Goal: Contribute content: Add original content to the website for others to see

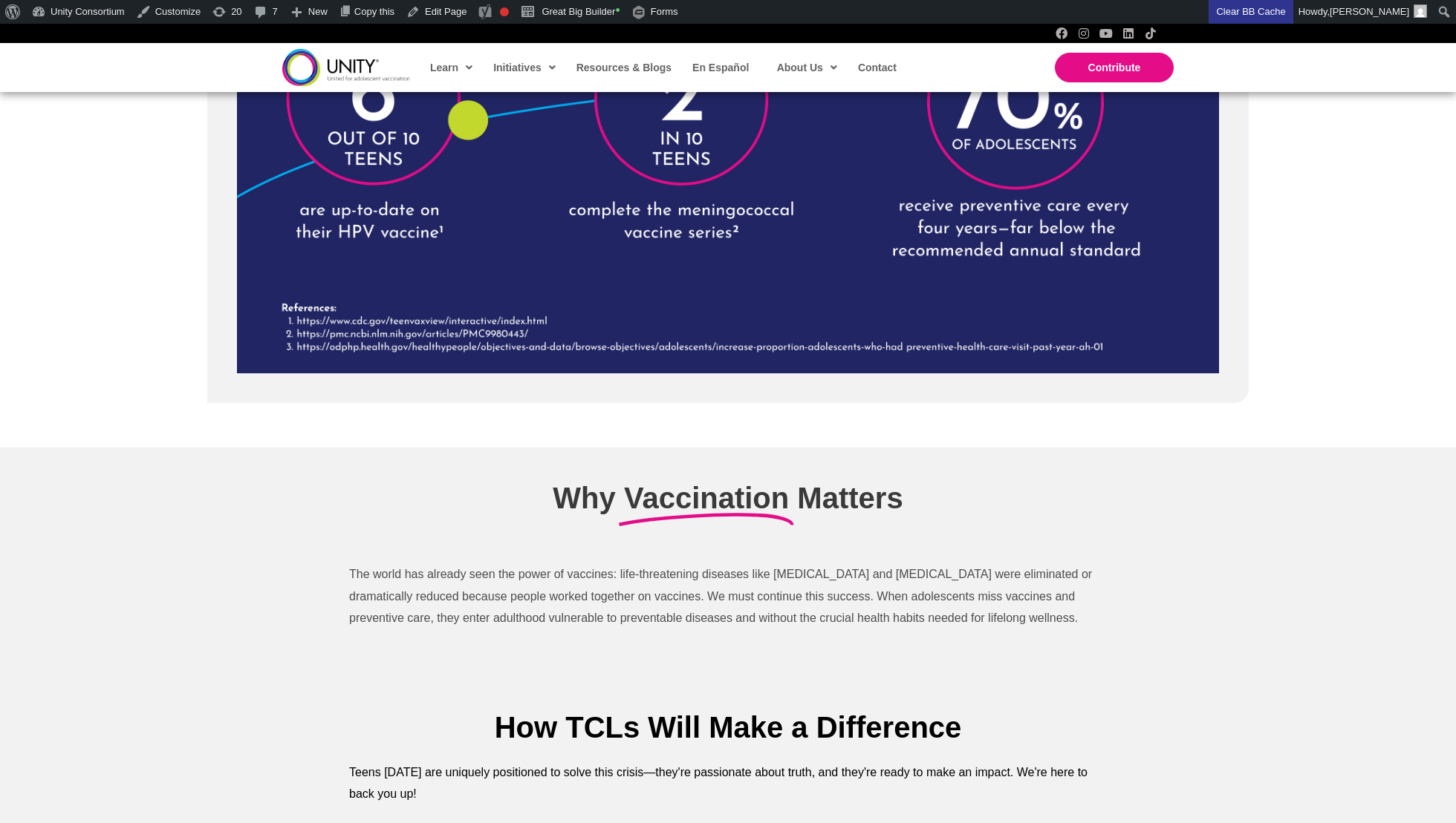
scroll to position [3146, 0]
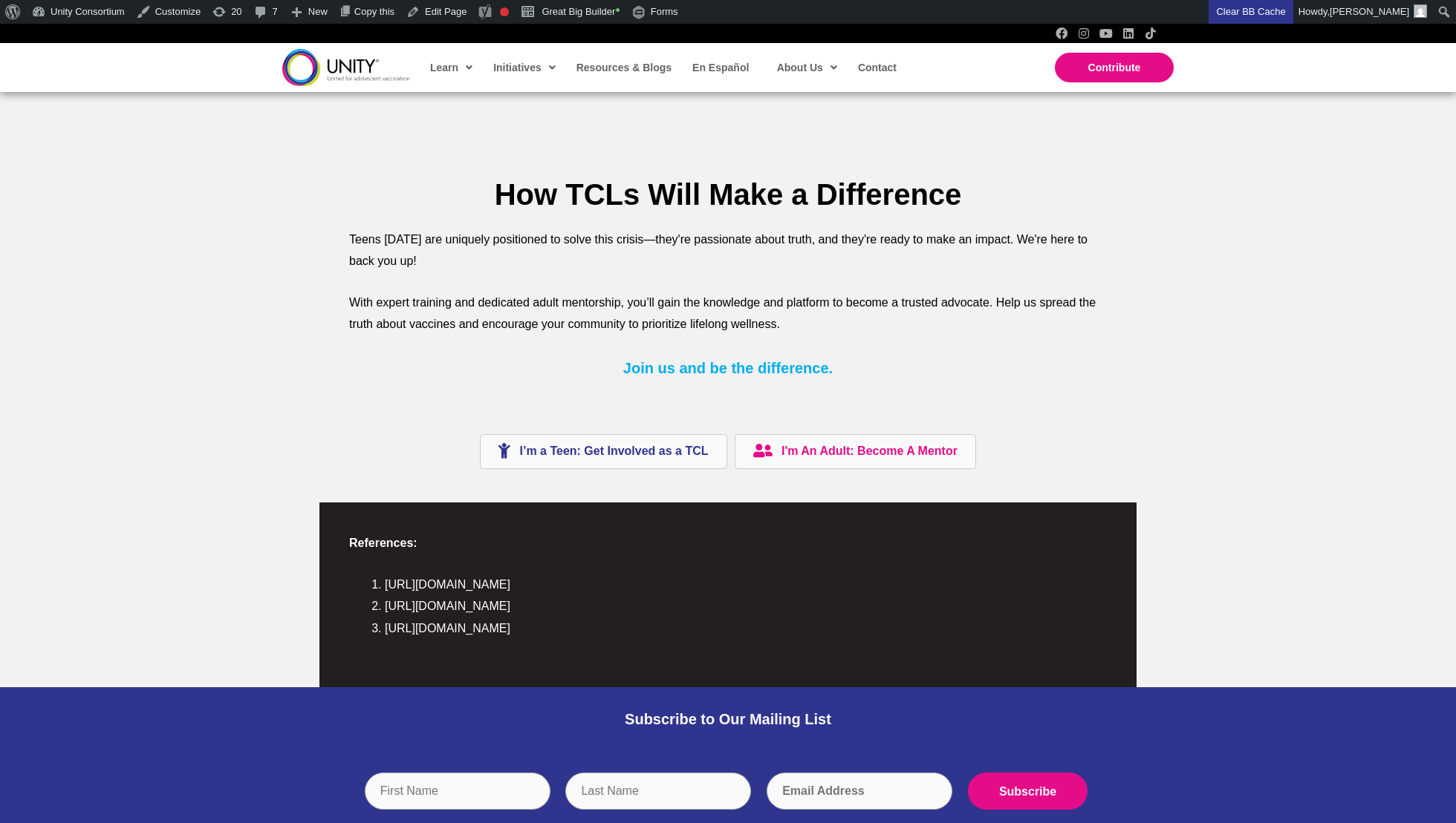
click at [814, 482] on div "I’m a Teen: Get Involved as a TCL I'm An Adult: Become A Mentor" at bounding box center [728, 451] width 787 height 72
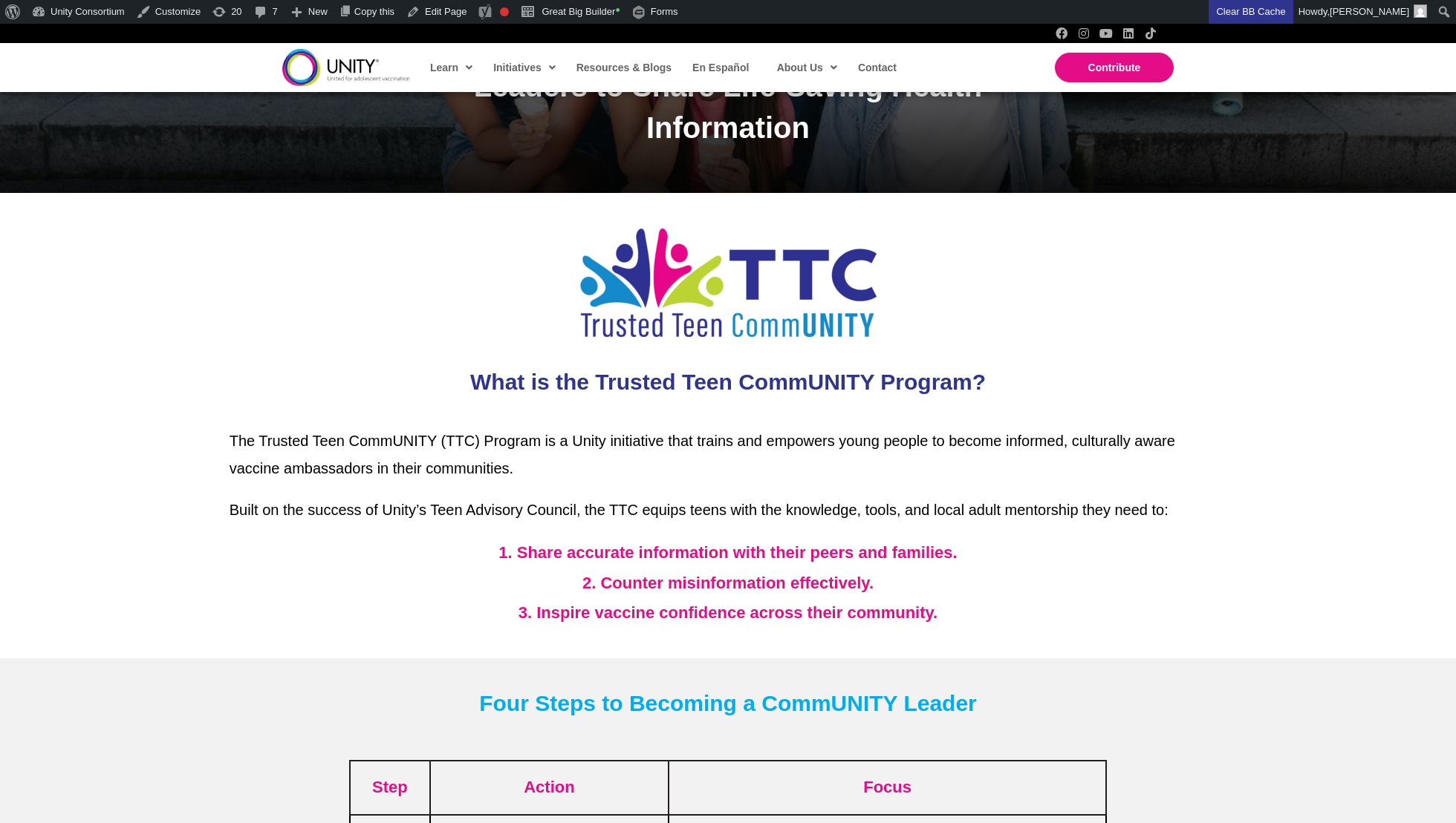
scroll to position [451, 0]
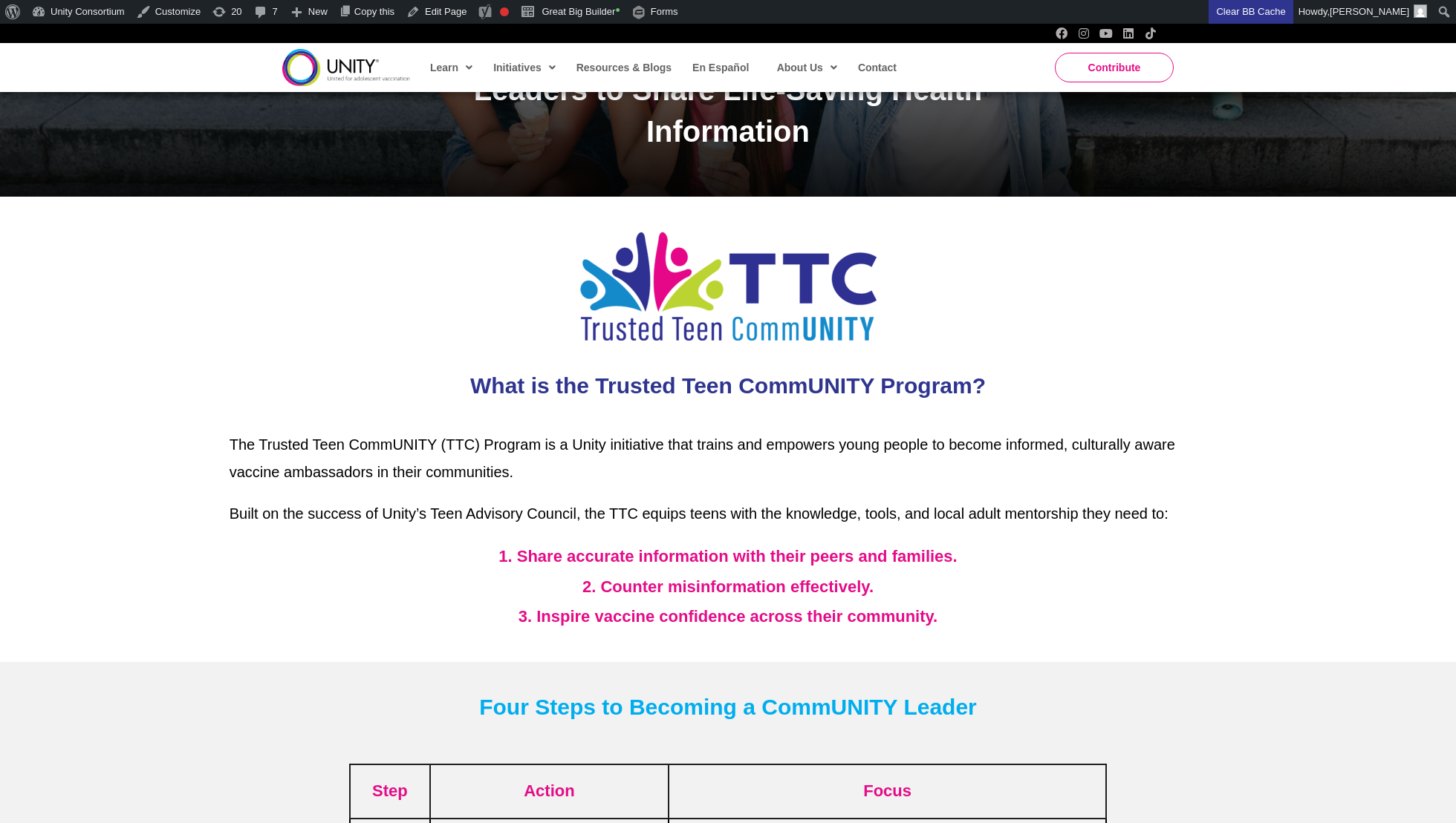
click at [1095, 67] on span "Contribute" at bounding box center [1114, 68] width 53 height 12
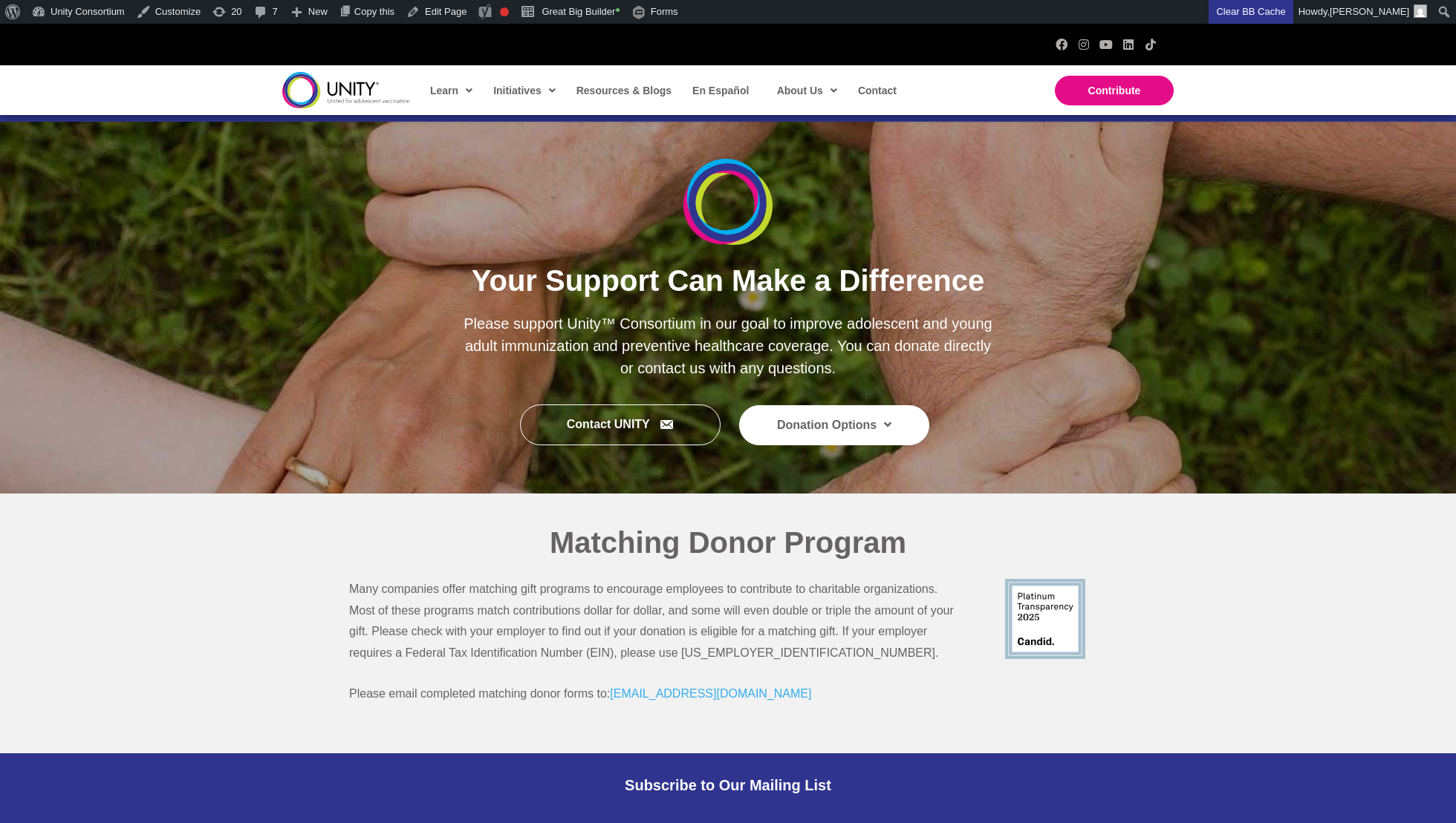
scroll to position [76, 0]
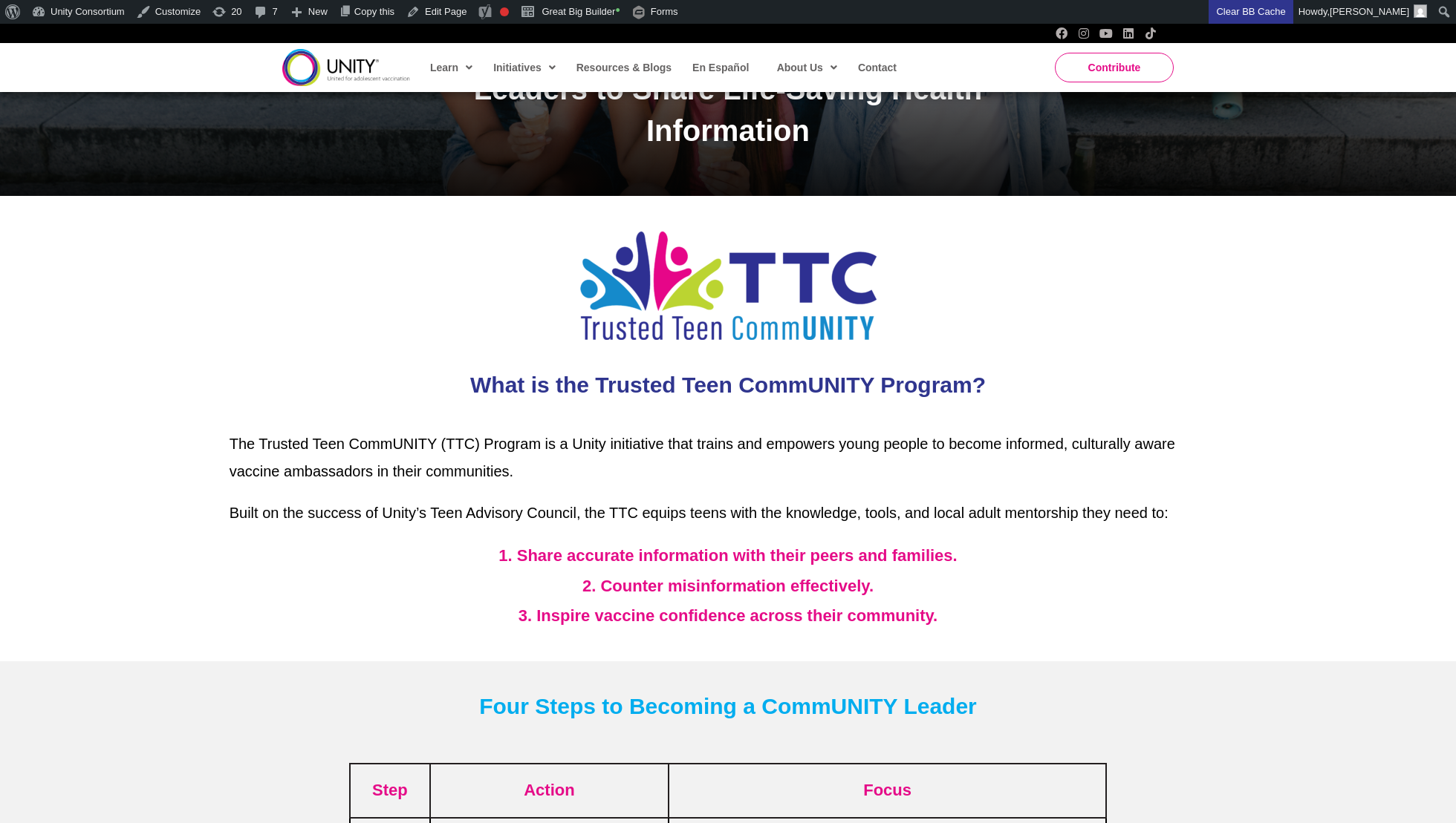
click at [1105, 60] on link "Contribute" at bounding box center [1113, 68] width 119 height 30
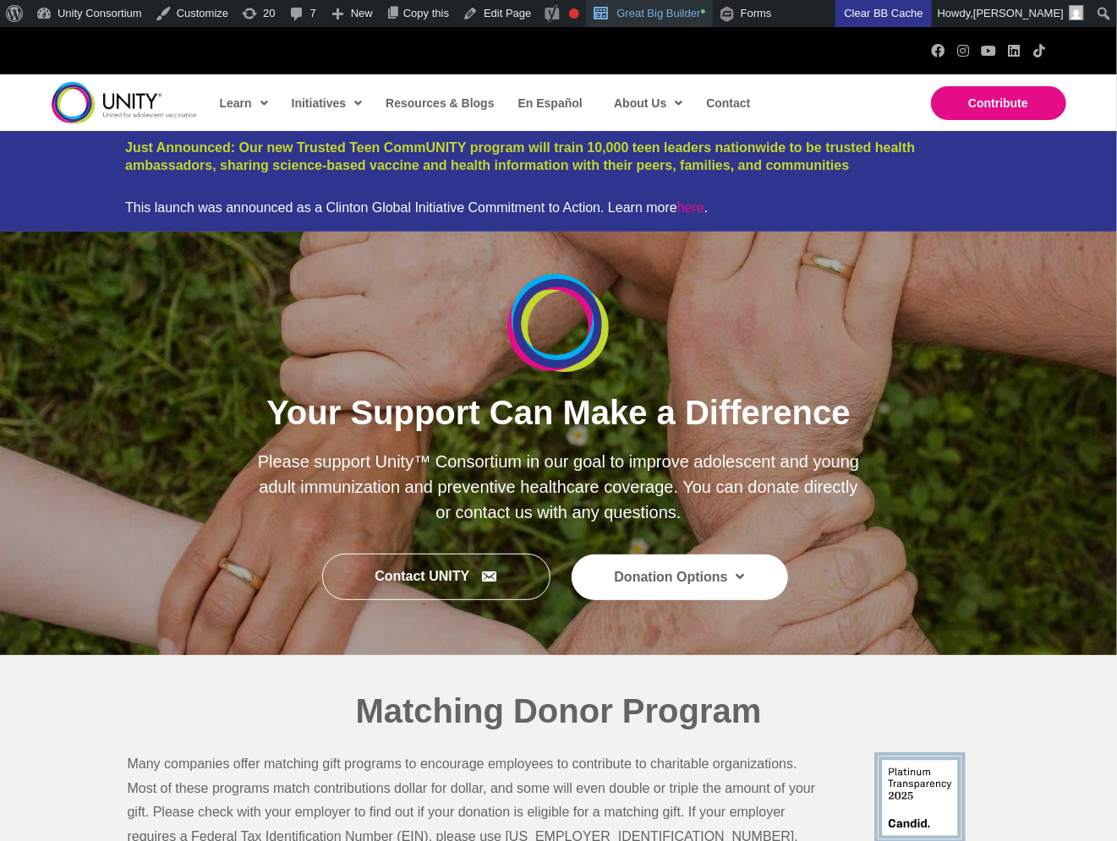
click at [667, 19] on link "Great Big Builder •" at bounding box center [649, 13] width 126 height 27
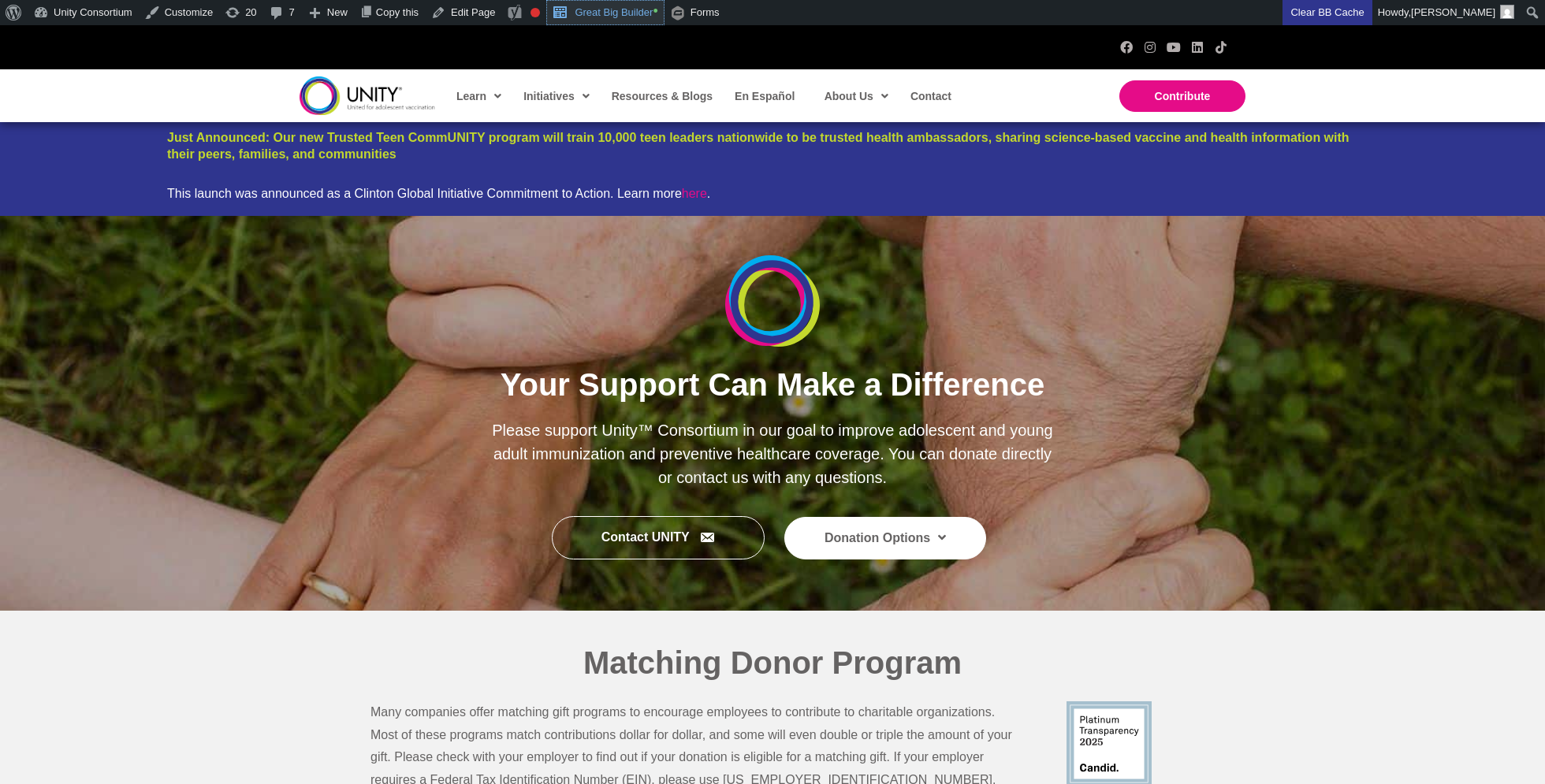
scroll to position [95, 0]
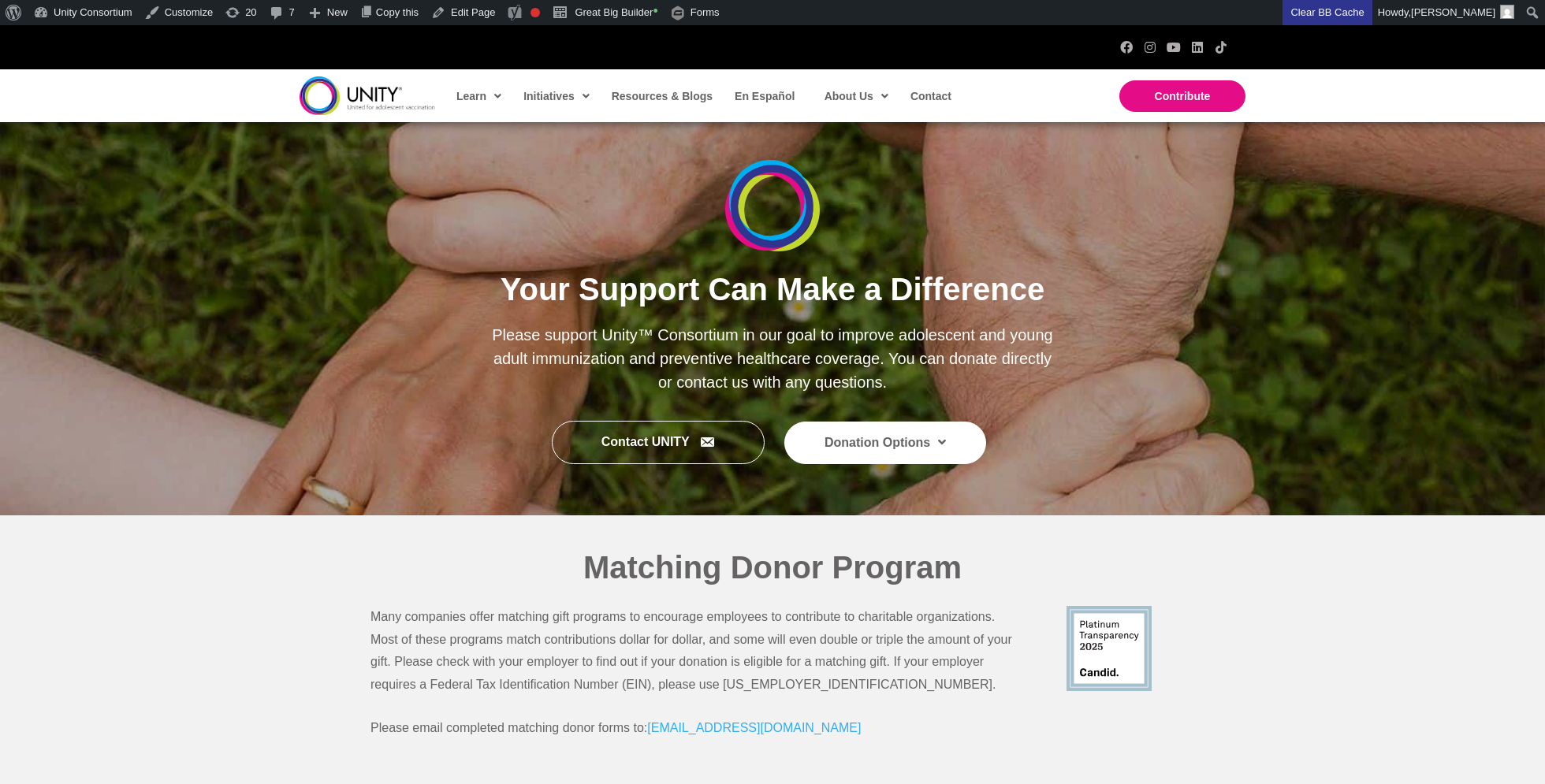
click at [350, 101] on img at bounding box center [366, 95] width 135 height 38
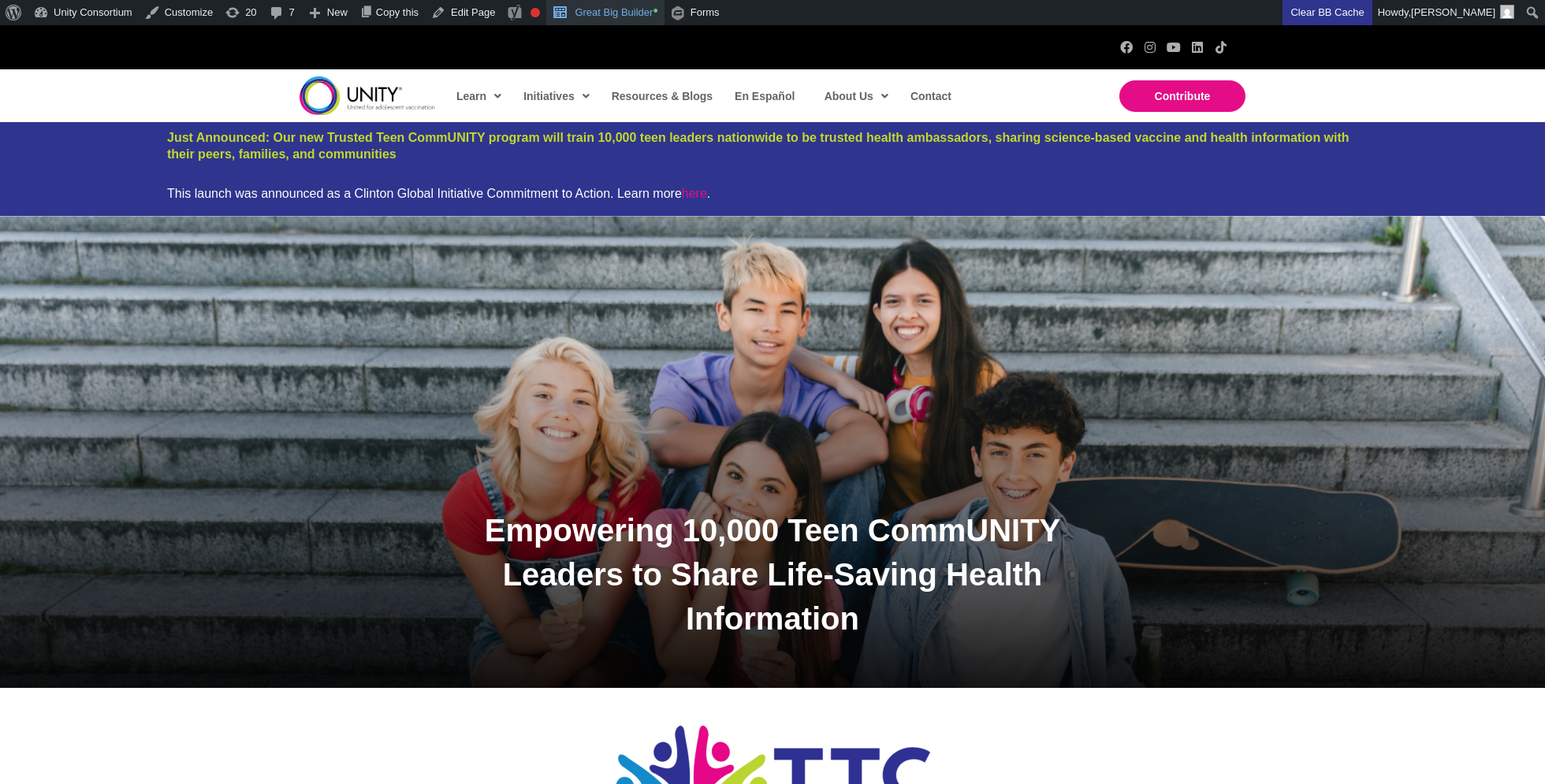
click at [638, 15] on link "Great Big Builder •" at bounding box center [605, 12] width 117 height 25
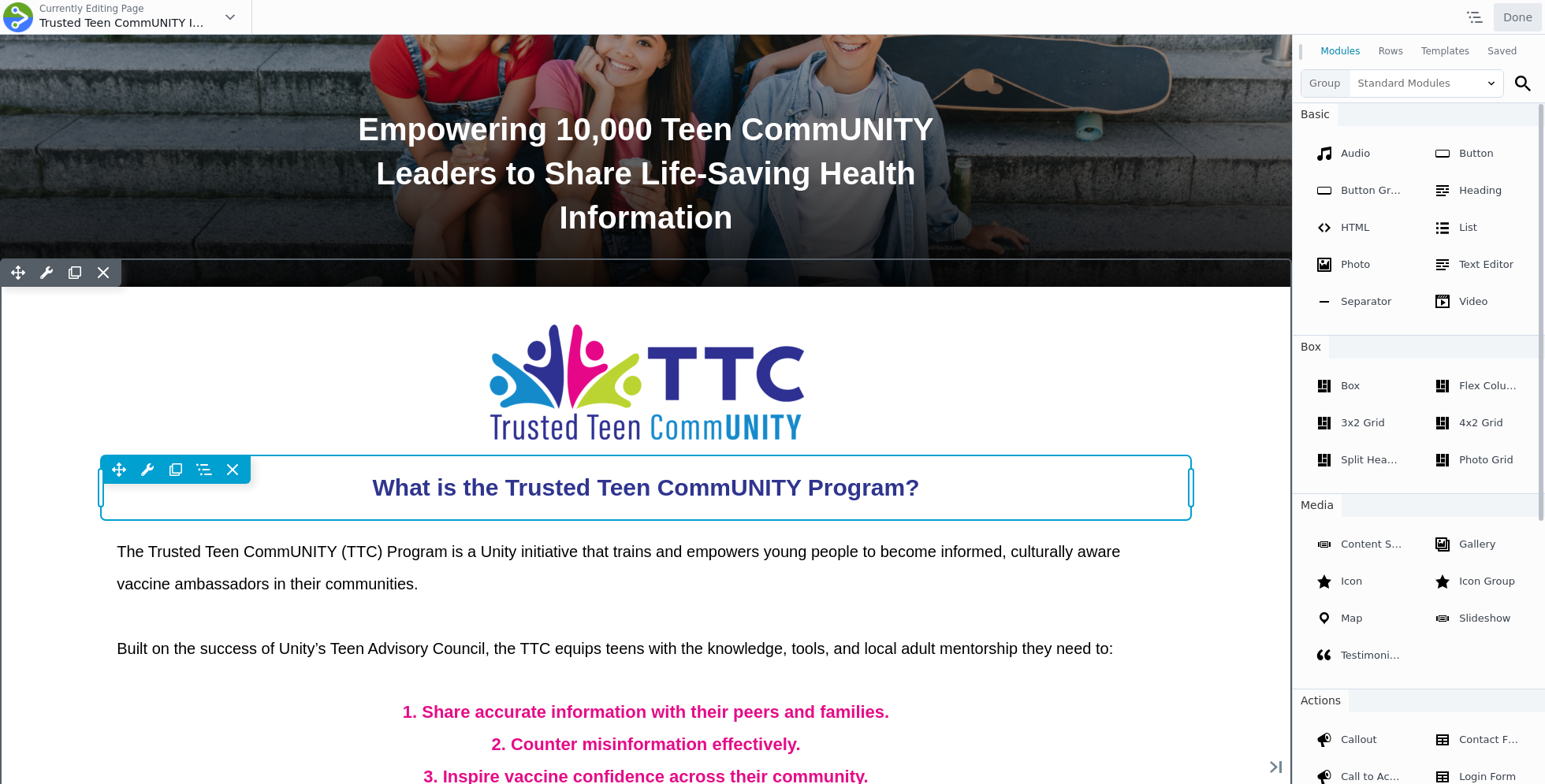
scroll to position [411, 0]
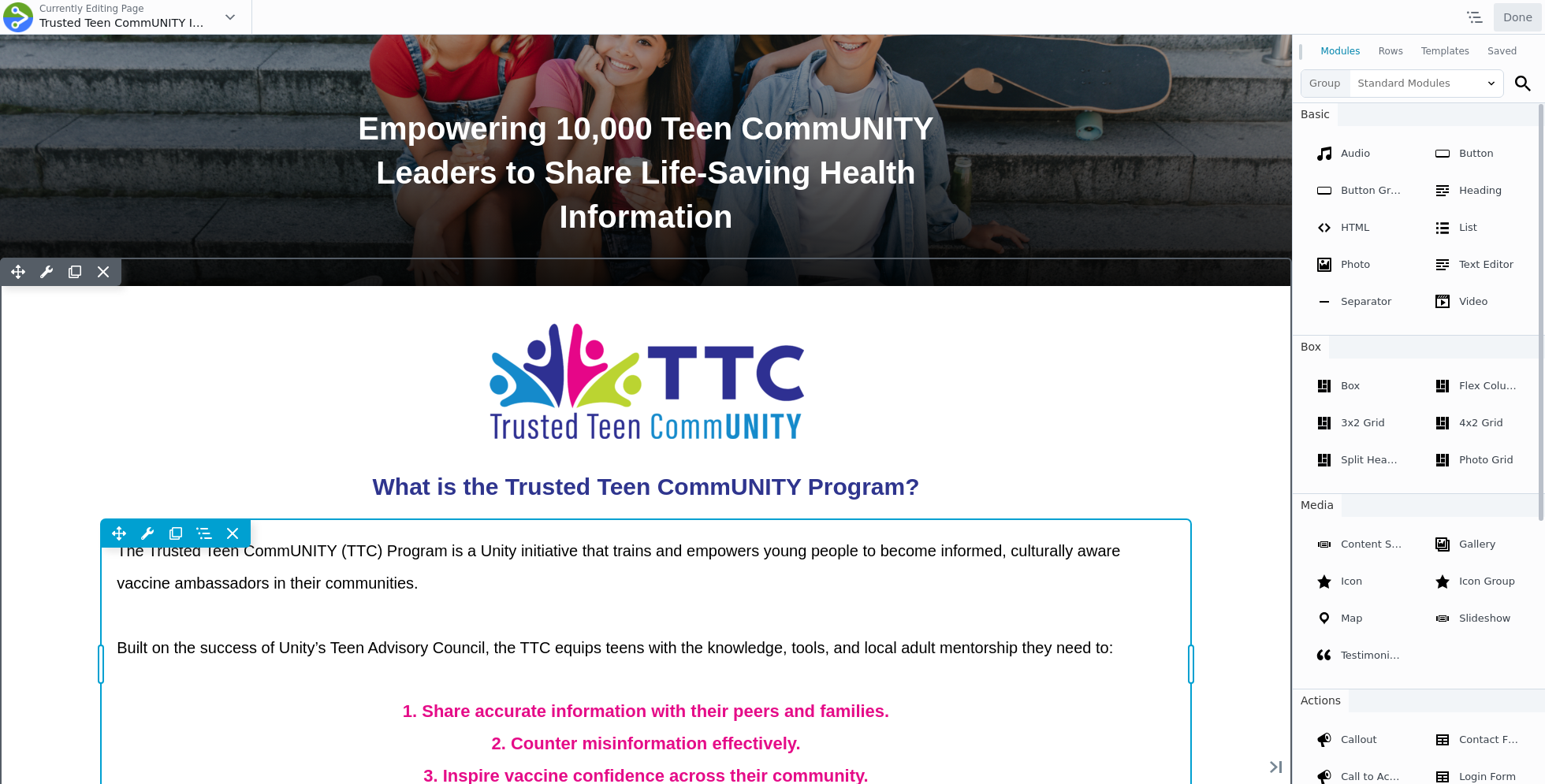
click at [655, 598] on div "Move Up Move Down Text Editor Settings Copy Text Editor Settings Paste Text Edi…" at bounding box center [645, 664] width 1090 height 289
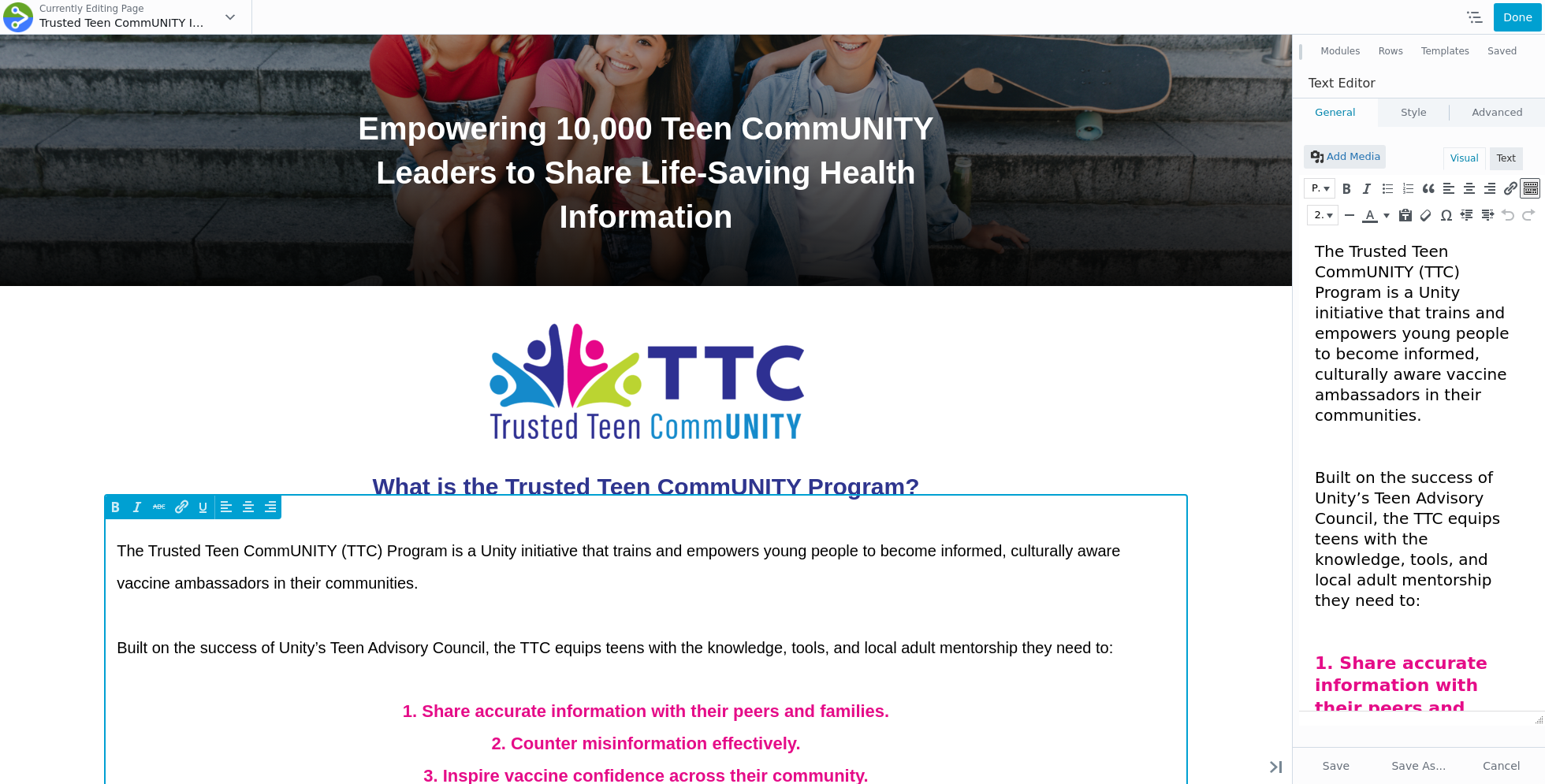
scroll to position [0, 0]
click at [1158, 632] on p "Built on the success of Unity’s Teen Advisory Council, the TTC equips teens wit…" at bounding box center [645, 648] width 1058 height 33
click at [1121, 592] on p "The Trusted Teen CommUNITY (TTC) Program is a Unity initiative that trains and …" at bounding box center [645, 567] width 1058 height 64
click at [117, 547] on span "The Trusted Teen CommUNITY (TTC) Program is a Unity initiative that trains and …" at bounding box center [618, 567] width 1003 height 49
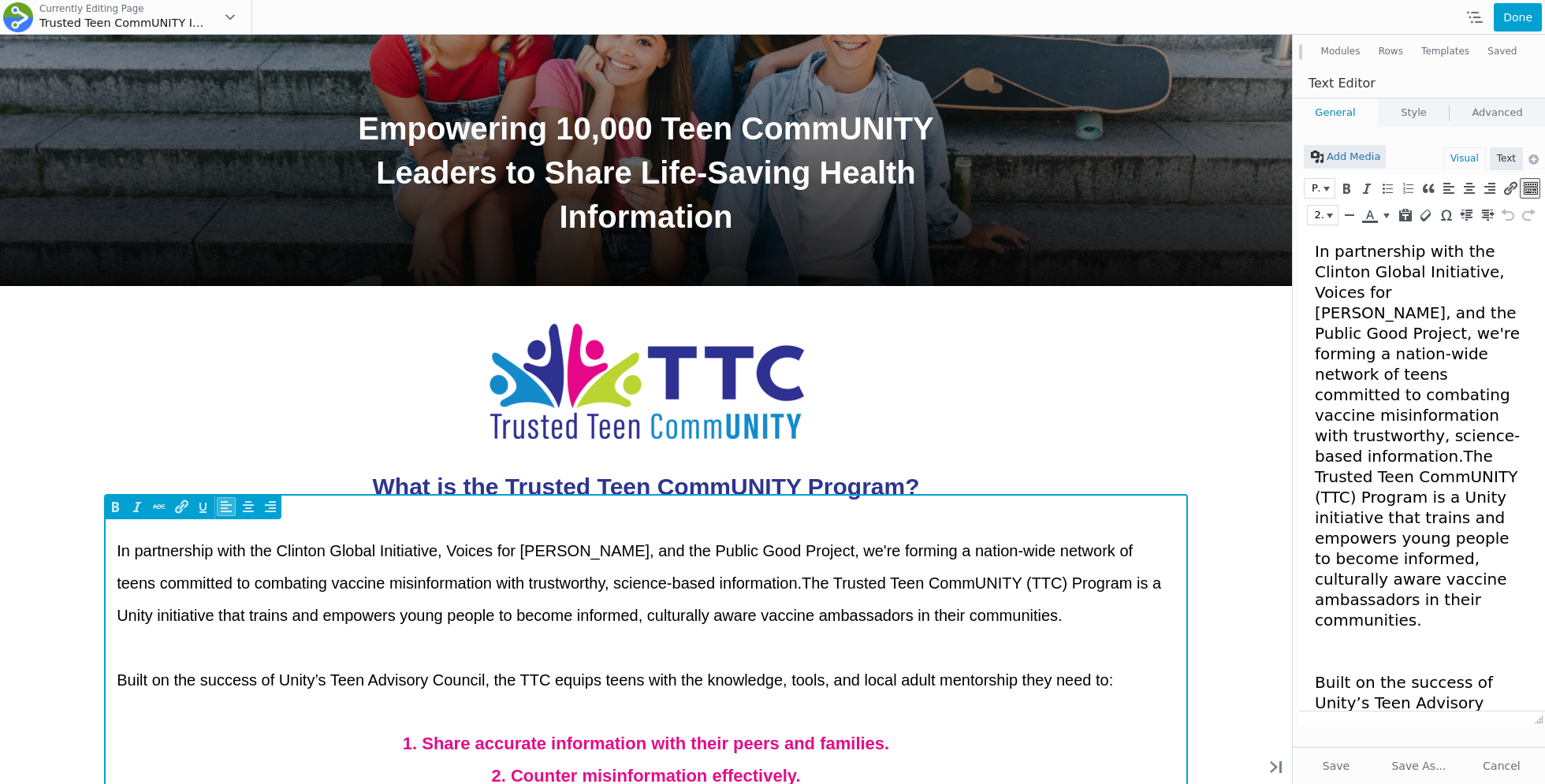
click at [129, 552] on span "In partnership with the Clinton Global Initiative, Voices for Vaccines, and the…" at bounding box center [639, 584] width 1044 height 82
click at [763, 578] on span "In partnership with the Clinton Global Initiative, Voices for Vaccines, and the…" at bounding box center [639, 584] width 1044 height 82
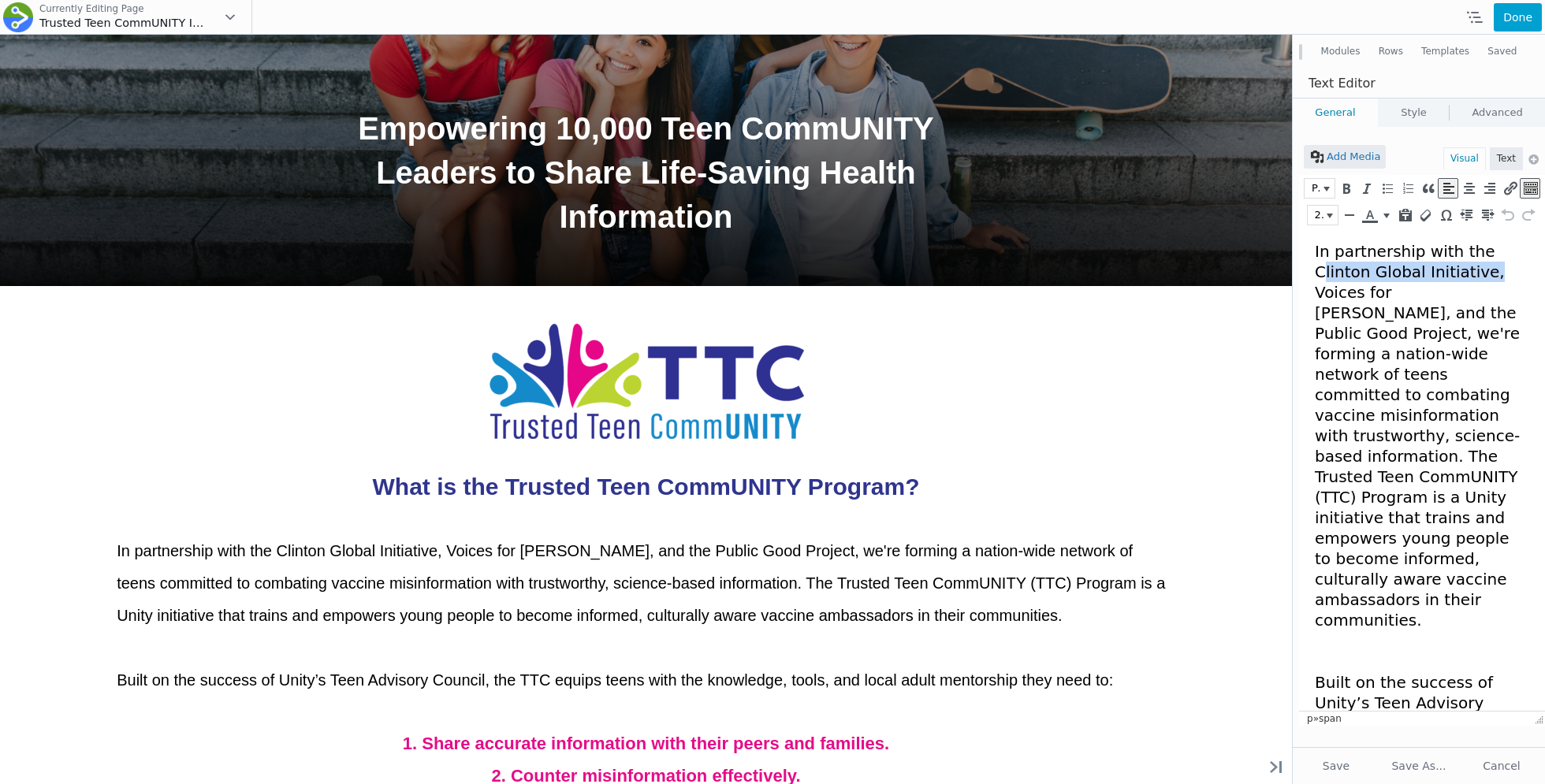
drag, startPoint x: 1317, startPoint y: 272, endPoint x: 1470, endPoint y: 272, distance: 153.0
click at [1470, 272] on span "In partnership with the Clinton Global Initiative, Voices for Vaccines, and the…" at bounding box center [1417, 435] width 205 height 388
click at [1506, 187] on icon "Insert/edit link (⌘K)" at bounding box center [1509, 188] width 14 height 16
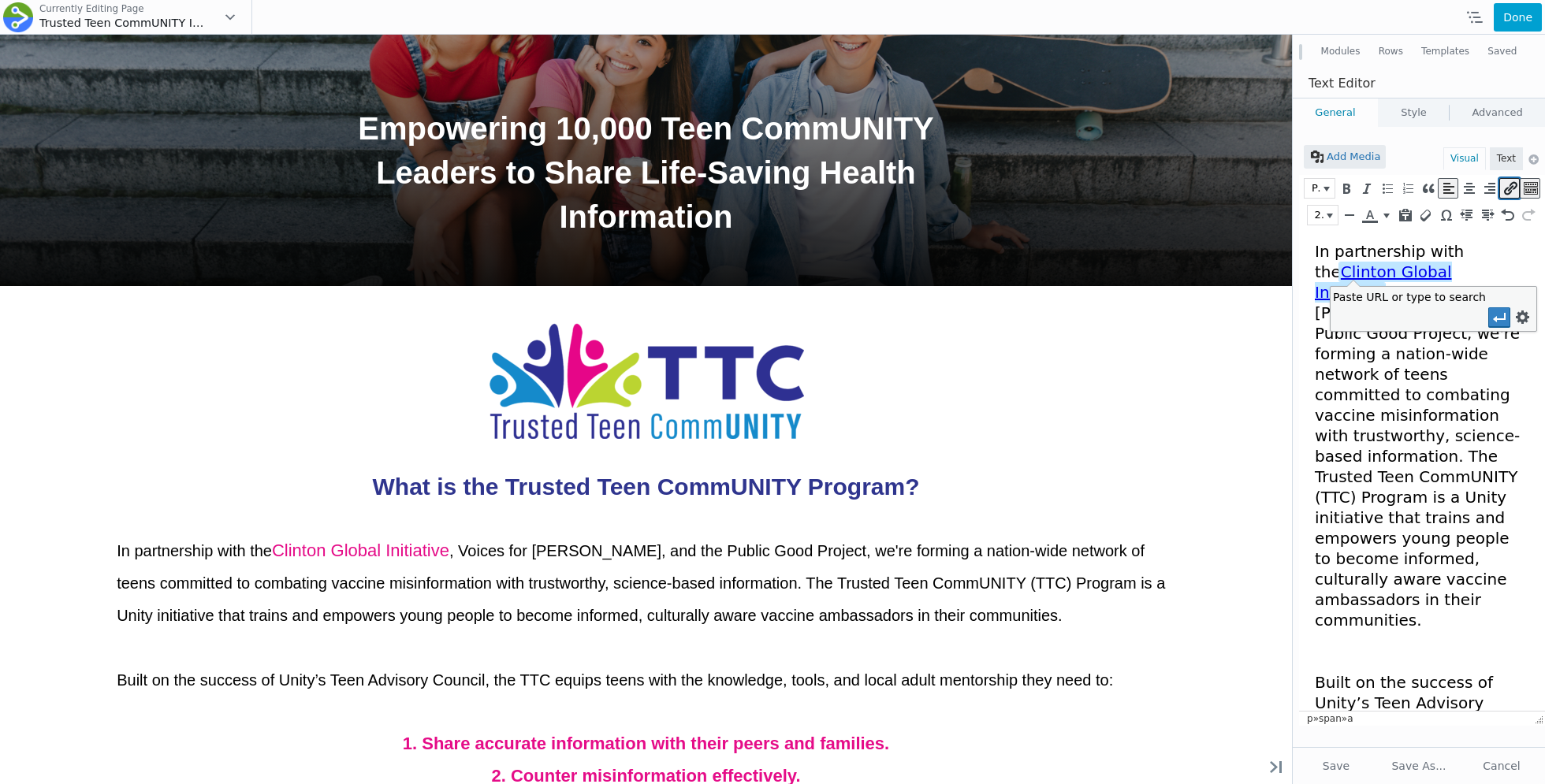
paste input "https://www.clintonfoundation.org/commitment/clinton-global-initiative/trusted-…"
type input "https://www.clintonfoundation.org/commitment/clinton-global-initiative/trusted-…"
click at [1416, 456] on span "In partnership with the Clinton Global Initiative , Voices for Vaccines, and th…" at bounding box center [1417, 435] width 205 height 388
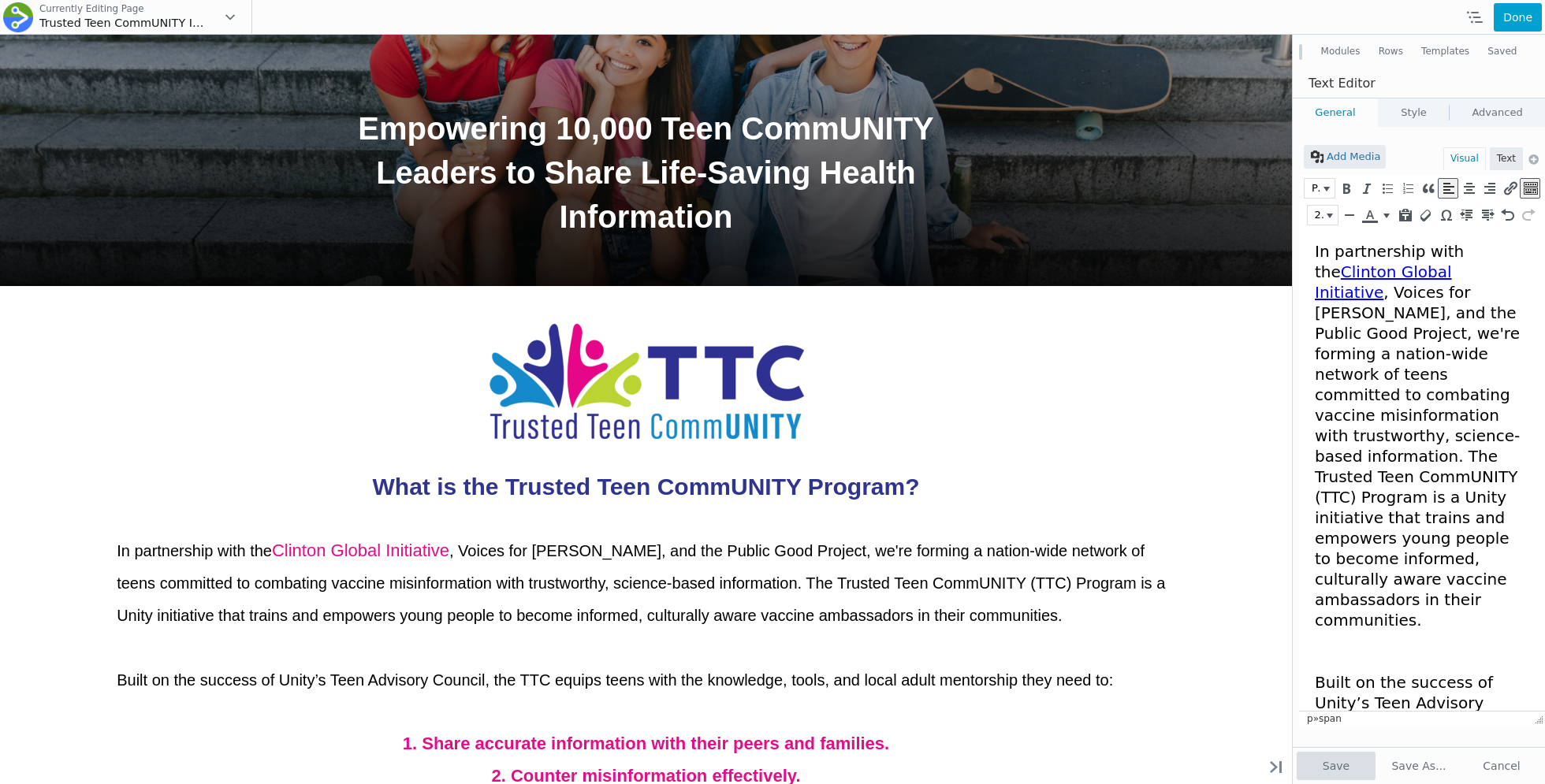
click at [1333, 756] on button "Save" at bounding box center [1335, 765] width 79 height 28
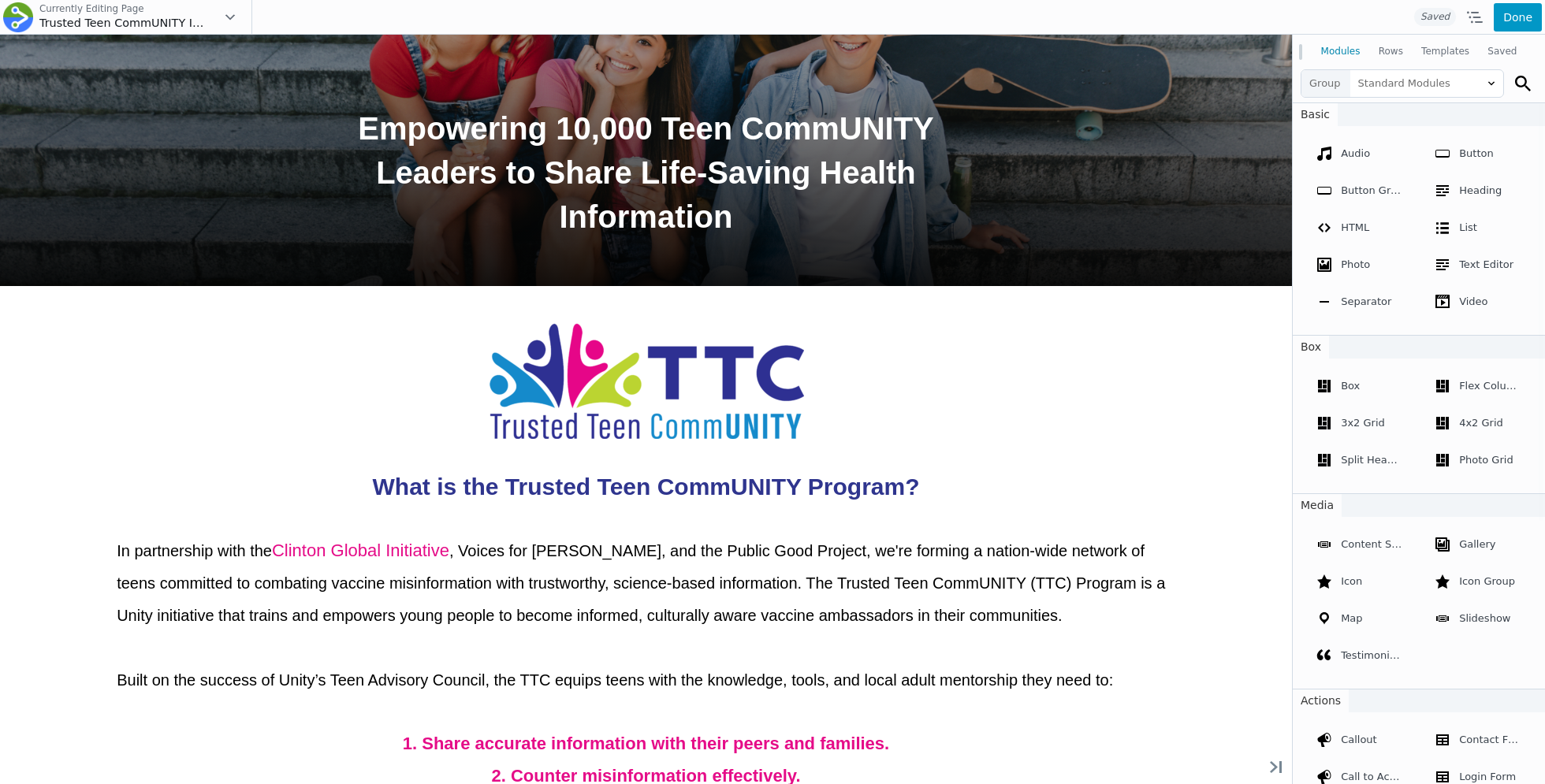
click at [1517, 11] on button "Done" at bounding box center [1518, 17] width 48 height 28
click at [1454, 8] on span "Publish" at bounding box center [1453, 17] width 59 height 28
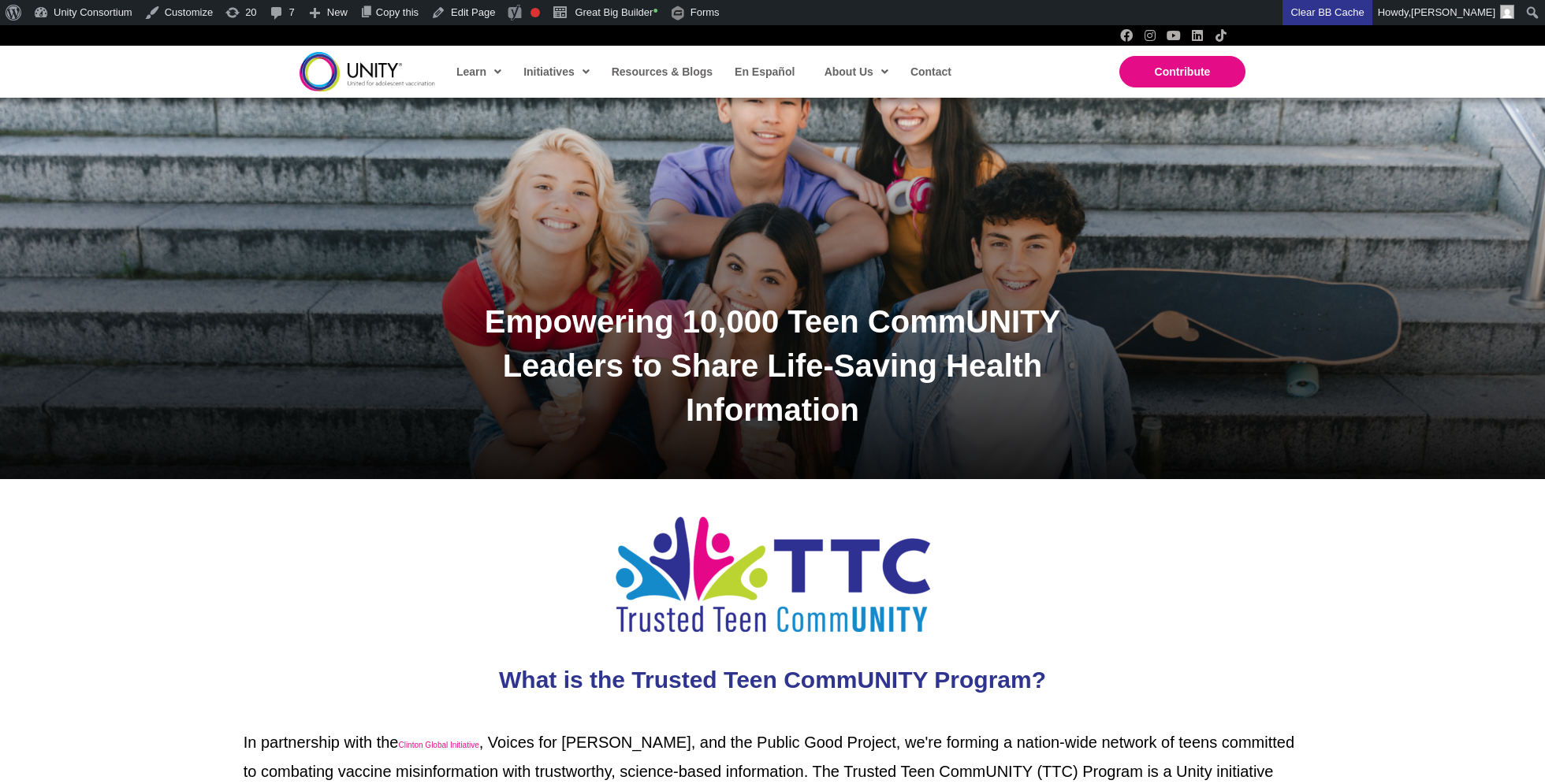
scroll to position [516, 0]
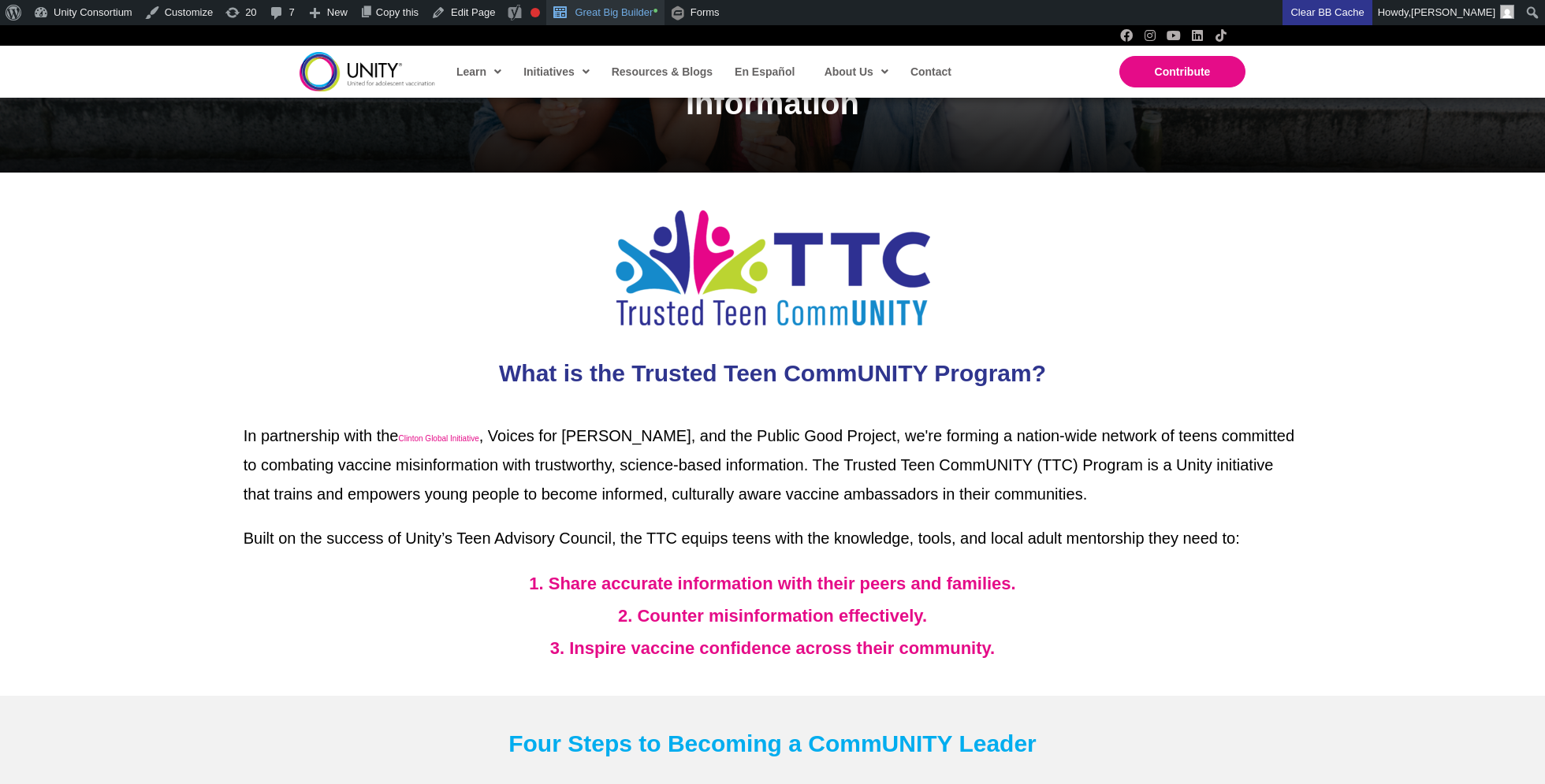
click at [647, 10] on link "Great Big Builder •" at bounding box center [605, 12] width 117 height 25
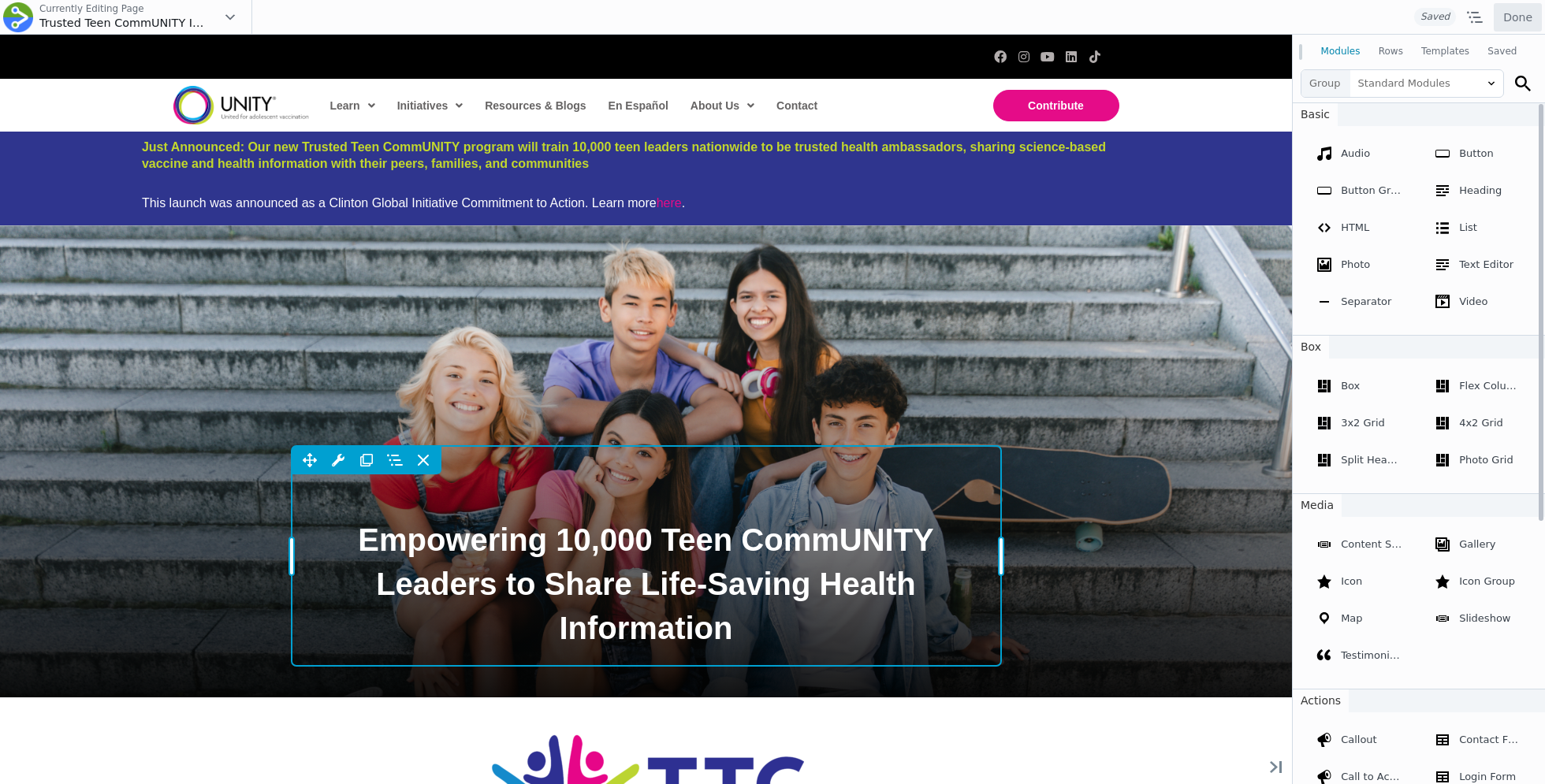
scroll to position [695, 0]
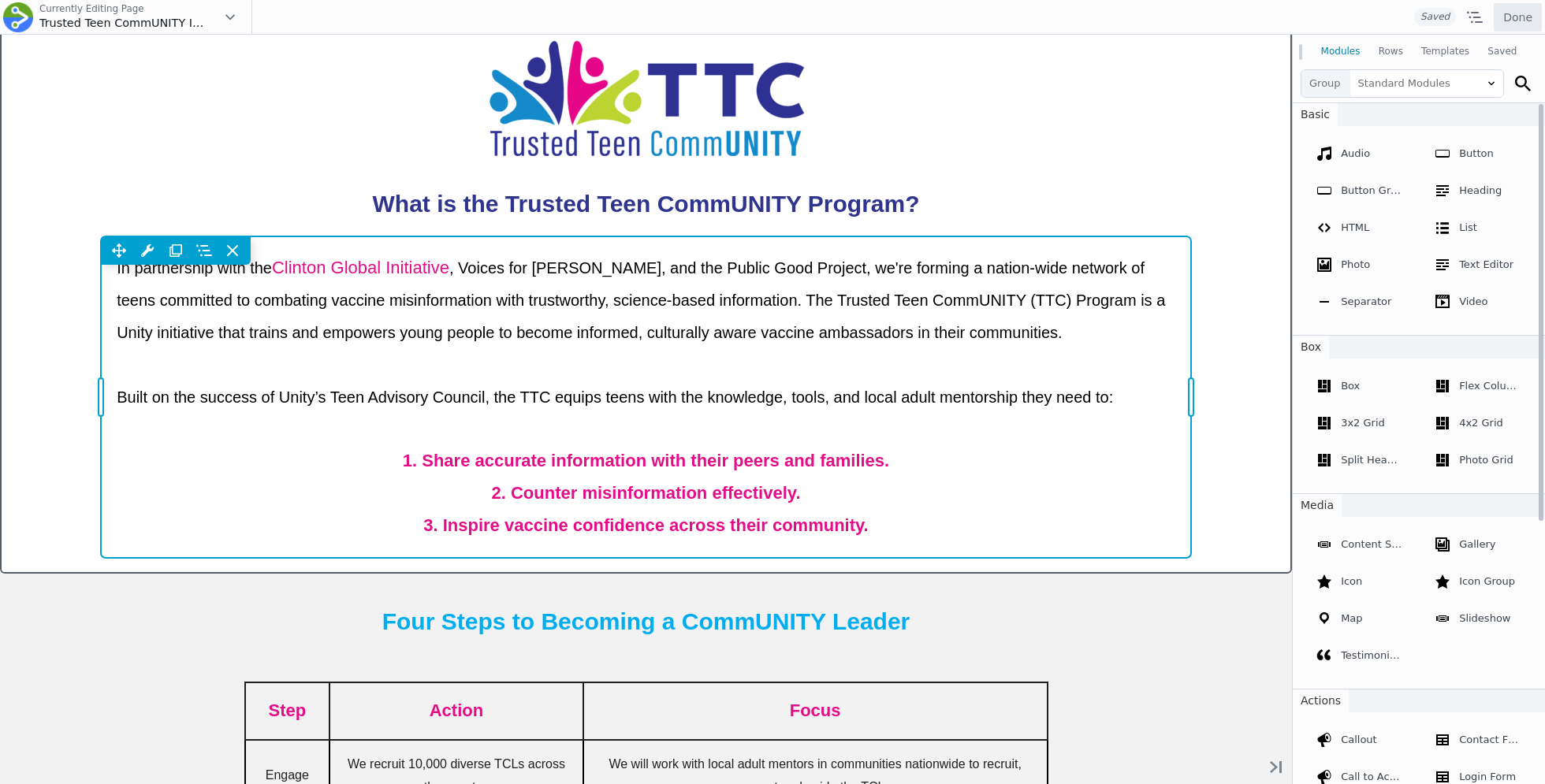
click at [345, 269] on div "Move Up Move Down Text Editor Settings Copy Text Editor Settings Paste Text Edi…" at bounding box center [645, 397] width 1090 height 322
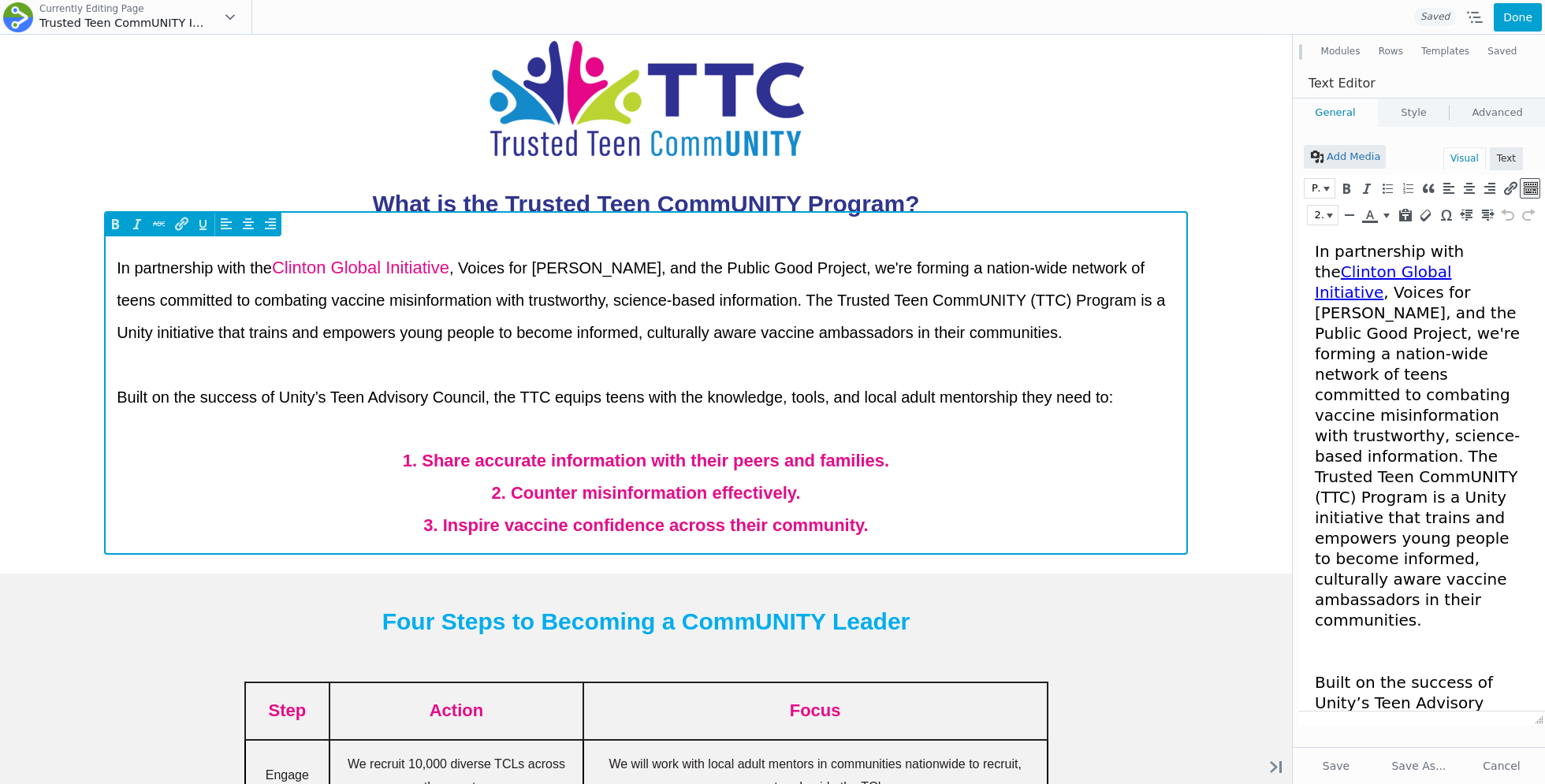
scroll to position [0, 0]
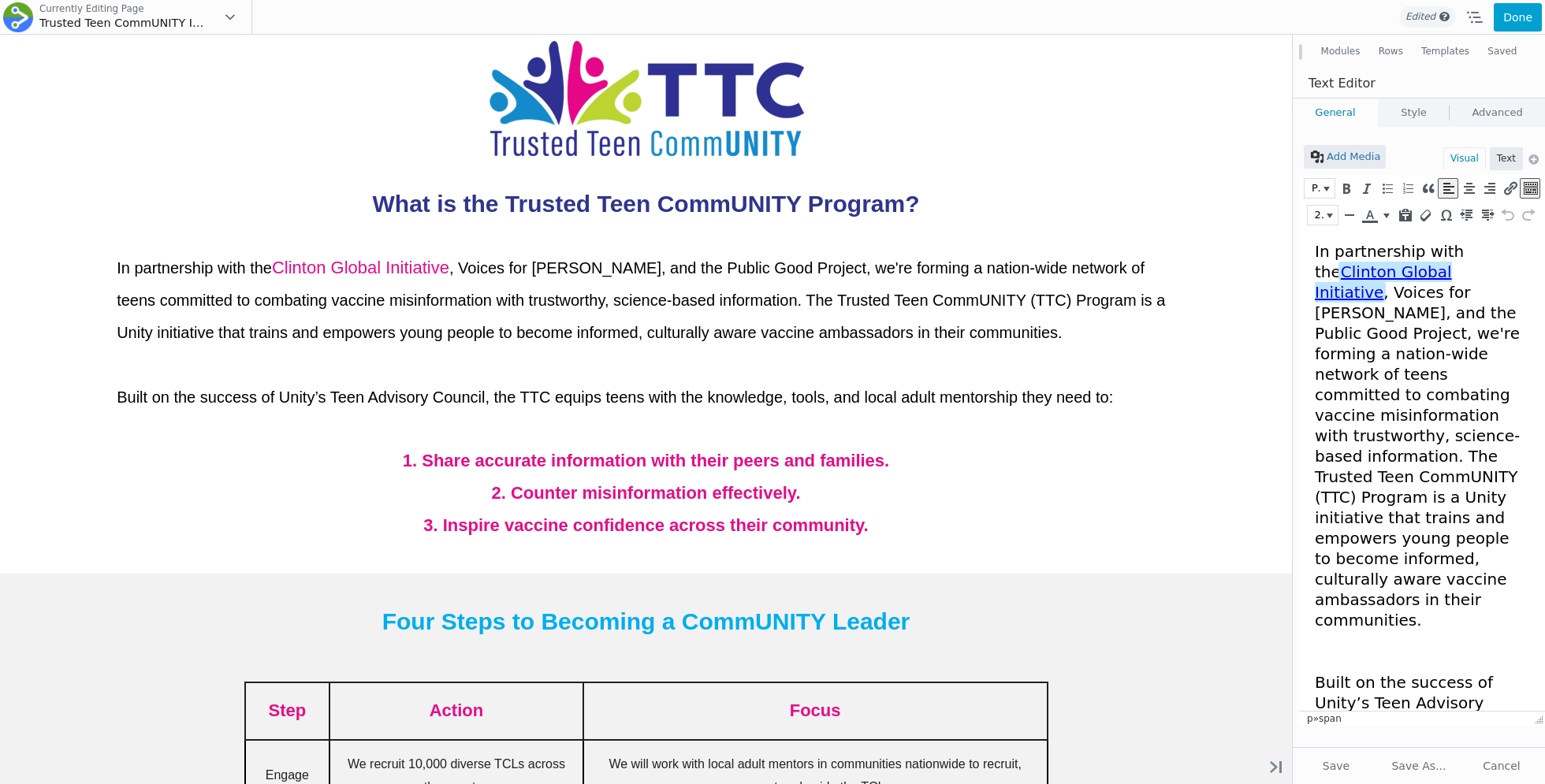
click at [1345, 237] on html "In partnership with the Clinton Global Initiative , Voices for Vaccines, and th…" at bounding box center [1422, 674] width 246 height 892
click at [1332, 211] on button "20px" at bounding box center [1322, 215] width 30 height 19
click at [1495, 306] on span "In partnership with the Clinton Global Initiative , Voices for Vaccines, and th…" at bounding box center [1417, 435] width 205 height 388
drag, startPoint x: 1482, startPoint y: 276, endPoint x: 1260, endPoint y: 272, distance: 222.0
click at [1299, 272] on html "In partnership with the Clinton Global Initiative , Voices for Vaccines, and th…" at bounding box center [1422, 674] width 246 height 892
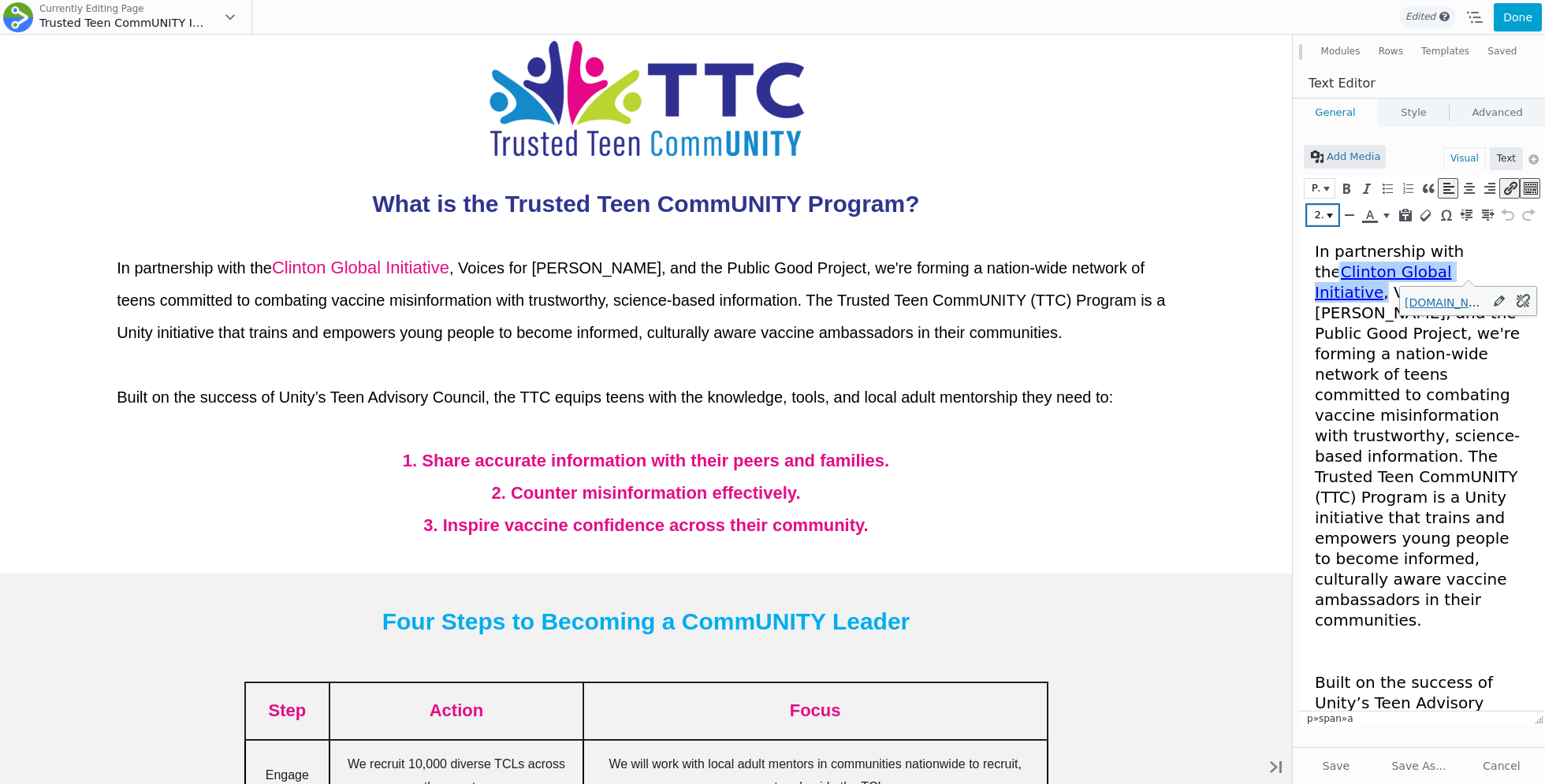
click at [1331, 209] on button "20px" at bounding box center [1322, 215] width 30 height 19
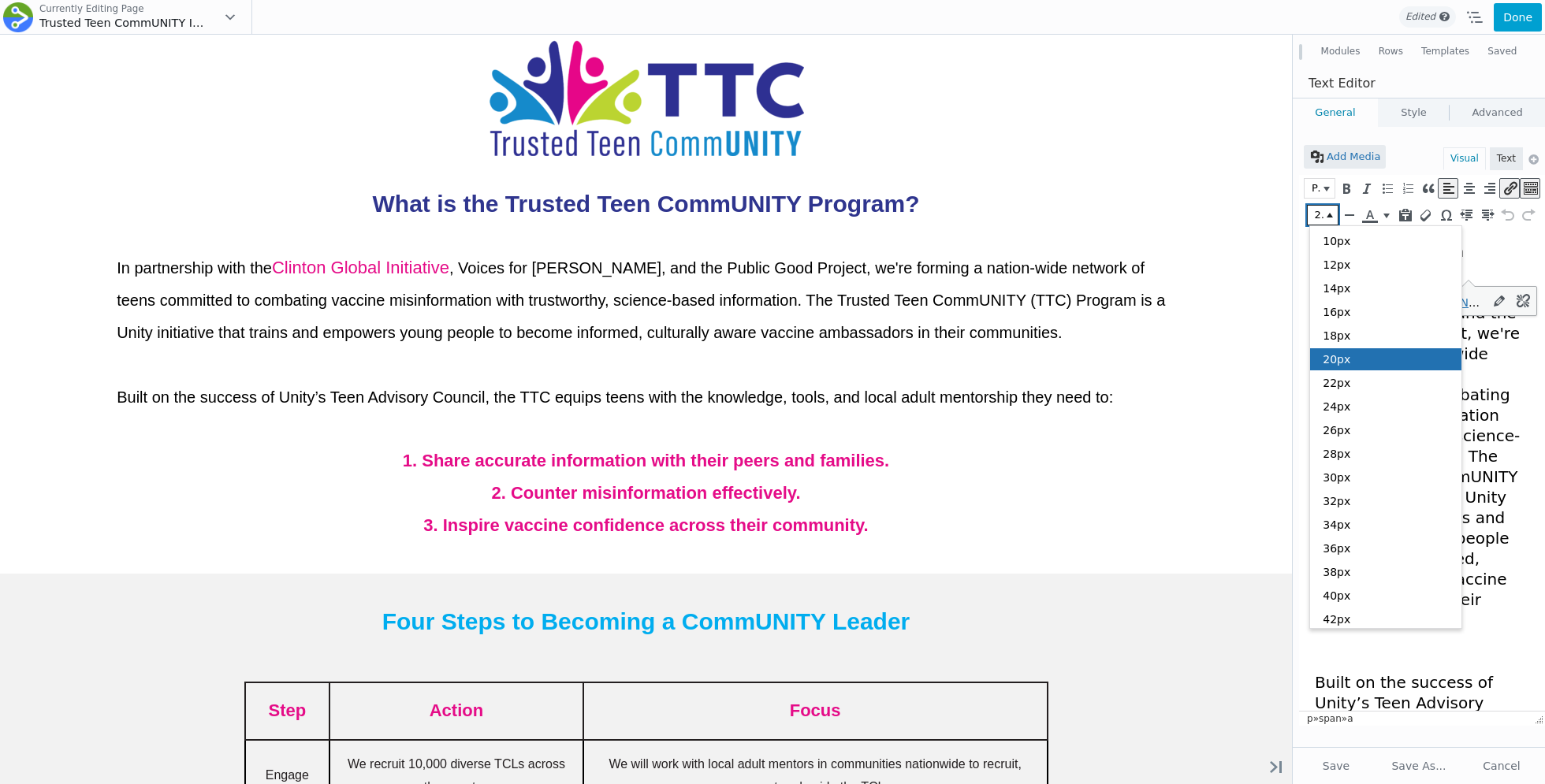
click at [1351, 361] on div "20px" at bounding box center [1386, 360] width 151 height 22
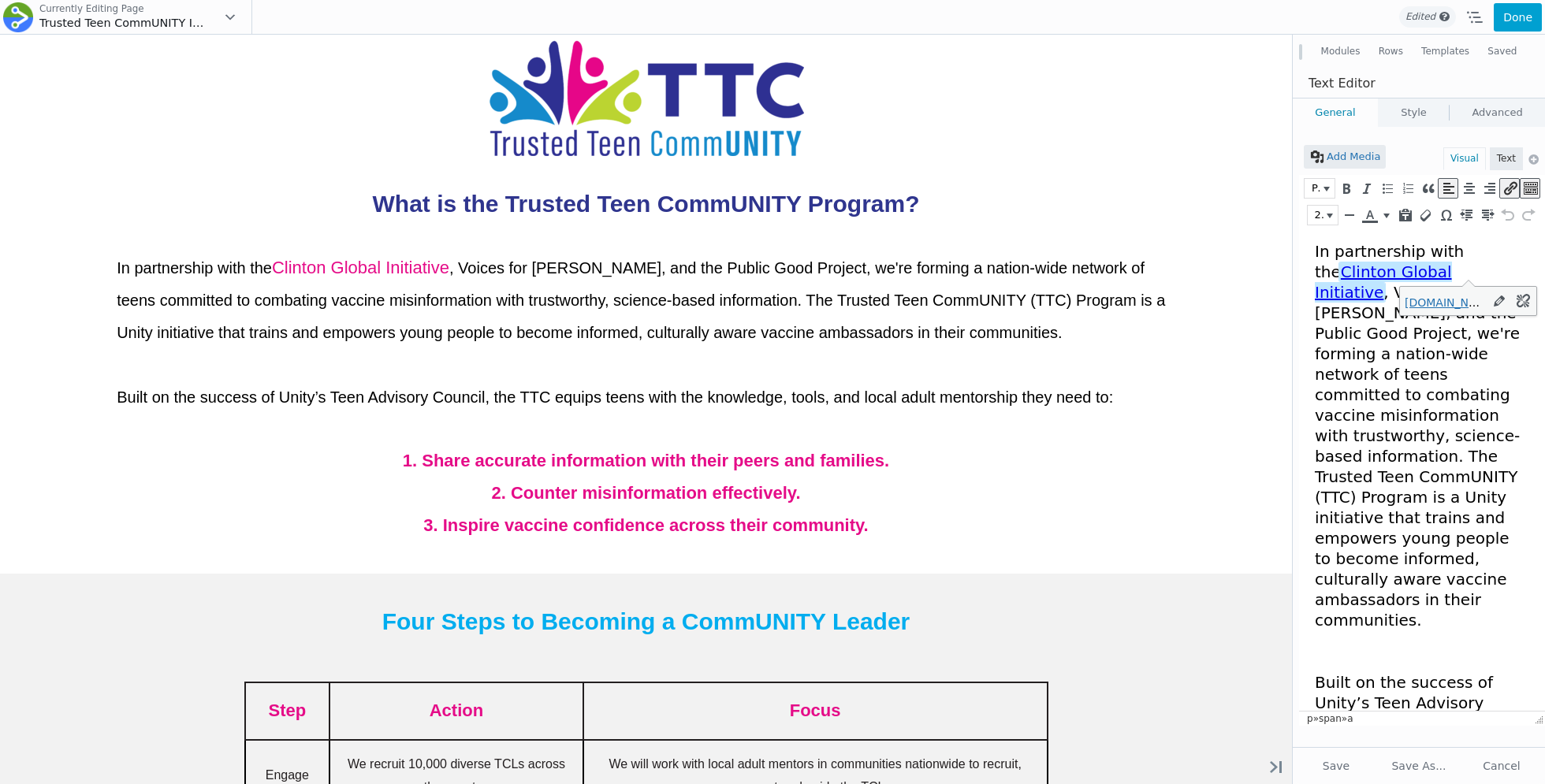
click at [1452, 267] on link "Clinton Global Initiative" at bounding box center [1383, 282] width 137 height 39
click at [1526, 304] on icon "Remove link (⌃⌥S)" at bounding box center [1523, 300] width 16 height 16
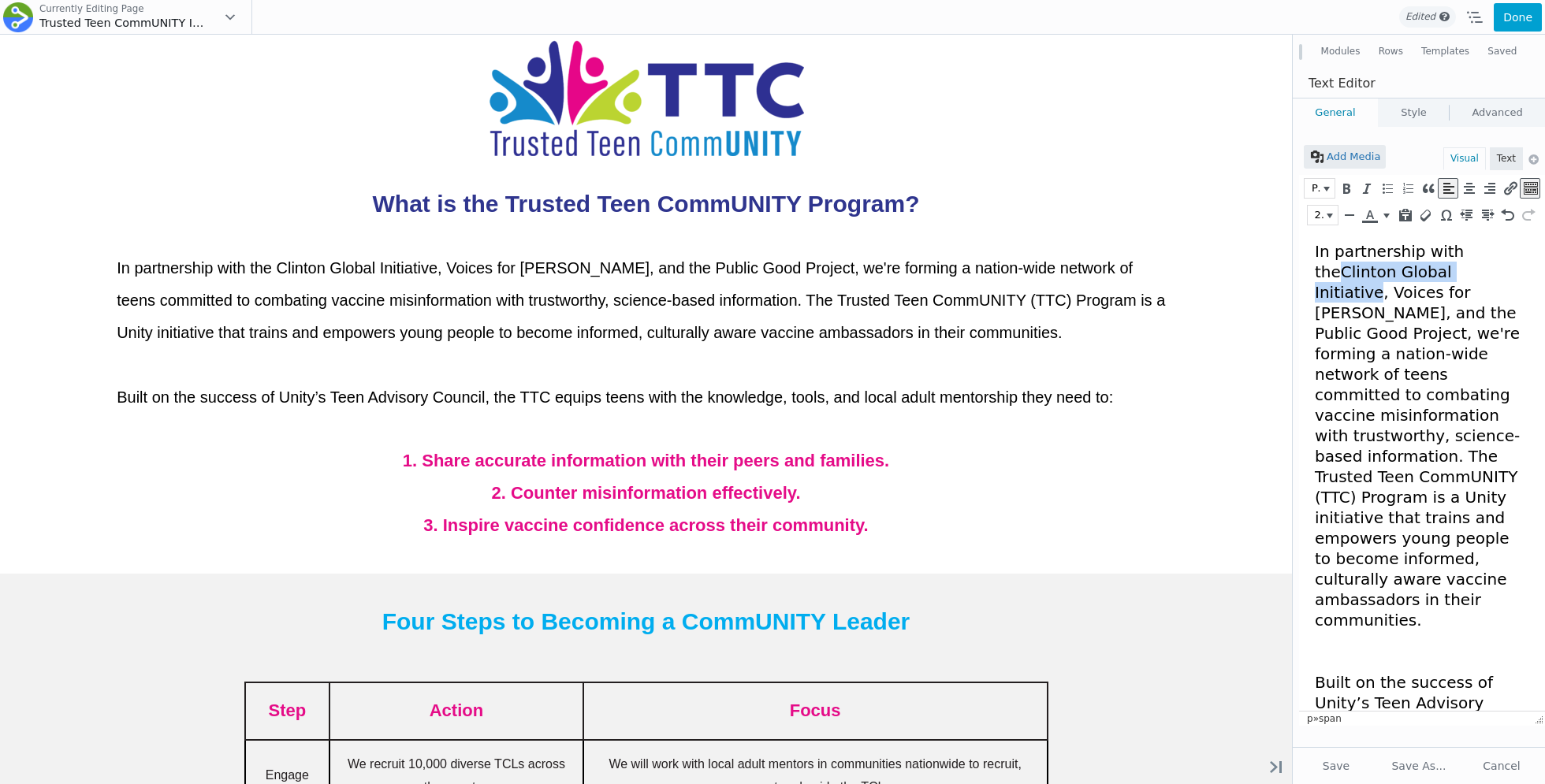
drag, startPoint x: 1469, startPoint y: 272, endPoint x: 1303, endPoint y: 272, distance: 166.0
click at [1303, 272] on html "In partnership with the Clinton Global Initiative , Voices for Vaccines, and th…" at bounding box center [1422, 674] width 246 height 892
click at [1506, 189] on icon "Insert/edit link (⌘K)" at bounding box center [1509, 188] width 14 height 16
click at [1406, 318] on input "Paste URL or type to search" at bounding box center [1403, 317] width 142 height 21
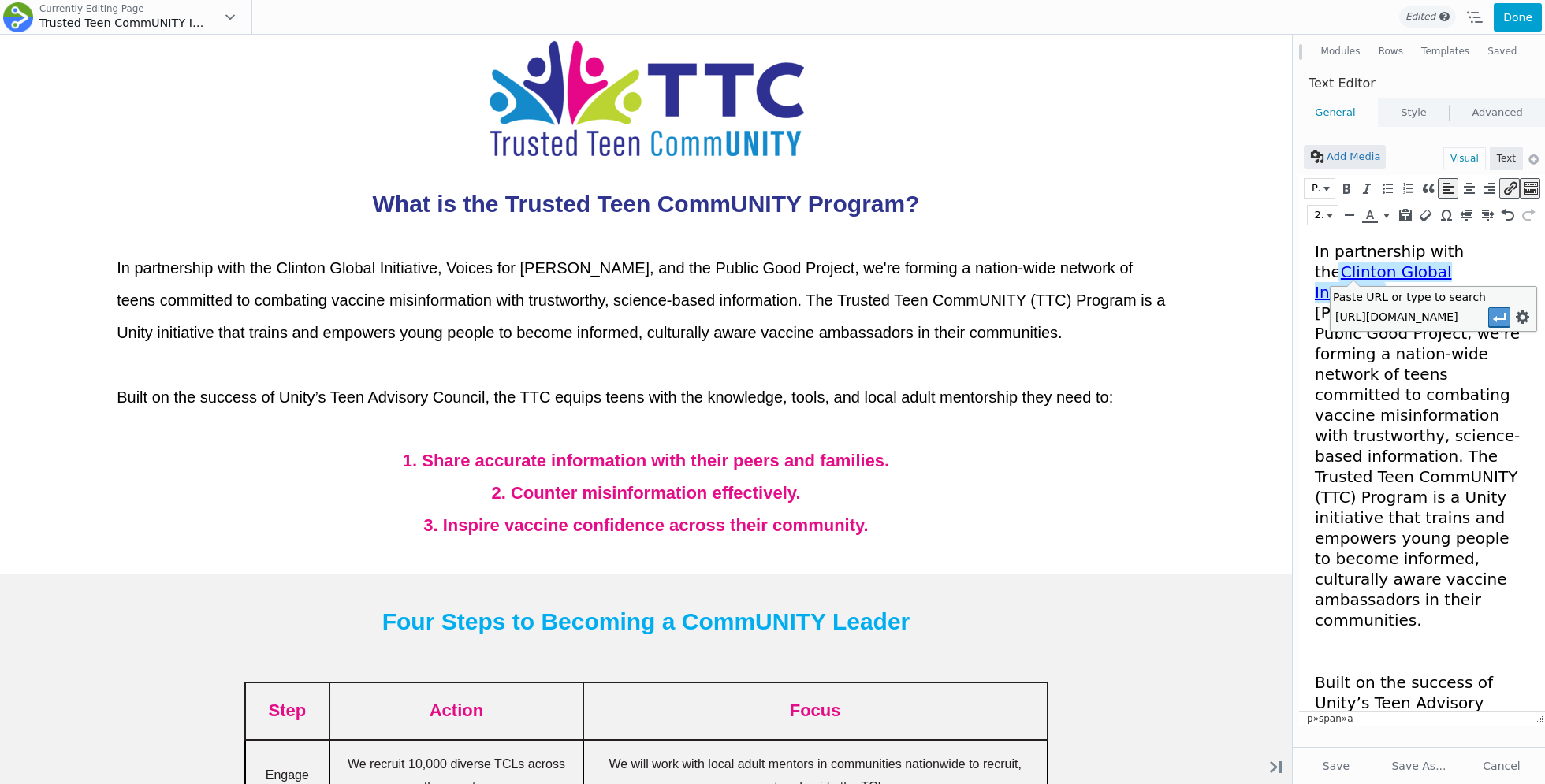
click at [1501, 323] on icon "Apply" at bounding box center [1498, 317] width 16 height 16
click at [1496, 297] on icon "Edit" at bounding box center [1498, 300] width 16 height 16
type input "https://www.clintonfoundation.org/commitment/clinton-global-initiative/trusted-…"
click at [1469, 313] on input "https://www.clintonfoundation.org/commitment/clinton-global-initiative/trusted-…" at bounding box center [1403, 317] width 142 height 21
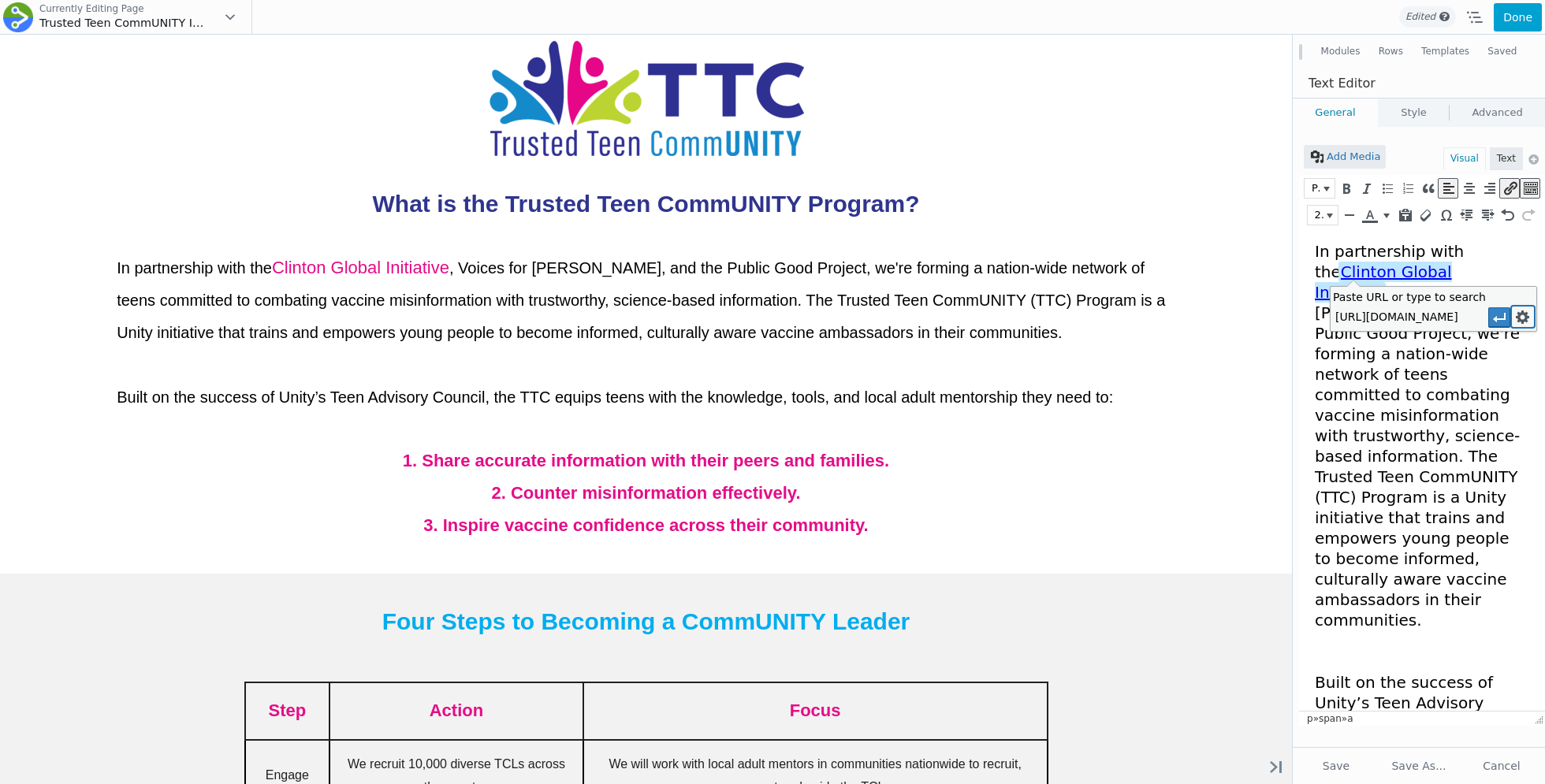
click at [1519, 313] on icon "Link options" at bounding box center [1523, 316] width 16 height 16
type input "https://www.clintonfoundation.org/commitment/clinton-global-initiative/trusted-…"
type input "Clinton Global Initiative"
type input "Update"
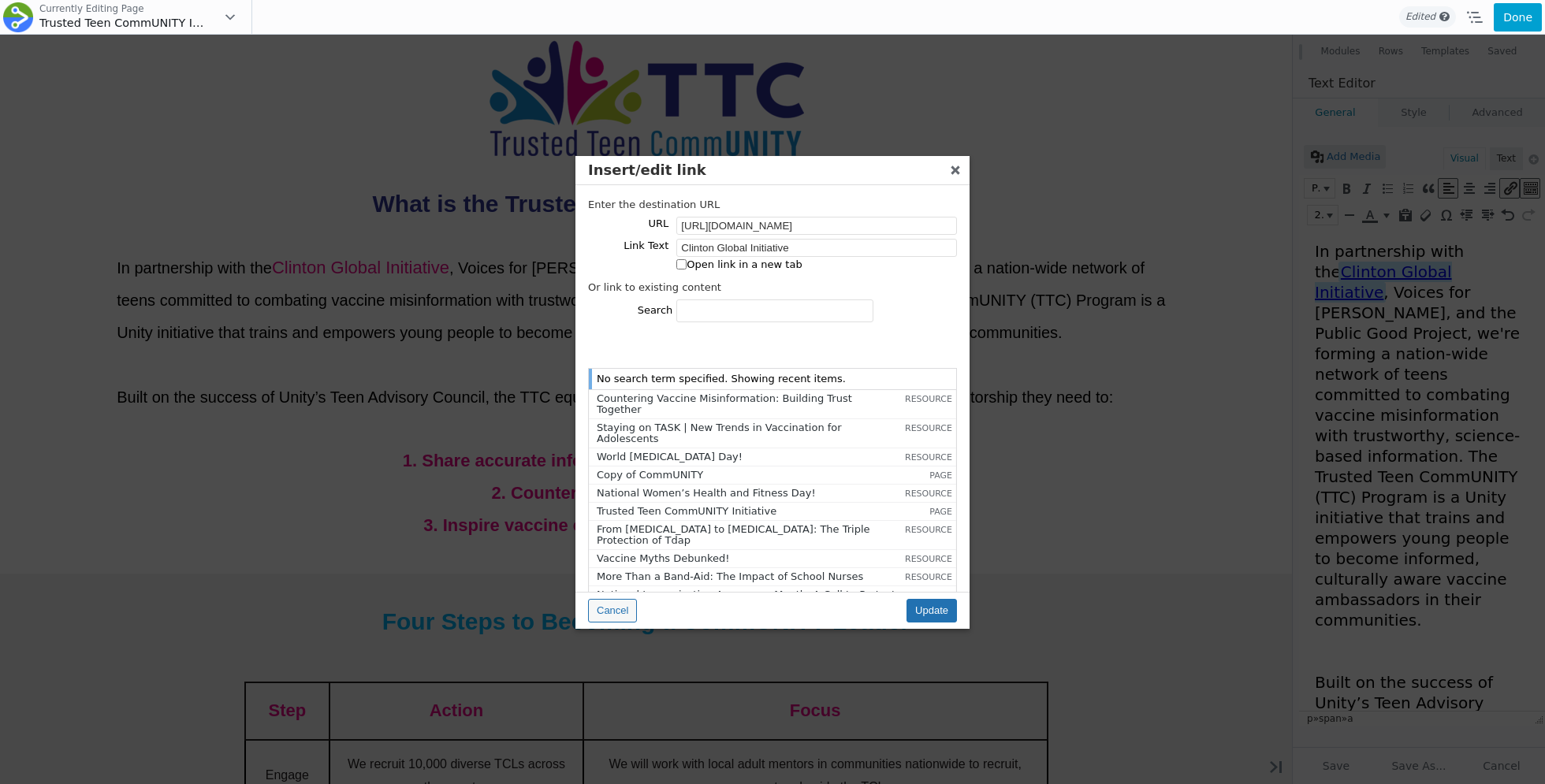
click at [726, 259] on label "Open link in a new tab" at bounding box center [773, 265] width 369 height 11
click at [686, 259] on input "Open link in a new tab" at bounding box center [681, 264] width 10 height 10
checkbox input "true"
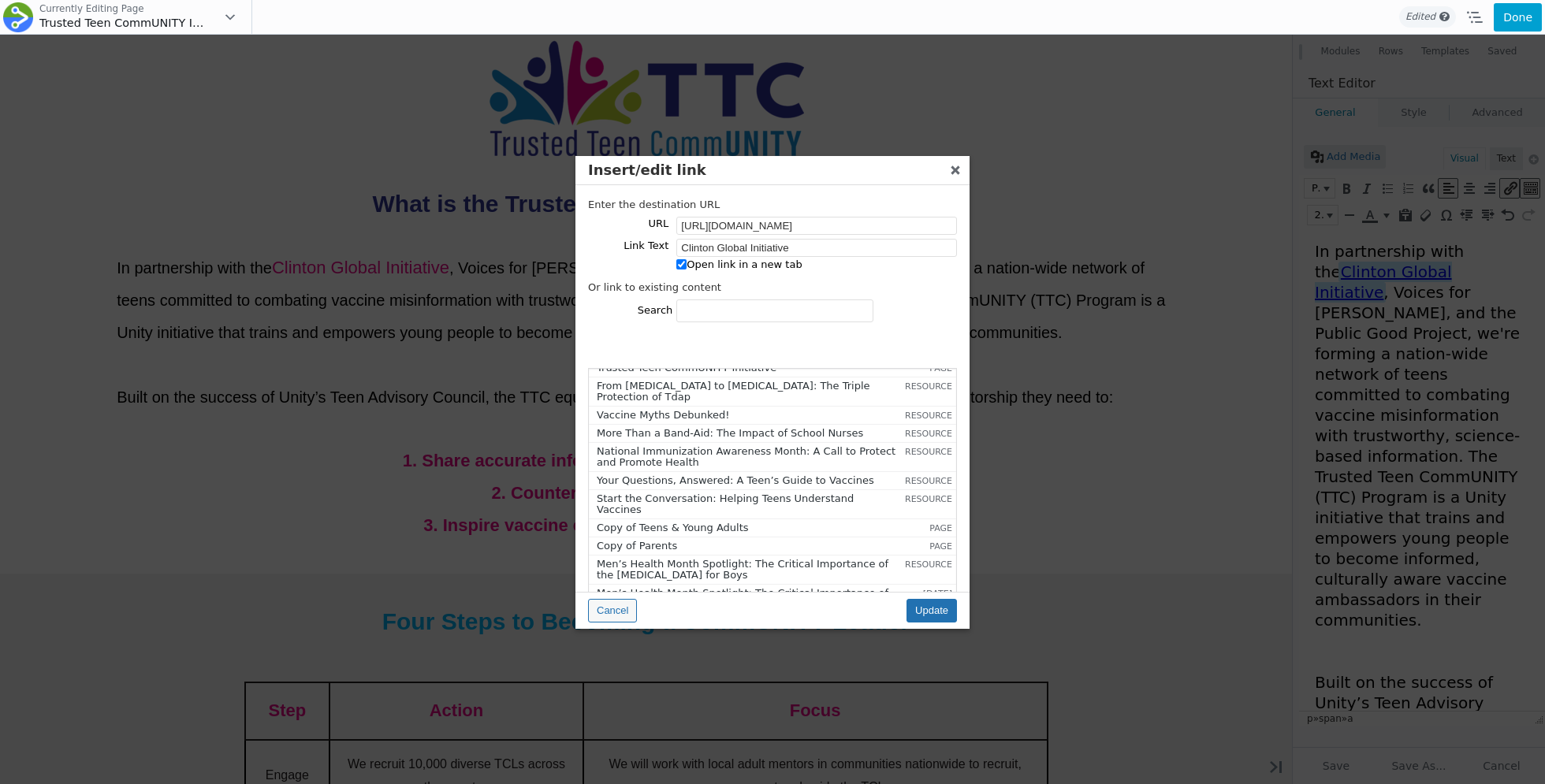
scroll to position [216, 0]
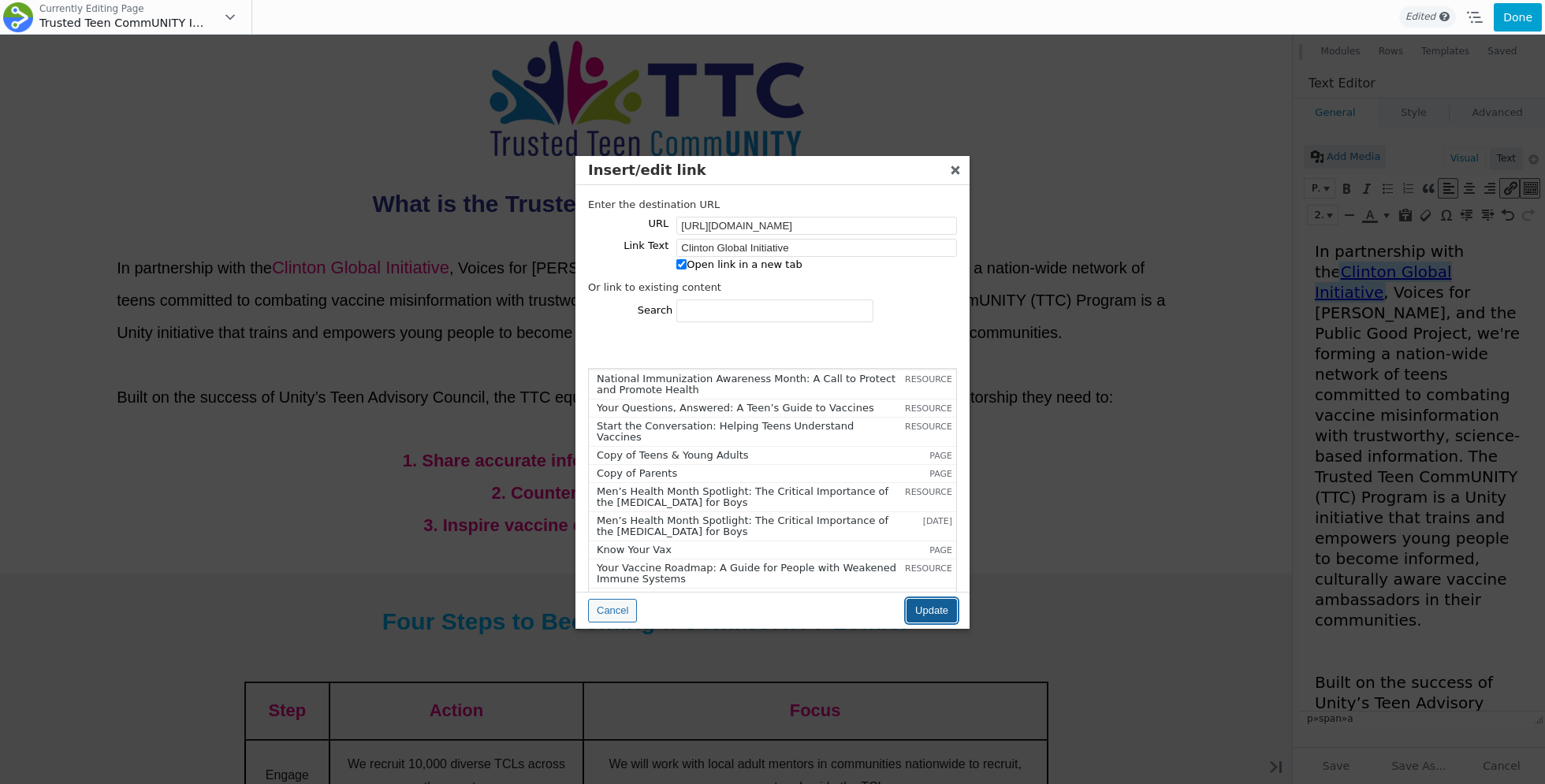
click at [931, 603] on input "Update" at bounding box center [931, 610] width 50 height 23
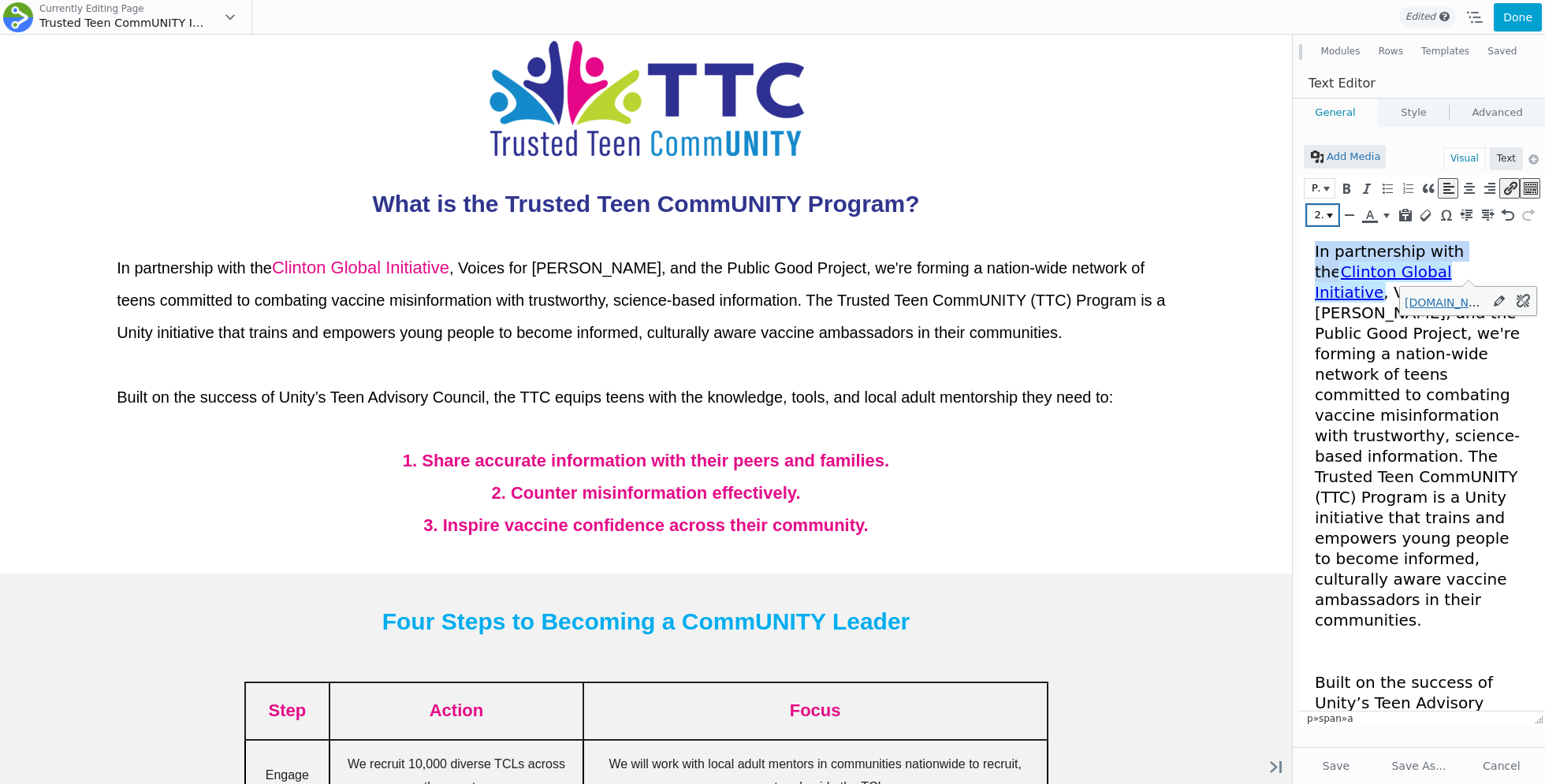
click at [1328, 217] on button "20px" at bounding box center [1322, 215] width 30 height 19
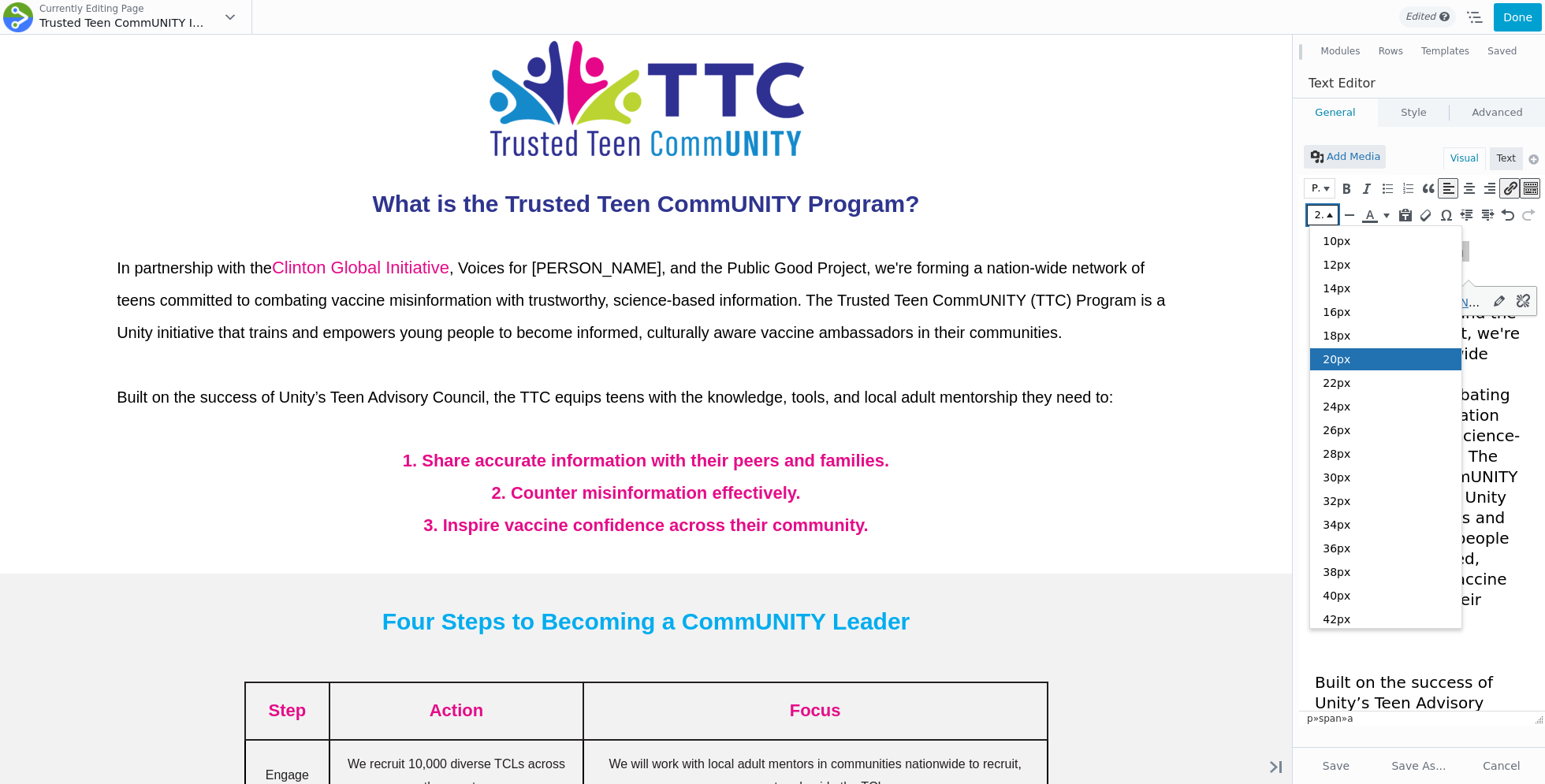
click at [1354, 358] on div "20px" at bounding box center [1386, 360] width 151 height 22
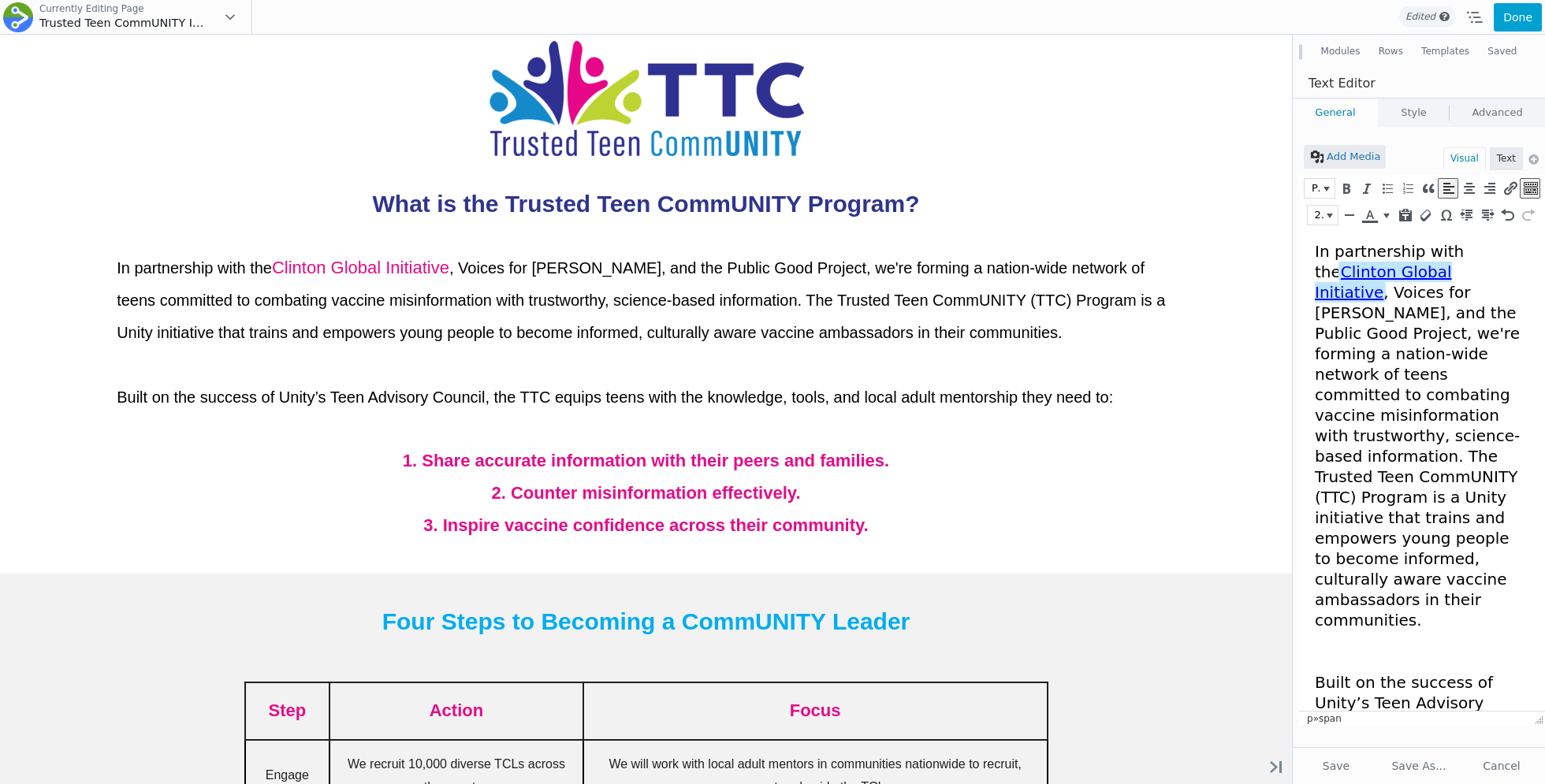
click at [1362, 336] on span "In partnership with the Clinton Global Initiative , Voices for Vaccines, and th…" at bounding box center [1417, 435] width 205 height 388
click at [1403, 431] on span "In partnership with the Clinton Global Initiative , Voices for Vaccines, and th…" at bounding box center [1417, 435] width 205 height 388
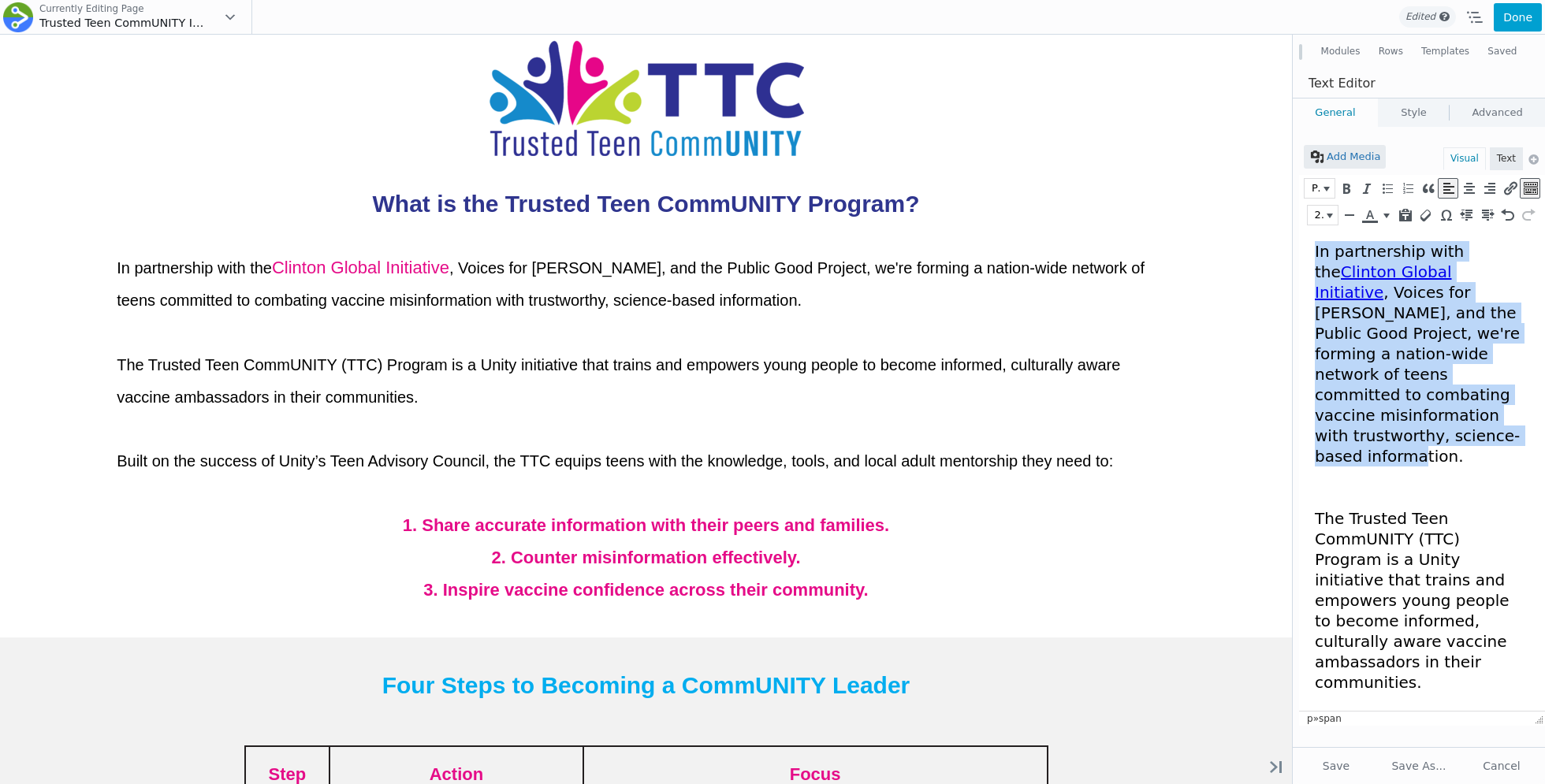
drag, startPoint x: 1394, startPoint y: 413, endPoint x: 1261, endPoint y: 186, distance: 263.1
click at [1299, 228] on html "In partnership with the Clinton Global Initiative , Voices for Vaccines, and th…" at bounding box center [1422, 705] width 246 height 954
click at [1333, 209] on button "20px" at bounding box center [1322, 215] width 30 height 19
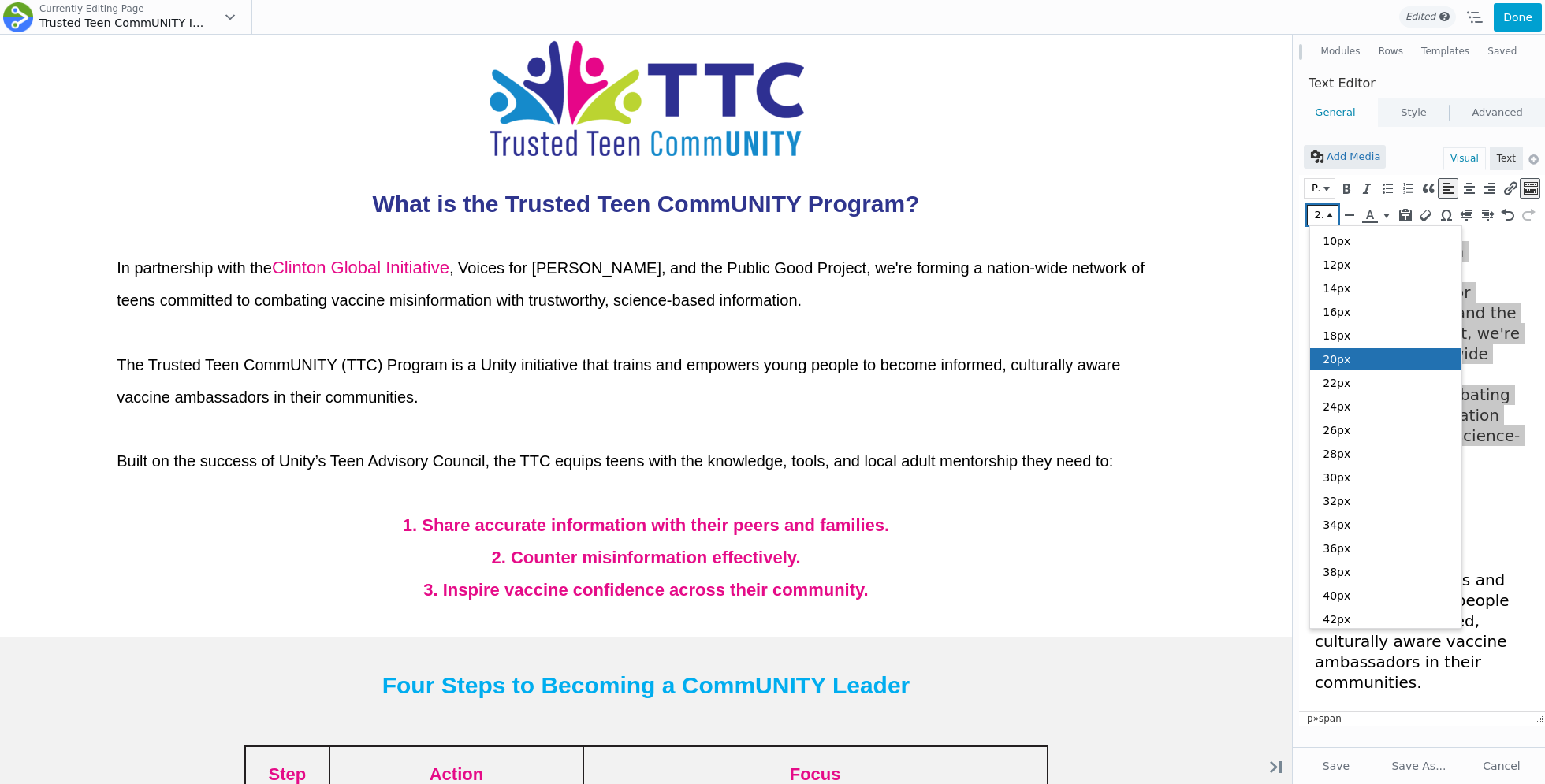
click at [1346, 359] on div "20px" at bounding box center [1386, 360] width 151 height 22
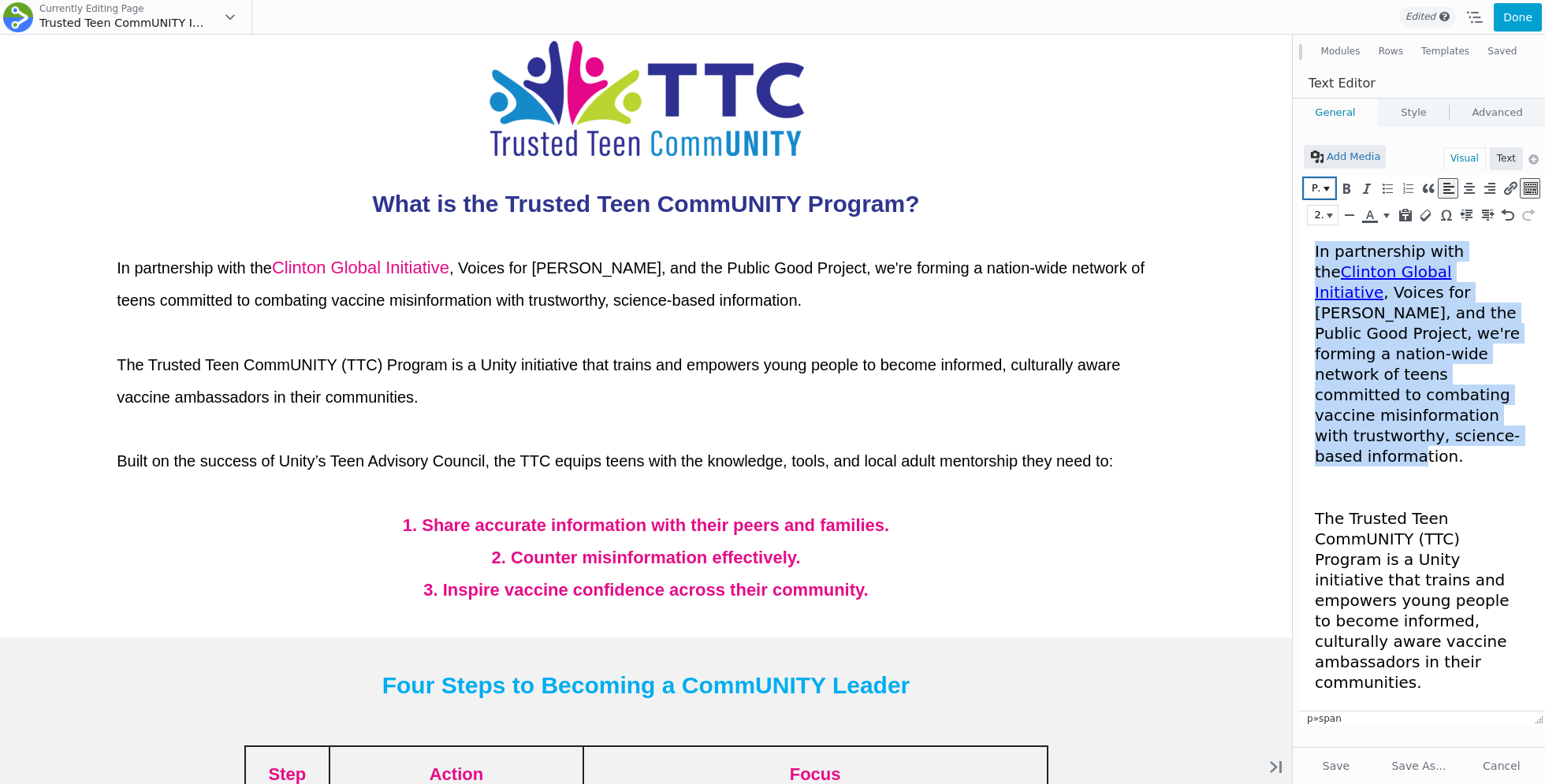
click at [1327, 193] on button "Paragraph" at bounding box center [1319, 188] width 30 height 19
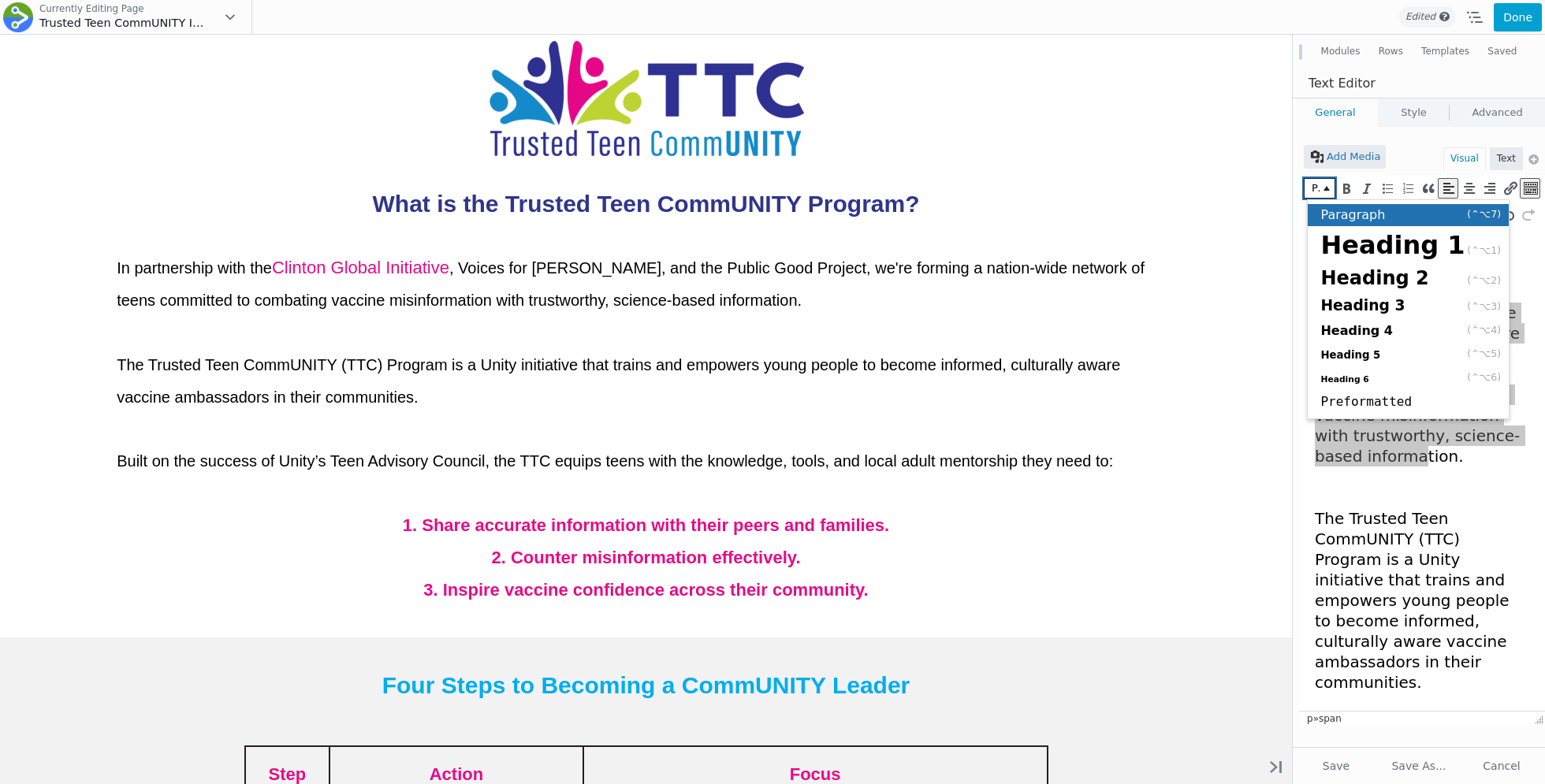
click at [1386, 213] on div "Paragraph (⌃⌥7)" at bounding box center [1408, 215] width 201 height 22
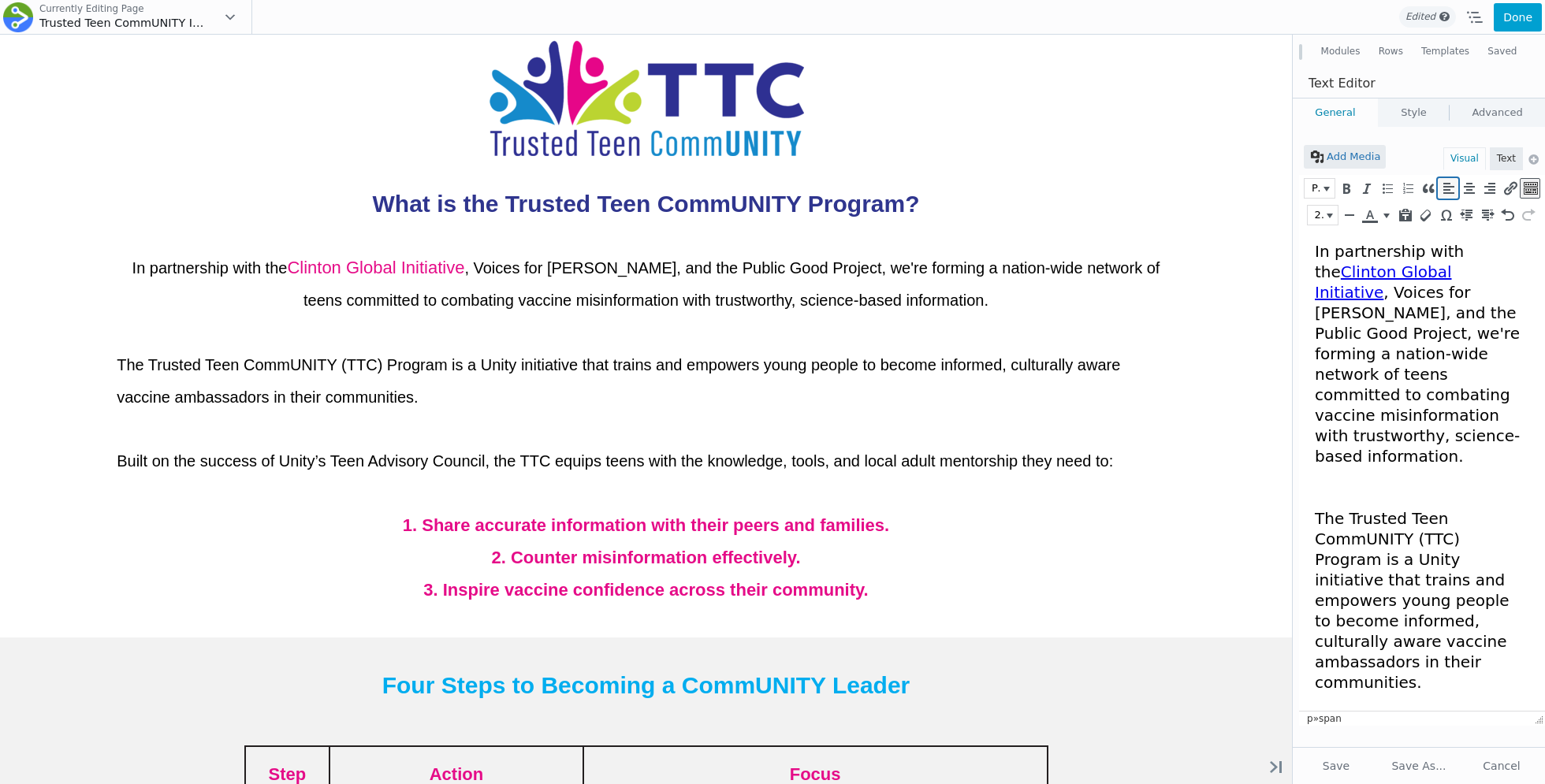
click at [1446, 191] on icon "Align left (⌃⌥L)" at bounding box center [1447, 188] width 14 height 16
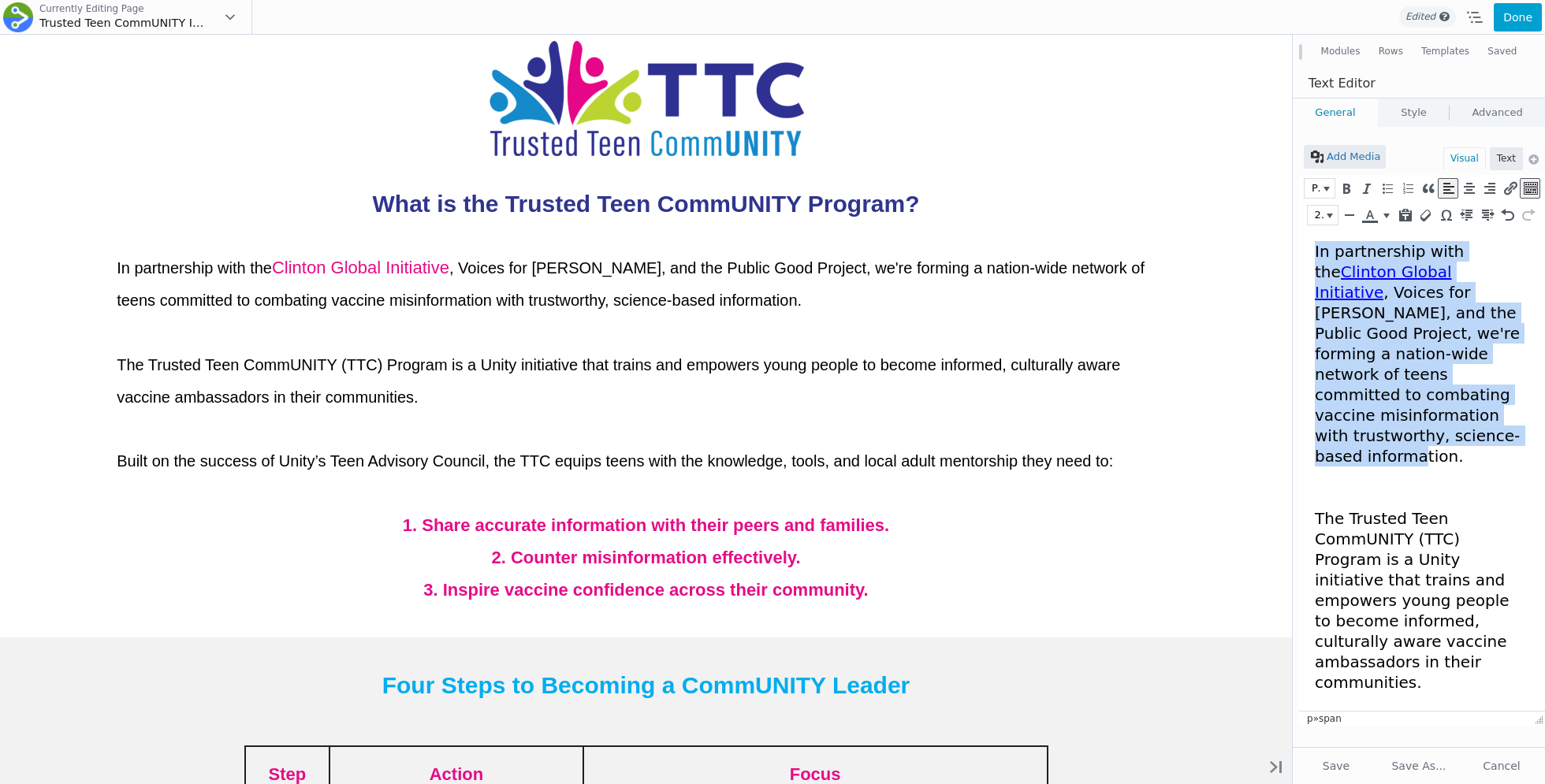
click at [1344, 276] on link "Clinton Global Initiative" at bounding box center [1383, 282] width 137 height 39
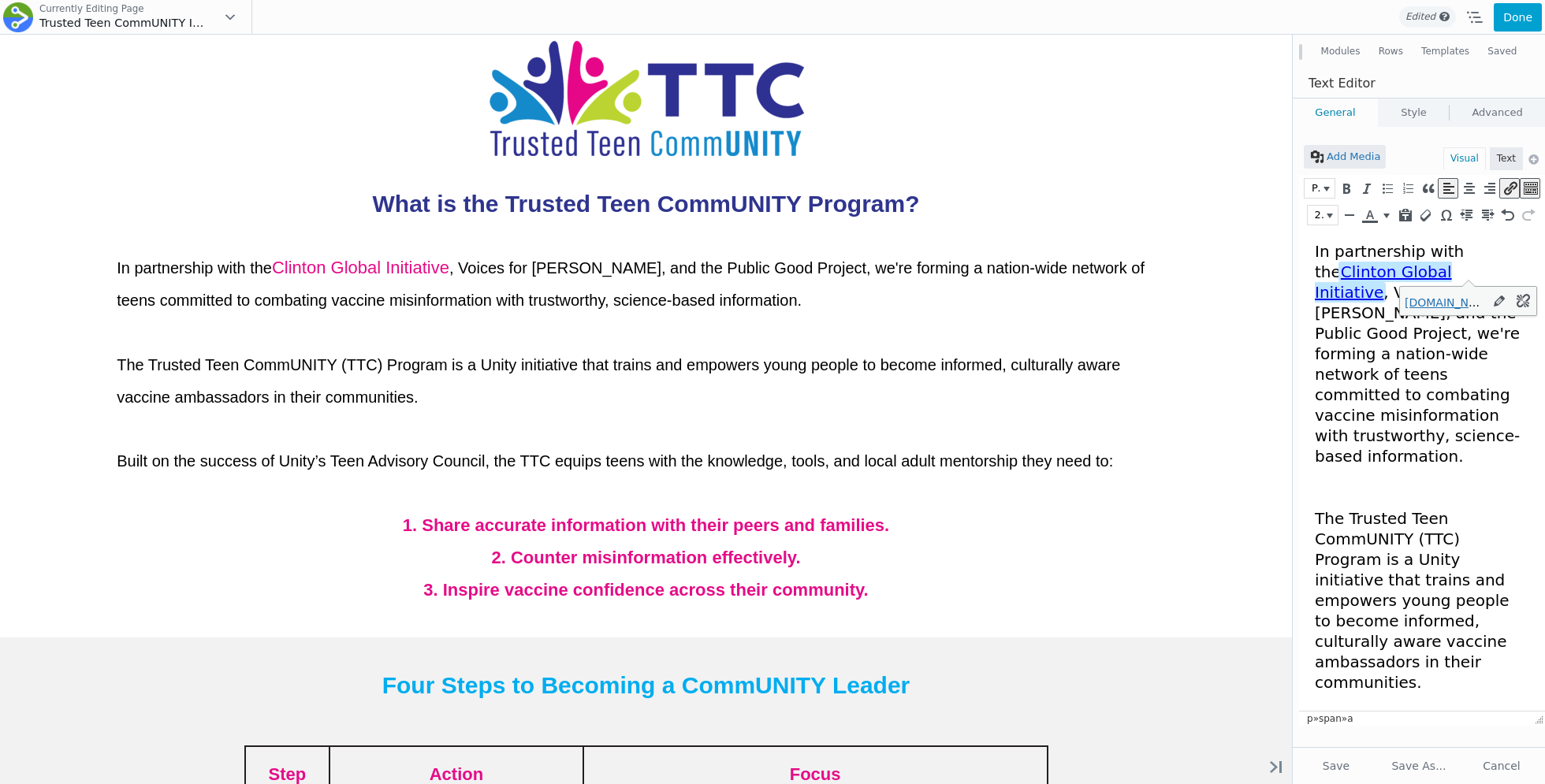
click at [1447, 268] on link "Clinton Global Initiative" at bounding box center [1383, 282] width 137 height 39
click at [1434, 268] on link "Clinton Global Initiative" at bounding box center [1383, 282] width 137 height 39
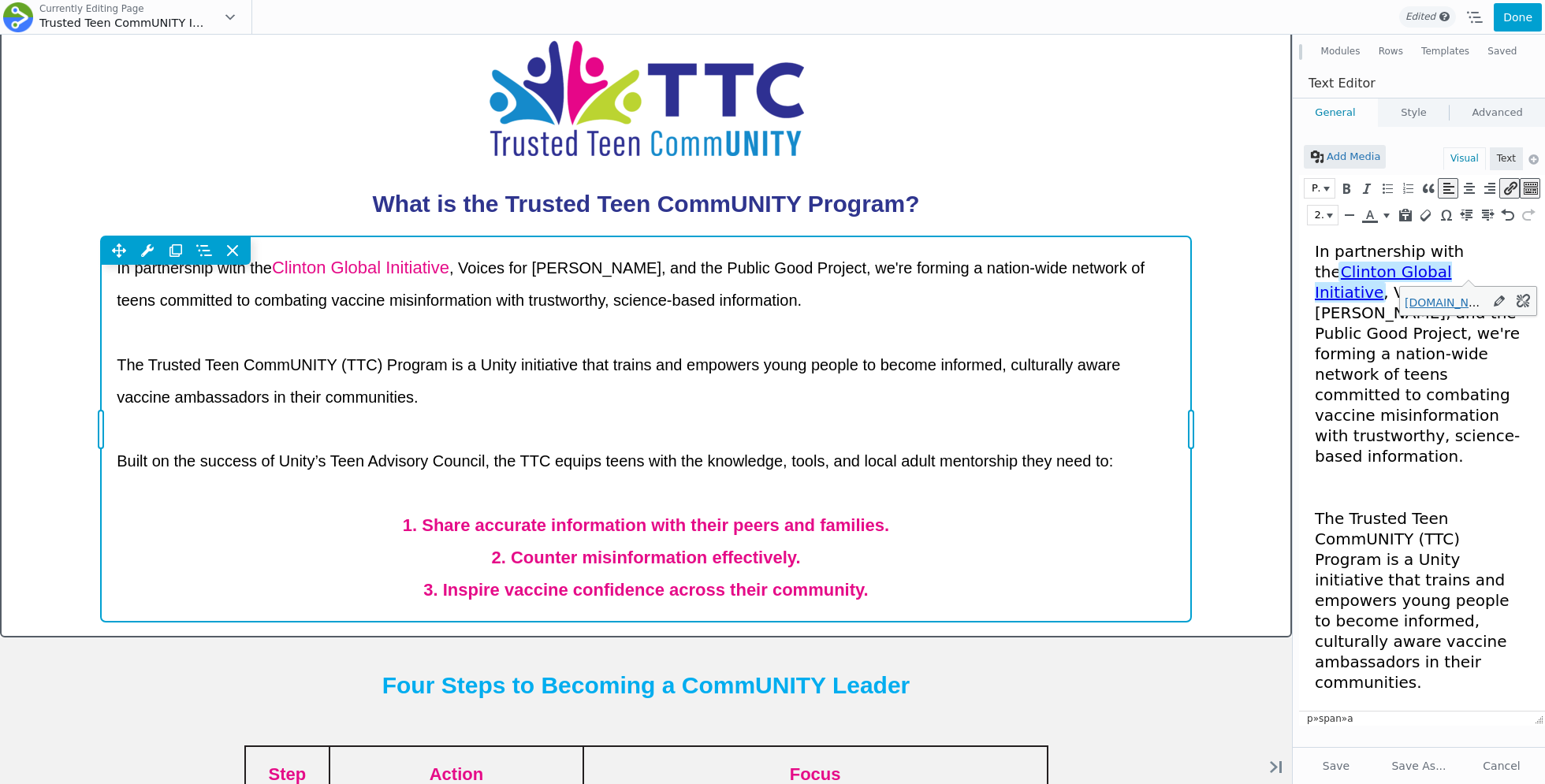
click at [316, 247] on div "Move Up Move Down Text Editor Settings Copy Text Editor Settings Paste Text Edi…" at bounding box center [645, 251] width 1090 height 28
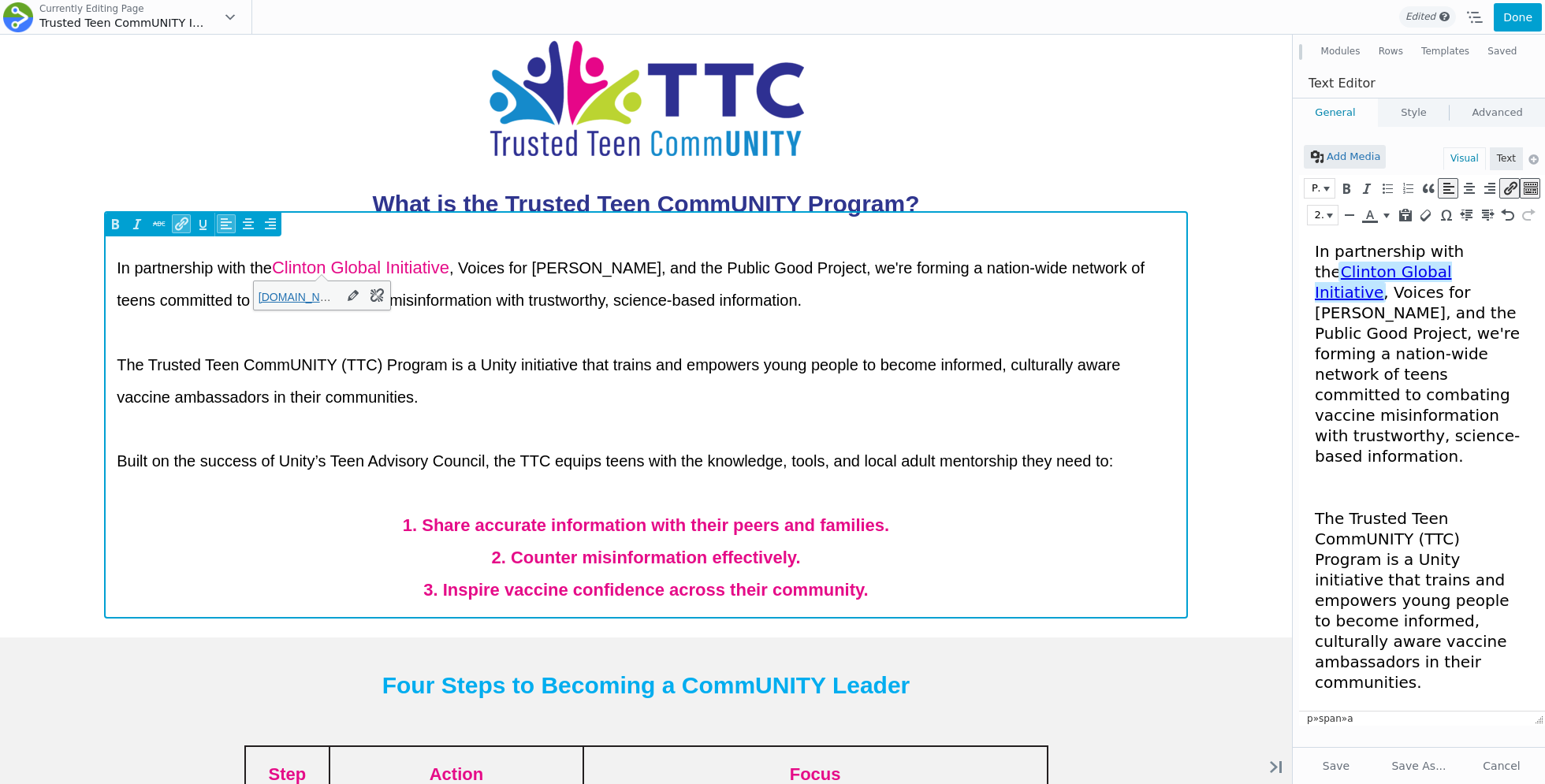
click at [311, 262] on span "In partnership with the Clinton Global Initiative , Voices for Vaccines, and th…" at bounding box center [630, 283] width 1028 height 49
click at [401, 267] on span "In partnership with the Clinton Global Initiative , Voices for Vaccines, and th…" at bounding box center [630, 283] width 1028 height 49
click at [327, 267] on link "Clinton Global Initiative" at bounding box center [361, 267] width 177 height 20
drag, startPoint x: 283, startPoint y: 269, endPoint x: 367, endPoint y: 271, distance: 84.0
click at [367, 271] on span "In partnership with the Clinton Global Initiative , Voices for Vaccines, and th…" at bounding box center [630, 283] width 1028 height 49
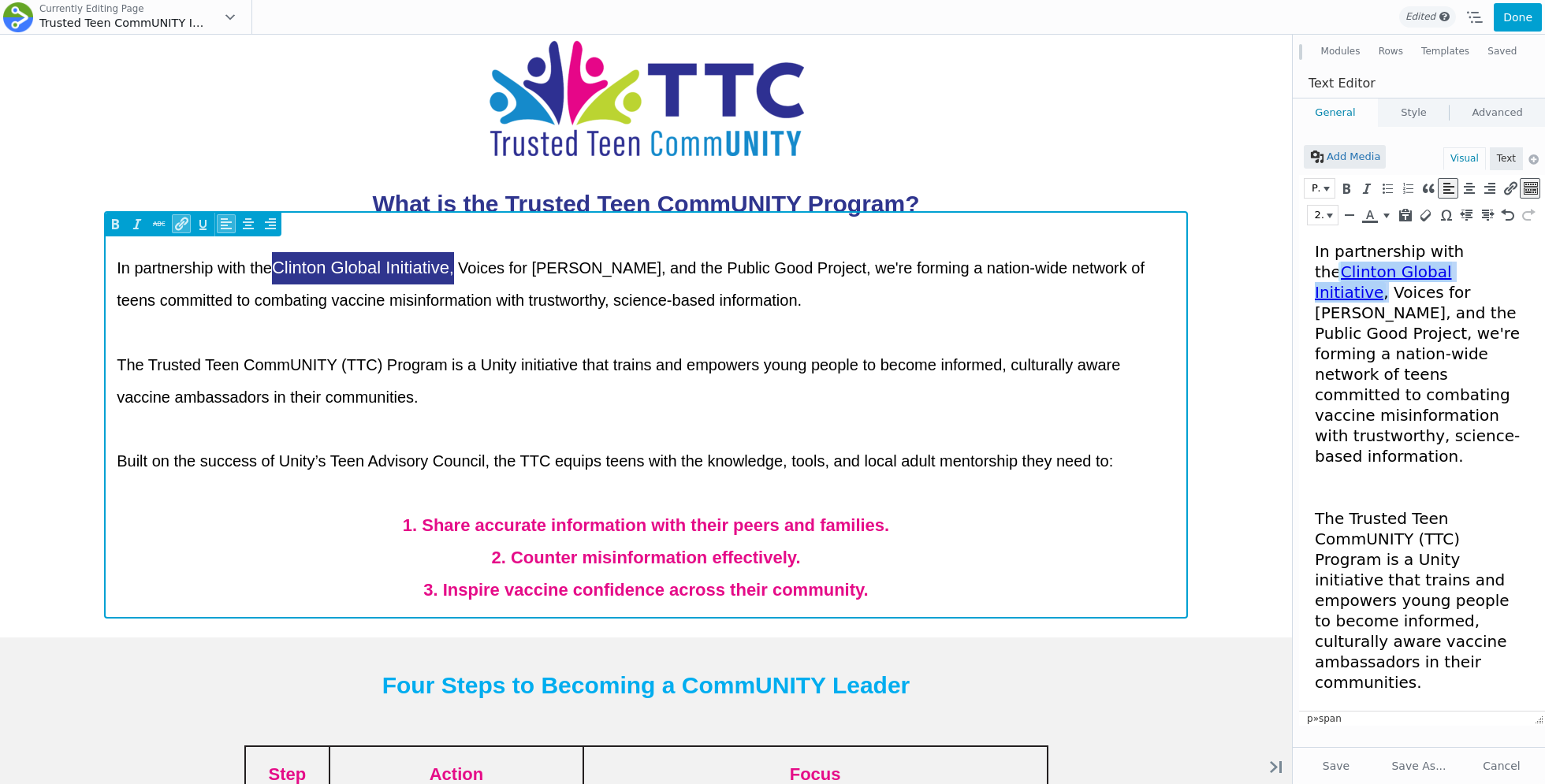
drag, startPoint x: 1484, startPoint y: 272, endPoint x: 1289, endPoint y: 272, distance: 195.0
click at [1299, 272] on html "In partnership with the Clinton Global Initiative , Voices for Vaccines, and th…" at bounding box center [1422, 705] width 246 height 954
click at [1331, 212] on button "20px" at bounding box center [1322, 215] width 30 height 19
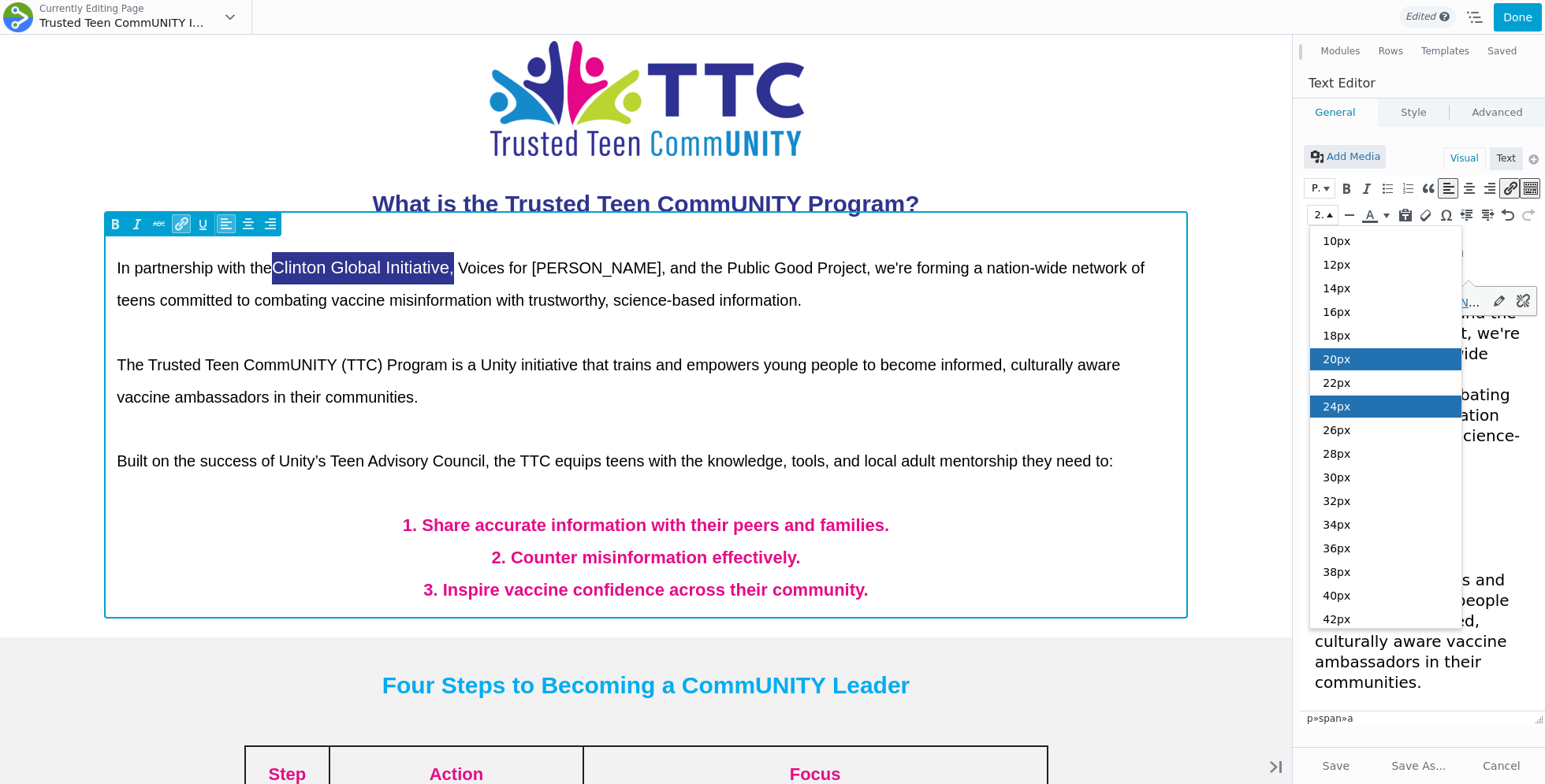
click at [1339, 406] on span "24px" at bounding box center [1336, 406] width 28 height 13
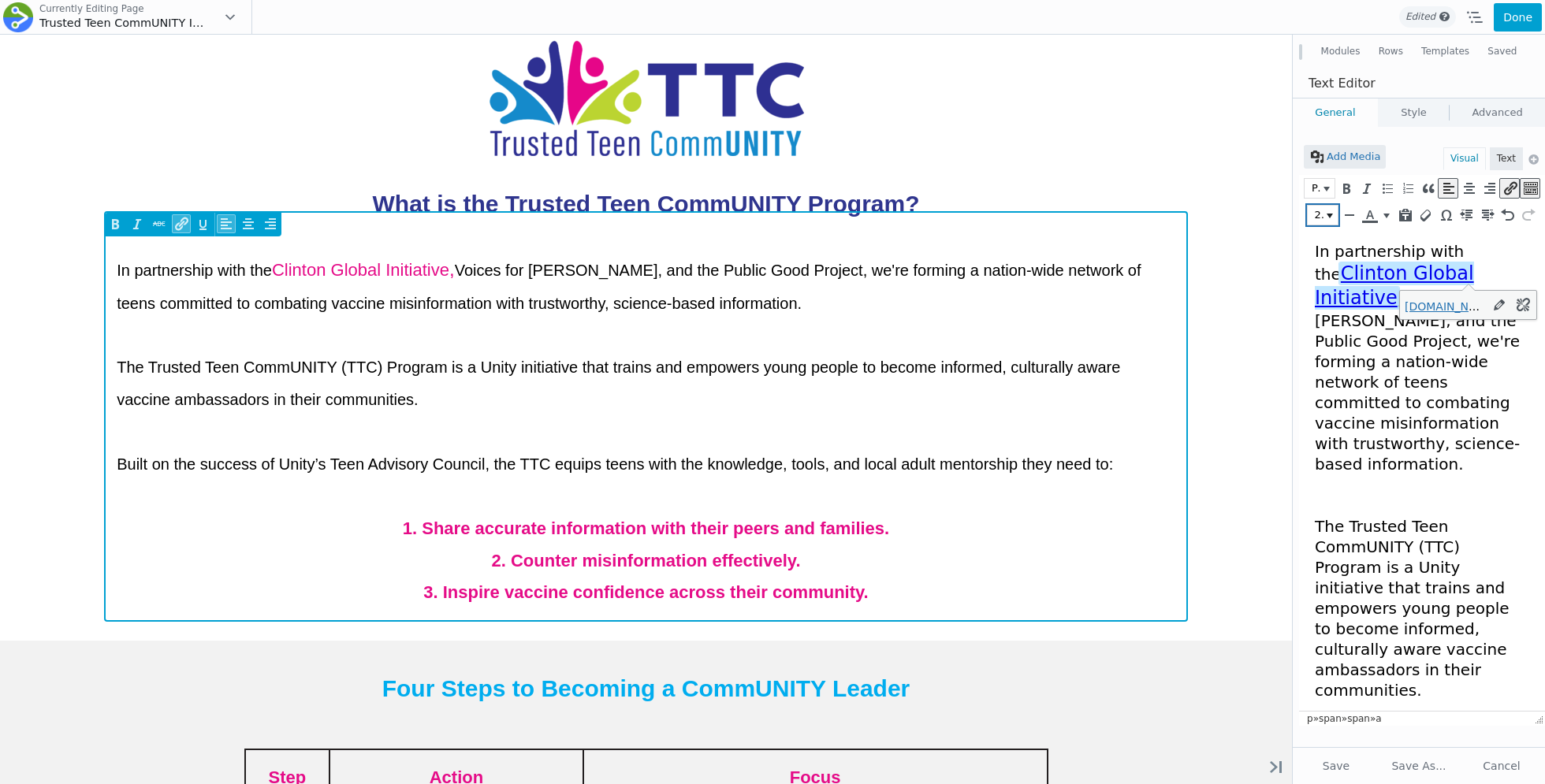
click at [1329, 216] on icon "Font Sizes" at bounding box center [1330, 215] width 7 height 5
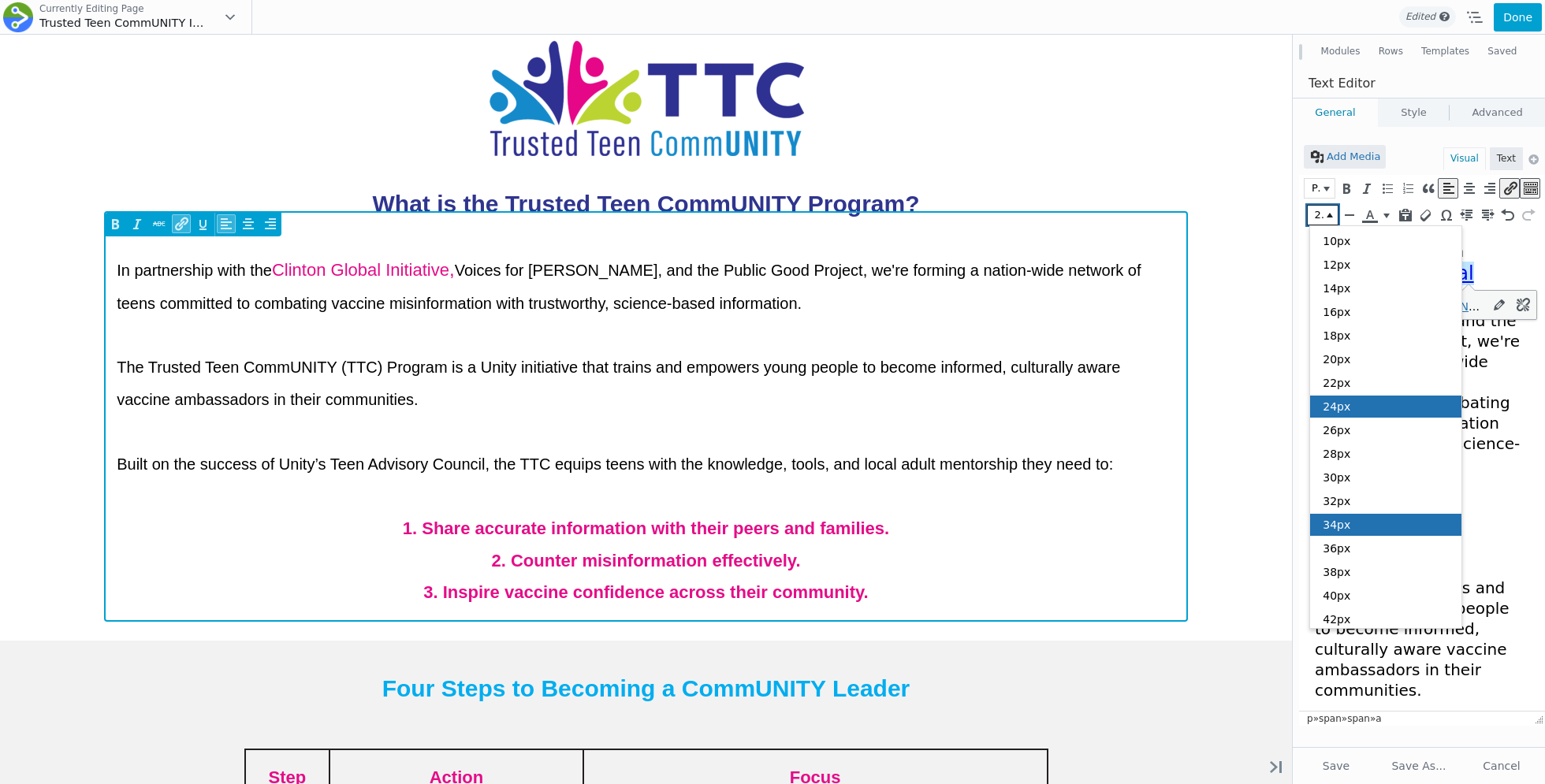
click at [1346, 514] on div "34px" at bounding box center [1386, 525] width 151 height 22
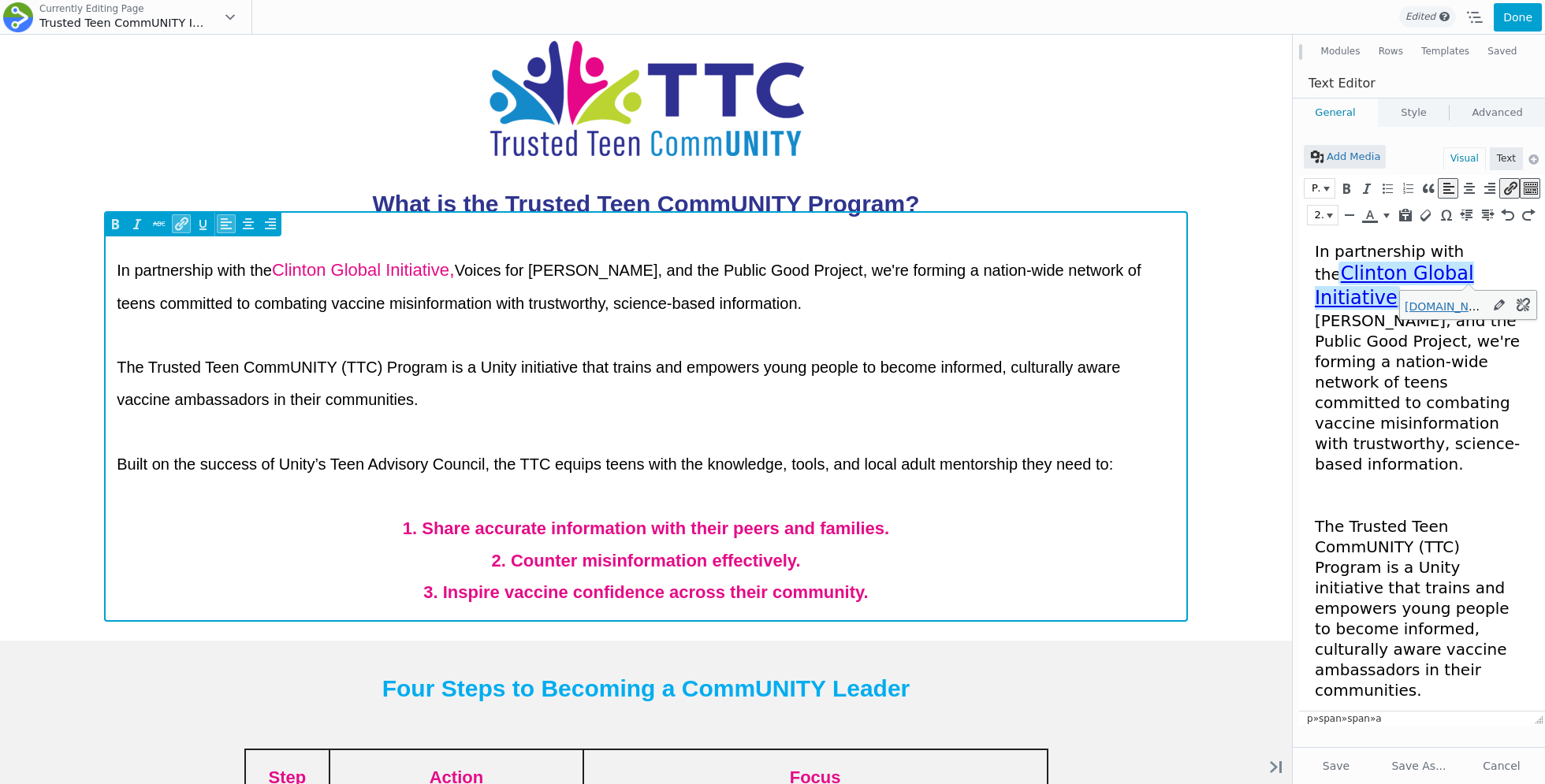
click at [1367, 280] on link "Clinton Global Initiative" at bounding box center [1394, 285] width 159 height 47
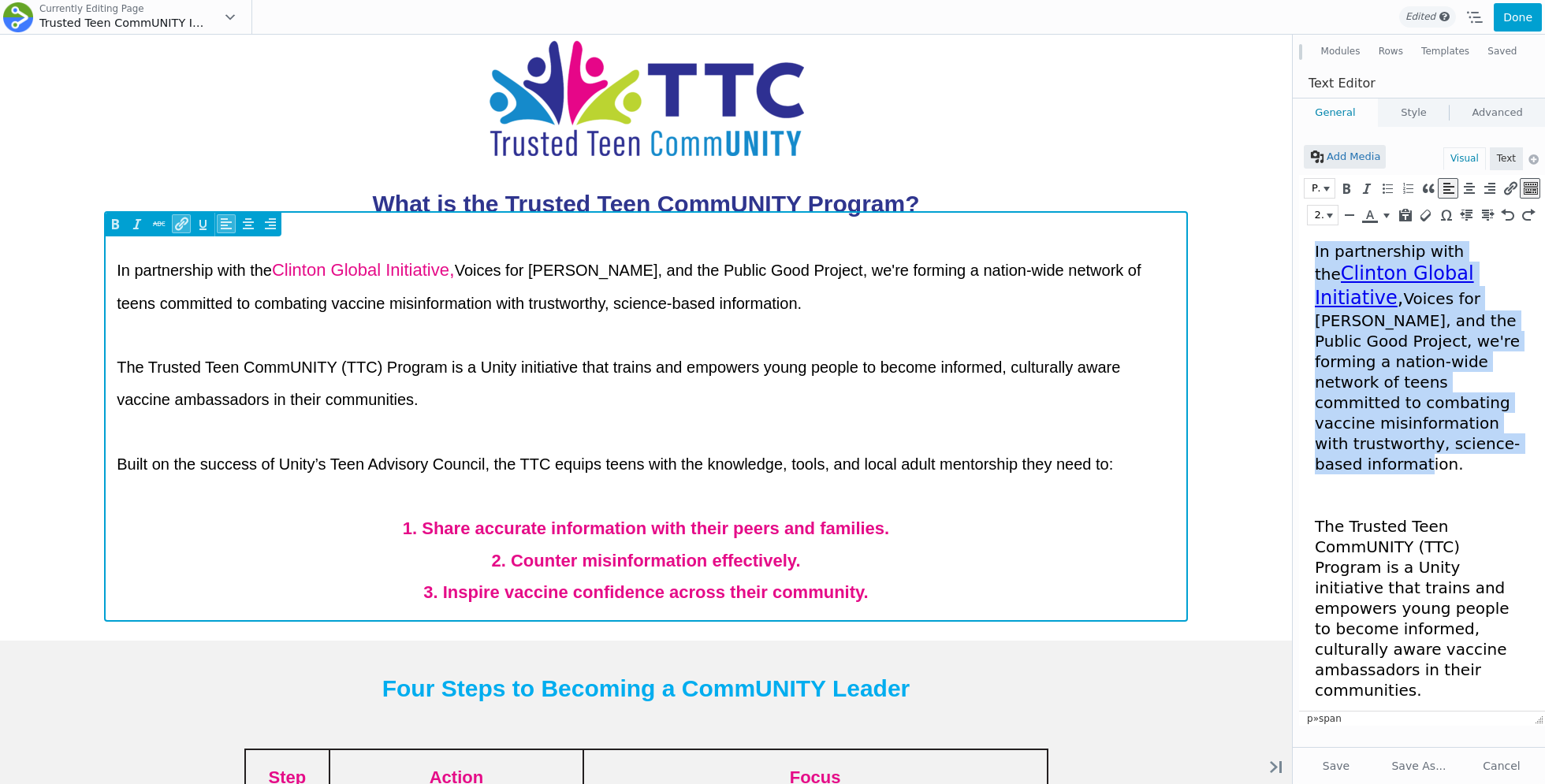
drag, startPoint x: 1422, startPoint y: 442, endPoint x: 1320, endPoint y: 231, distance: 234.4
click at [1320, 231] on html "In partnership with the Clinton Global Initiative , Voices for Vaccines, and th…" at bounding box center [1422, 709] width 246 height 962
copy span "In partnership with the Clinton Global Initiative , Voices for Vaccines, and th…"
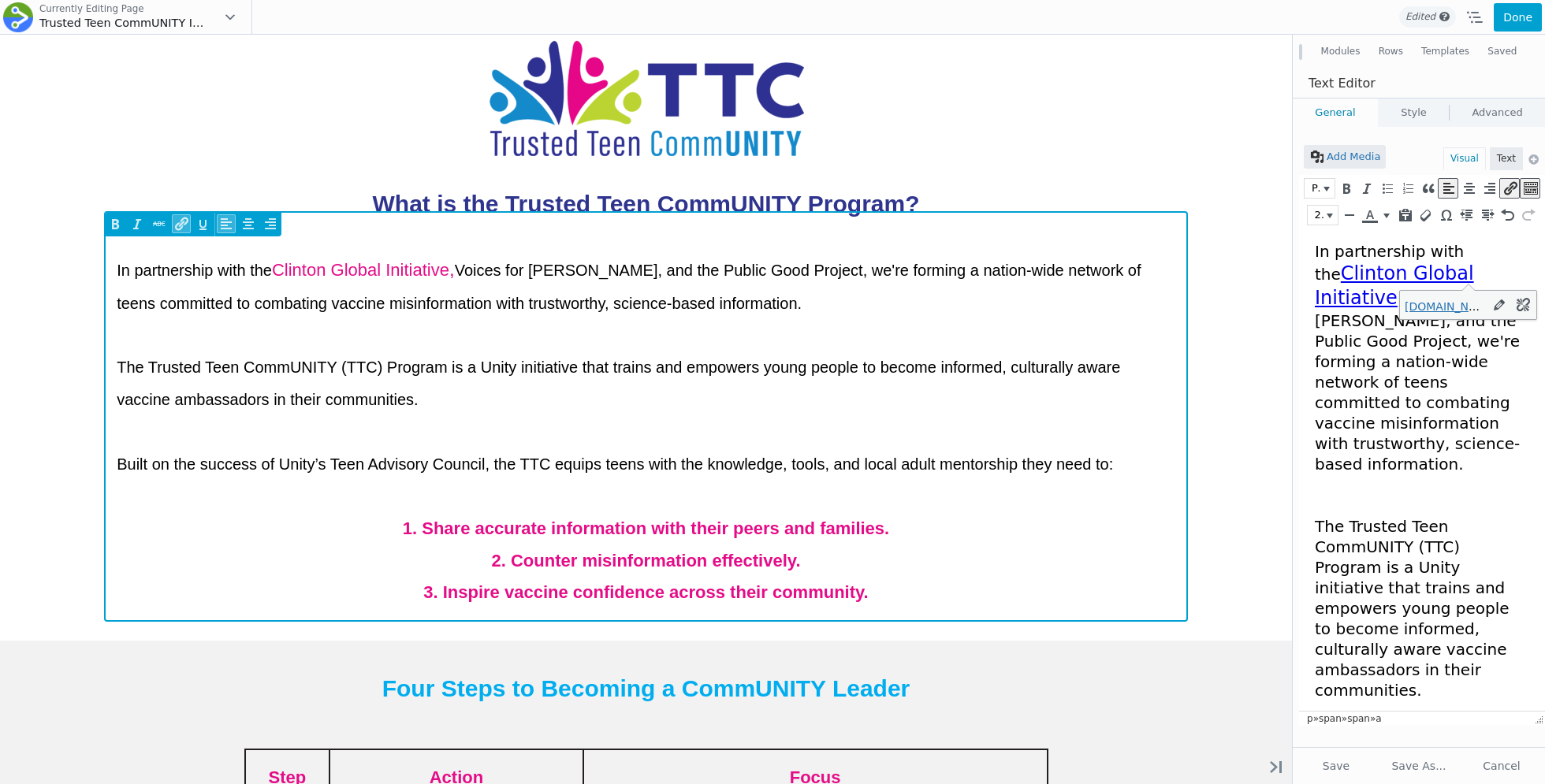
click at [1365, 276] on link "Clinton Global Initiative" at bounding box center [1394, 285] width 159 height 47
click at [1527, 302] on icon "Remove link (⌃⌥S)" at bounding box center [1523, 305] width 16 height 16
click at [1421, 248] on span "In partnership with the Clinton Global Initiative , Voices for Vaccines, and th…" at bounding box center [1417, 357] width 205 height 231
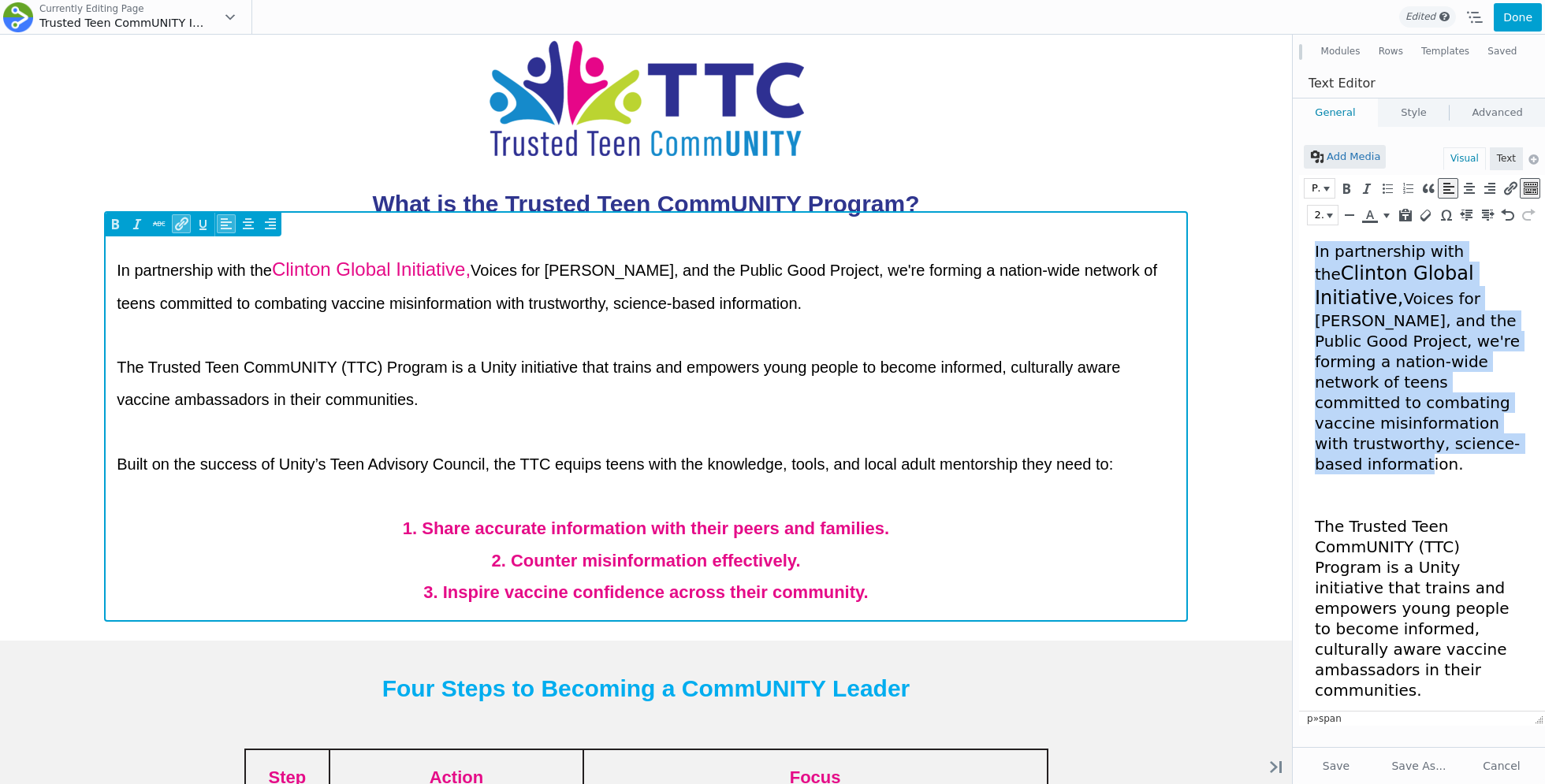
drag, startPoint x: 1425, startPoint y: 442, endPoint x: 1230, endPoint y: 171, distance: 333.9
click at [1299, 228] on html "In partnership with the Clinton Global Initiative , Voices for Vaccines, and th…" at bounding box center [1422, 709] width 246 height 962
click at [1331, 216] on icon "Font Sizes" at bounding box center [1330, 215] width 7 height 5
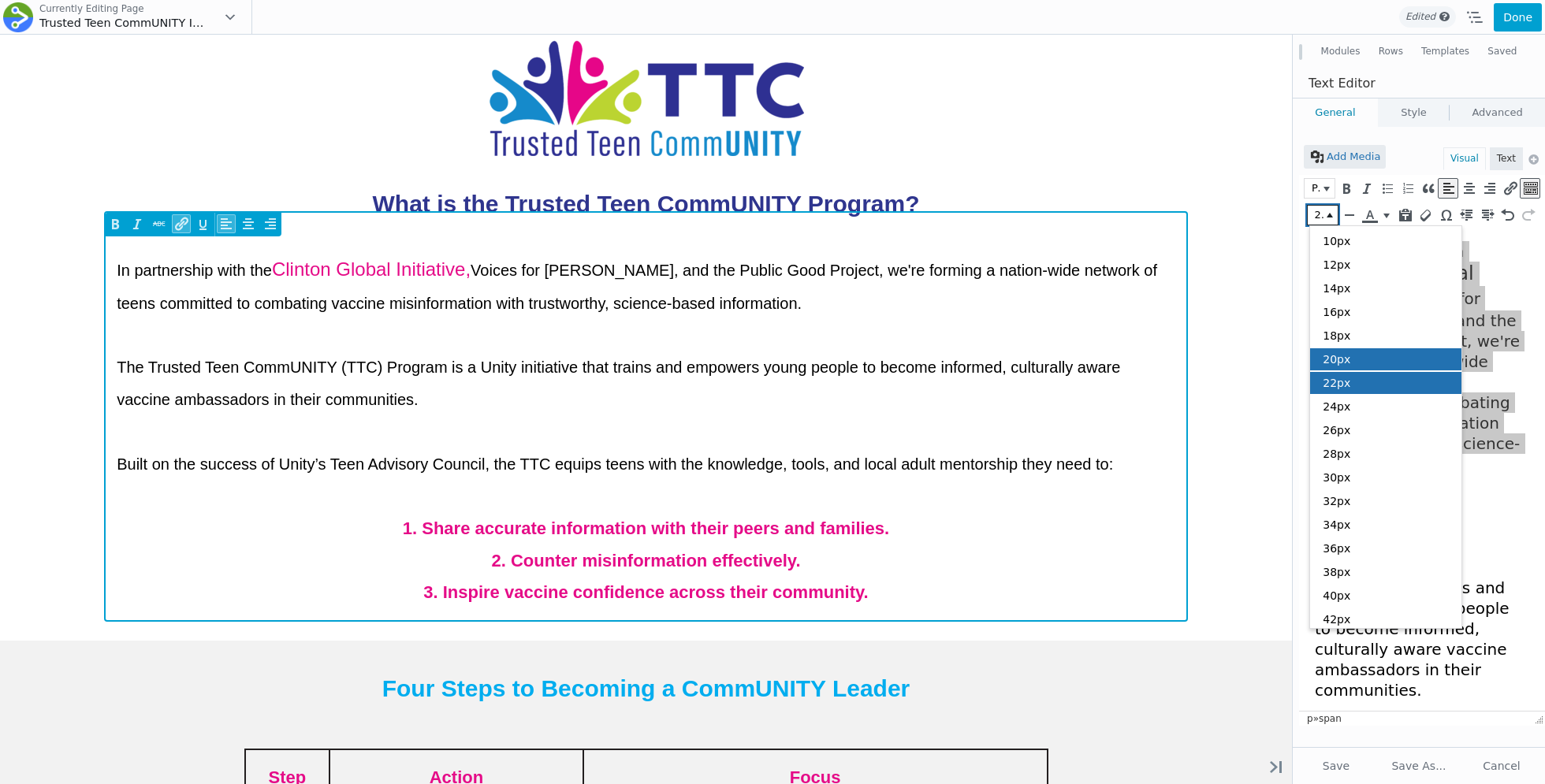
click at [1352, 378] on div "22px" at bounding box center [1386, 383] width 151 height 22
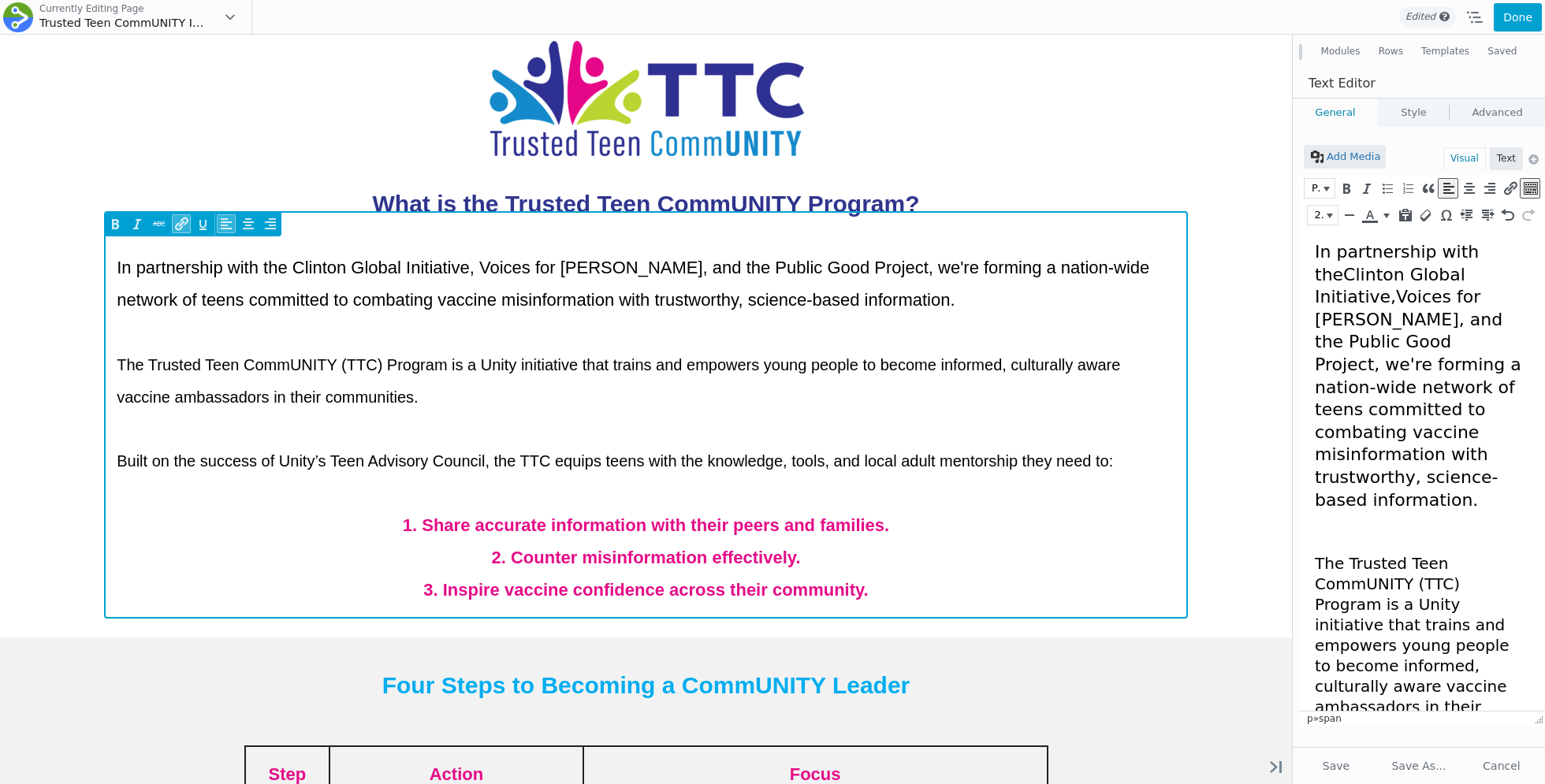
click at [1359, 300] on span "In partnership with the Clinton Global Initiative , Voices for Vaccines, and th…" at bounding box center [1417, 375] width 206 height 268
drag, startPoint x: 1485, startPoint y: 274, endPoint x: 1301, endPoint y: 275, distance: 184.0
click at [1301, 275] on html "In partnership with the Clinton Global Initiative , Voices for Vaccines, and th…" at bounding box center [1422, 727] width 246 height 998
click at [1505, 189] on icon "Insert/edit link (⌘K)" at bounding box center [1509, 188] width 14 height 16
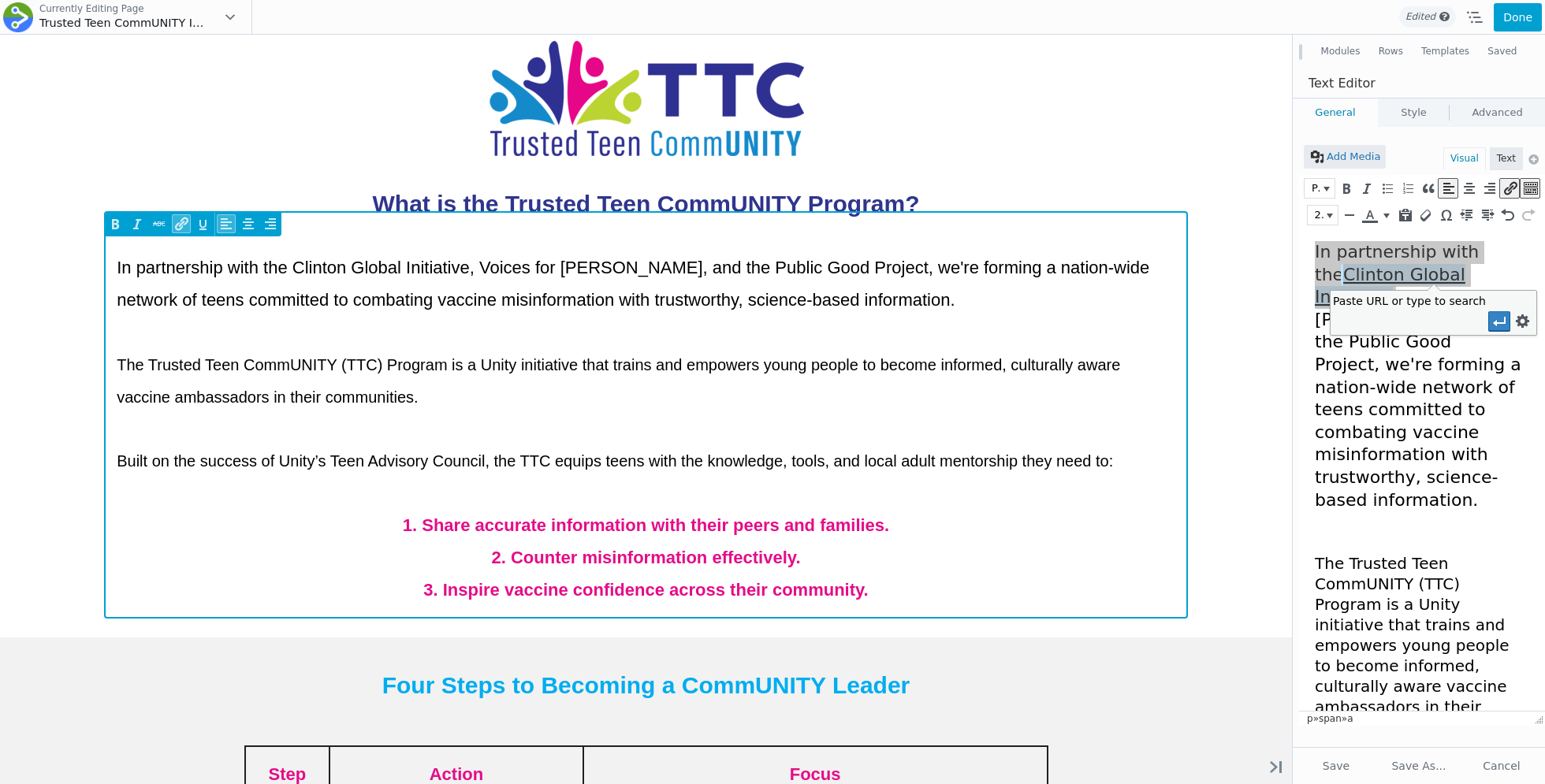
click at [1439, 317] on input "Paste URL or type to search" at bounding box center [1403, 321] width 142 height 21
type input "https://www.clintonfoundation.org/commitment/clinton-global-initiative/trusted-…"
click at [1520, 318] on icon "Link options" at bounding box center [1523, 321] width 16 height 16
checkbox input "false"
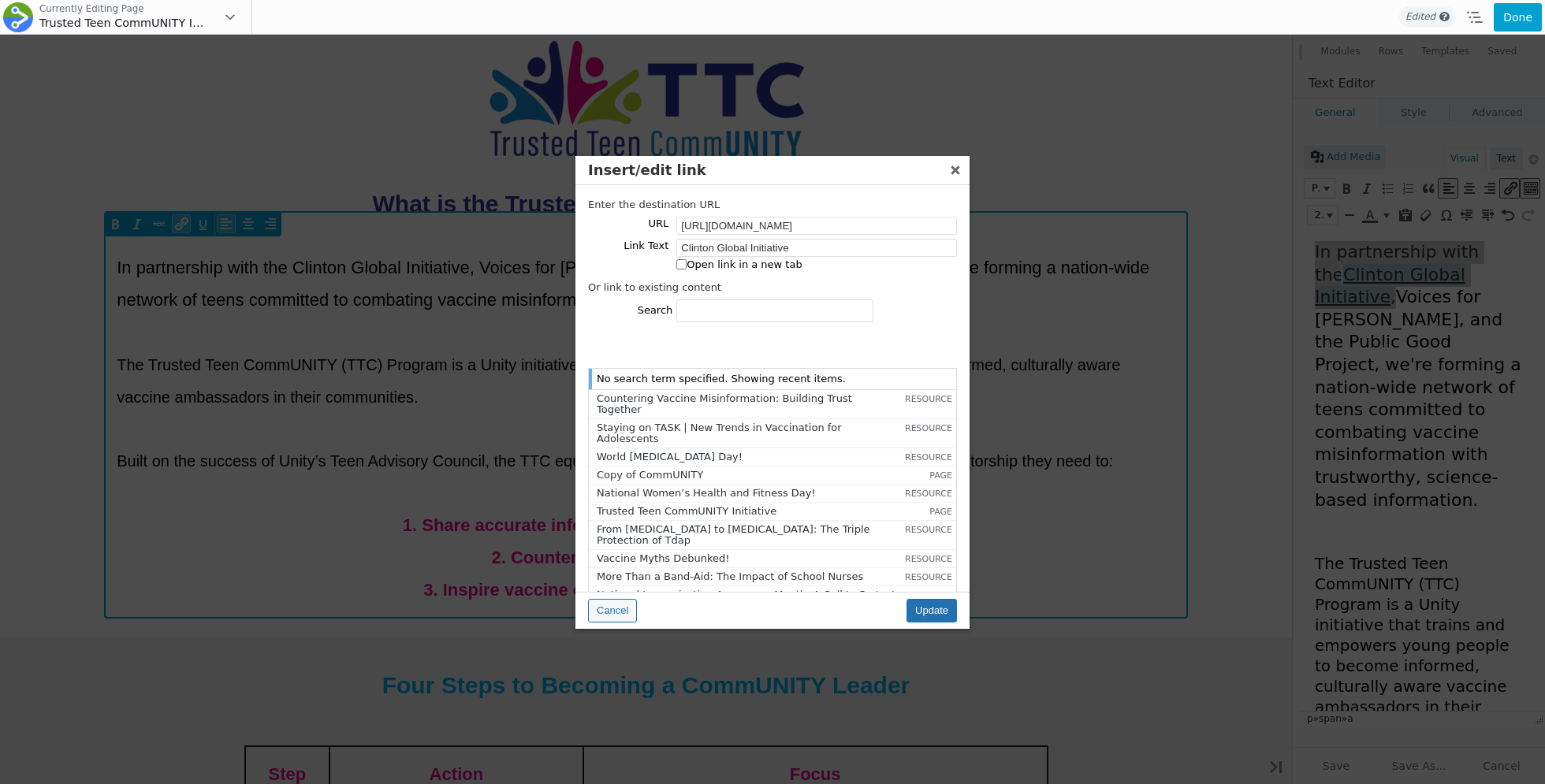
click at [765, 263] on label "Open link in a new tab" at bounding box center [773, 265] width 369 height 11
click at [686, 263] on input "Open link in a new tab" at bounding box center [681, 264] width 10 height 10
checkbox input "true"
click at [940, 598] on div "Cancel Update" at bounding box center [772, 611] width 394 height 37
click at [940, 610] on input "Update" at bounding box center [931, 610] width 50 height 23
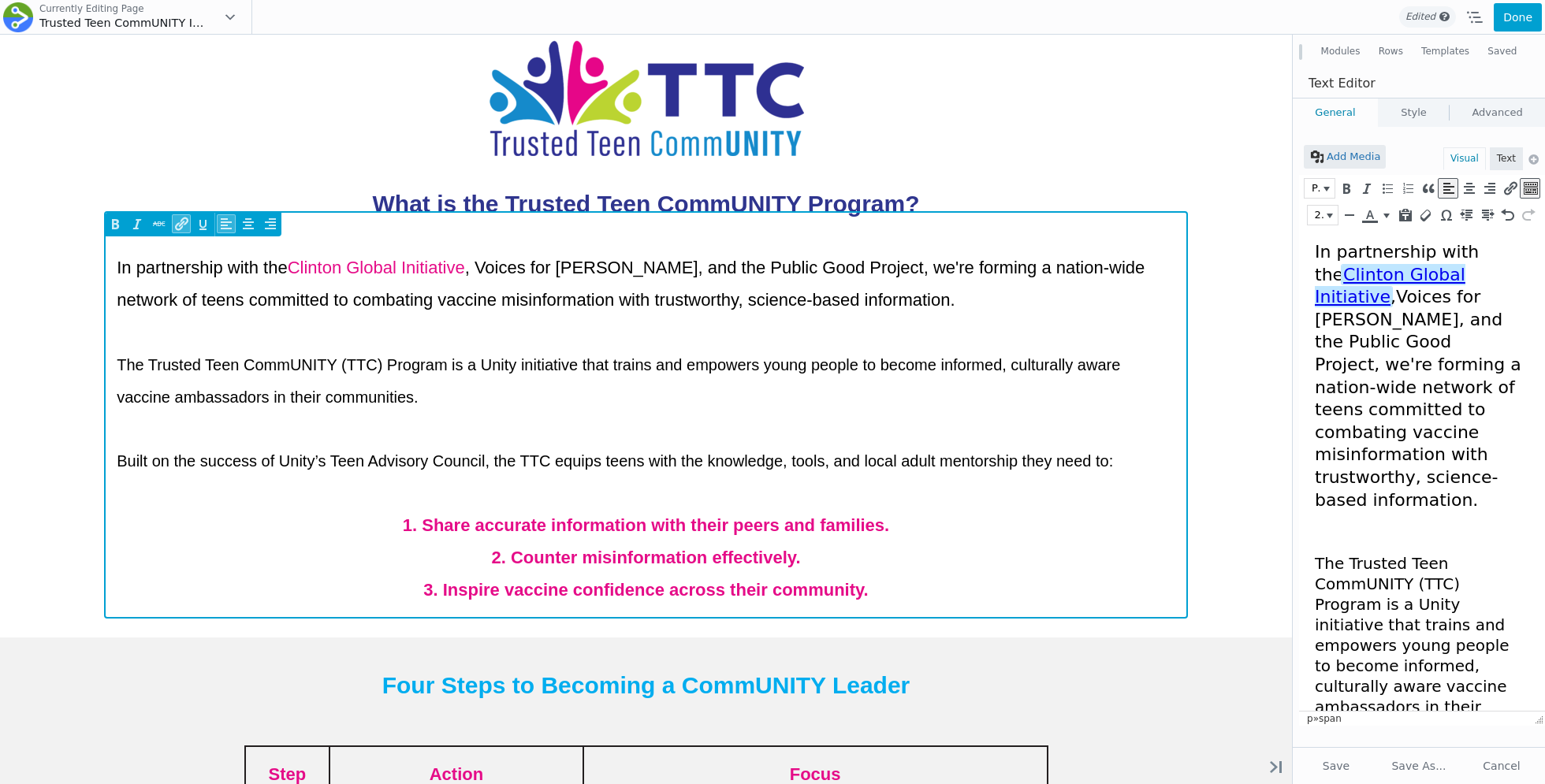
click at [1358, 403] on span "In partnership with the Clinton Global Initiative , Voices for Vaccines, and th…" at bounding box center [1417, 375] width 206 height 268
click at [1352, 753] on button "Save" at bounding box center [1335, 765] width 79 height 28
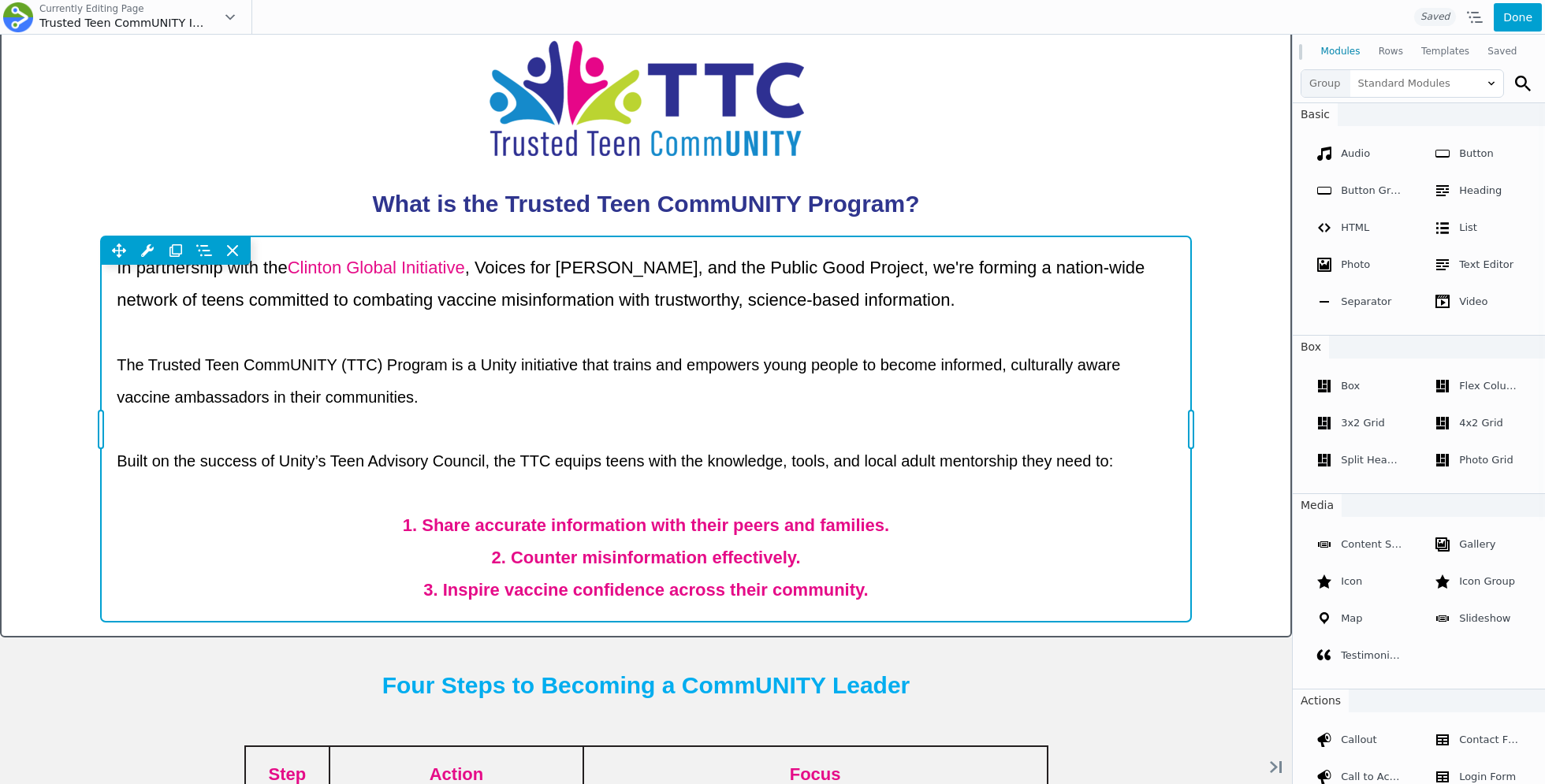
click at [1051, 366] on div "Move Up Move Down Text Editor Settings Copy Text Editor Settings Paste Text Edi…" at bounding box center [645, 429] width 1090 height 385
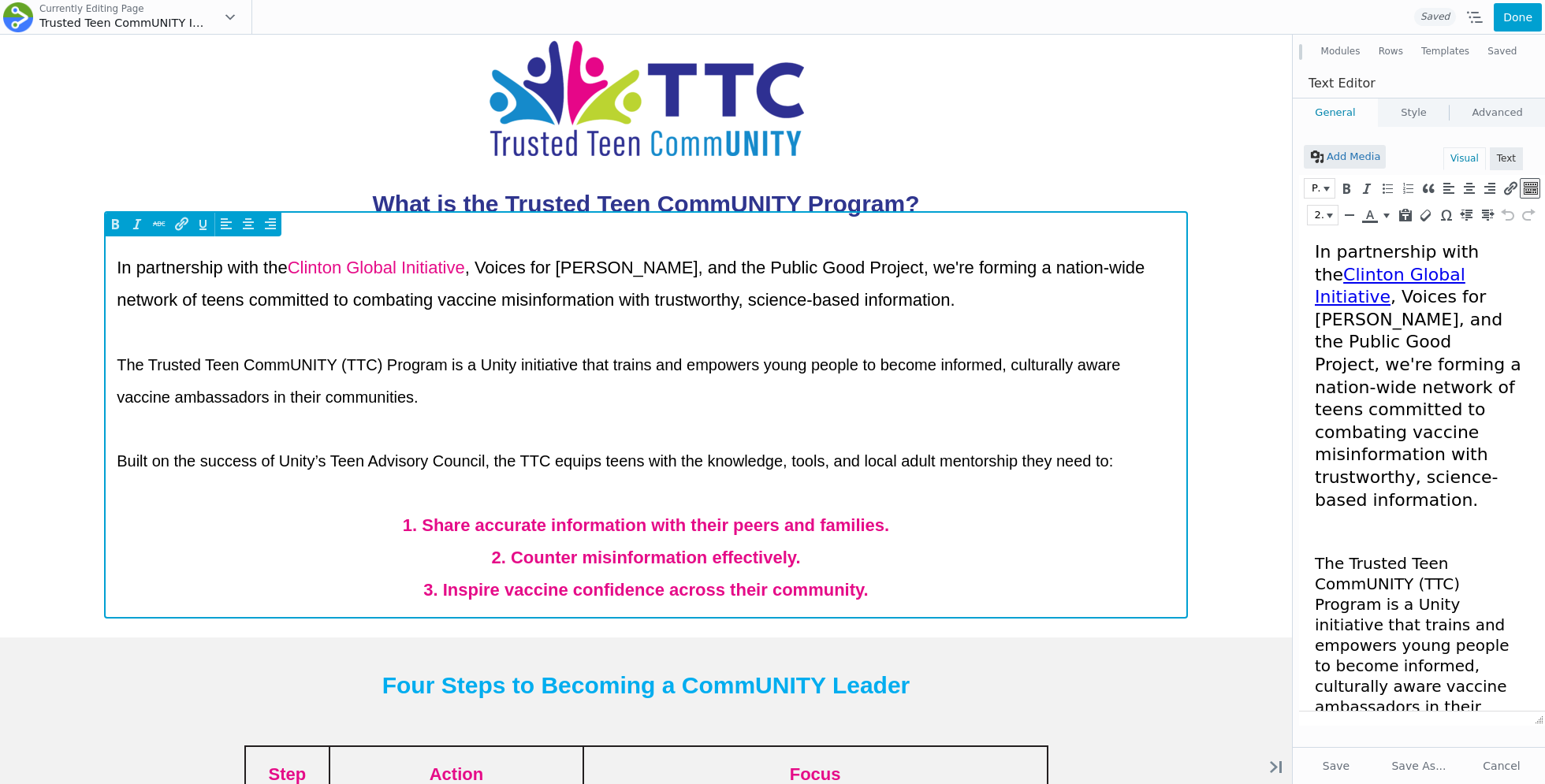
scroll to position [0, 0]
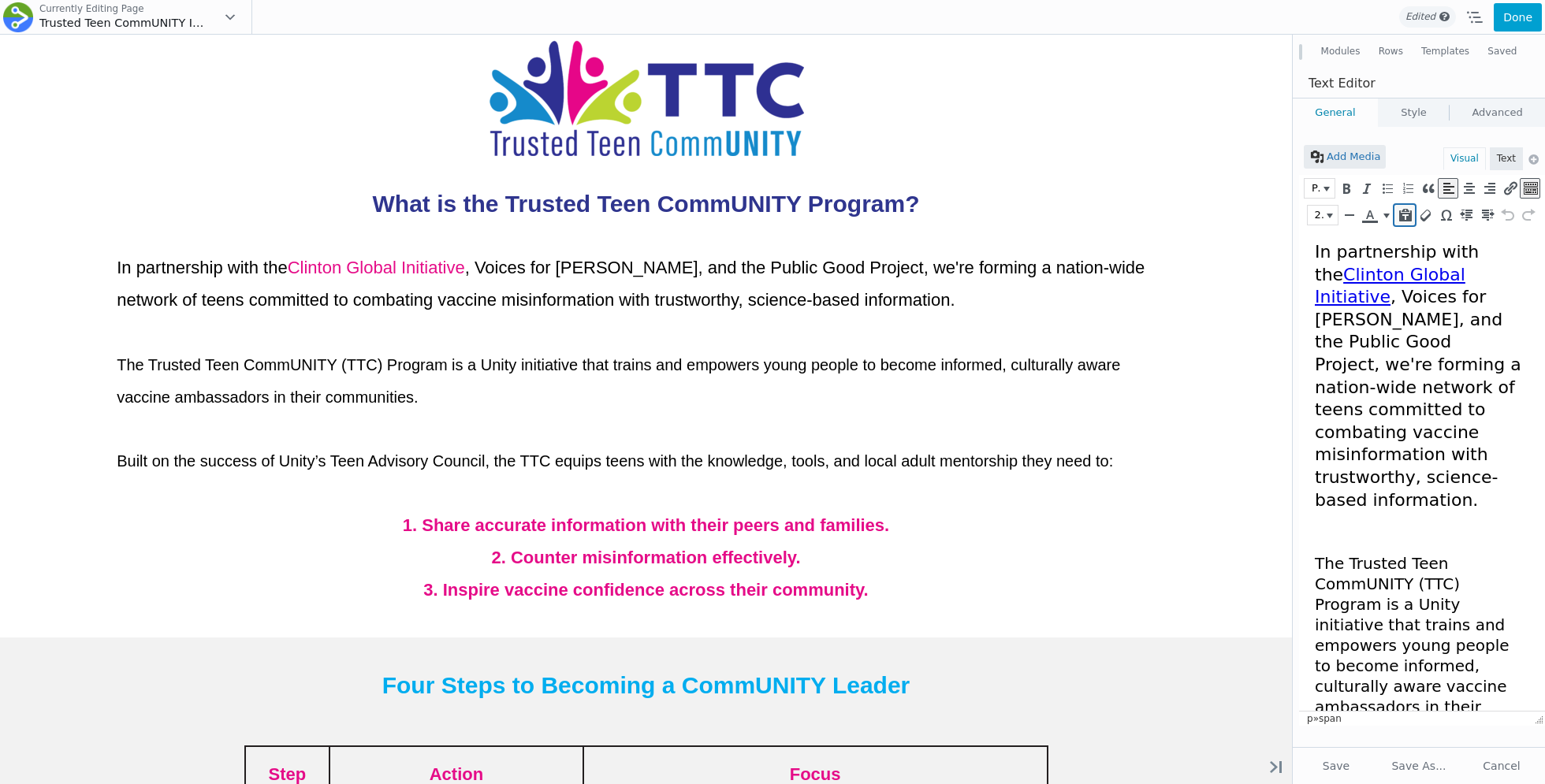
click at [1401, 216] on icon "Paste as text" at bounding box center [1404, 214] width 14 height 16
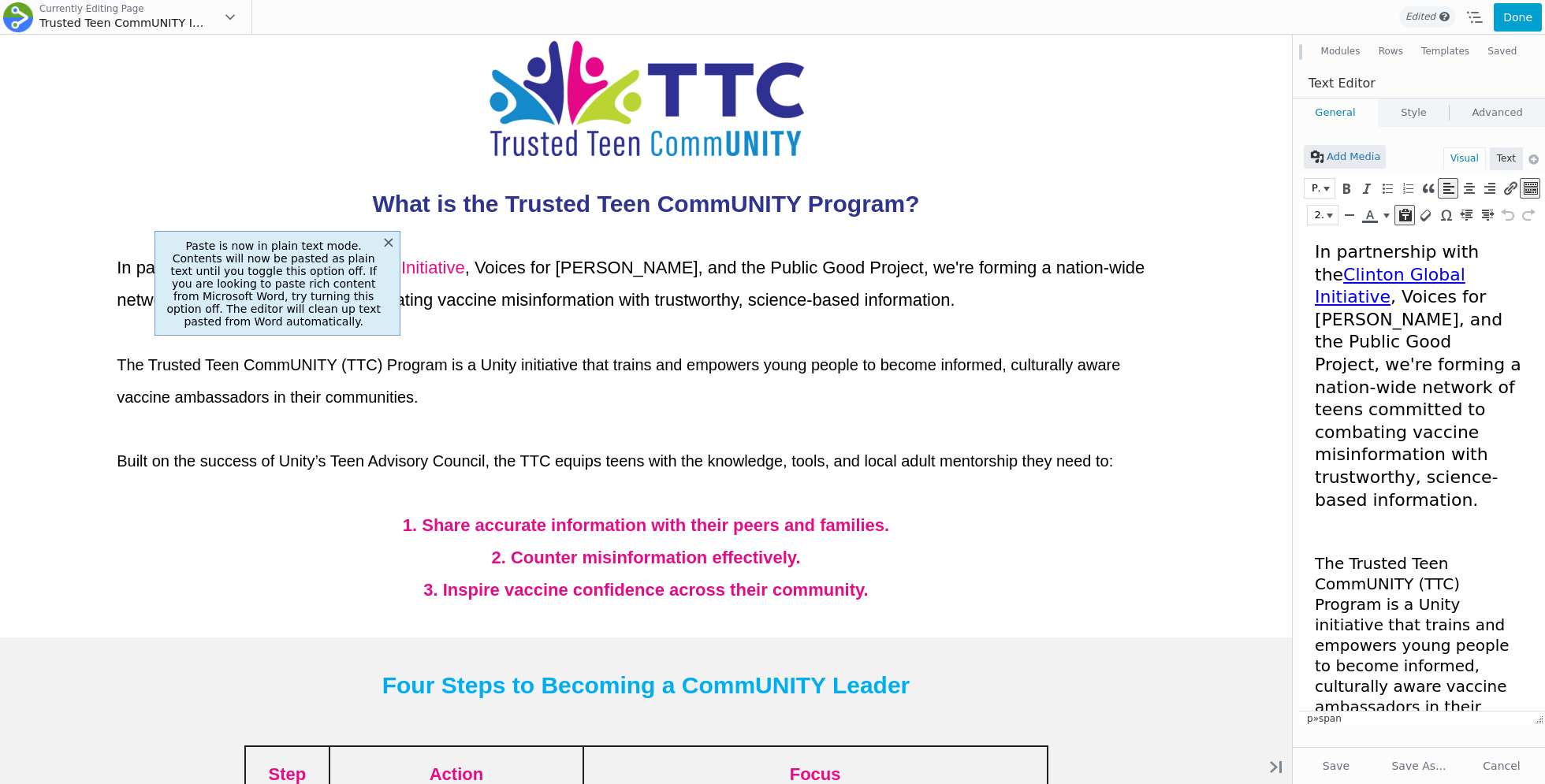
click at [1427, 287] on span "In partnership with the Clinton Global Initiative , Voices for Vaccines, and th…" at bounding box center [1417, 375] width 206 height 268
click at [1433, 280] on link "Clinton Global Initiative" at bounding box center [1389, 286] width 150 height 43
click at [389, 241] on button "×" at bounding box center [389, 241] width 13 height 16
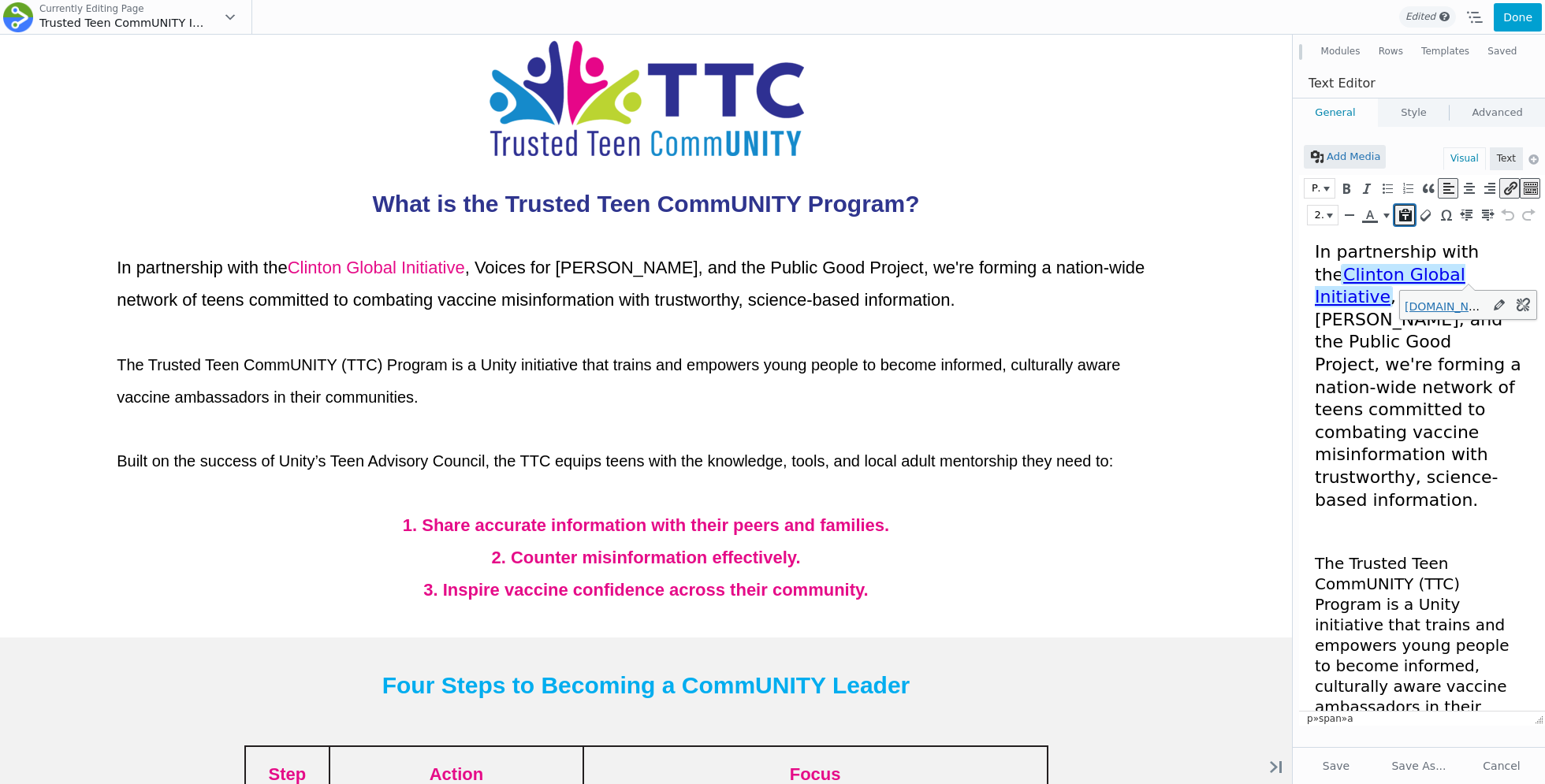
click at [1400, 212] on icon "Paste as text" at bounding box center [1404, 214] width 14 height 16
drag, startPoint x: 1489, startPoint y: 267, endPoint x: 1271, endPoint y: 263, distance: 218.0
click at [1299, 263] on html "In partnership with the Clinton Global Initiative , Voices for Vaccines, and th…" at bounding box center [1422, 727] width 246 height 998
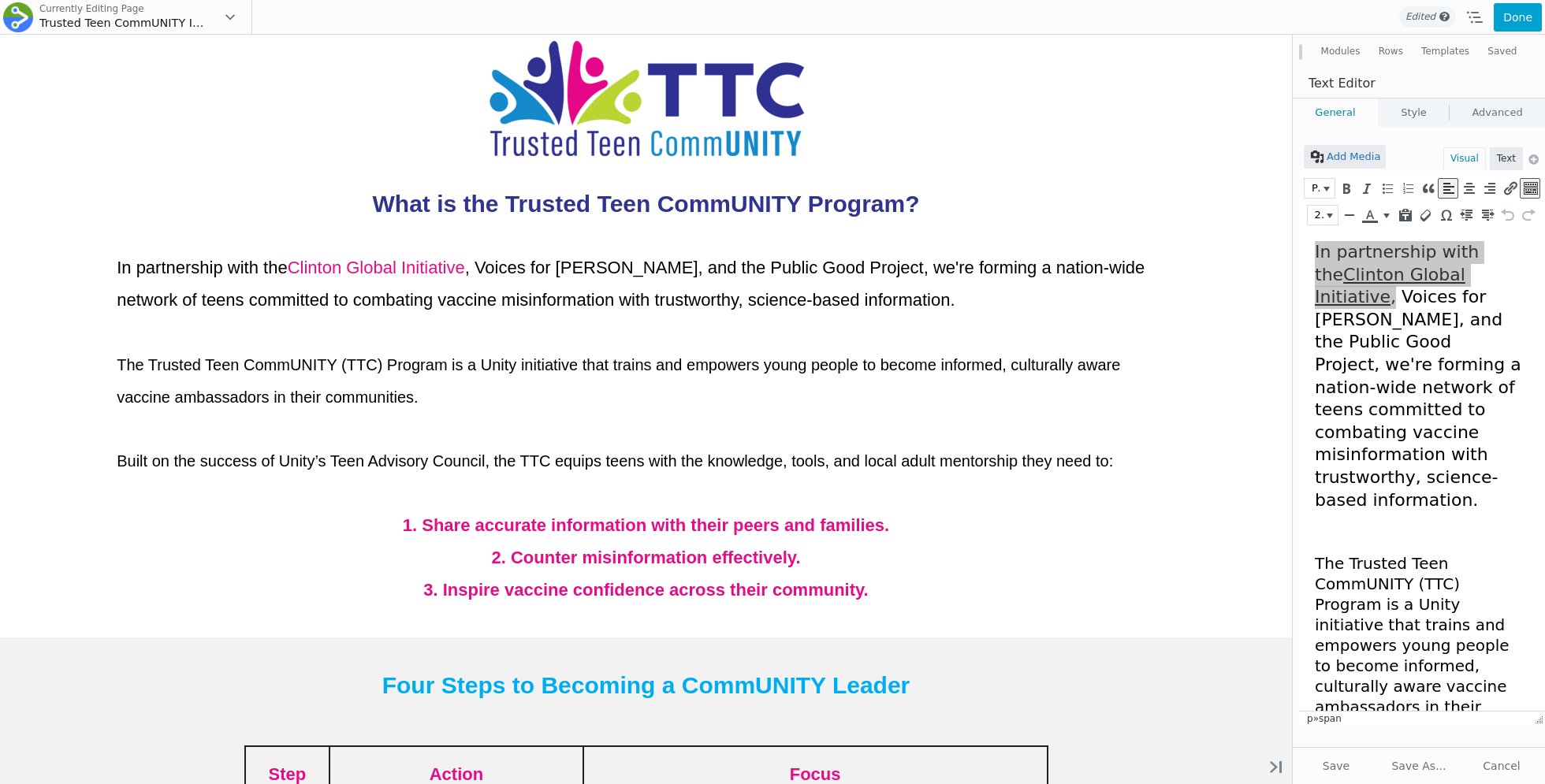
click at [1421, 103] on link "Style" at bounding box center [1413, 113] width 70 height 28
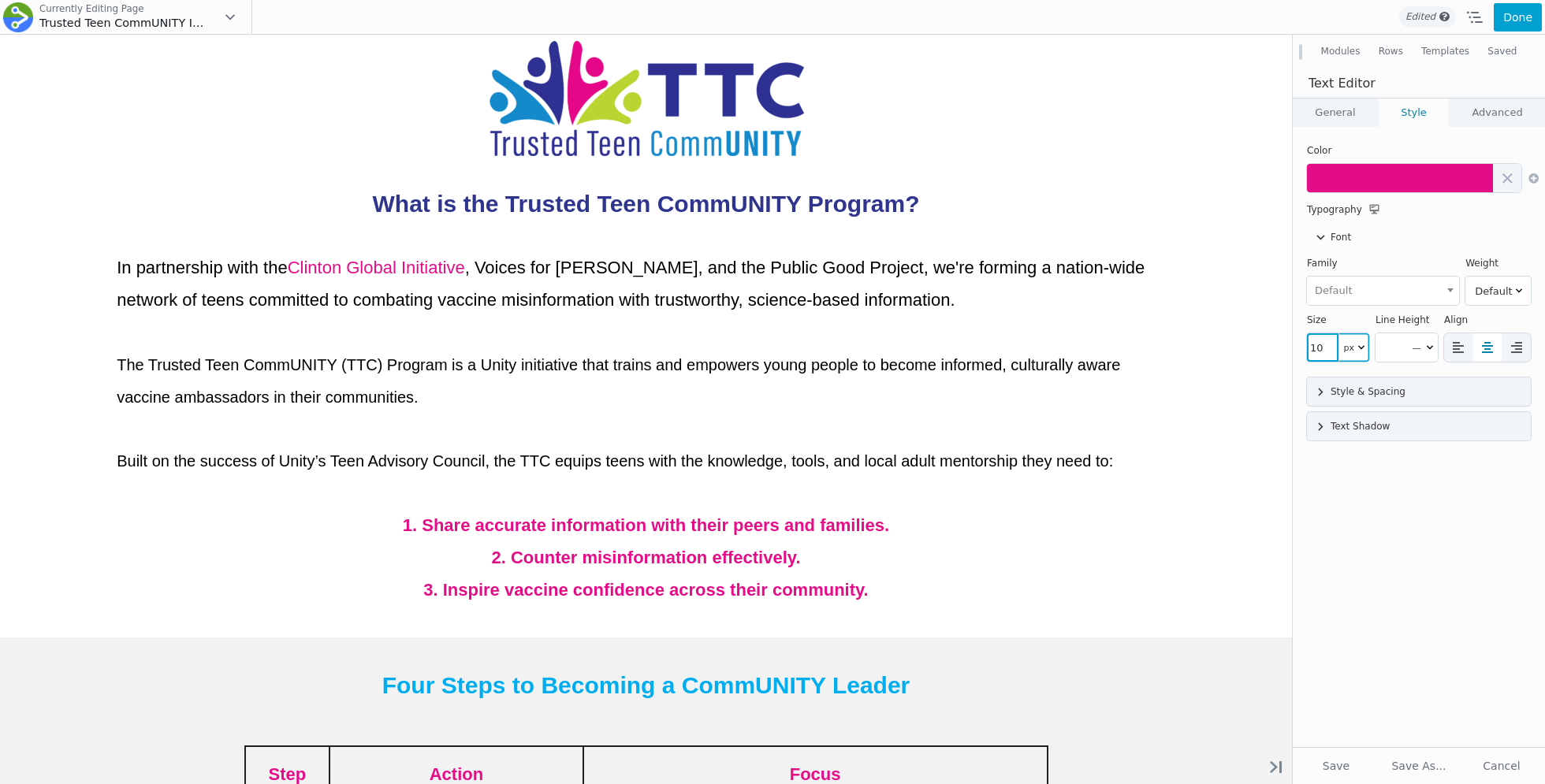
click at [1332, 344] on input"] "10" at bounding box center [1322, 348] width 32 height 28
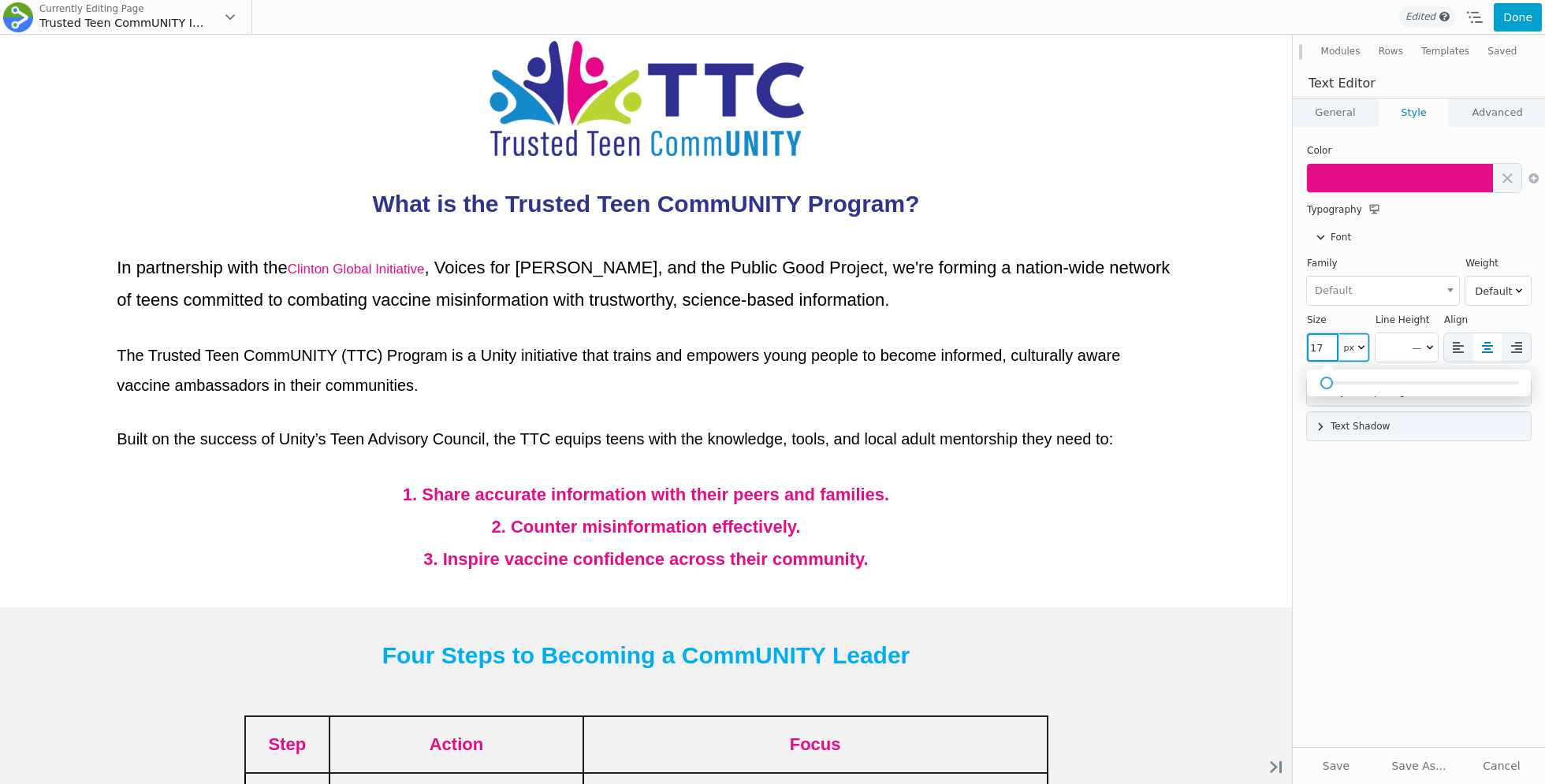
drag, startPoint x: 1321, startPoint y: 386, endPoint x: 1331, endPoint y: 386, distance: 10.0
click at [1331, 386] on span at bounding box center [1327, 383] width 13 height 13
click at [1317, 351] on input "17" at bounding box center [1322, 348] width 32 height 28
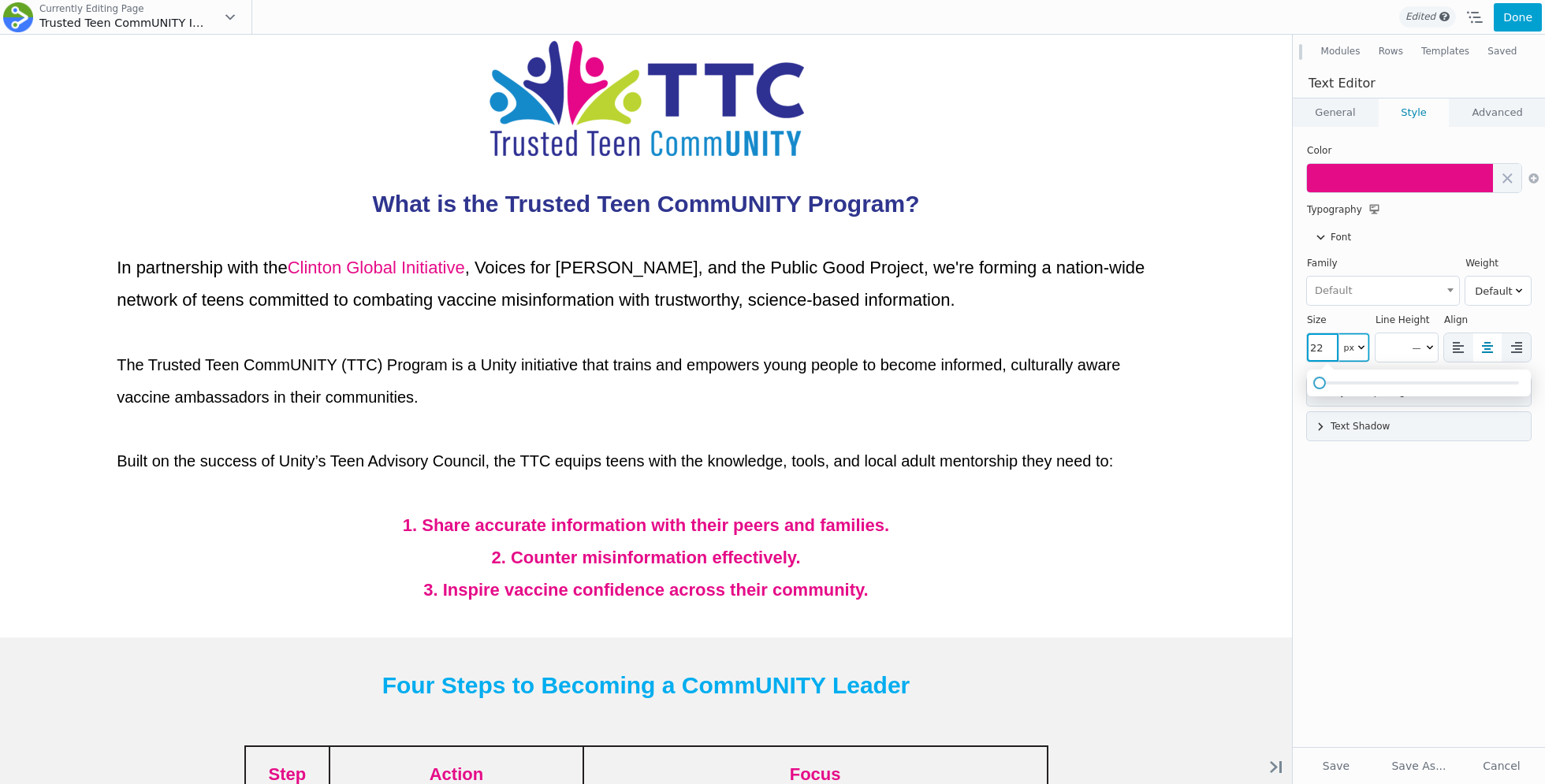
type input "22"
click button at bounding box center [0, 0] width 0 height 0
click at [1326, 466] on div "Add Media Visual Text Paragraph 22px p » span b i link b-quote del ins img ul o…" at bounding box center [1418, 436] width 252 height 620
click at [1338, 100] on link "General" at bounding box center [1334, 113] width 85 height 28
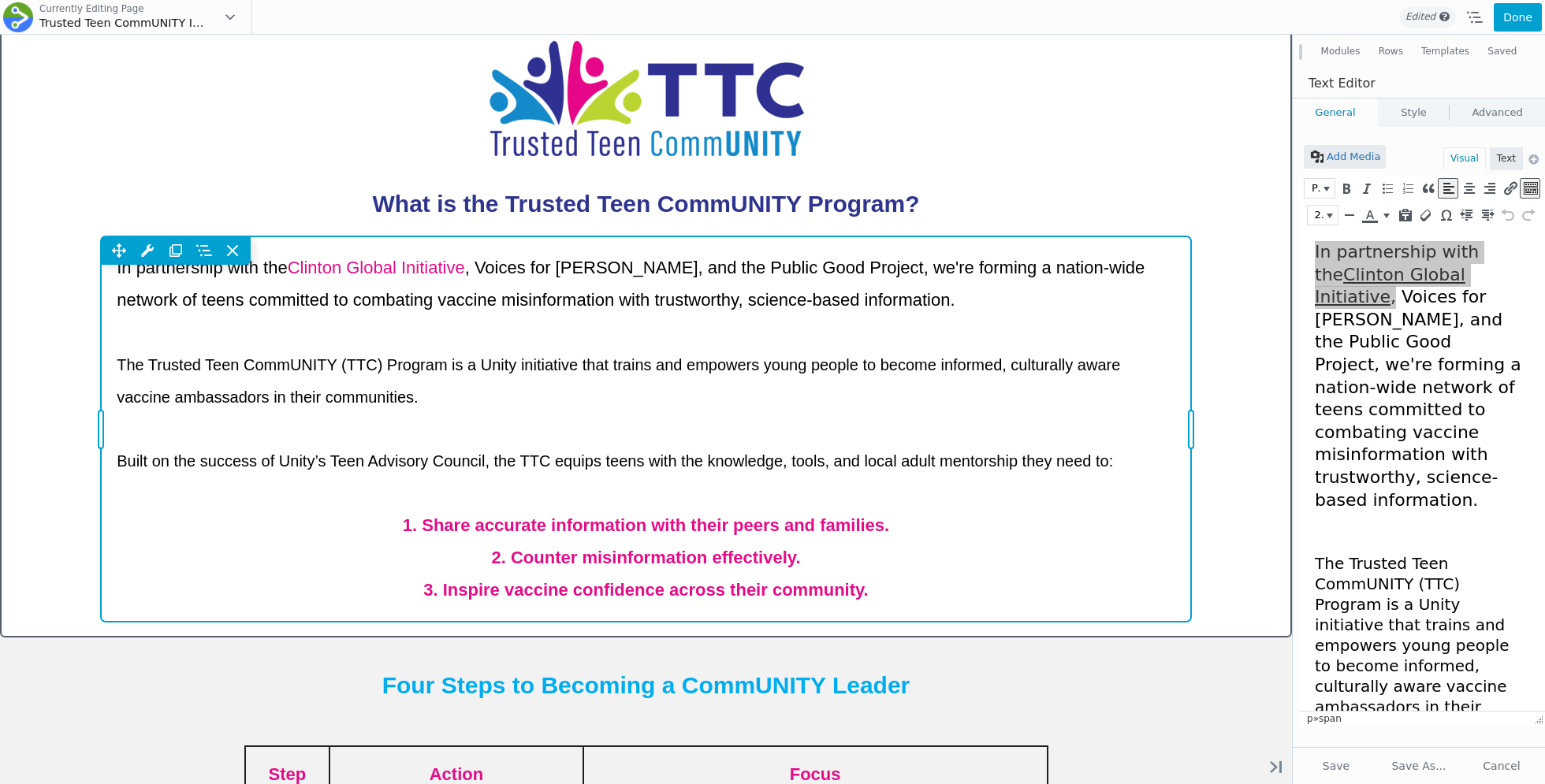
click at [504, 355] on div "Move Up Move Down Text Editor Settings Copy Text Editor Settings Paste Text Edi…" at bounding box center [645, 429] width 1090 height 385
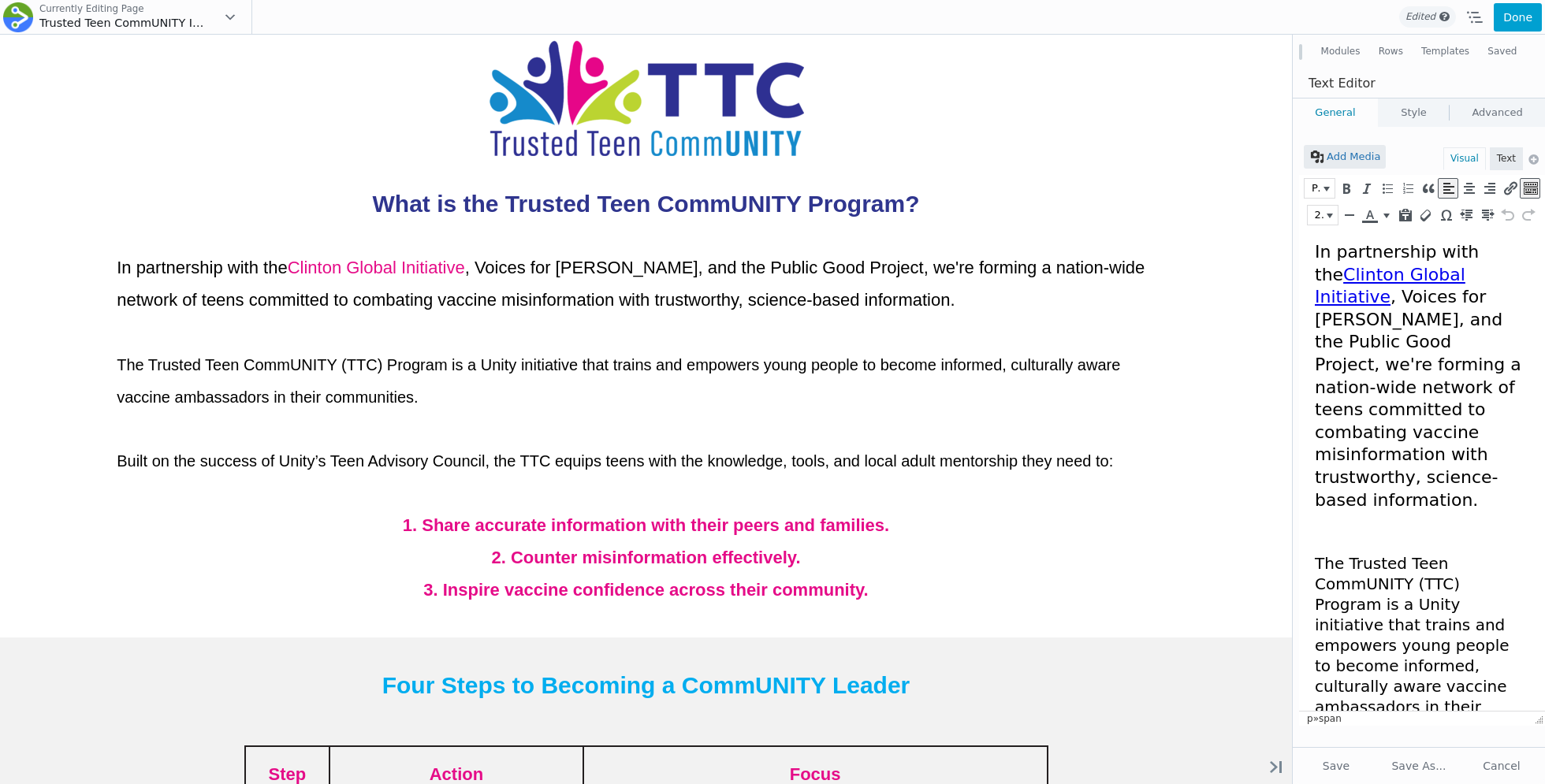
click at [1375, 573] on span "The Trusted Teen CommUNITY (TTC) Program is a Unity initiative that trains and …" at bounding box center [1412, 645] width 195 height 183
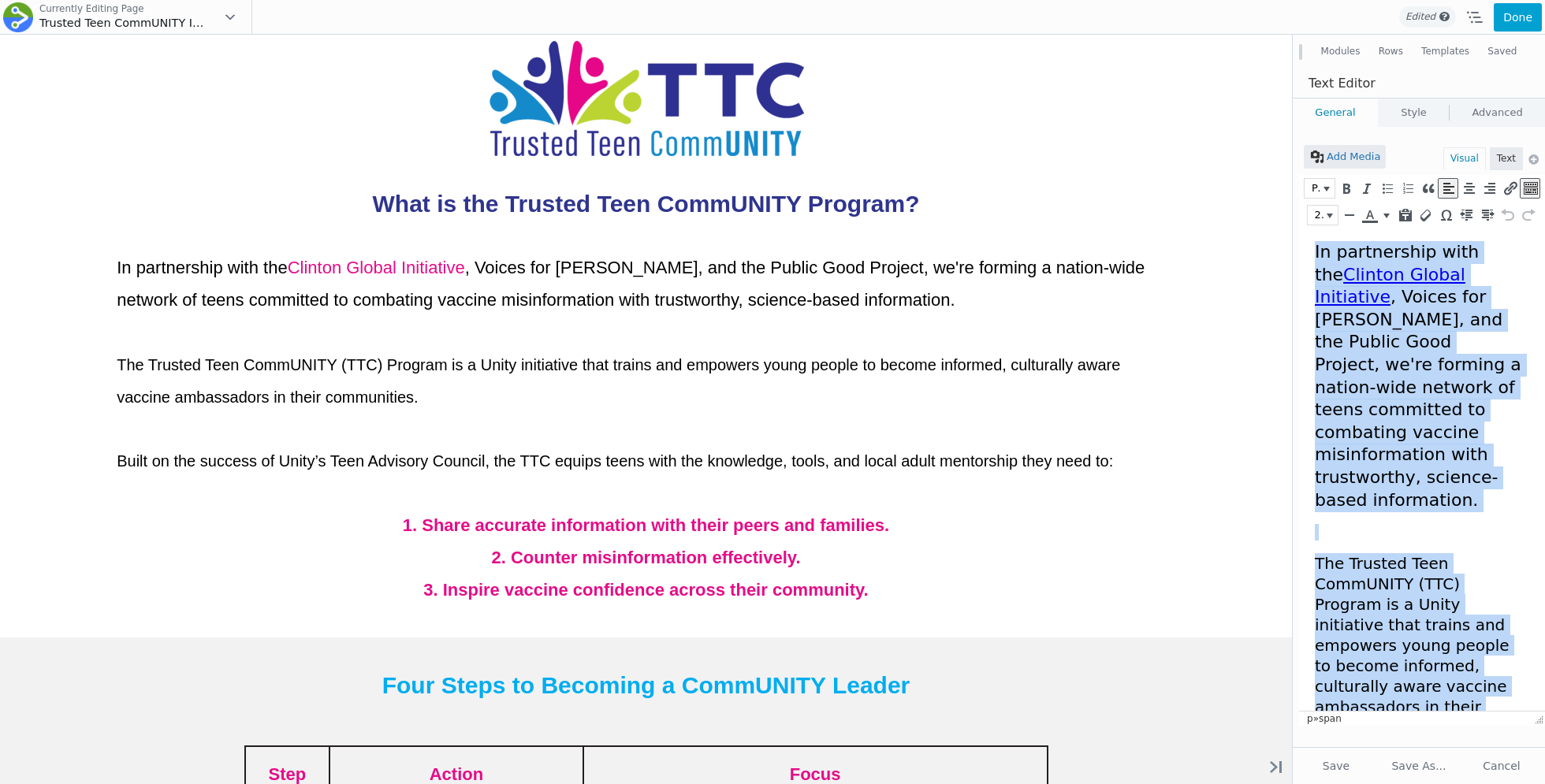
drag, startPoint x: 1362, startPoint y: 420, endPoint x: 1311, endPoint y: 109, distance: 315.2
click at [1311, 228] on html "In partnership with the Clinton Global Initiative , Voices for Vaccines, and th…" at bounding box center [1422, 727] width 246 height 998
click at [1331, 212] on button "22px" at bounding box center [1322, 215] width 30 height 19
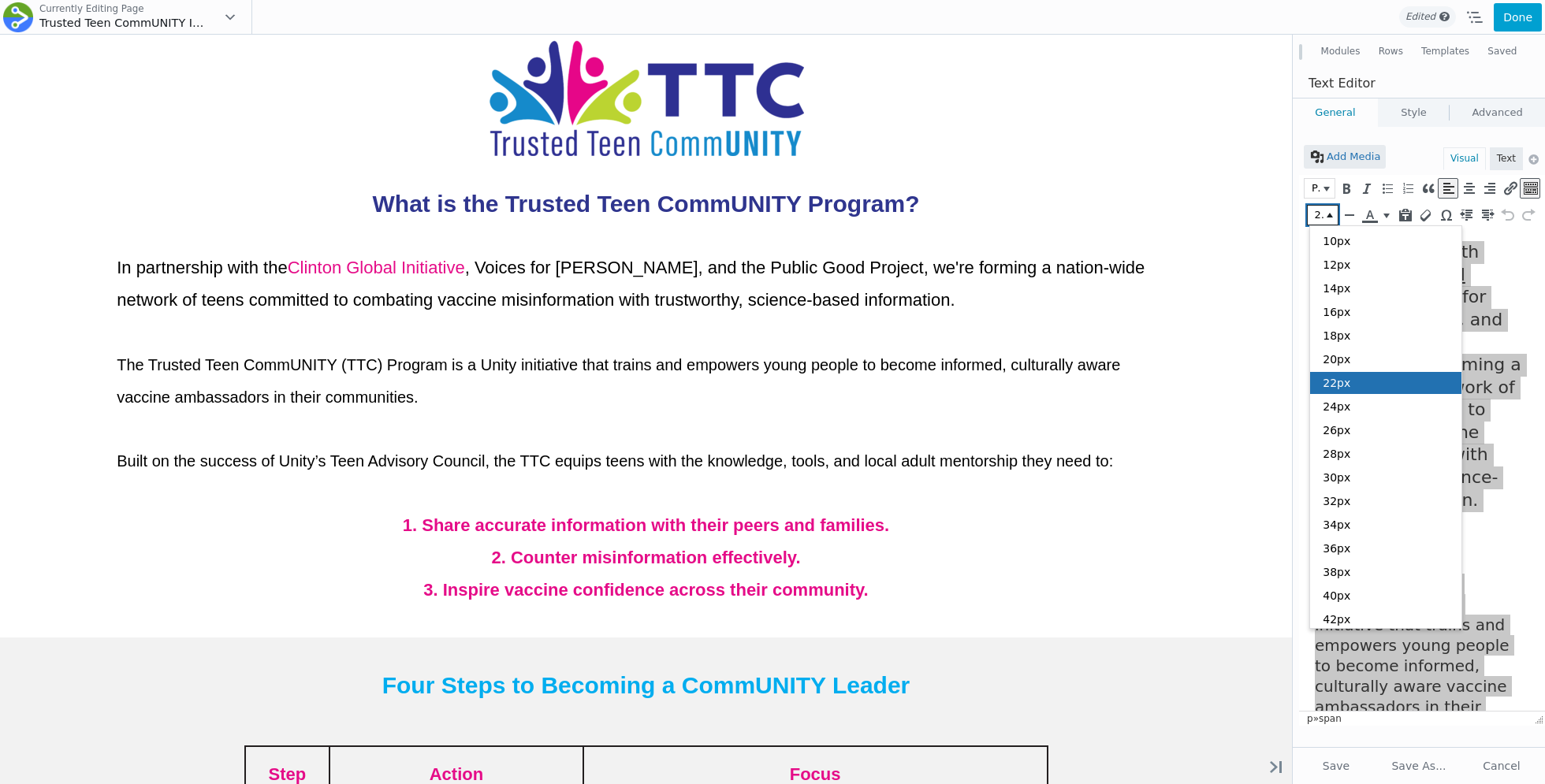
click at [1342, 381] on span "22px" at bounding box center [1336, 383] width 28 height 13
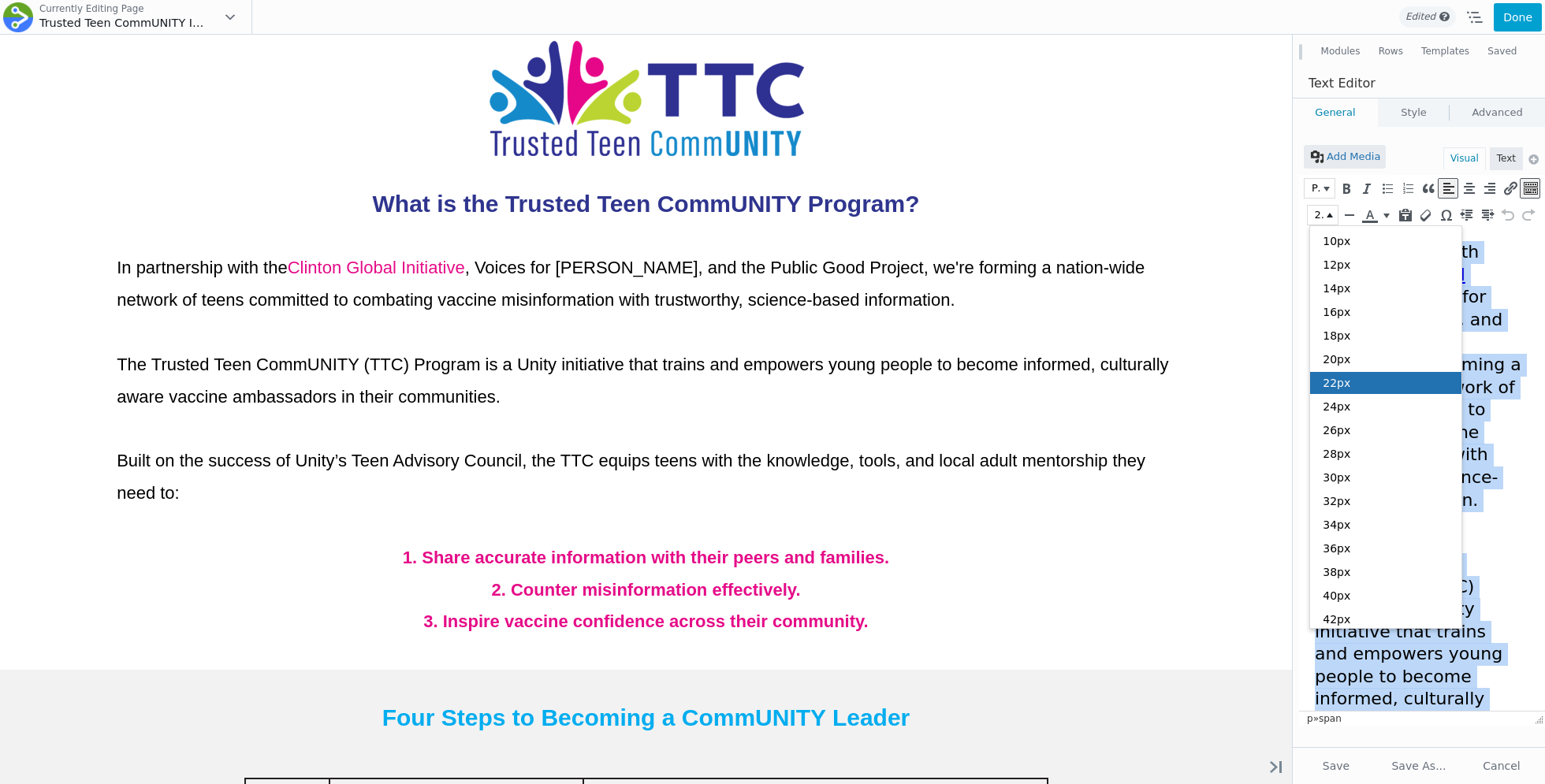
scroll to position [13, 0]
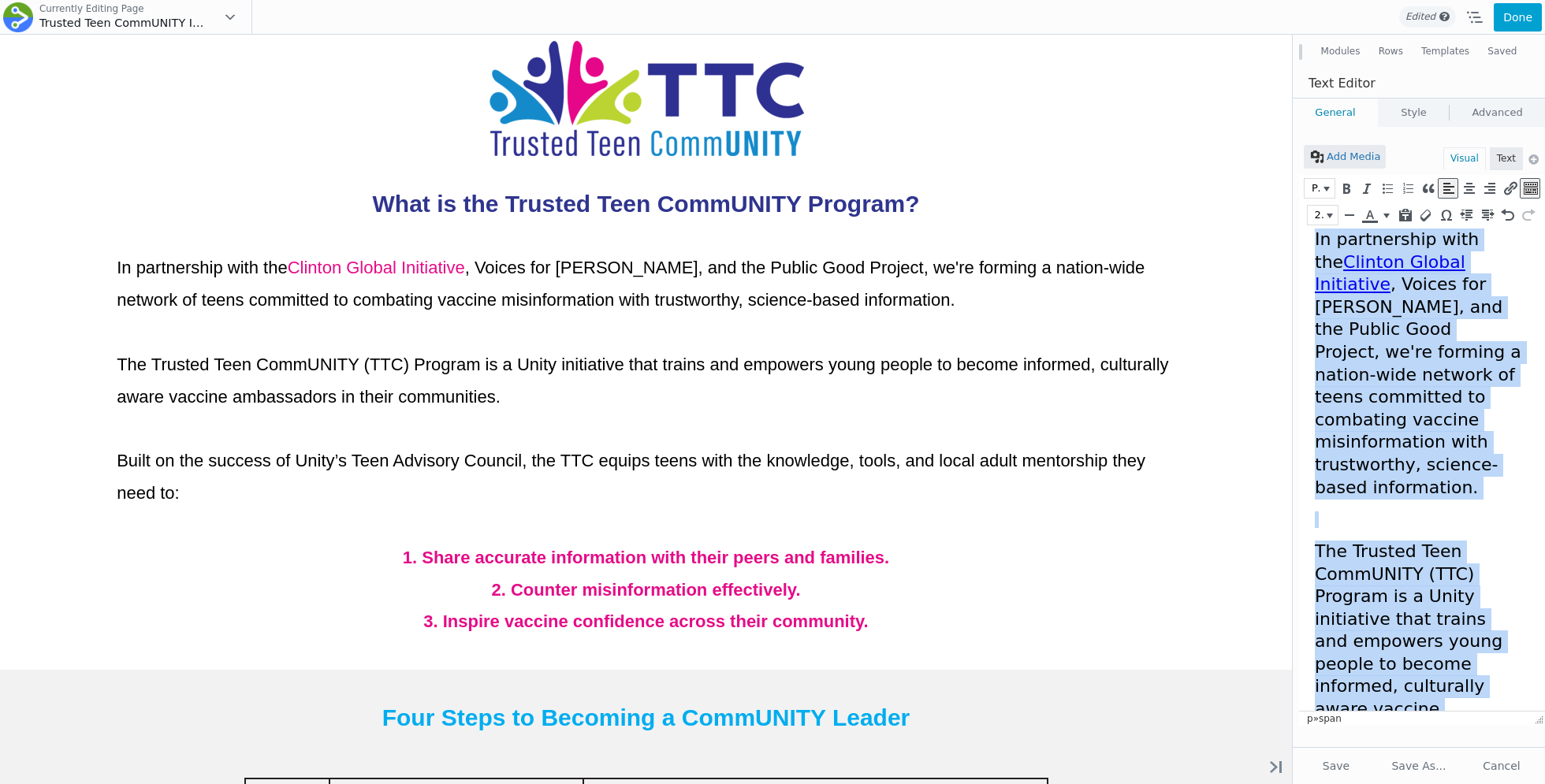
click at [1369, 364] on p "In partnership with the Clinton Global Initiative , Voices for Vaccines, and th…" at bounding box center [1417, 364] width 206 height 270
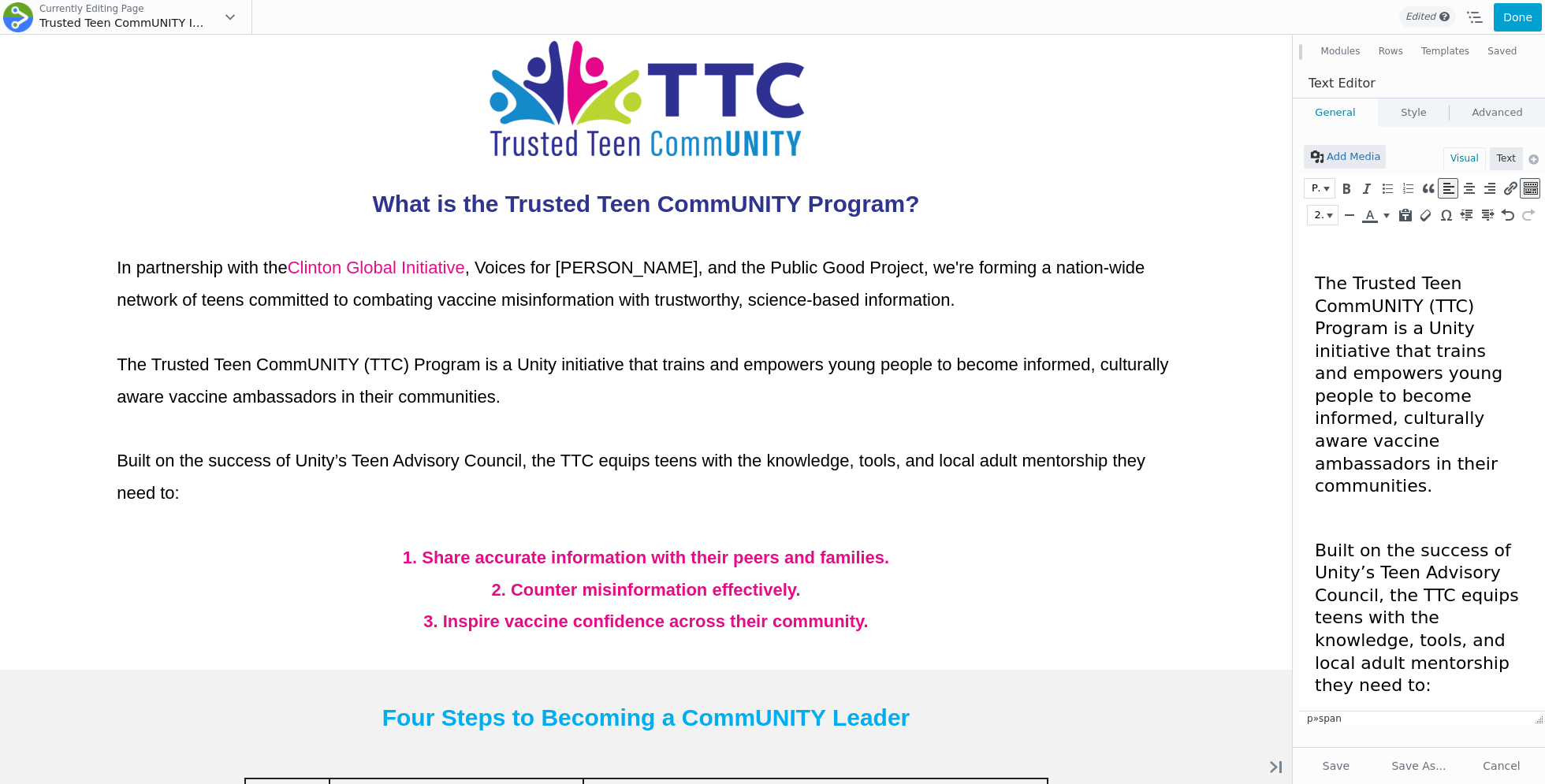
scroll to position [436, 0]
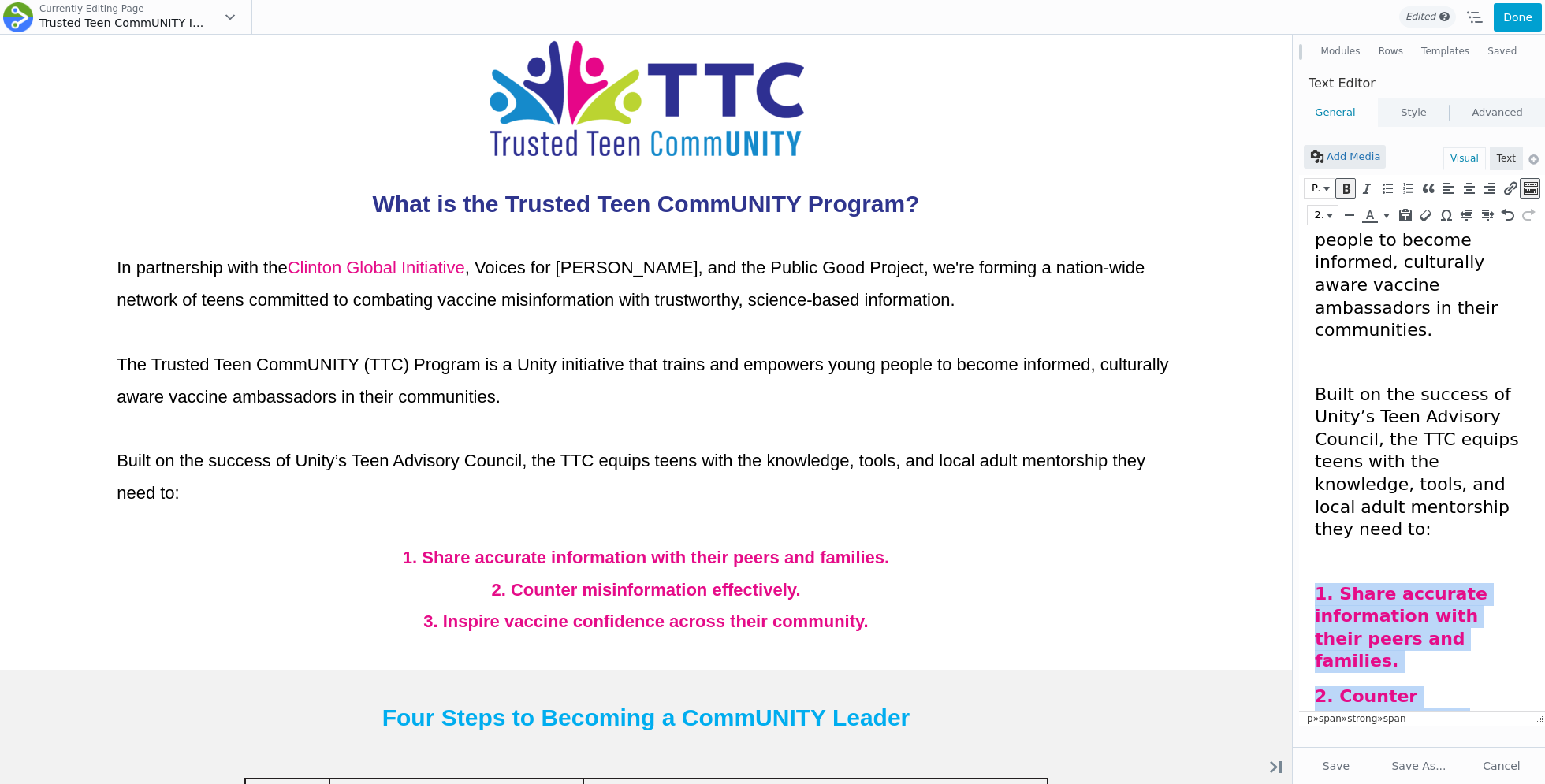
drag, startPoint x: 1417, startPoint y: 692, endPoint x: 1314, endPoint y: 475, distance: 240.2
click at [1314, 475] on html "In partnership with the Clinton Global Initiative , Voices for Vaccines, and th…" at bounding box center [1422, 319] width 246 height 1054
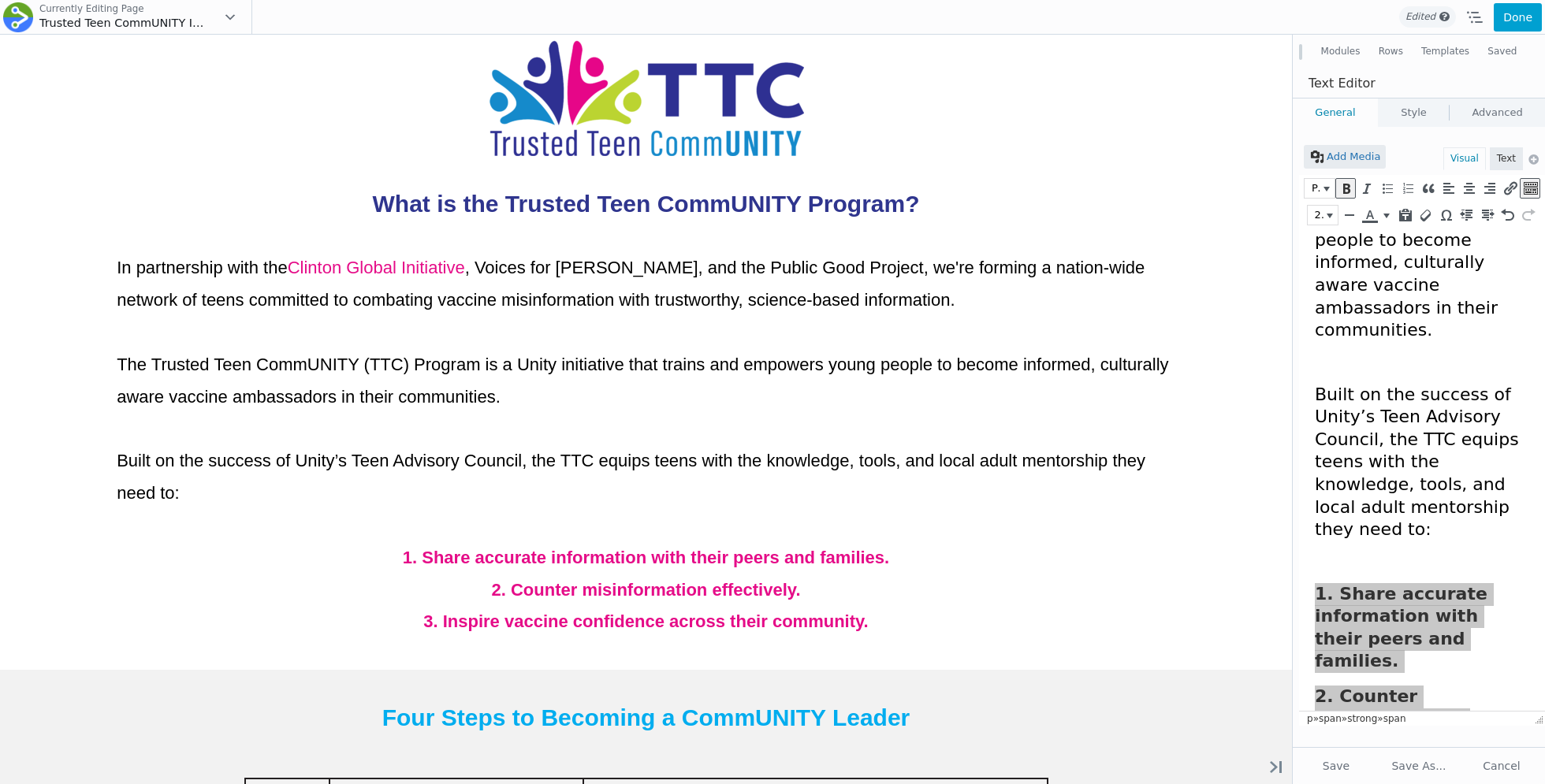
click at [1329, 225] on div "22px" at bounding box center [1422, 214] width 231 height 23
click at [1329, 221] on button "22px" at bounding box center [1322, 215] width 30 height 19
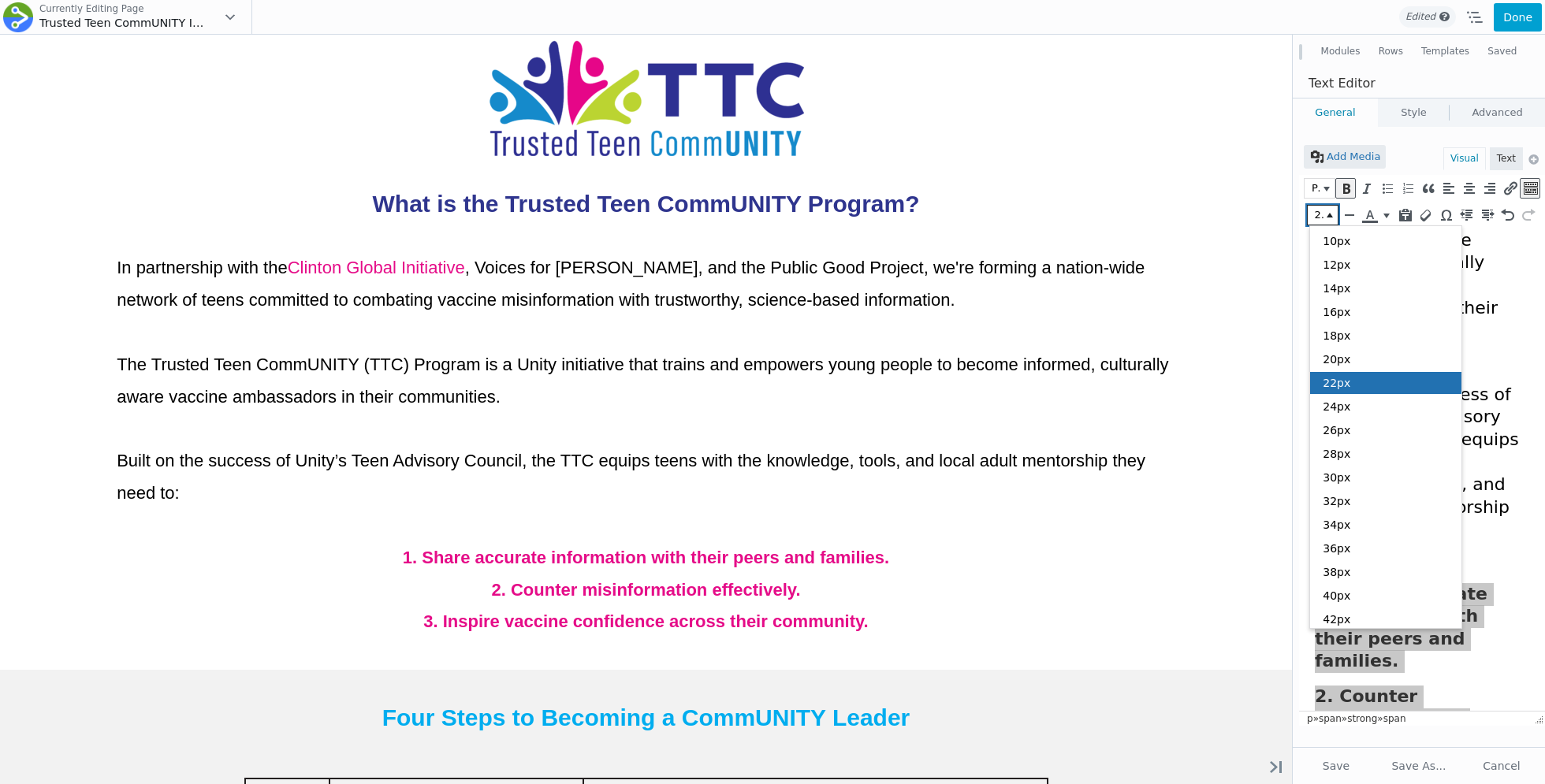
click at [1357, 387] on div "22px" at bounding box center [1386, 383] width 151 height 22
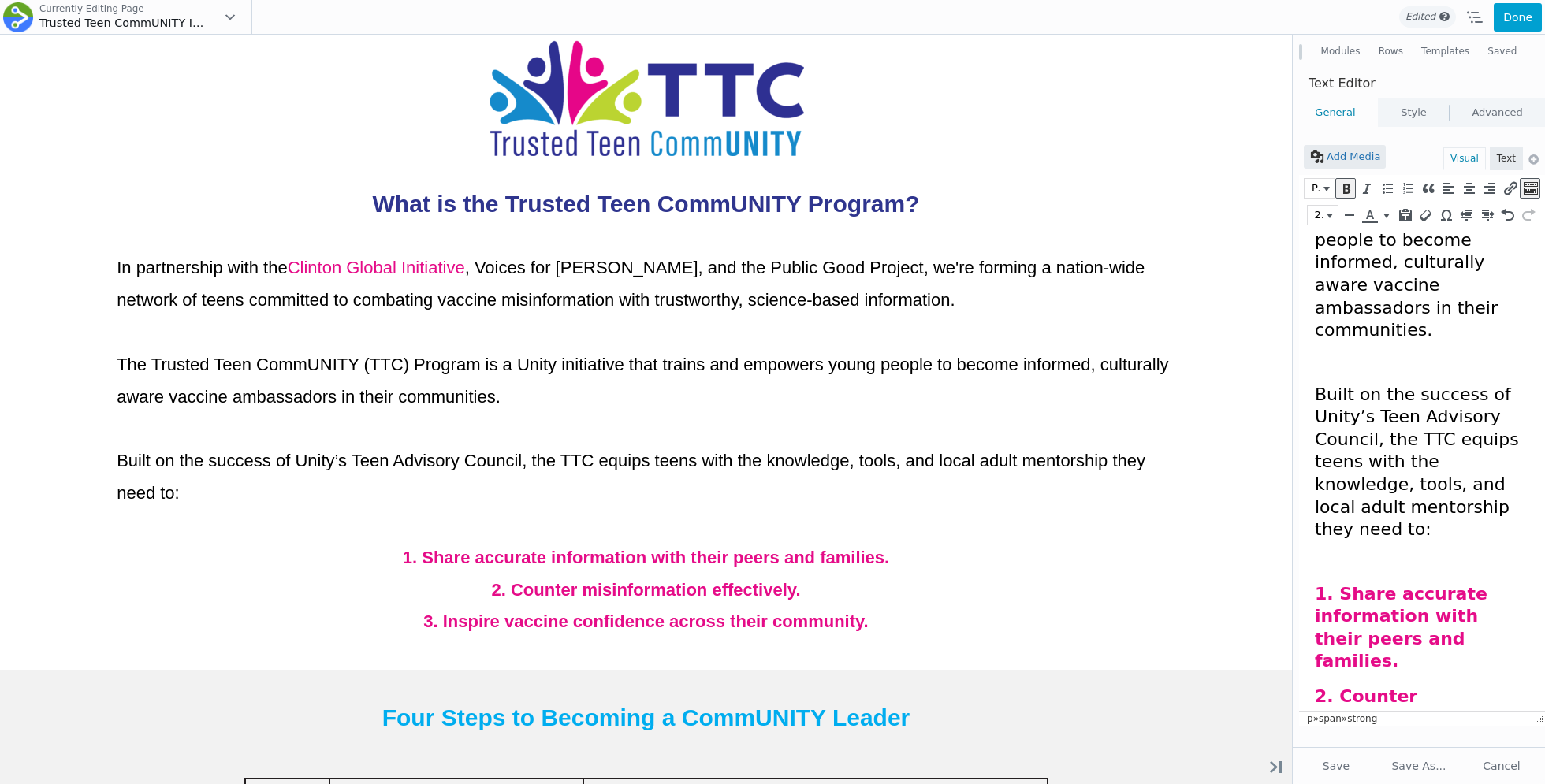
click at [1348, 584] on strong "1. Share accurate information with their peers and families." at bounding box center [1400, 627] width 172 height 88
click at [1411, 109] on link "Style" at bounding box center [1413, 113] width 70 height 28
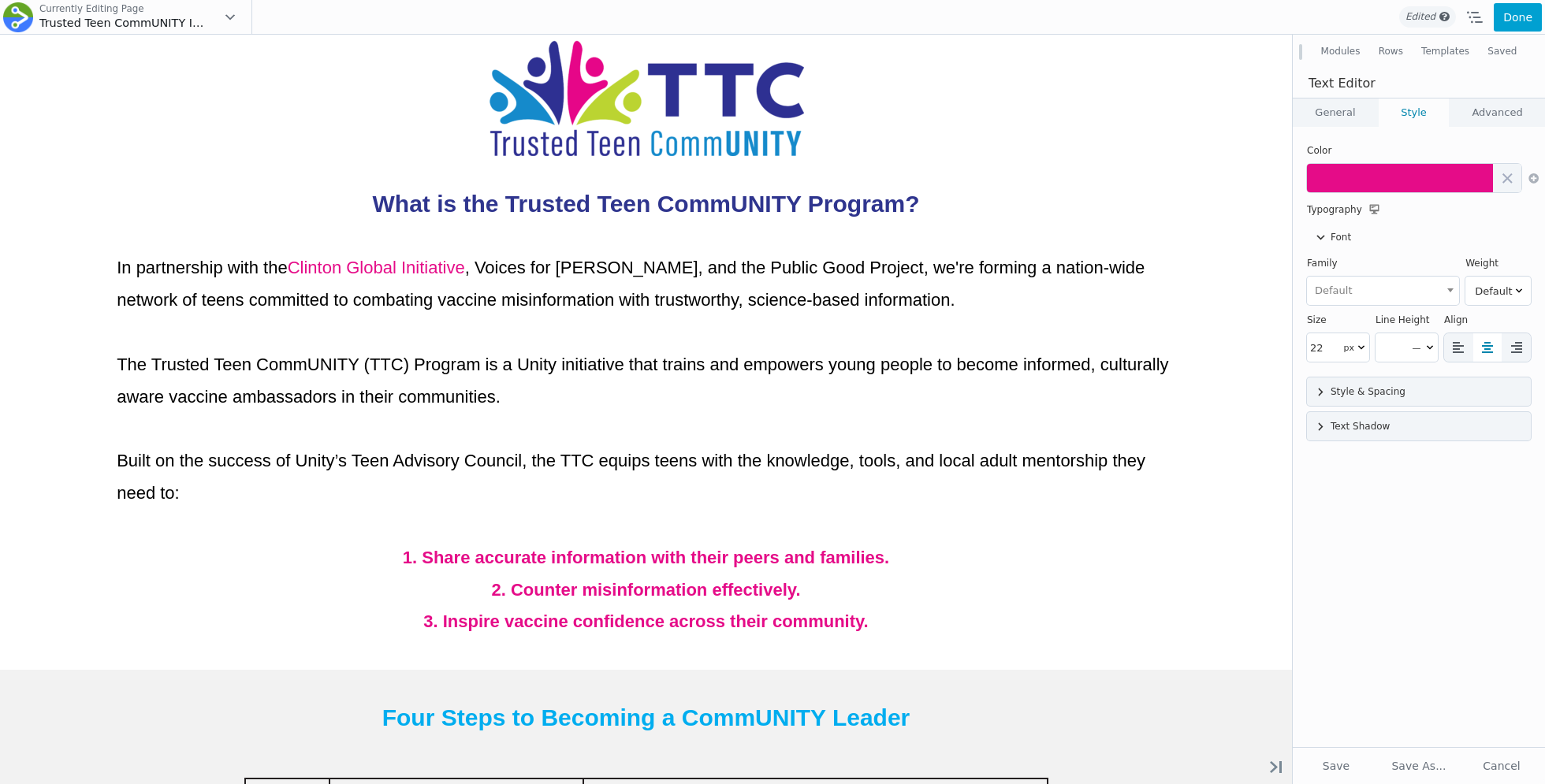
scroll to position [0, 0]
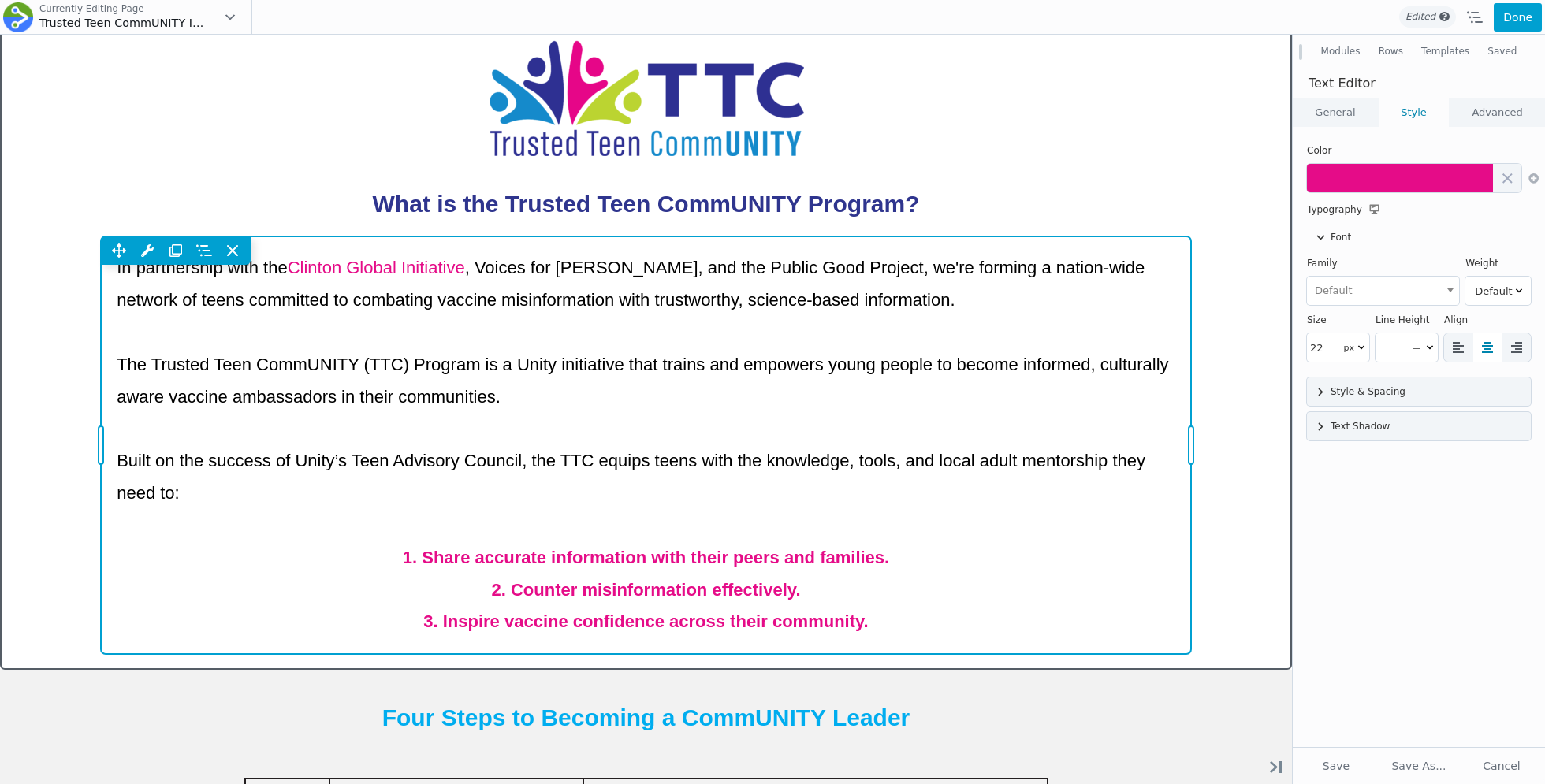
click at [981, 554] on div "Move Up Move Down Text Editor Settings Copy Text Editor Settings Paste Text Edi…" at bounding box center [645, 446] width 1090 height 418
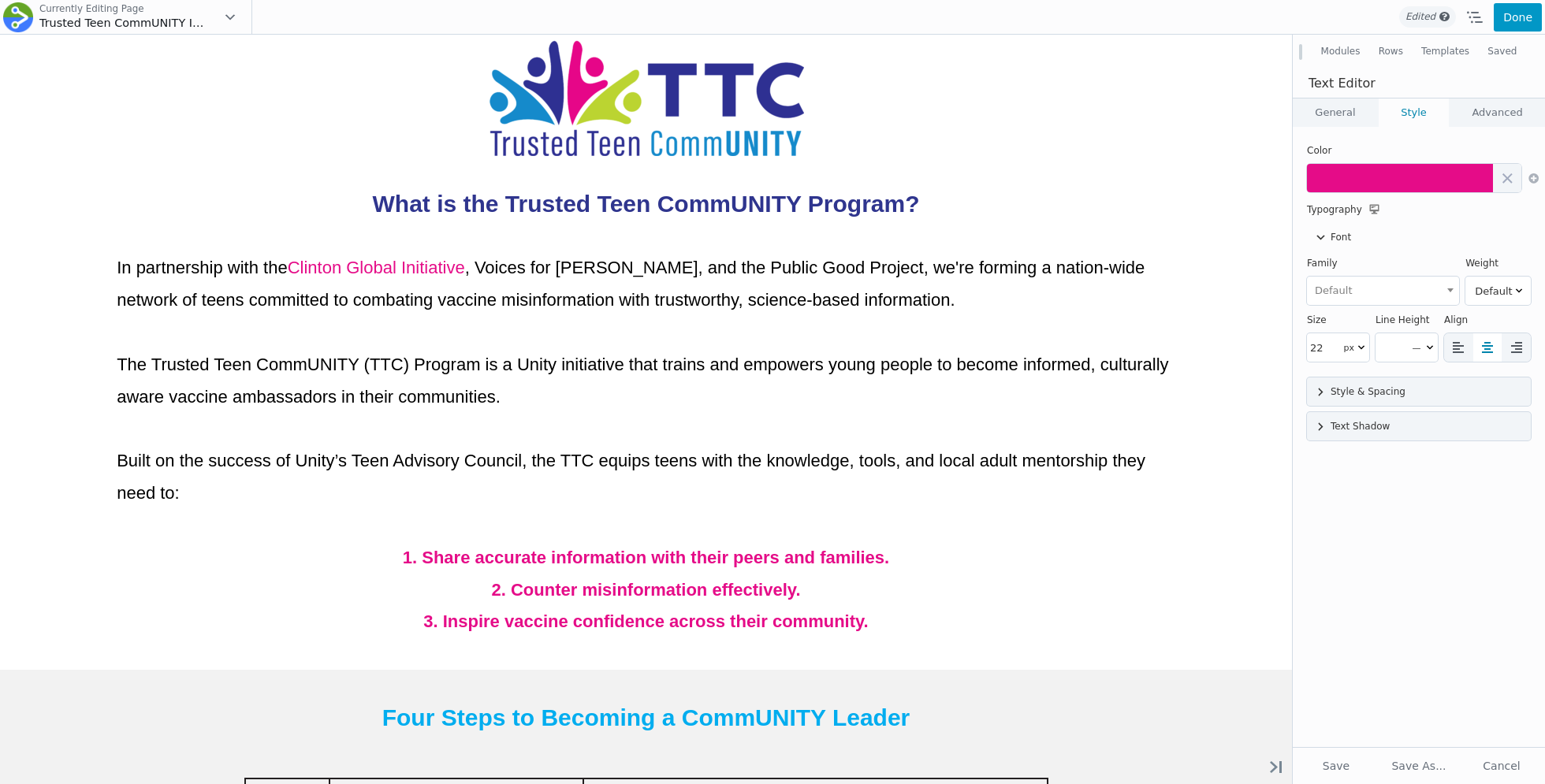
click at [1511, 22] on button "Done" at bounding box center [1518, 17] width 48 height 28
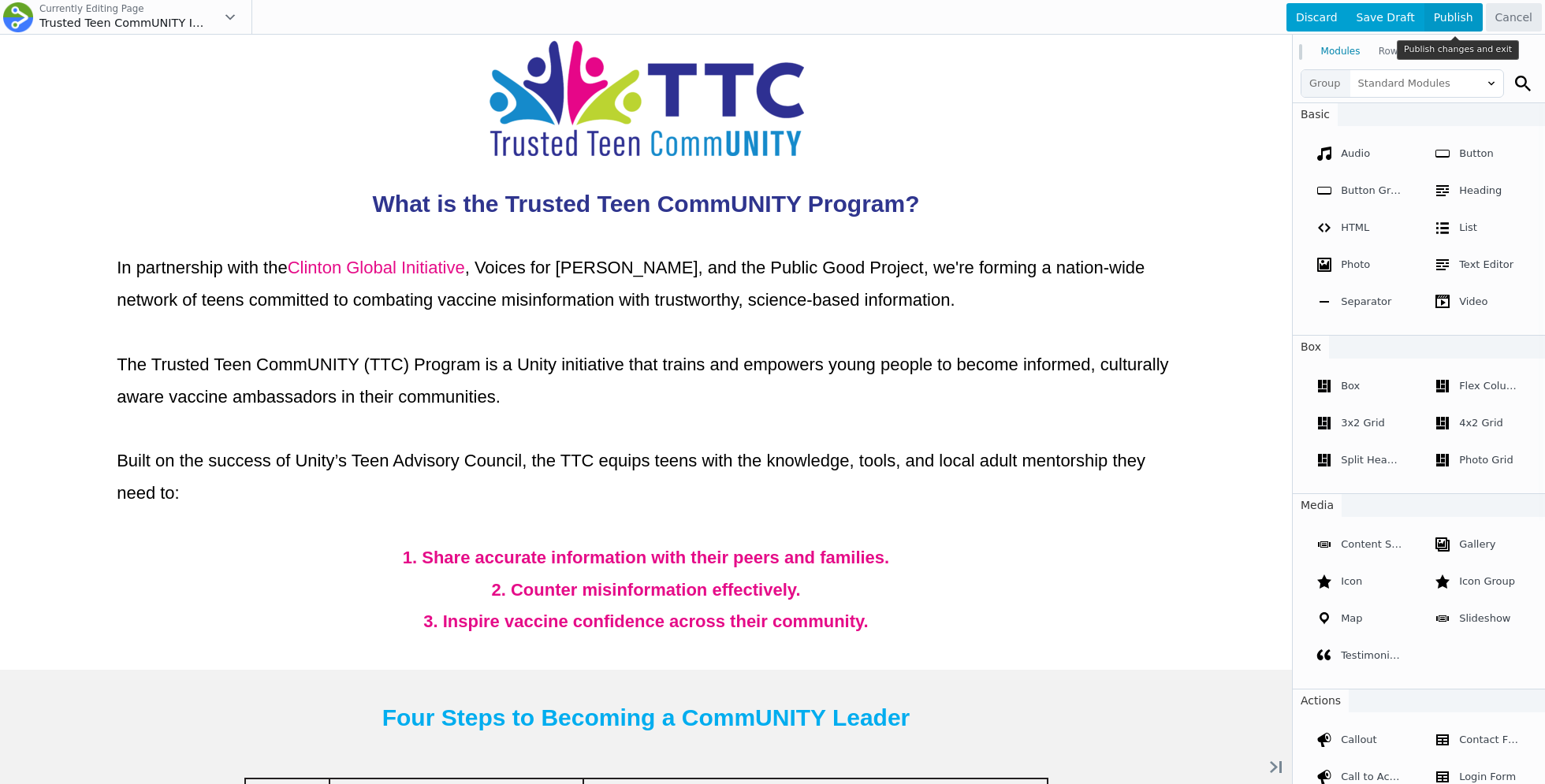
click at [1450, 21] on span "Publish" at bounding box center [1453, 17] width 59 height 28
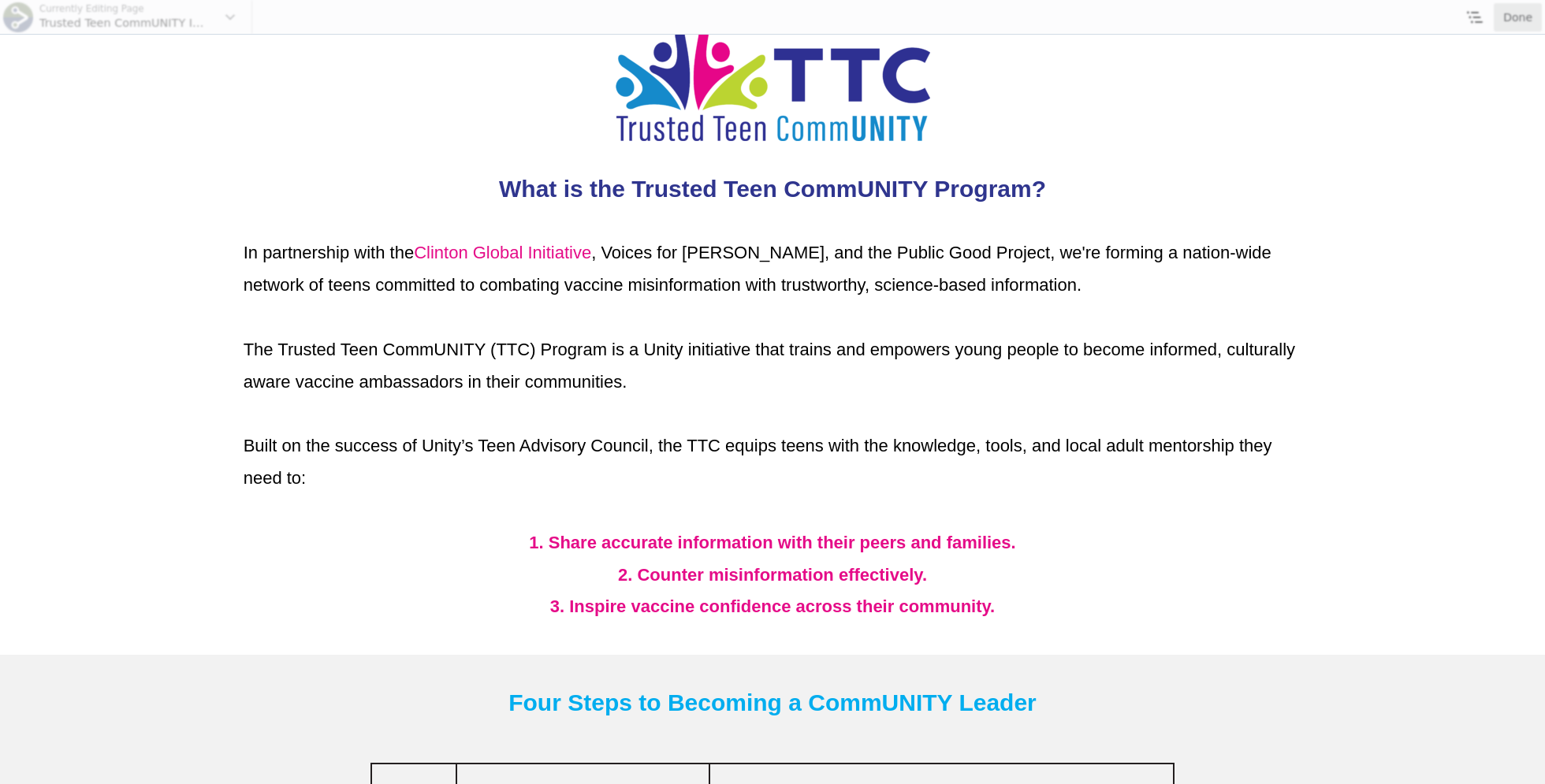
scroll to position [697, 0]
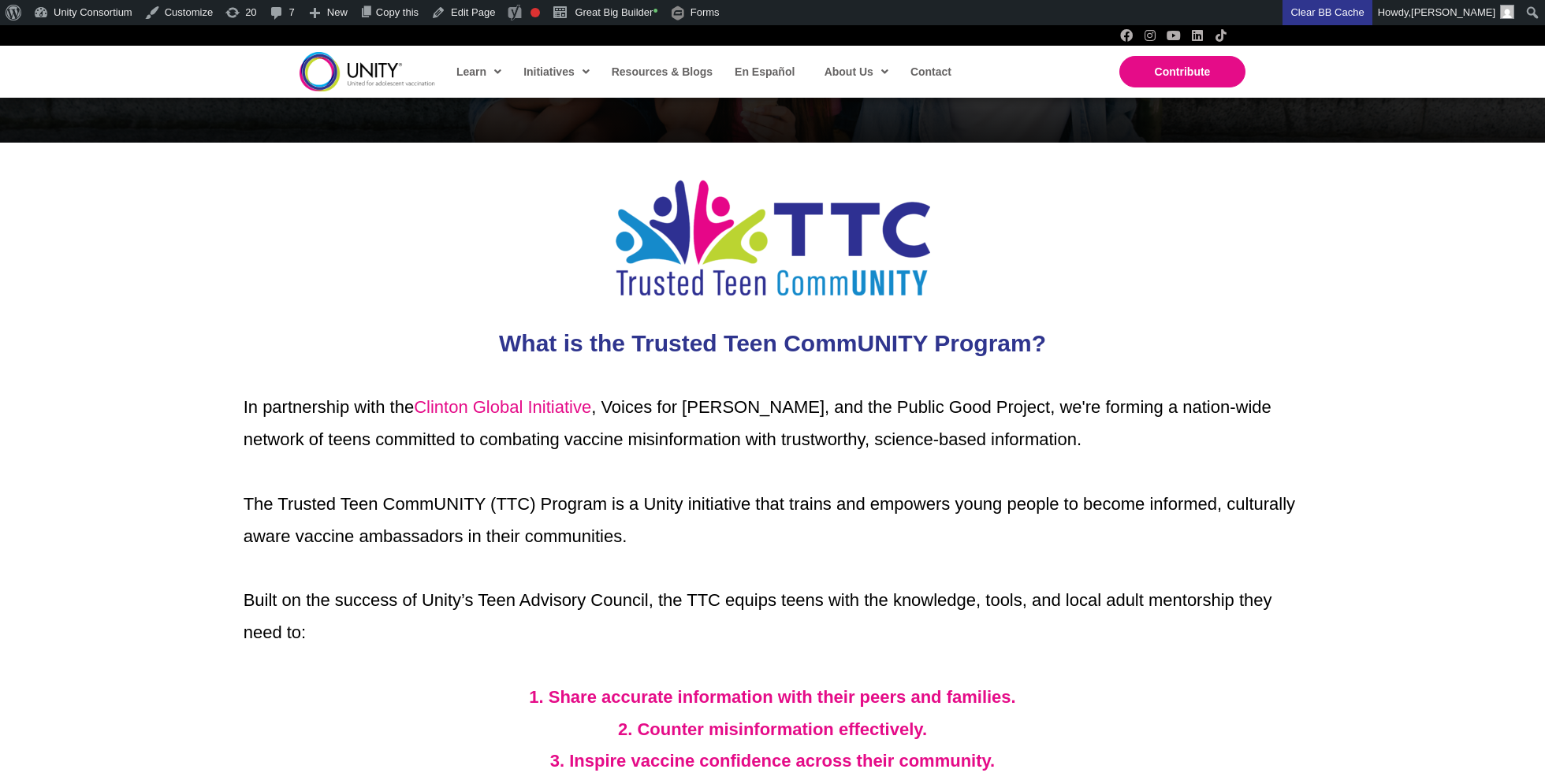
scroll to position [659, 0]
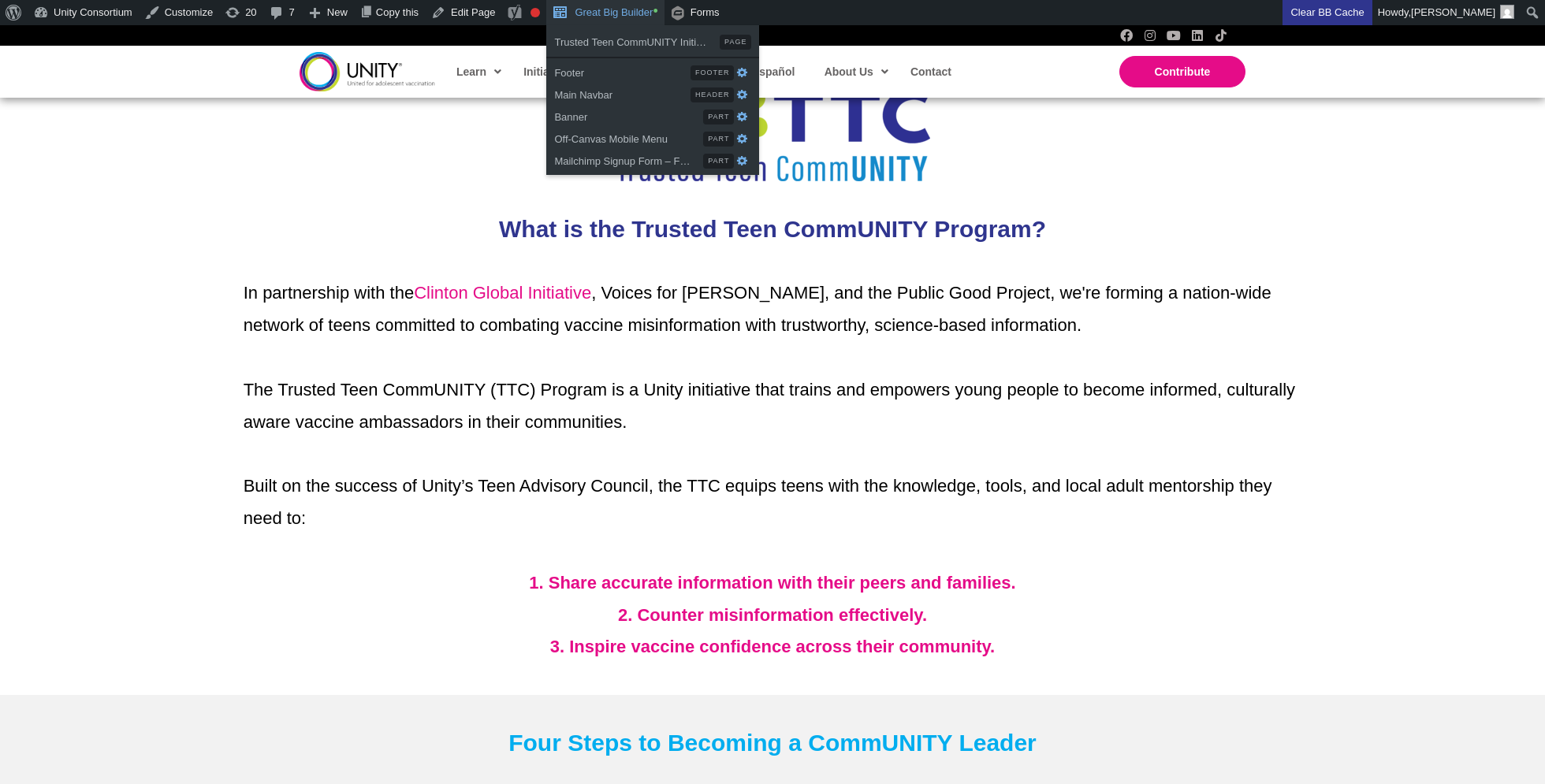
click at [651, 15] on link "Great Big Builder •" at bounding box center [605, 12] width 117 height 25
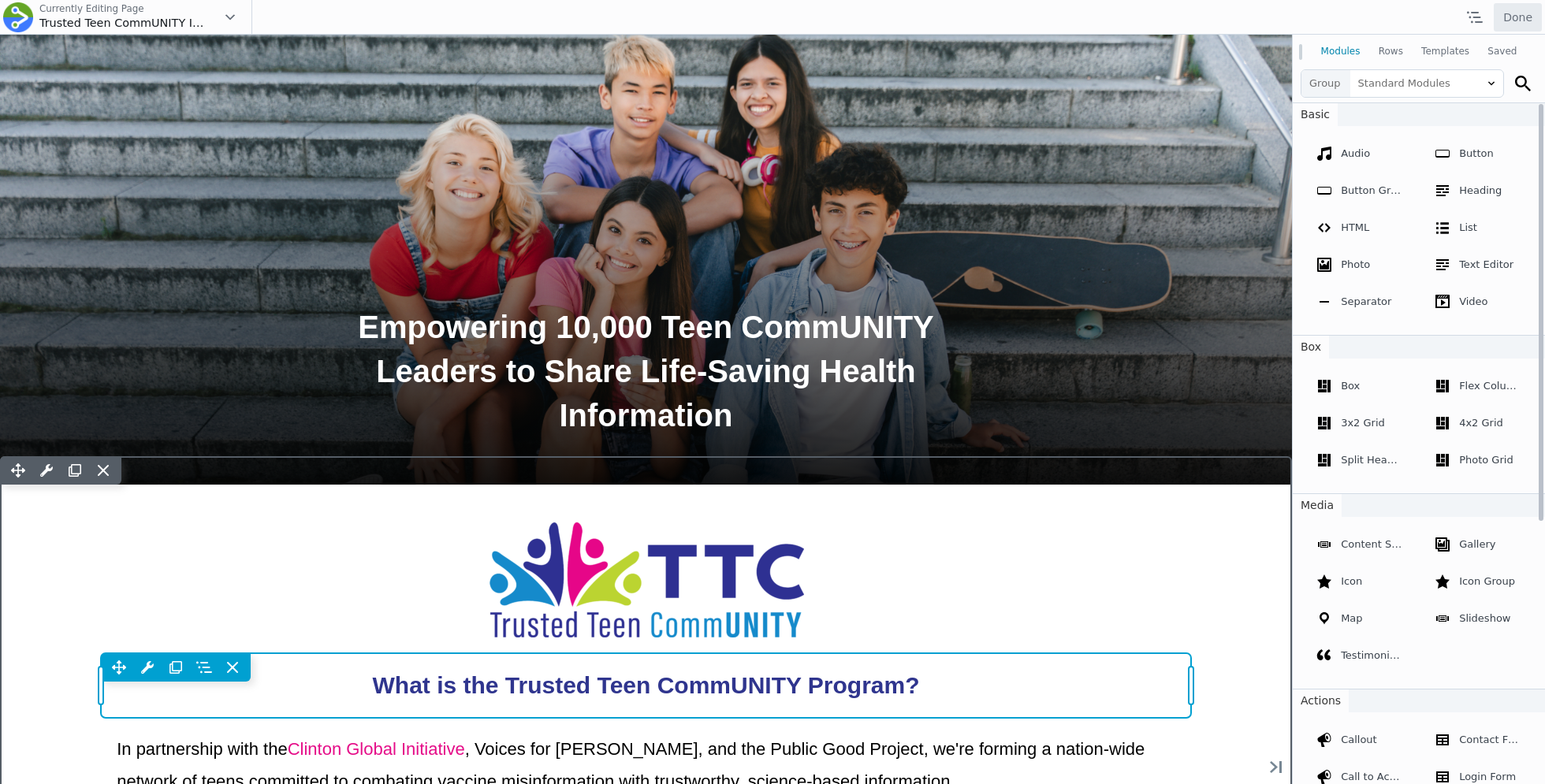
scroll to position [430, 0]
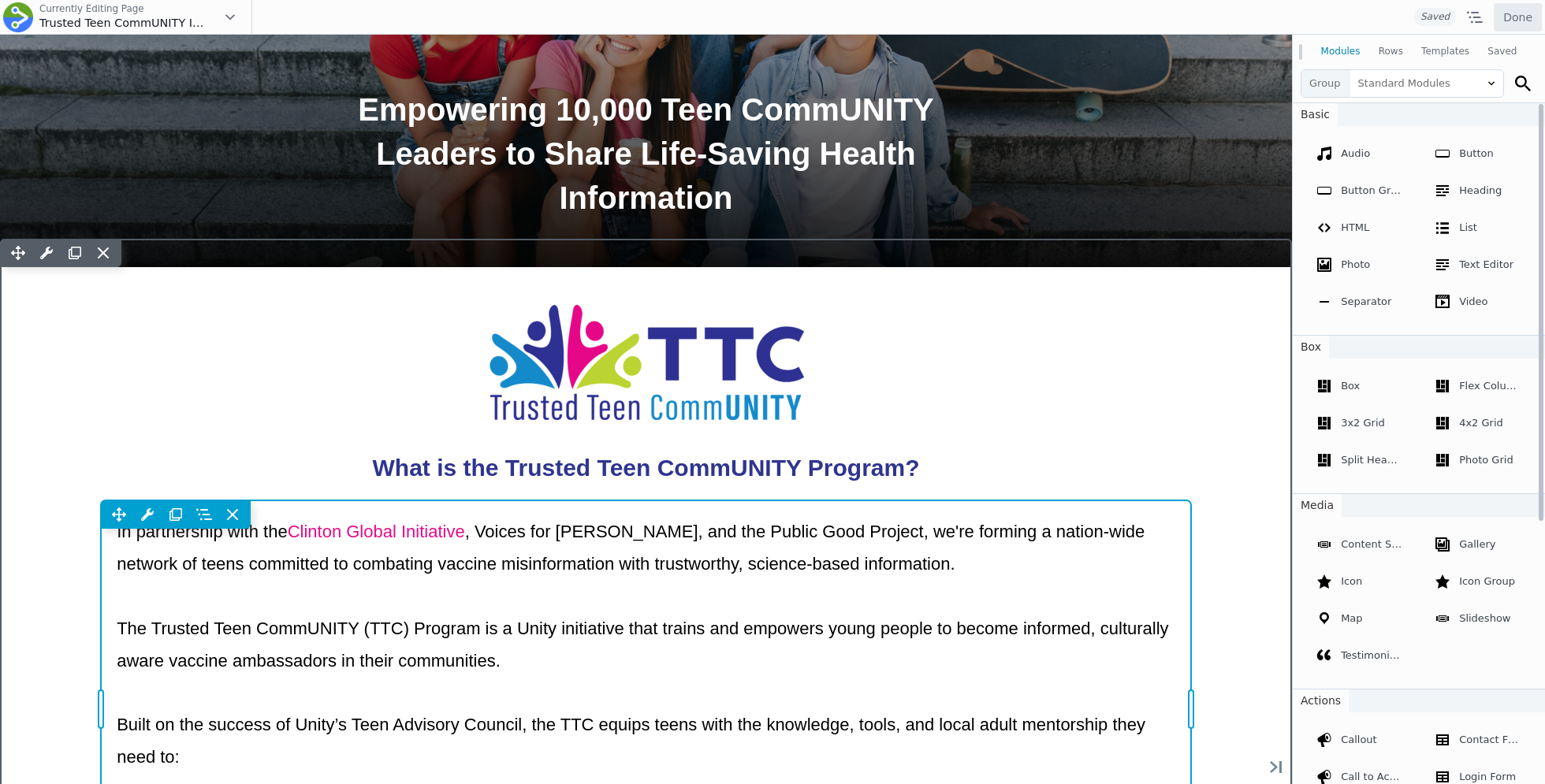
click at [207, 572] on div "Move Up Move Down Text Editor Settings Copy Text Editor Settings Paste Text Edi…" at bounding box center [645, 709] width 1090 height 418
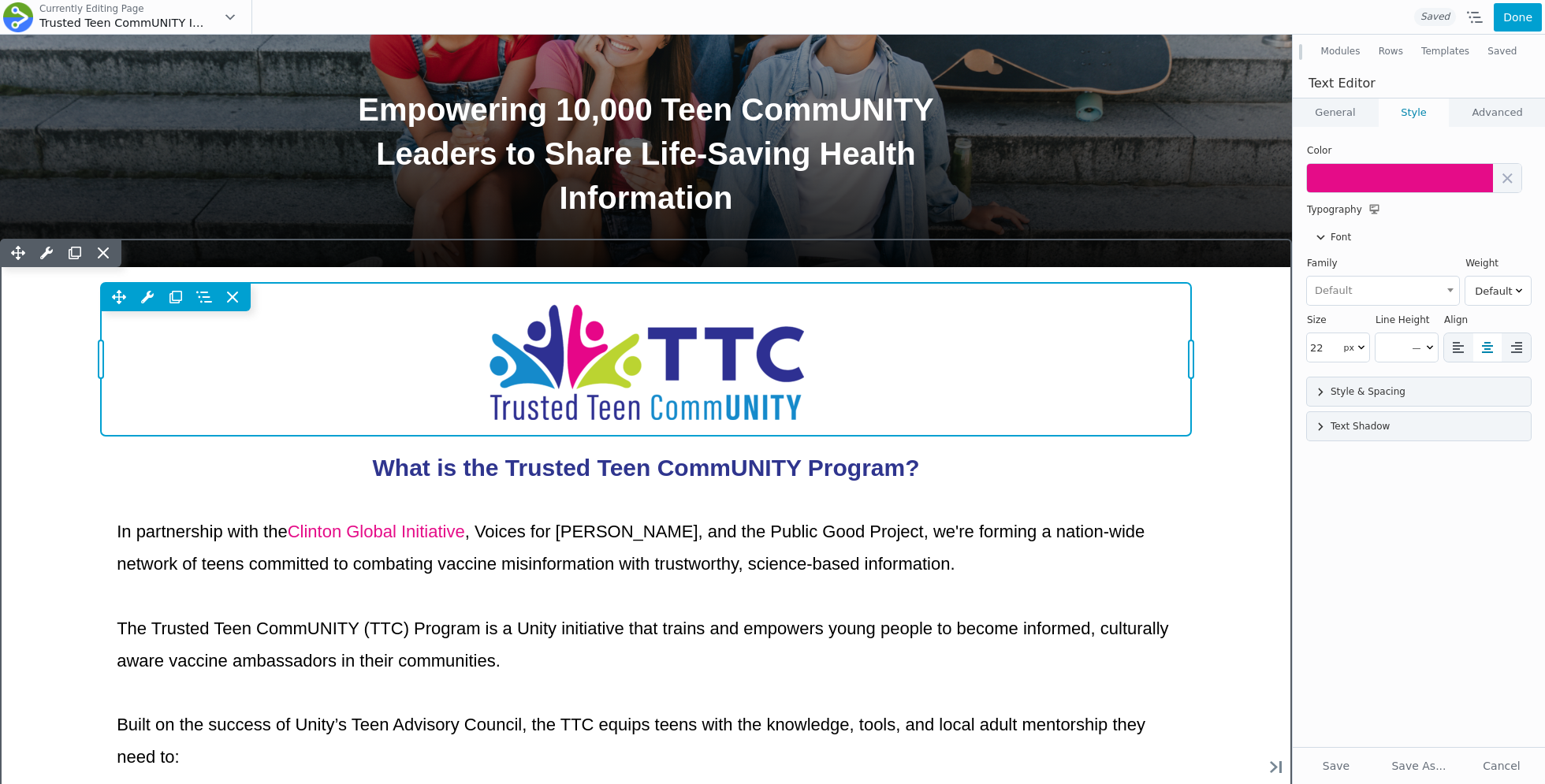
scroll to position [0, 0]
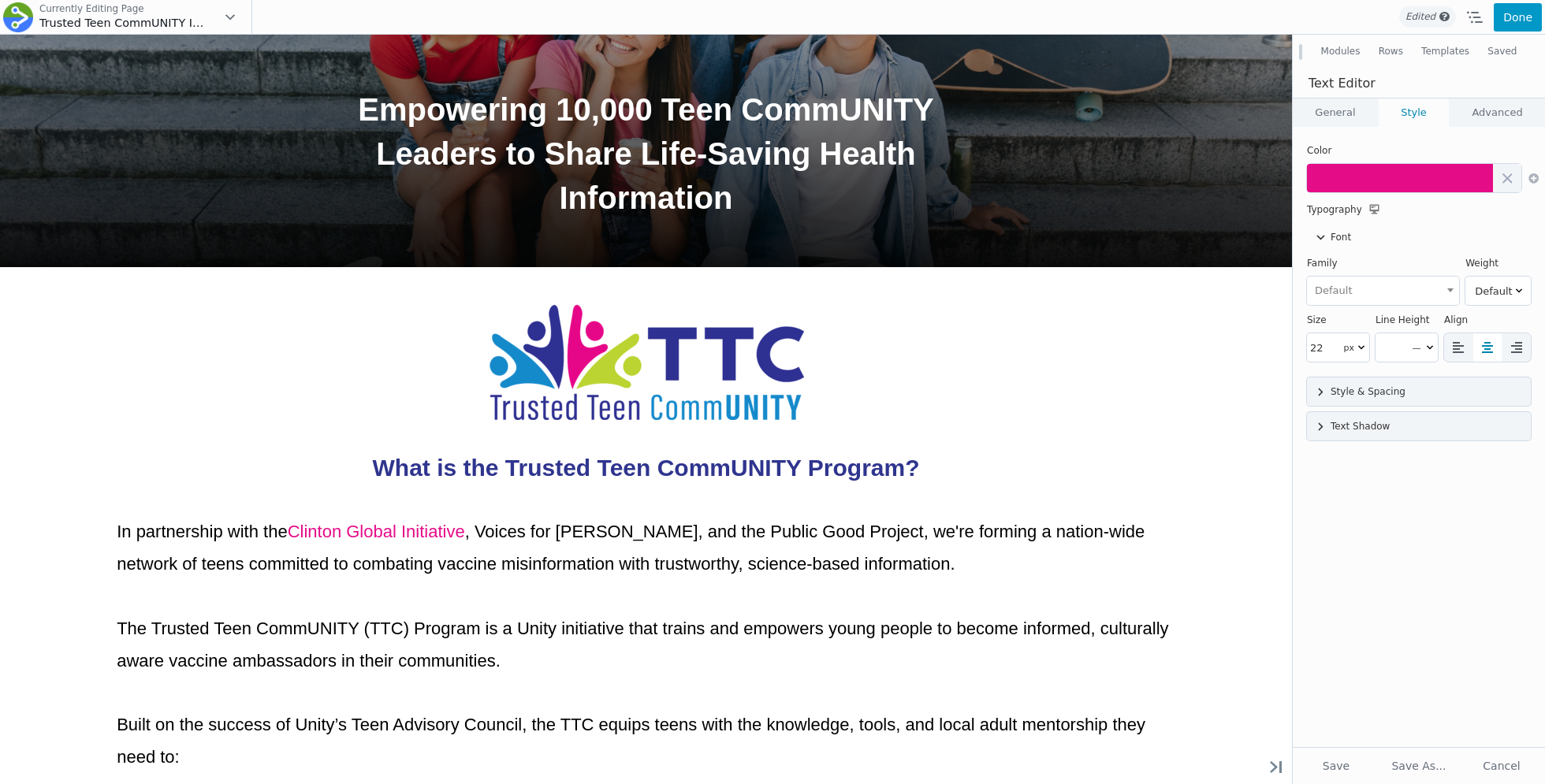
click at [1520, 20] on button "Done" at bounding box center [1518, 17] width 48 height 28
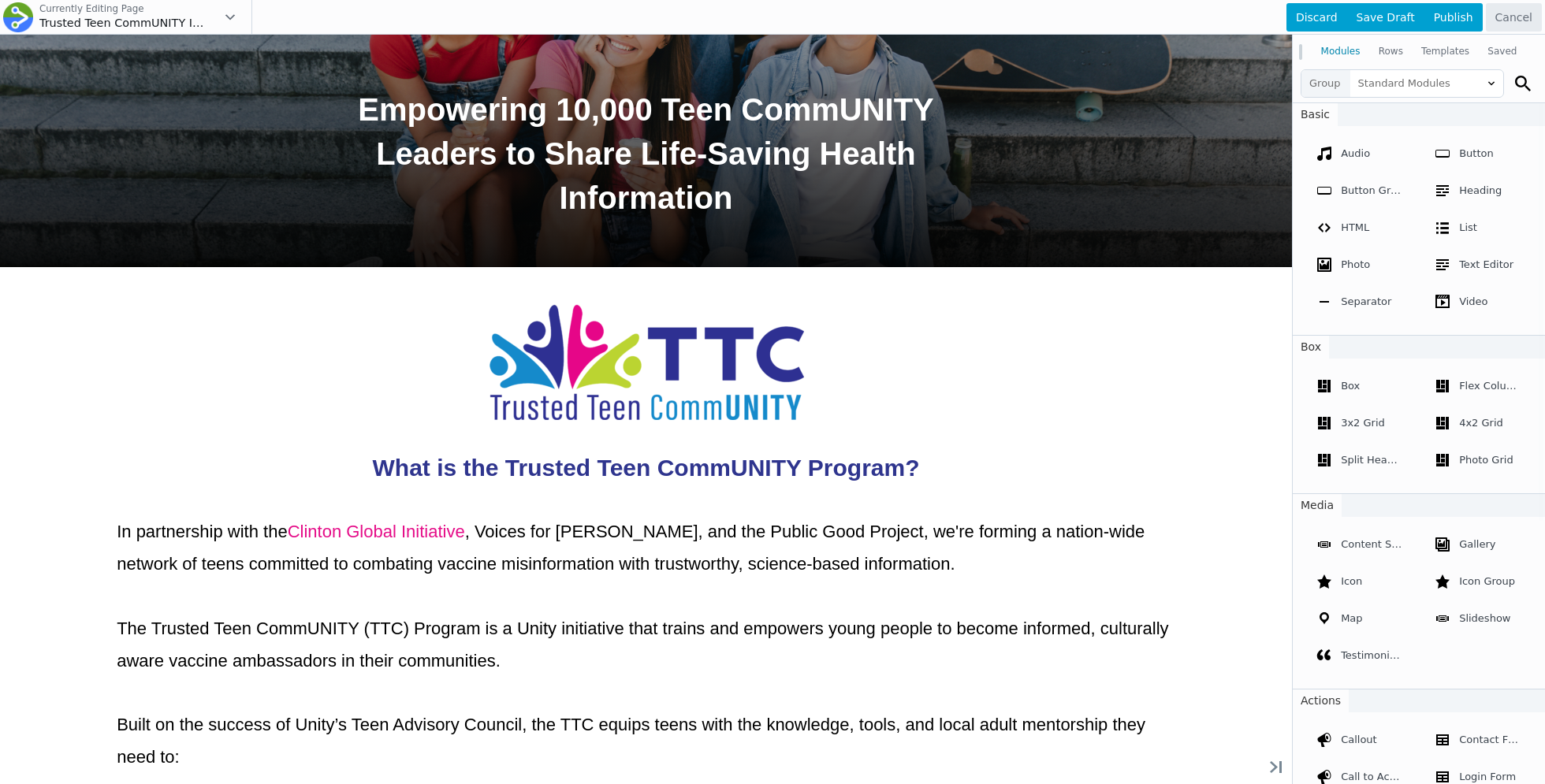
click at [785, 558] on div at bounding box center [772, 392] width 1545 height 784
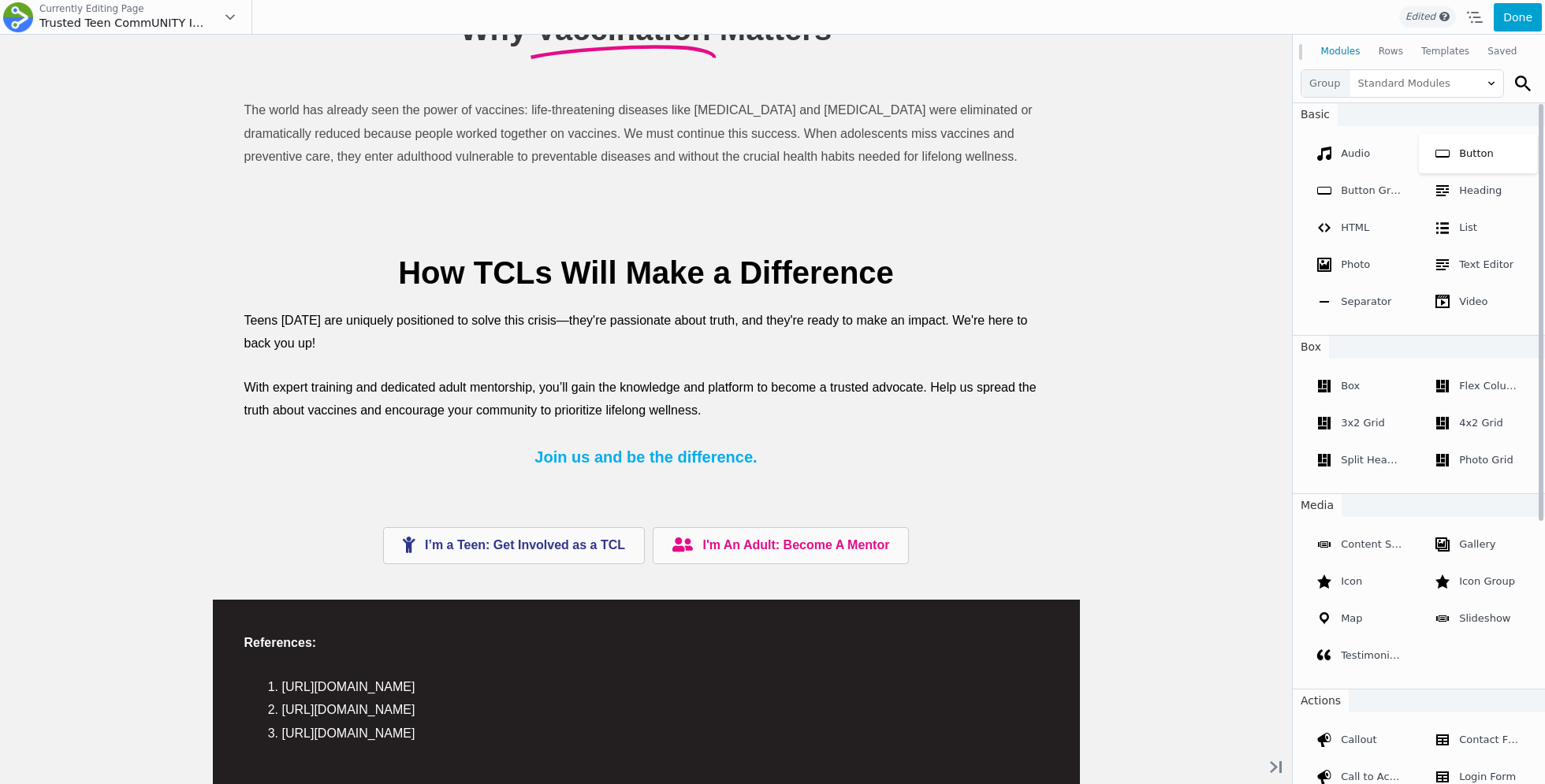
scroll to position [4125, 0]
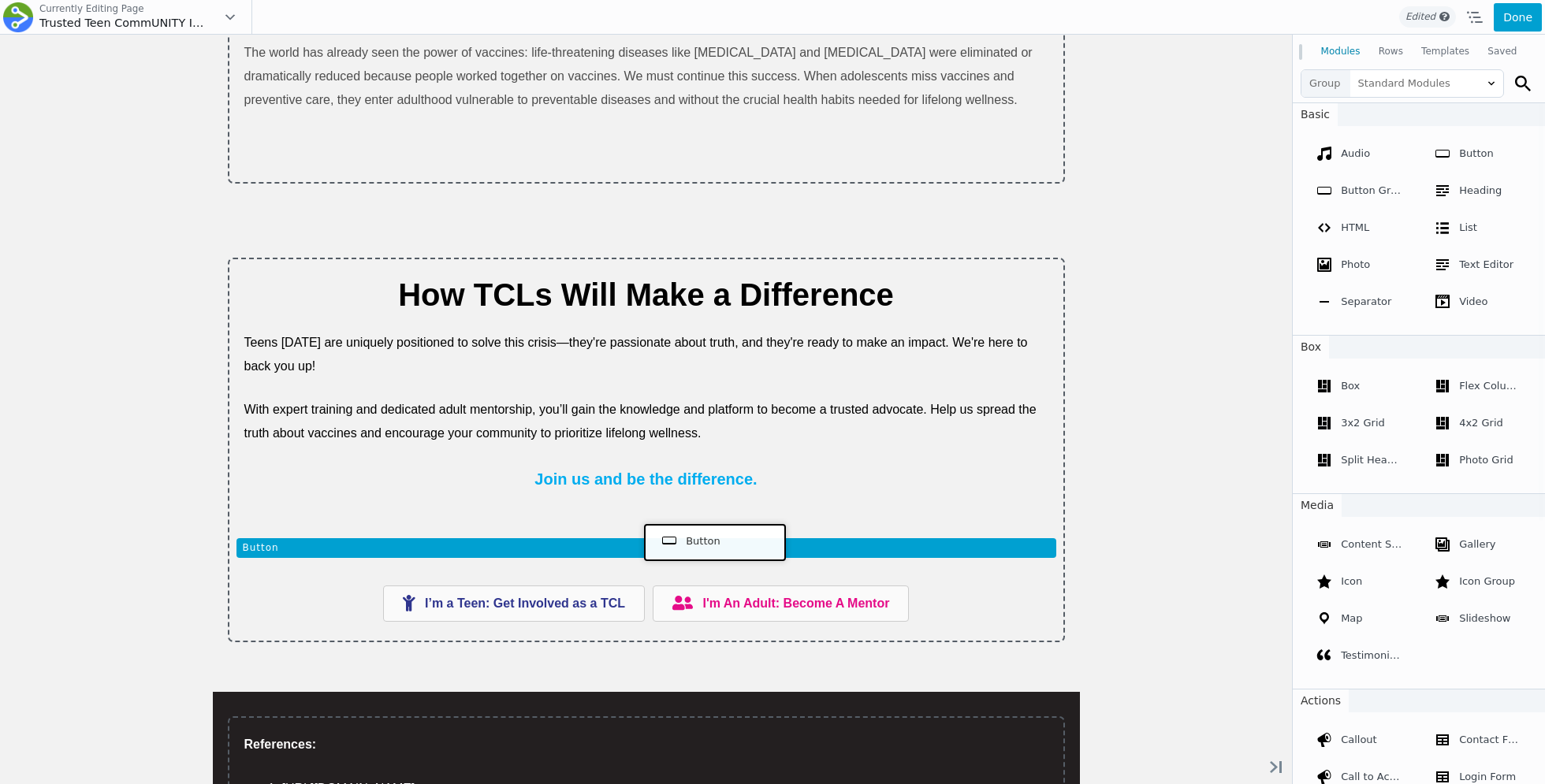
drag, startPoint x: 1461, startPoint y: 190, endPoint x: 710, endPoint y: 540, distance: 828.6
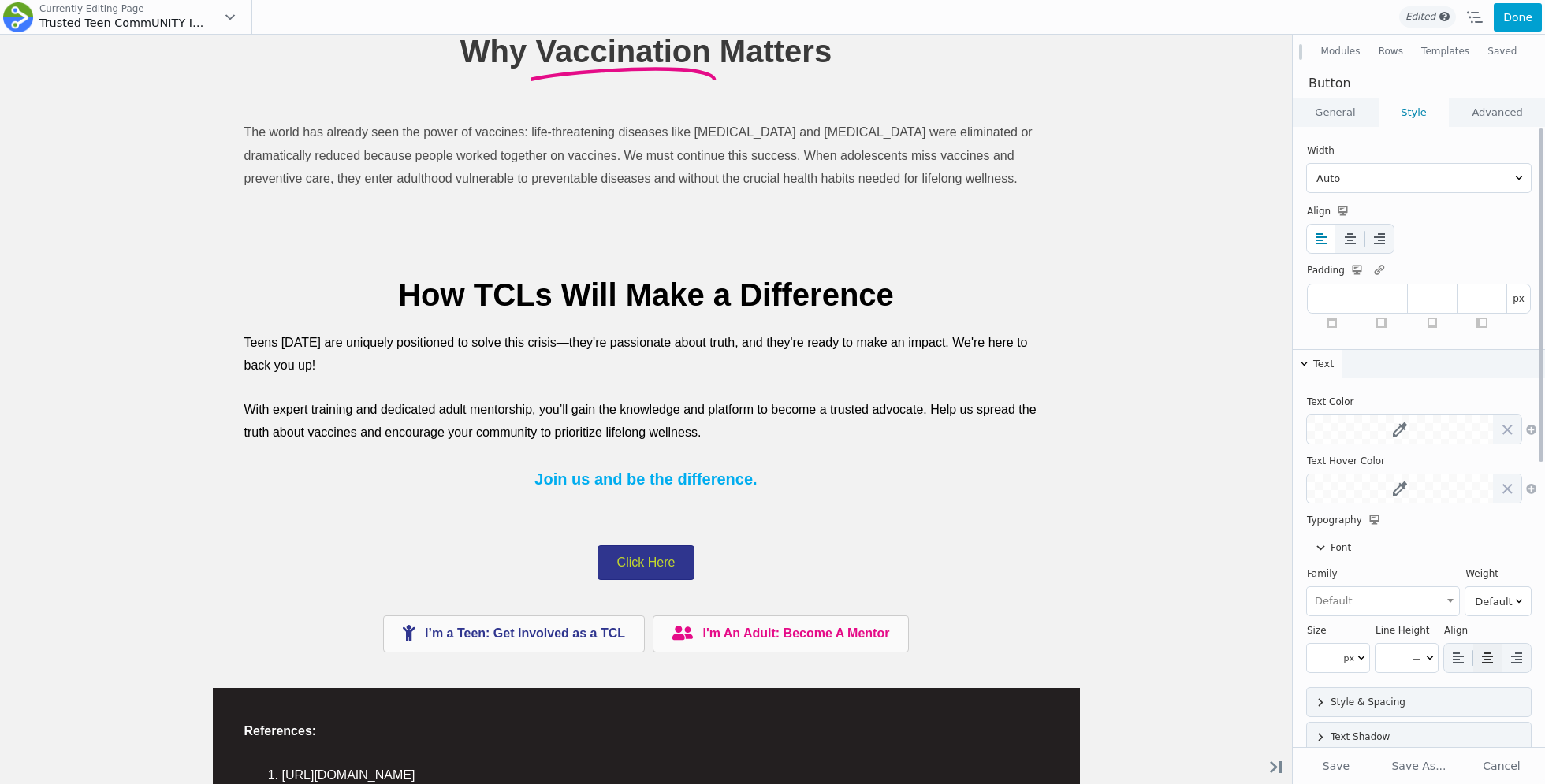
click at [1481, 655] on icon at bounding box center [1486, 657] width 16 height 16
click at [1336, 117] on link "General" at bounding box center [1334, 113] width 85 height 28
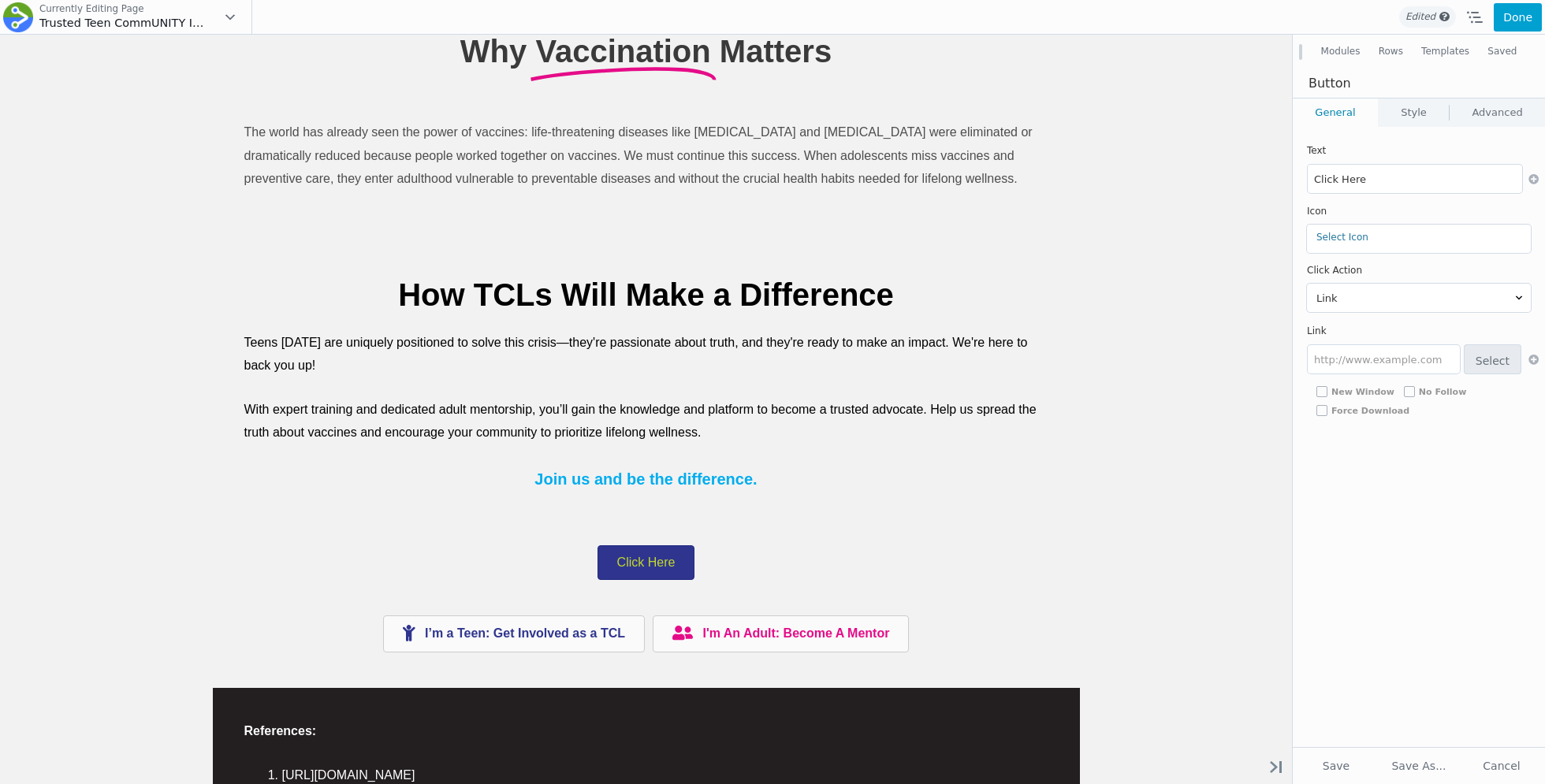
click at [1400, 110] on link "Style" at bounding box center [1413, 113] width 70 height 28
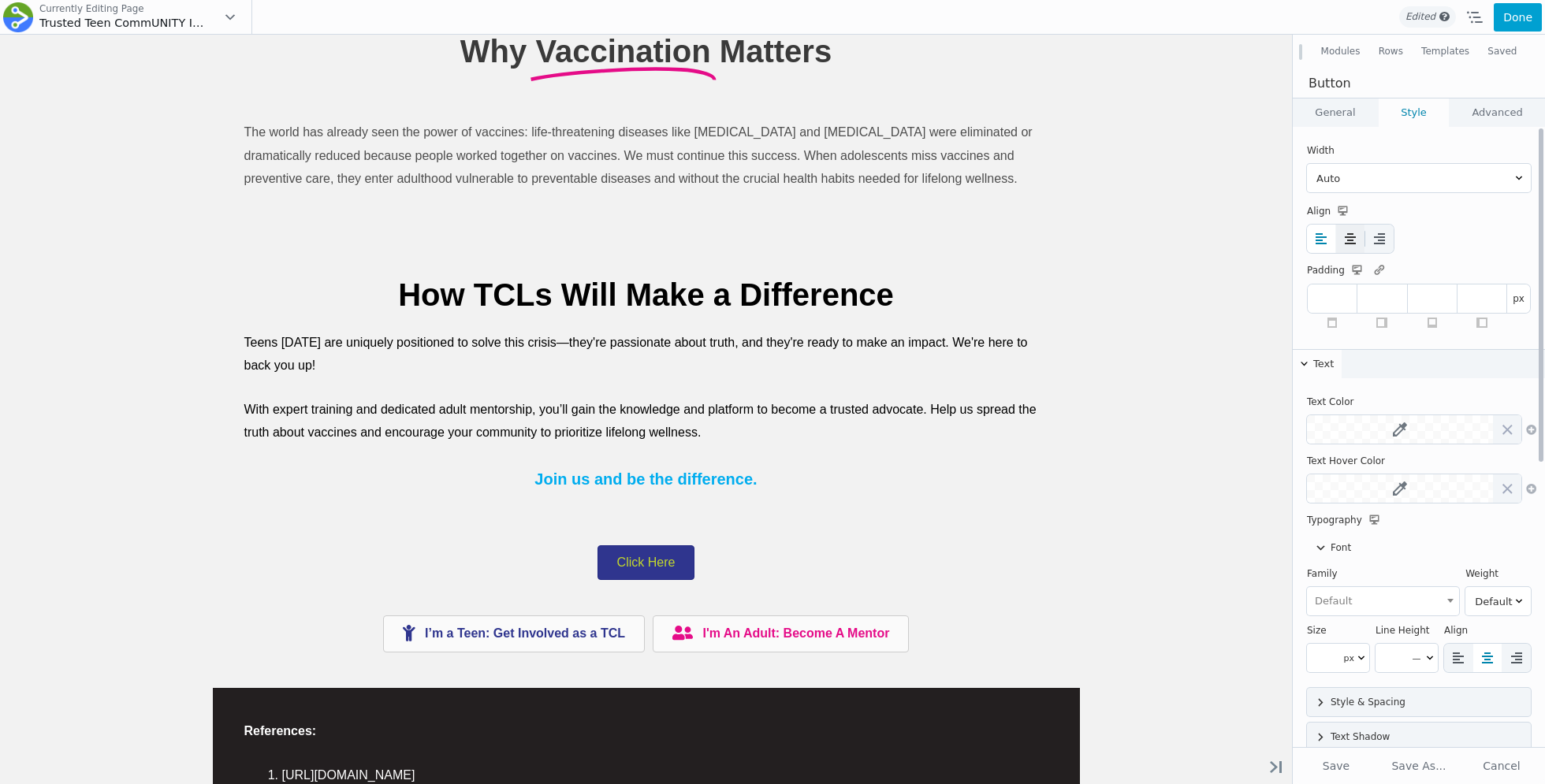
click at [1342, 236] on icon at bounding box center [1349, 239] width 16 height 16
click at [1338, 115] on link "General" at bounding box center [1334, 113] width 85 height 28
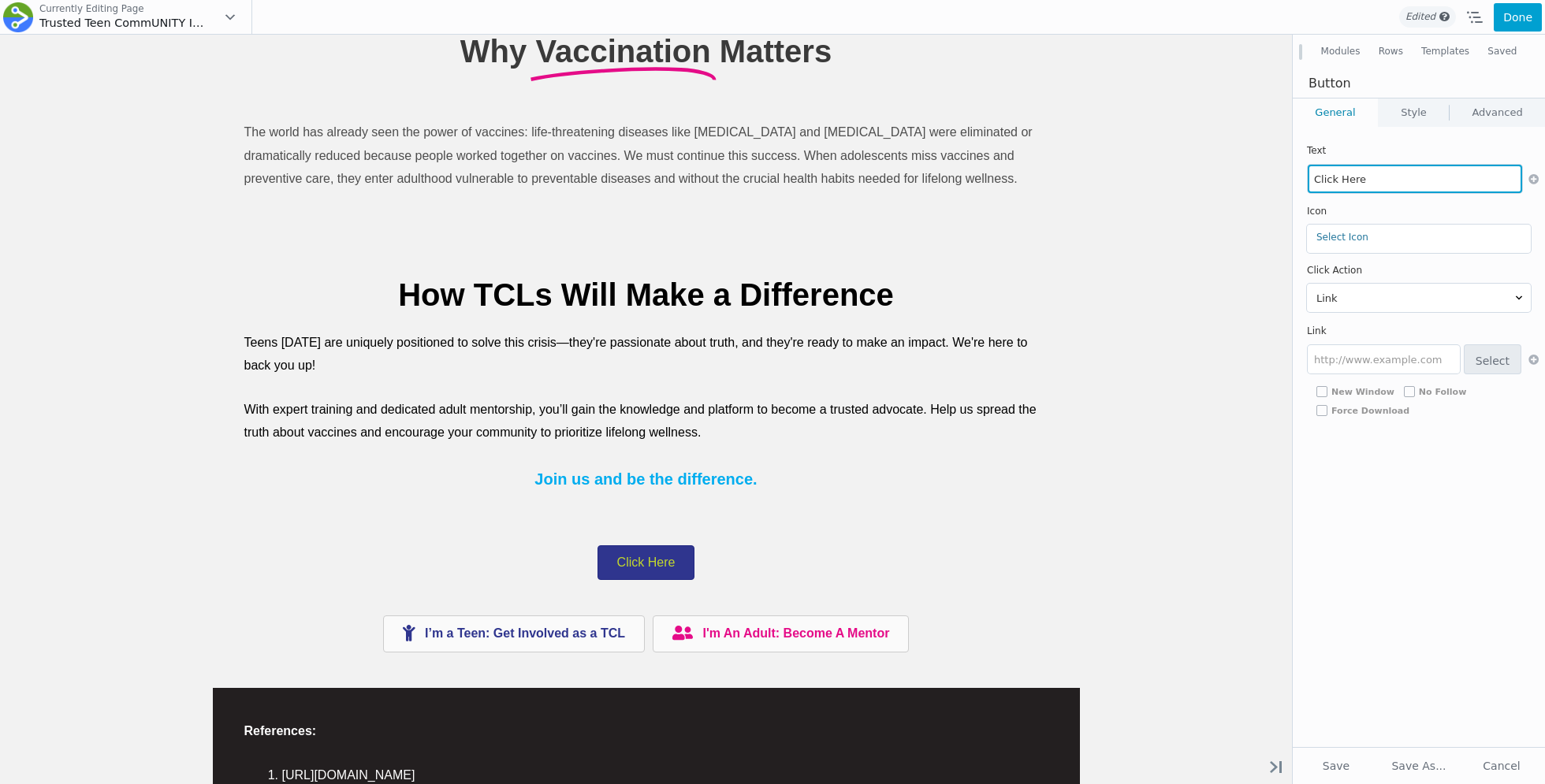
click at [1356, 178] on input "Click Here" at bounding box center [1414, 179] width 214 height 28
type input "L"
drag, startPoint x: 1404, startPoint y: 179, endPoint x: 1367, endPoint y: 179, distance: 37.0
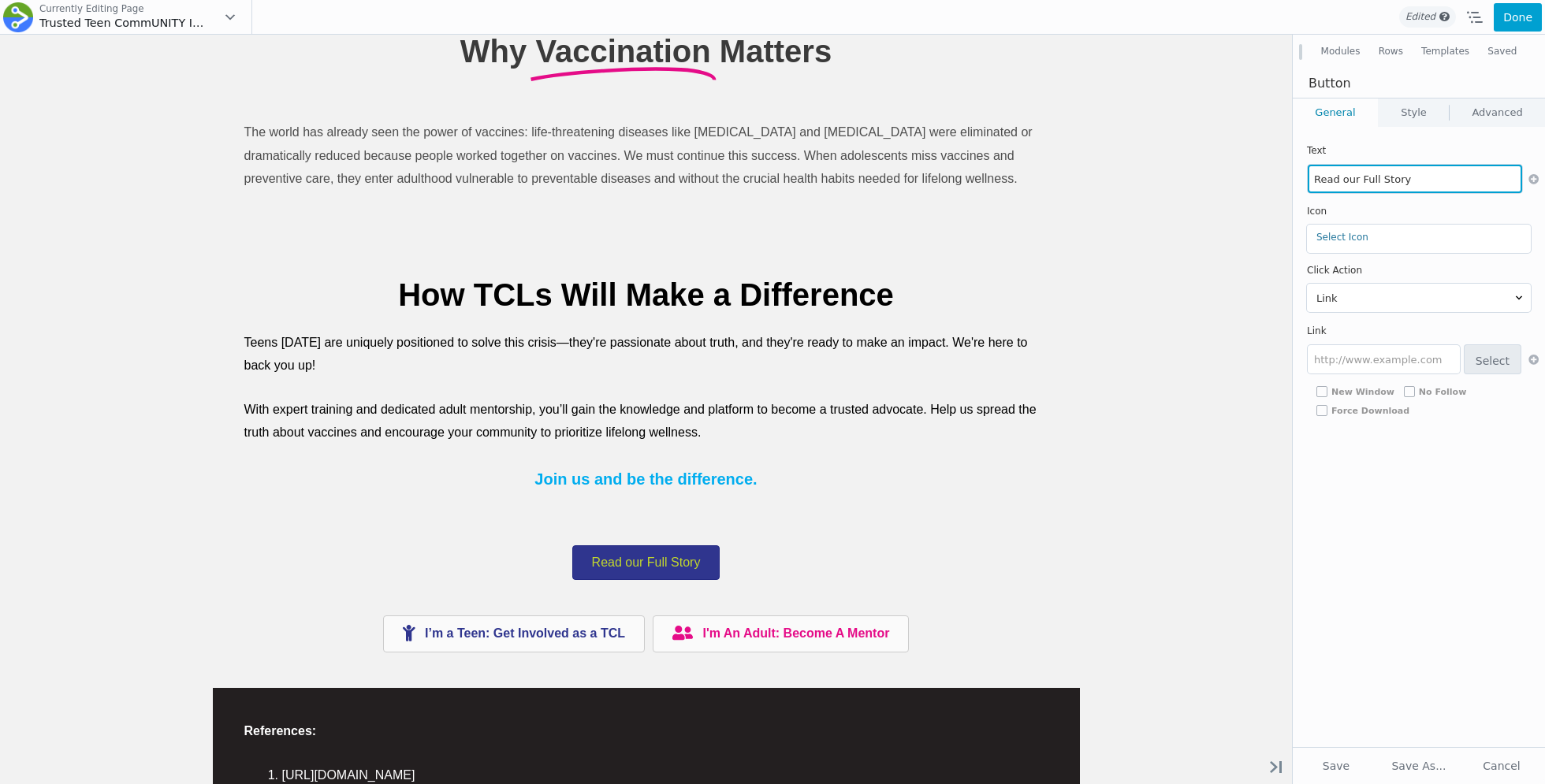
click at [1367, 179] on input "Read our Full Story" at bounding box center [1414, 179] width 214 height 28
paste input "Trusted Teen CommUNITY"
click at [1389, 175] on input "Read more about Trusted Teen CommUNITY" at bounding box center [1414, 179] width 214 height 28
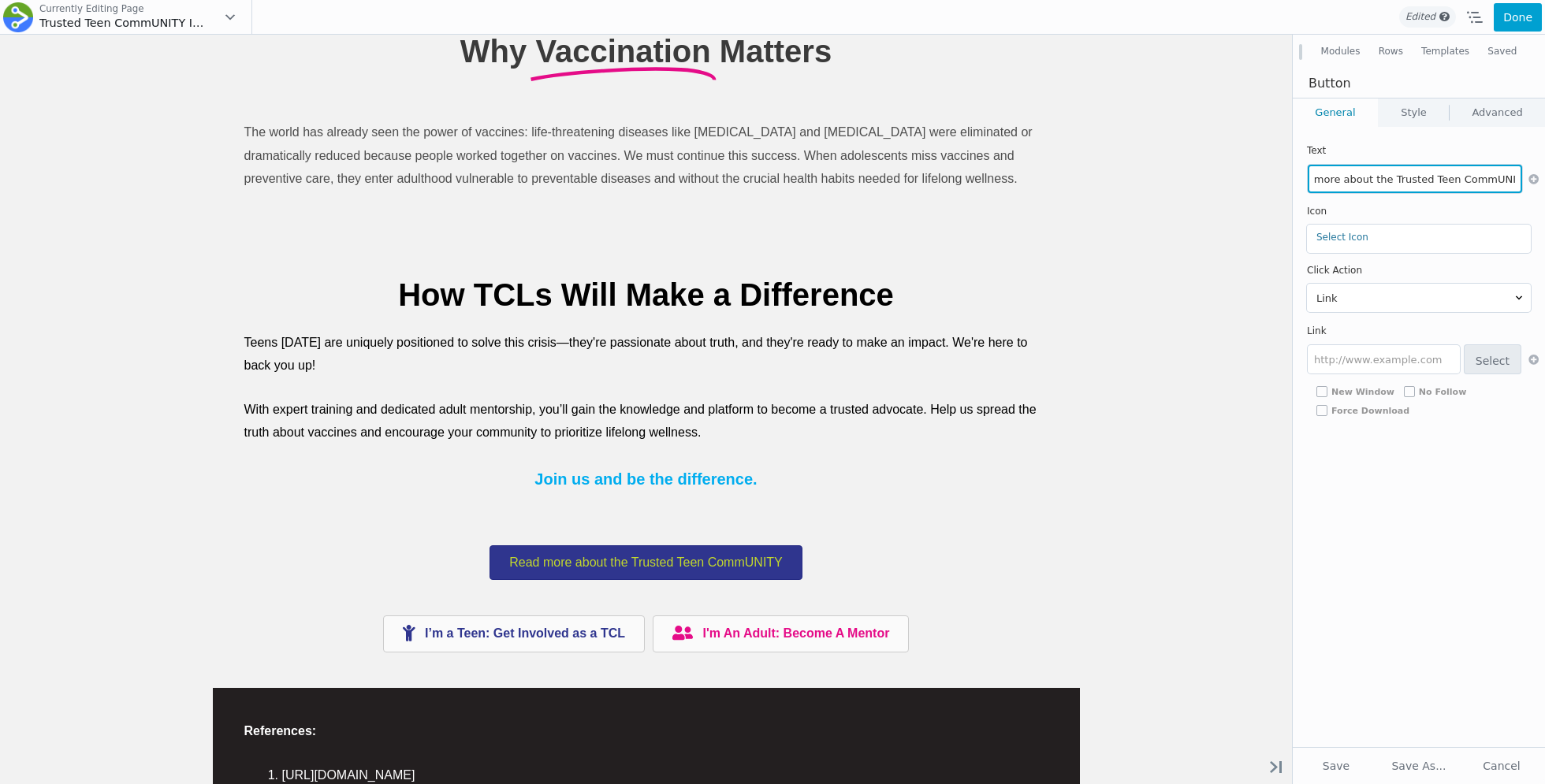
drag, startPoint x: 1474, startPoint y: 181, endPoint x: 1544, endPoint y: 181, distance: 70.0
click at [1544, 181] on div "Text Read more about the Trusted Teen CommUNITY Icon Select Icon Replace Remove…" at bounding box center [1418, 283] width 252 height 288
click at [1497, 181] on input "Read more about the Trusted Teen CommUNITY" at bounding box center [1414, 179] width 214 height 28
click at [1449, 176] on input "Read more about the Trusted Teen CommUNITY on Clinton Global Initaitive Website" at bounding box center [1414, 179] width 214 height 28
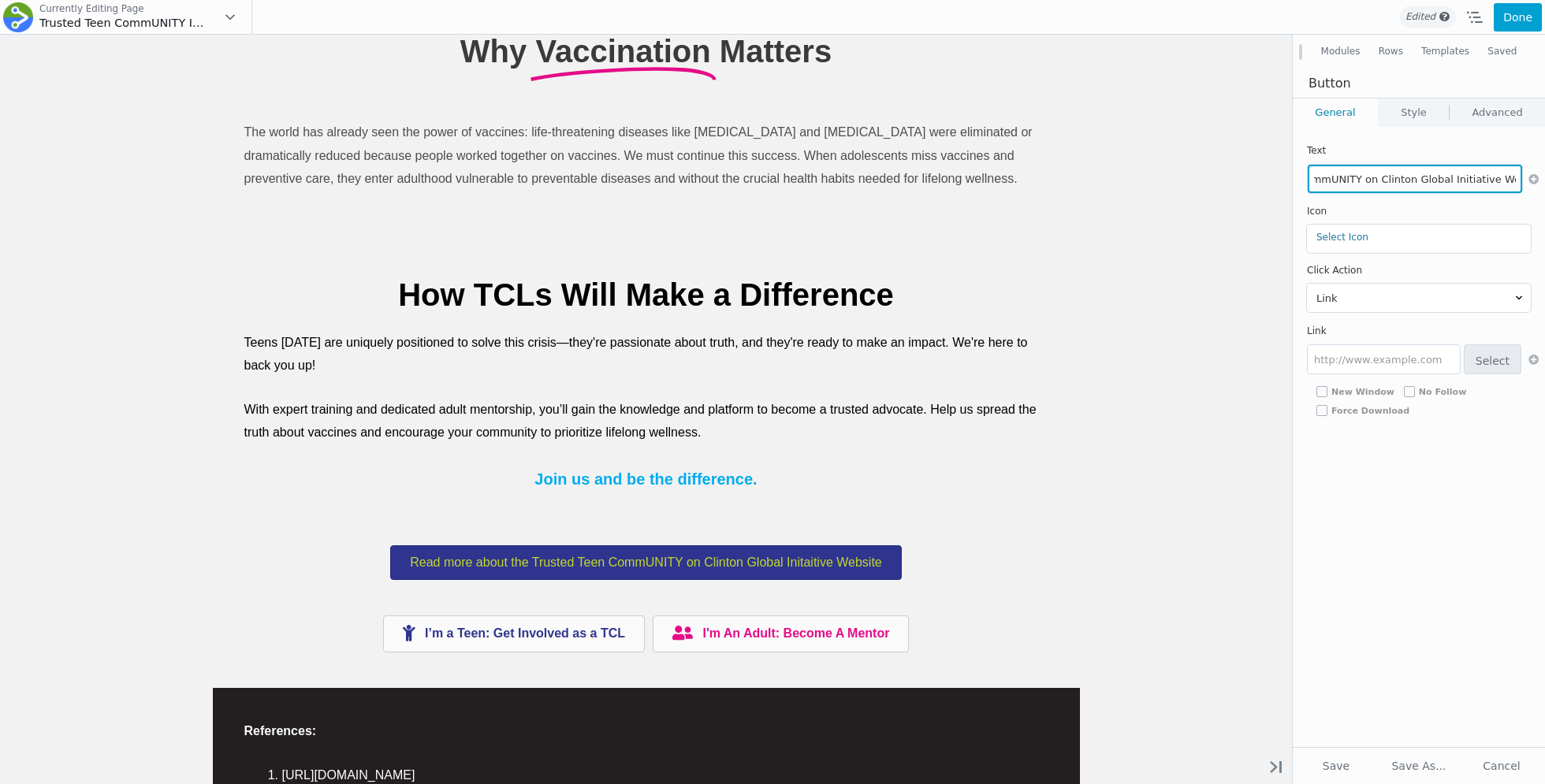
click at [1509, 184] on input "Read more about the Trusted Teen CommUNITY on Clinton Global Initiative Website" at bounding box center [1414, 179] width 214 height 28
click at [1402, 179] on input "Read more about the Trusted Teen CommUNITY on Clinton Global Initiative" at bounding box center [1414, 179] width 214 height 28
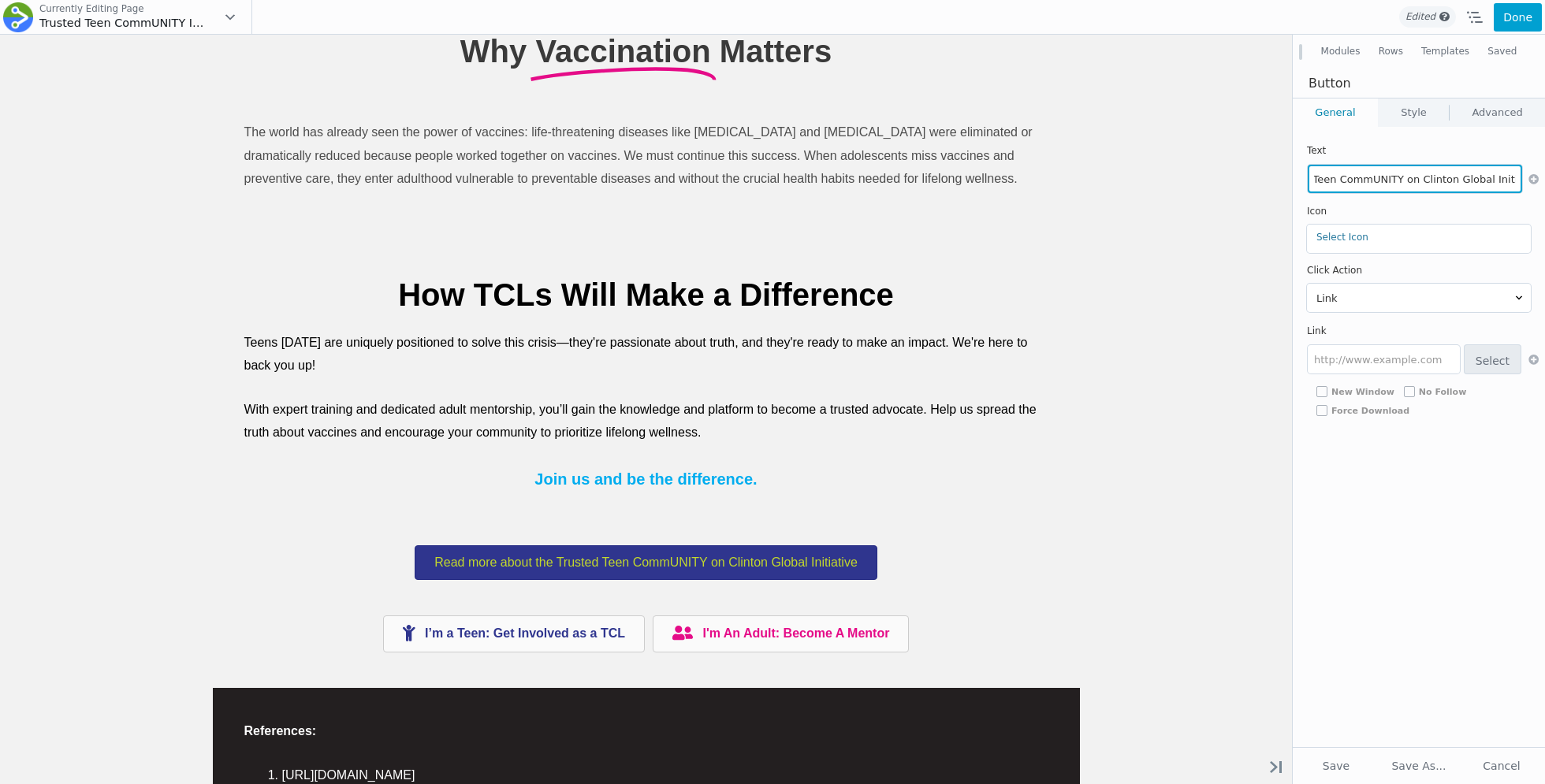
click at [1402, 179] on input "Read more about the Trusted Teen CommUNITY on Clinton Global Initiative" at bounding box center [1414, 179] width 214 height 28
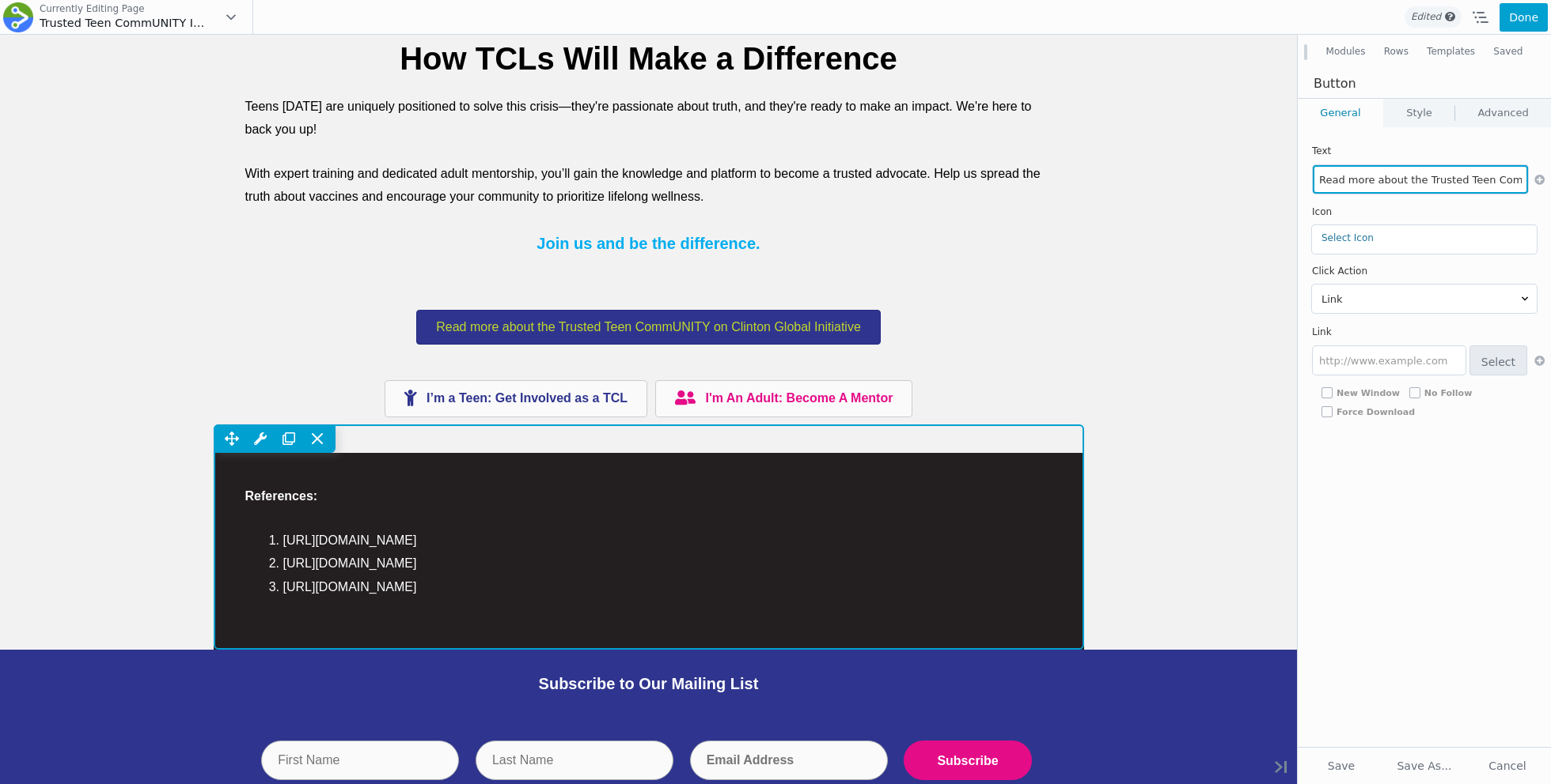
scroll to position [3690, 0]
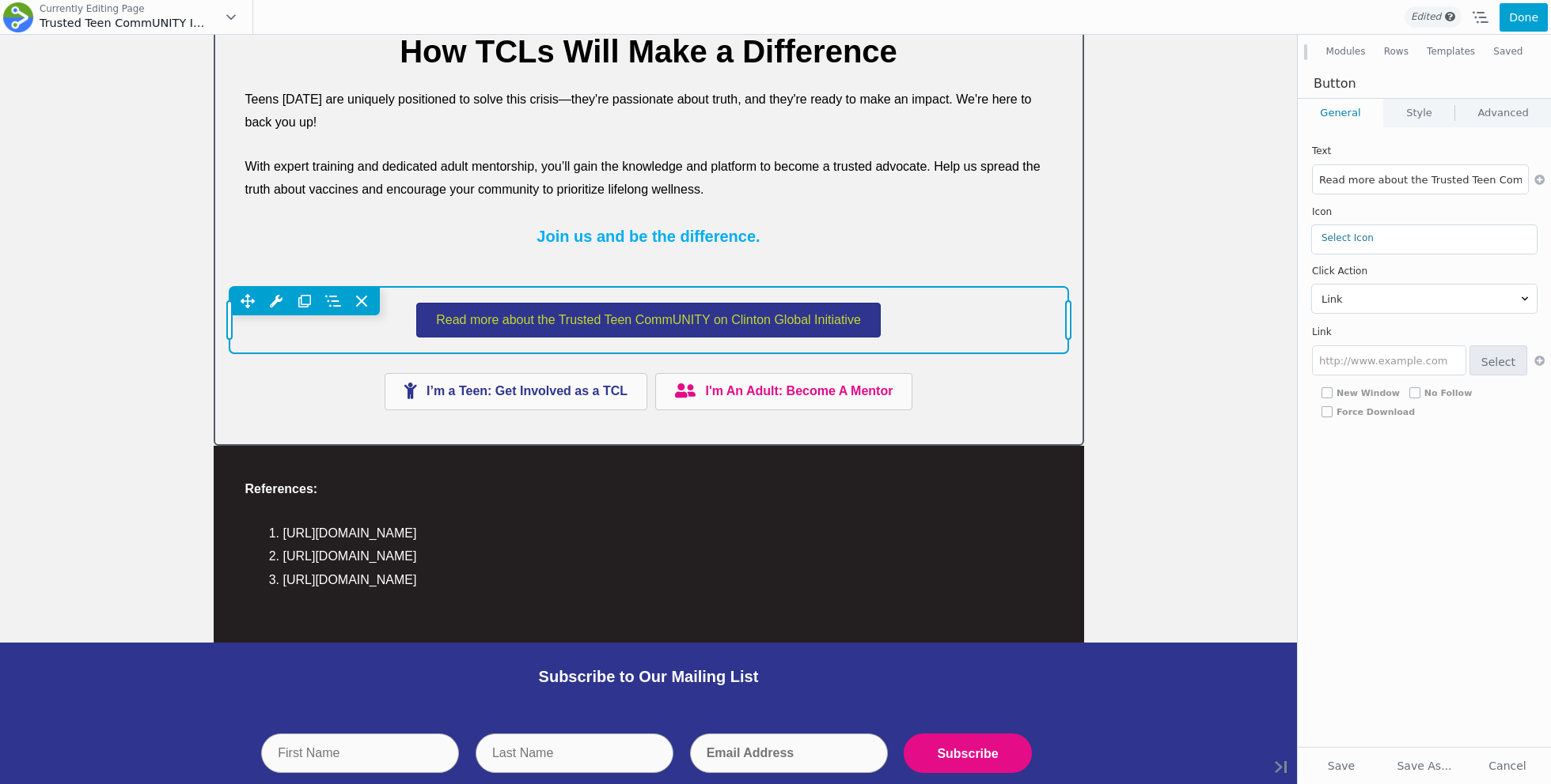
click at [777, 326] on div "Move Up Move Down Button Settings Copy Button Settings Paste Button Settings Ro…" at bounding box center [649, 320] width 839 height 66
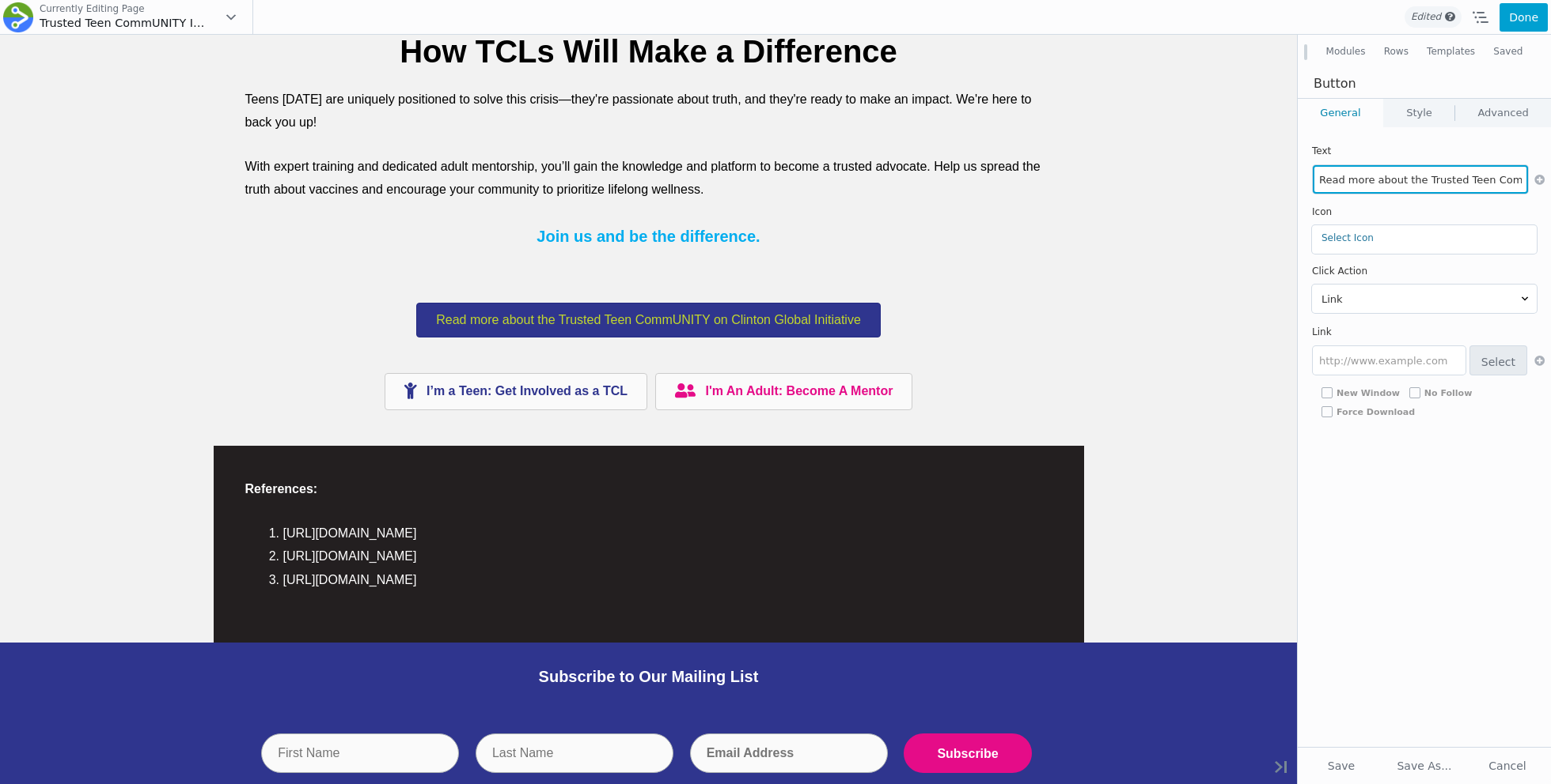
click at [1376, 179] on input "Read more about the Trusted Teen CommUNITY on Clinton Global Initiative" at bounding box center [1420, 180] width 215 height 28
type input "Learn More on the Clinton Global Initiative Site"
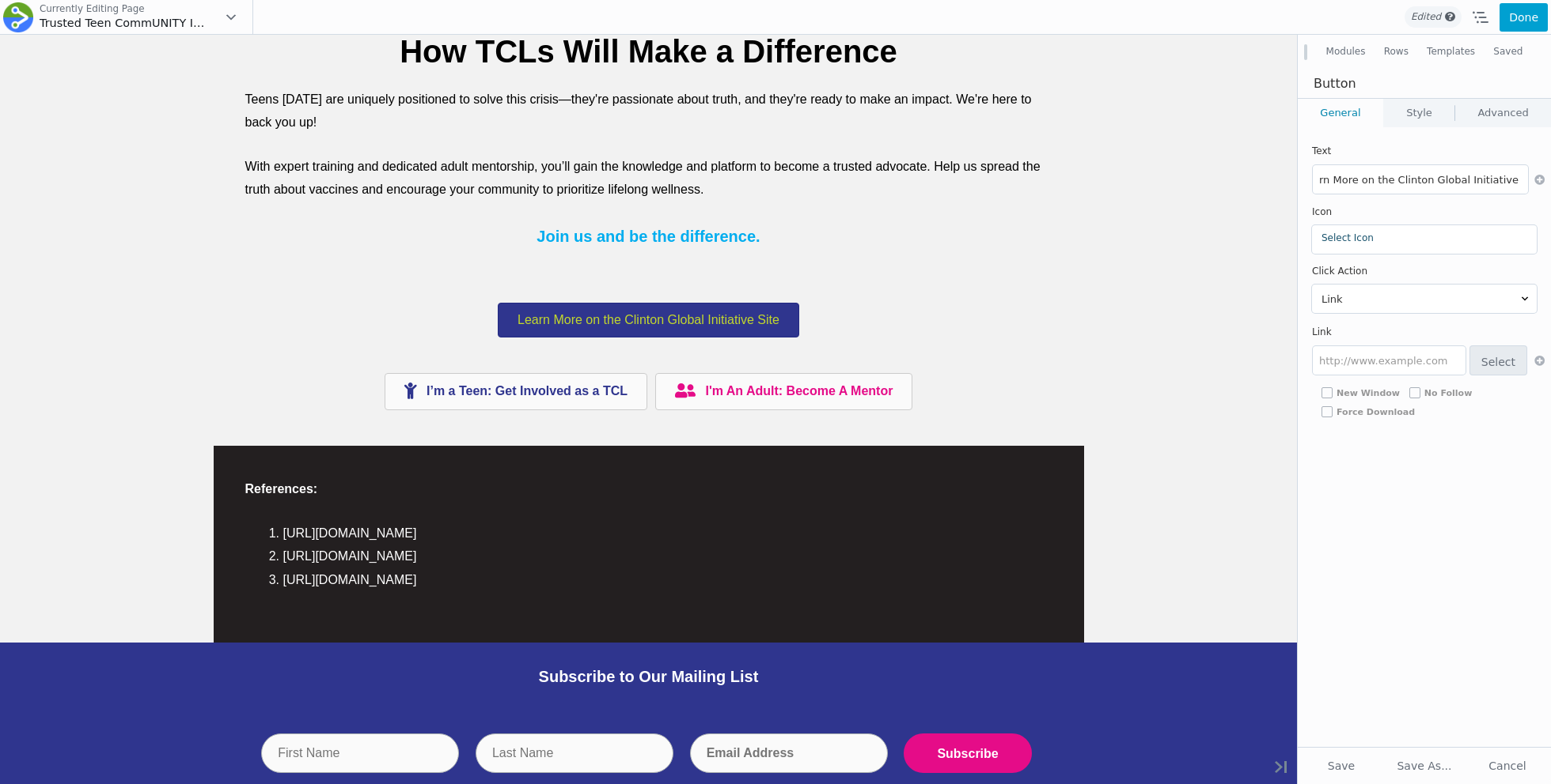
scroll to position [0, 0]
click at [1352, 239] on link "Select Icon" at bounding box center [1425, 238] width 206 height 11
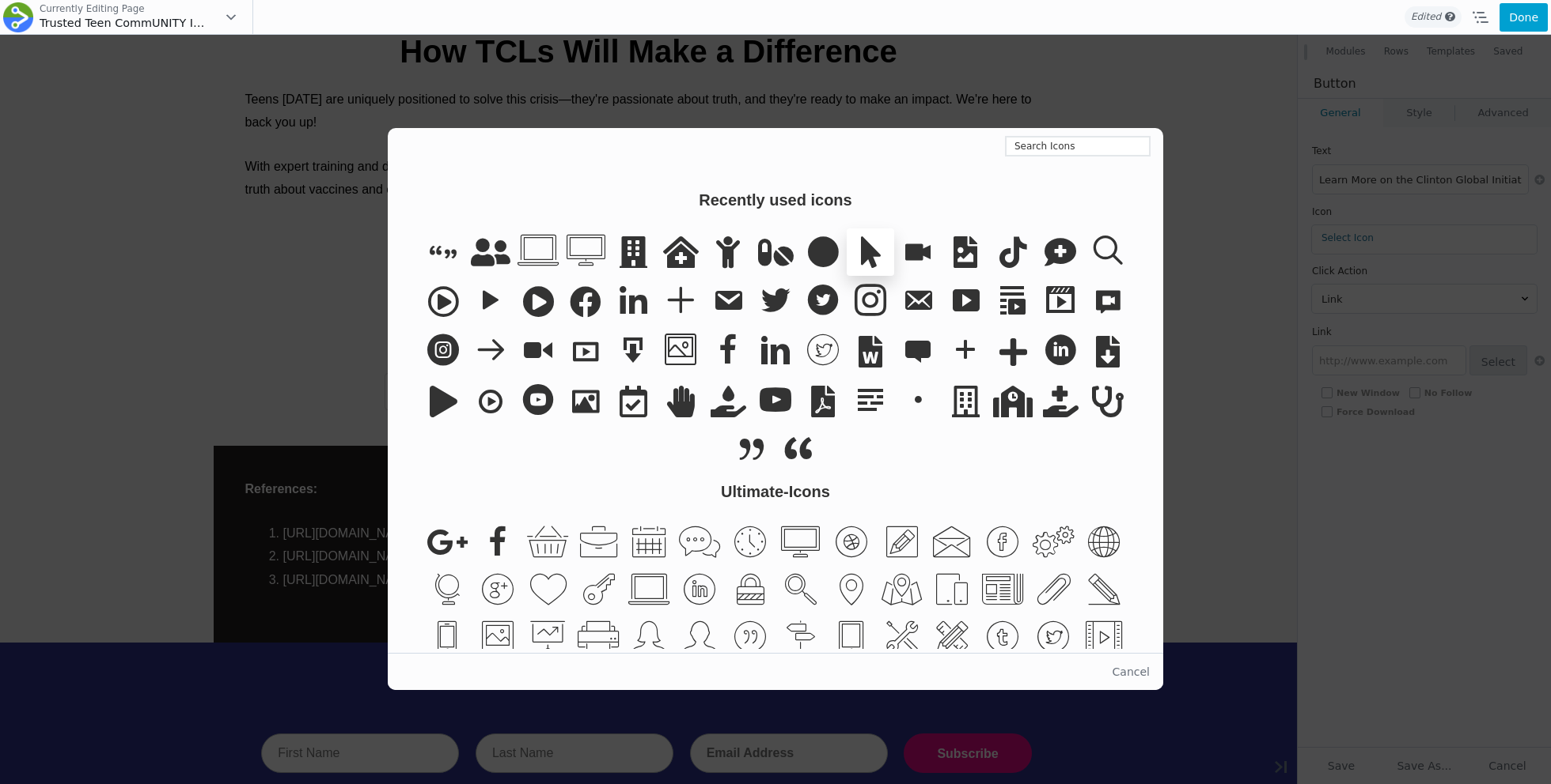
click at [865, 246] on icon at bounding box center [870, 252] width 48 height 48
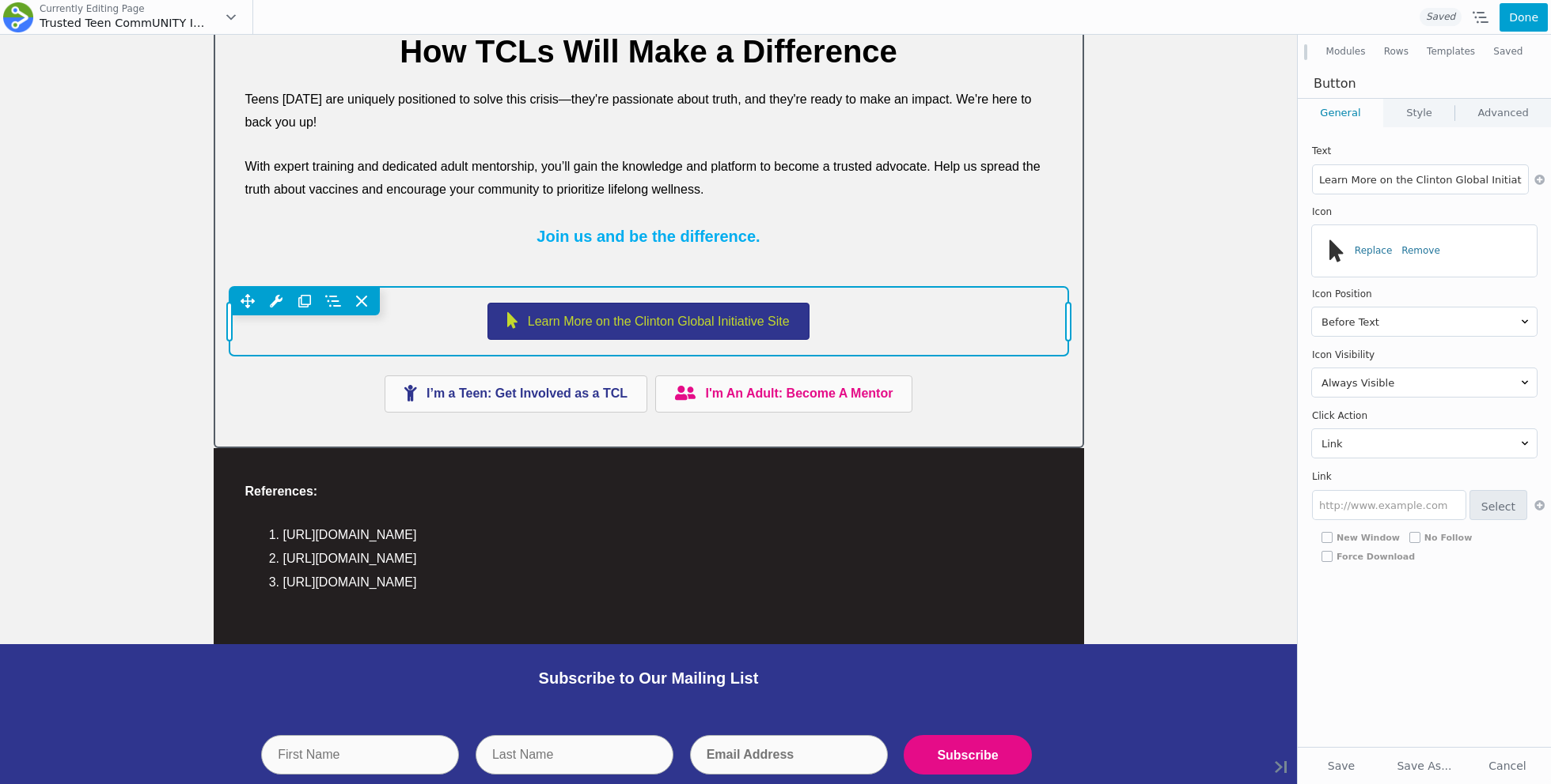
click at [753, 332] on div "Move Up Move Down Button Settings Copy Button Settings Paste Button Settings Ro…" at bounding box center [649, 322] width 839 height 69
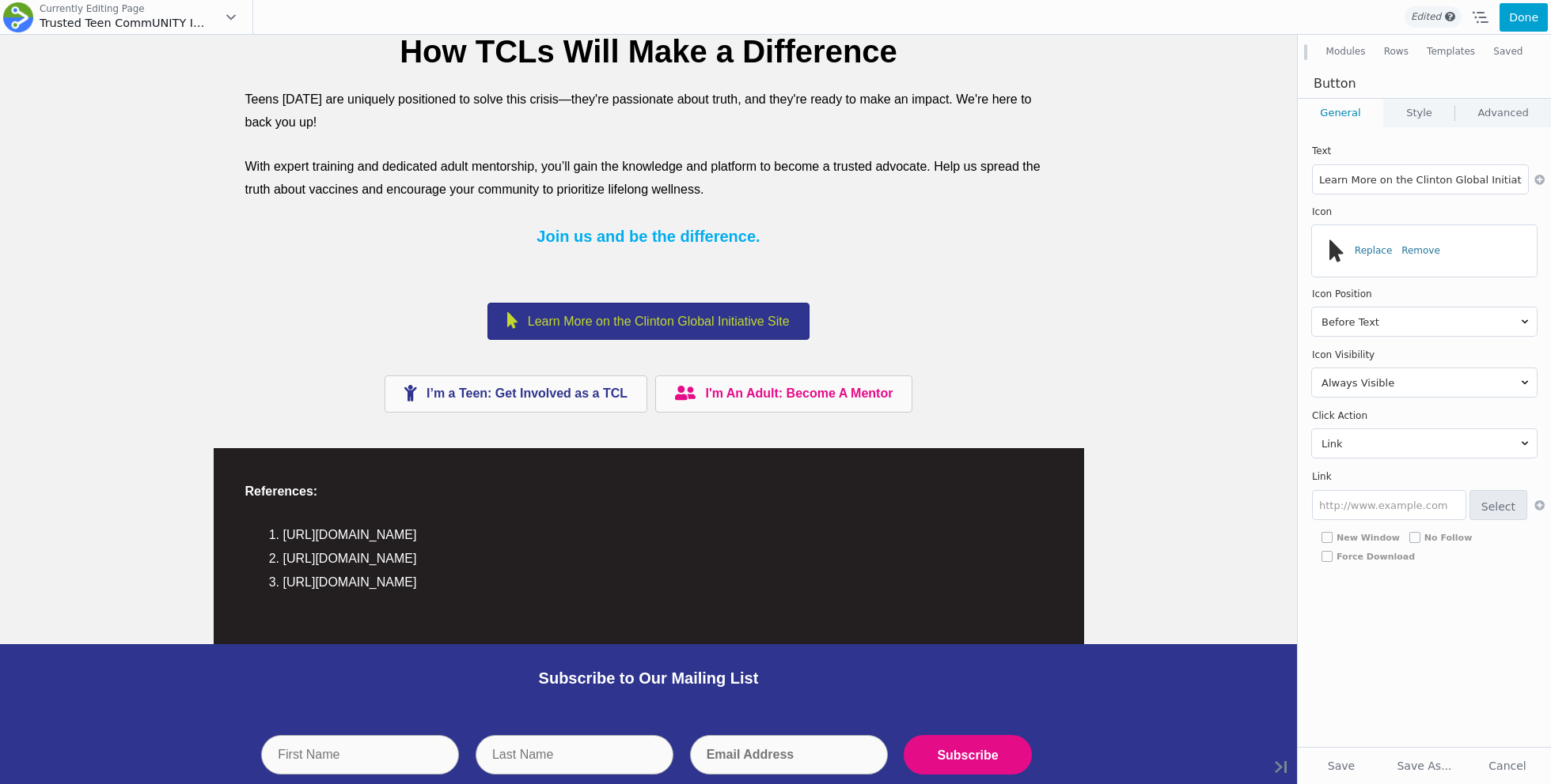
click at [1403, 115] on link "Style" at bounding box center [1418, 113] width 70 height 28
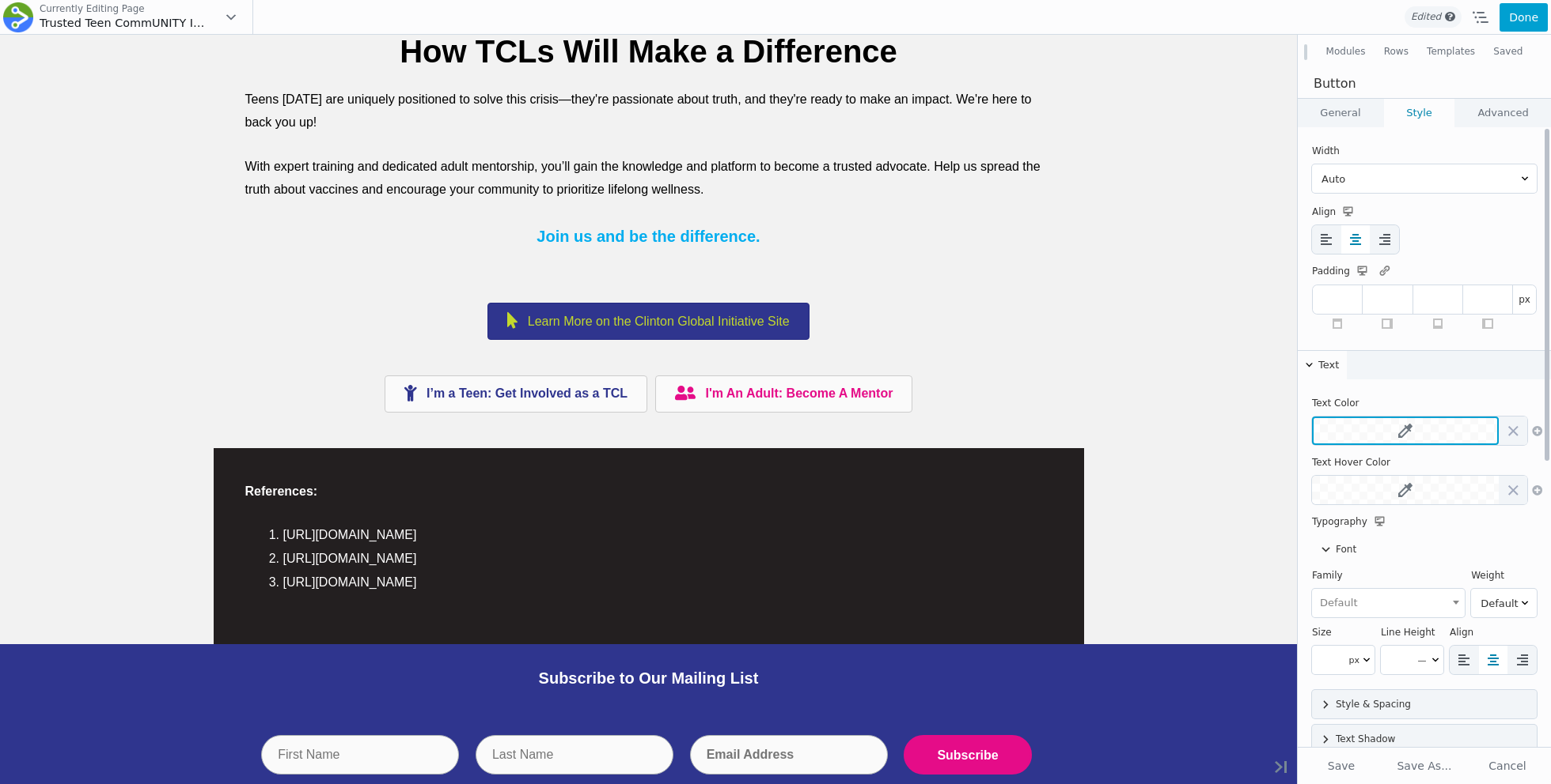
click at [1405, 431] on icon at bounding box center [1405, 430] width 14 height 14
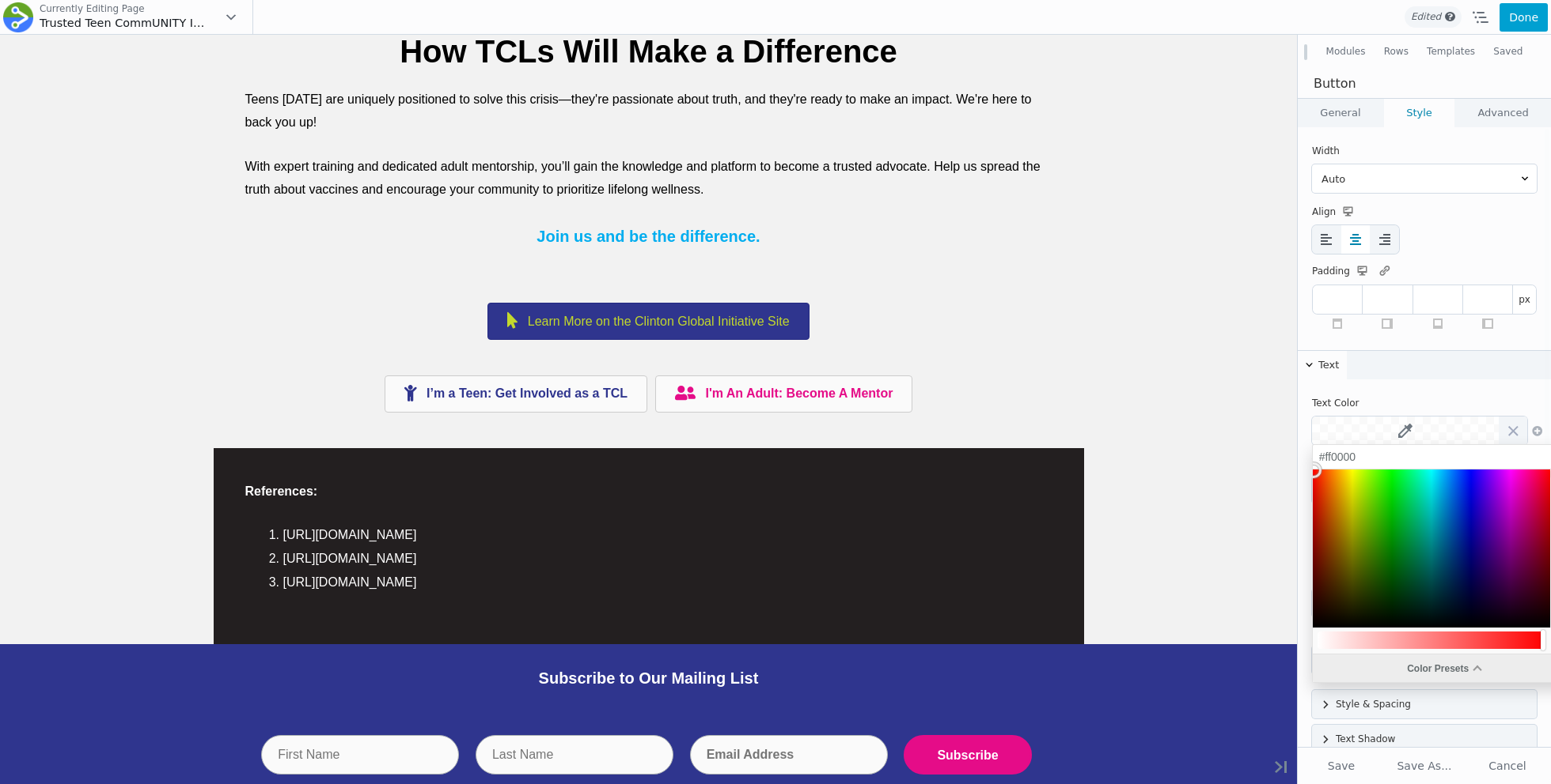
click at [1368, 665] on div "Color Presets" at bounding box center [1443, 669] width 263 height 28
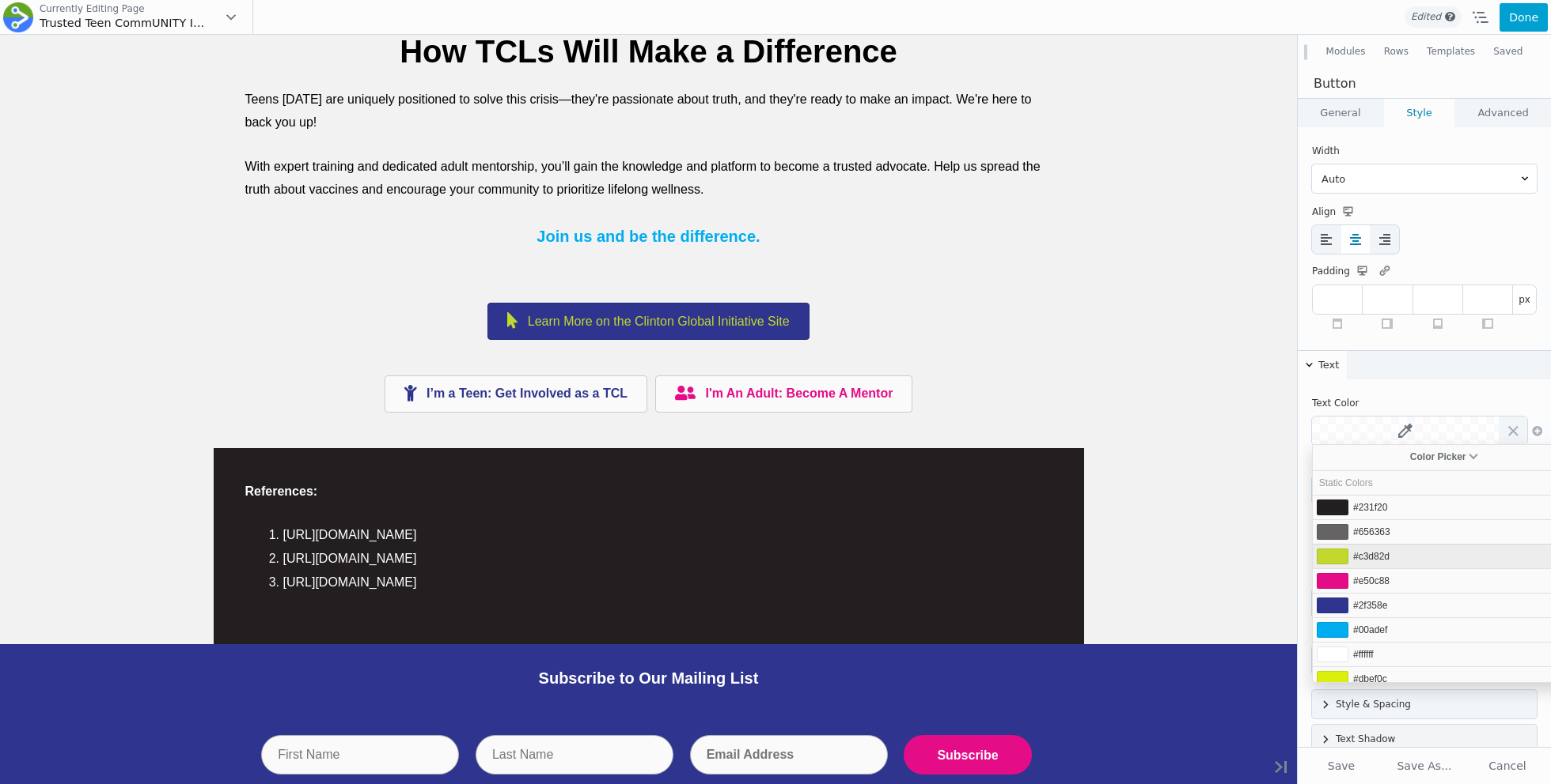
click at [1371, 558] on span "#c3d82d" at bounding box center [1370, 557] width 37 height 11
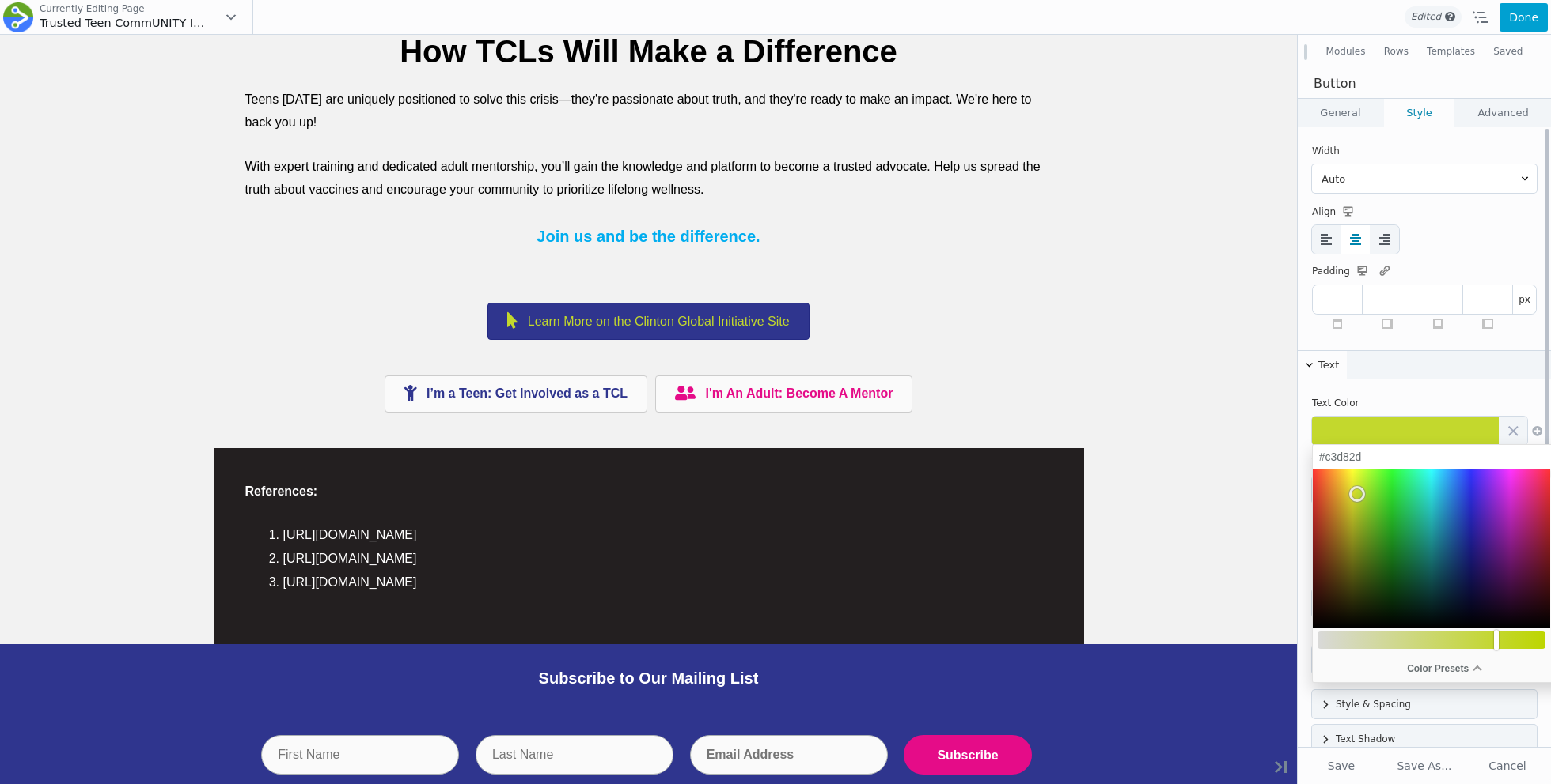
click at [1412, 388] on div "Text Text Color Text Hover Color Typography Font Family Default Barlow Semi Con…" at bounding box center [1424, 556] width 253 height 412
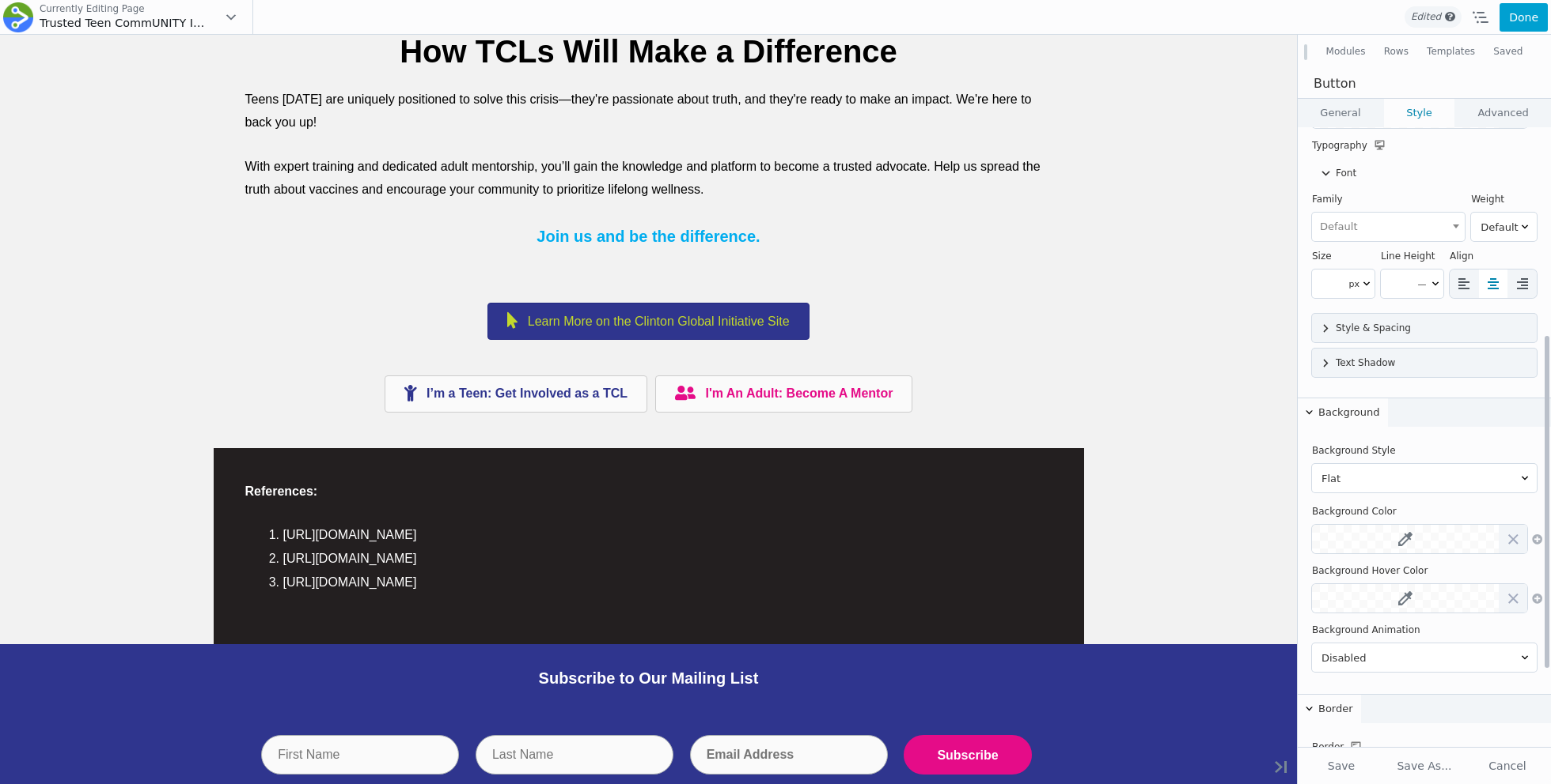
scroll to position [387, 0]
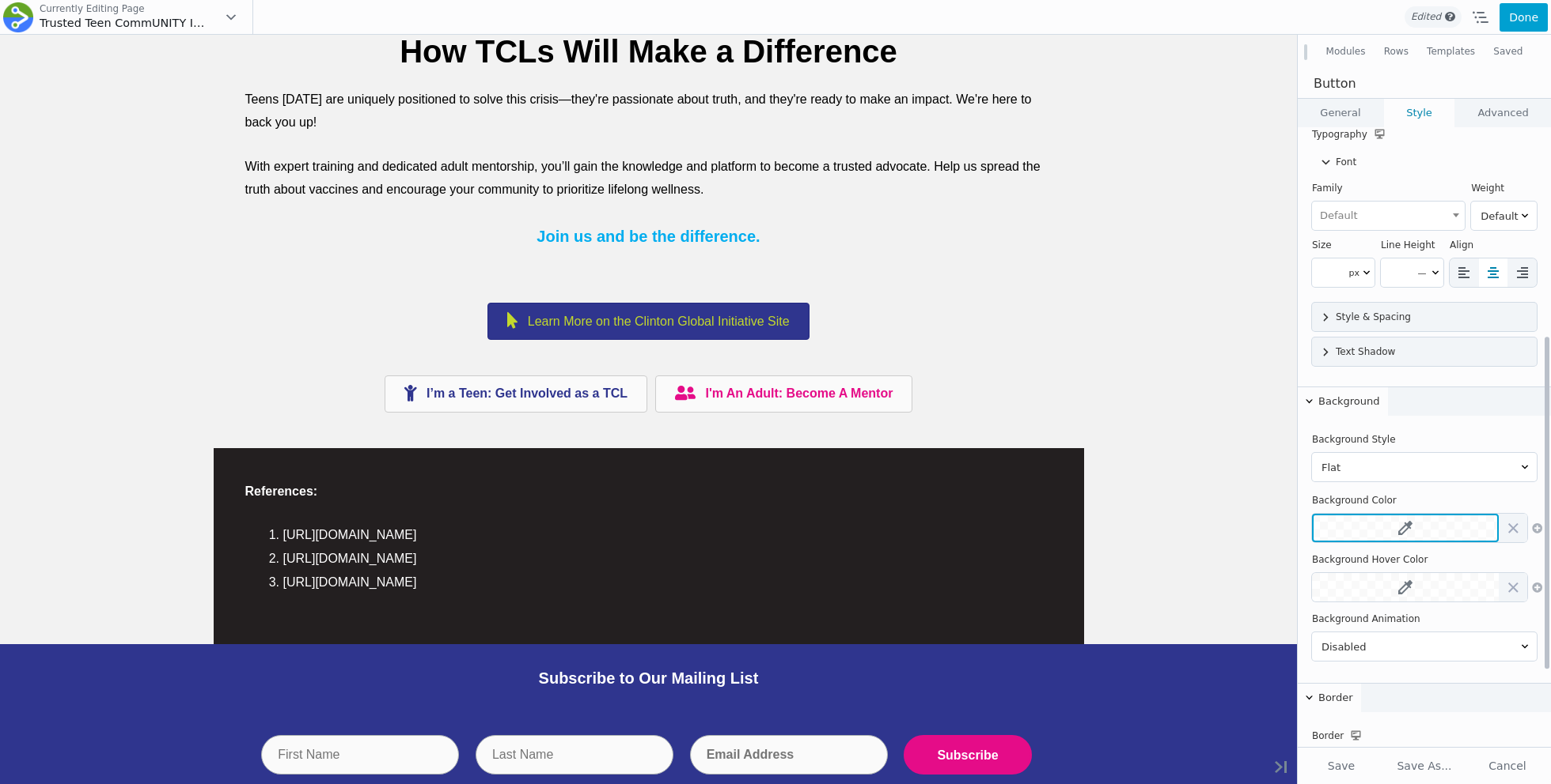
click at [1405, 527] on icon at bounding box center [1405, 528] width 14 height 14
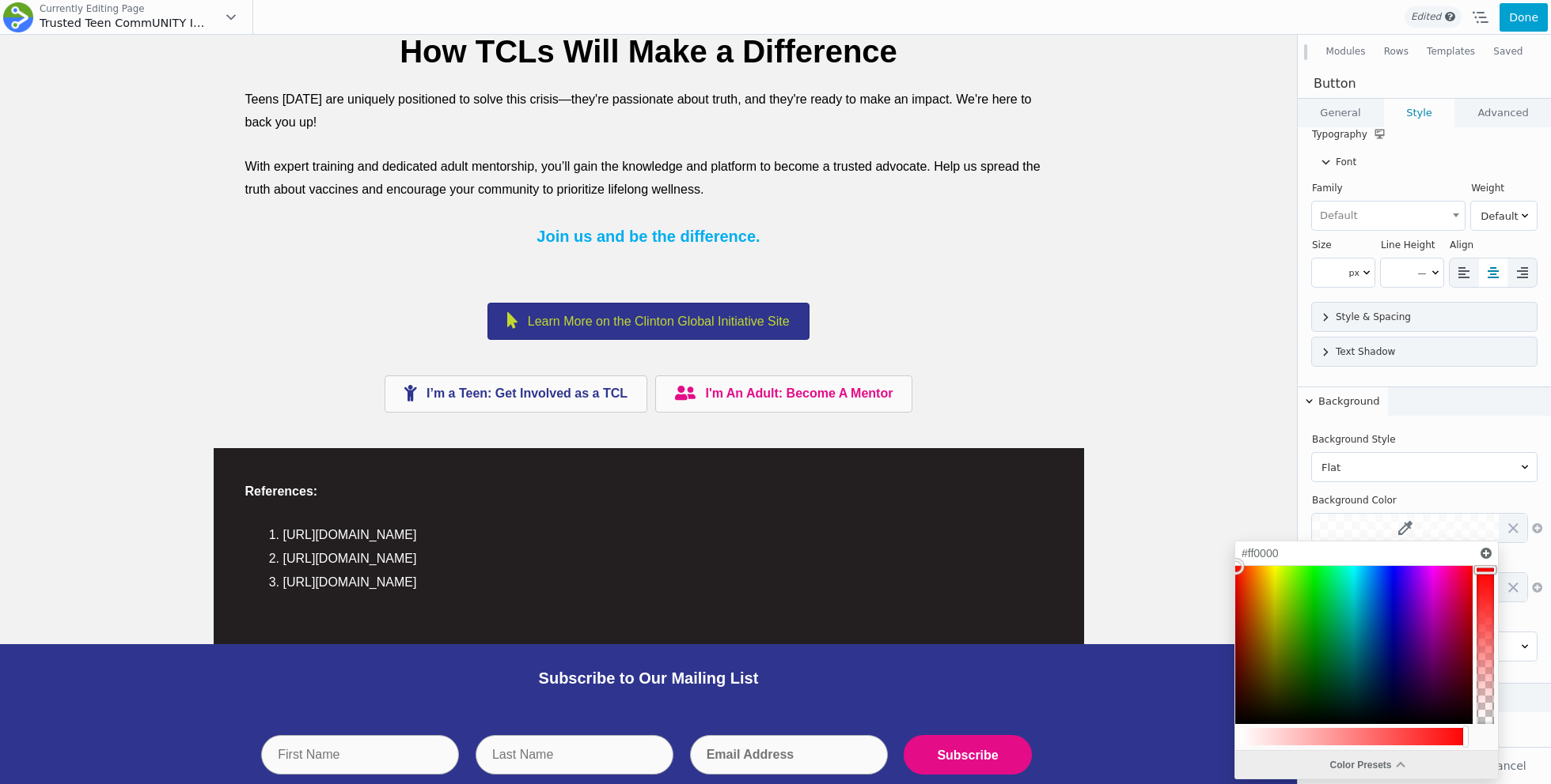
click at [1296, 756] on div "Color Presets" at bounding box center [1366, 765] width 263 height 28
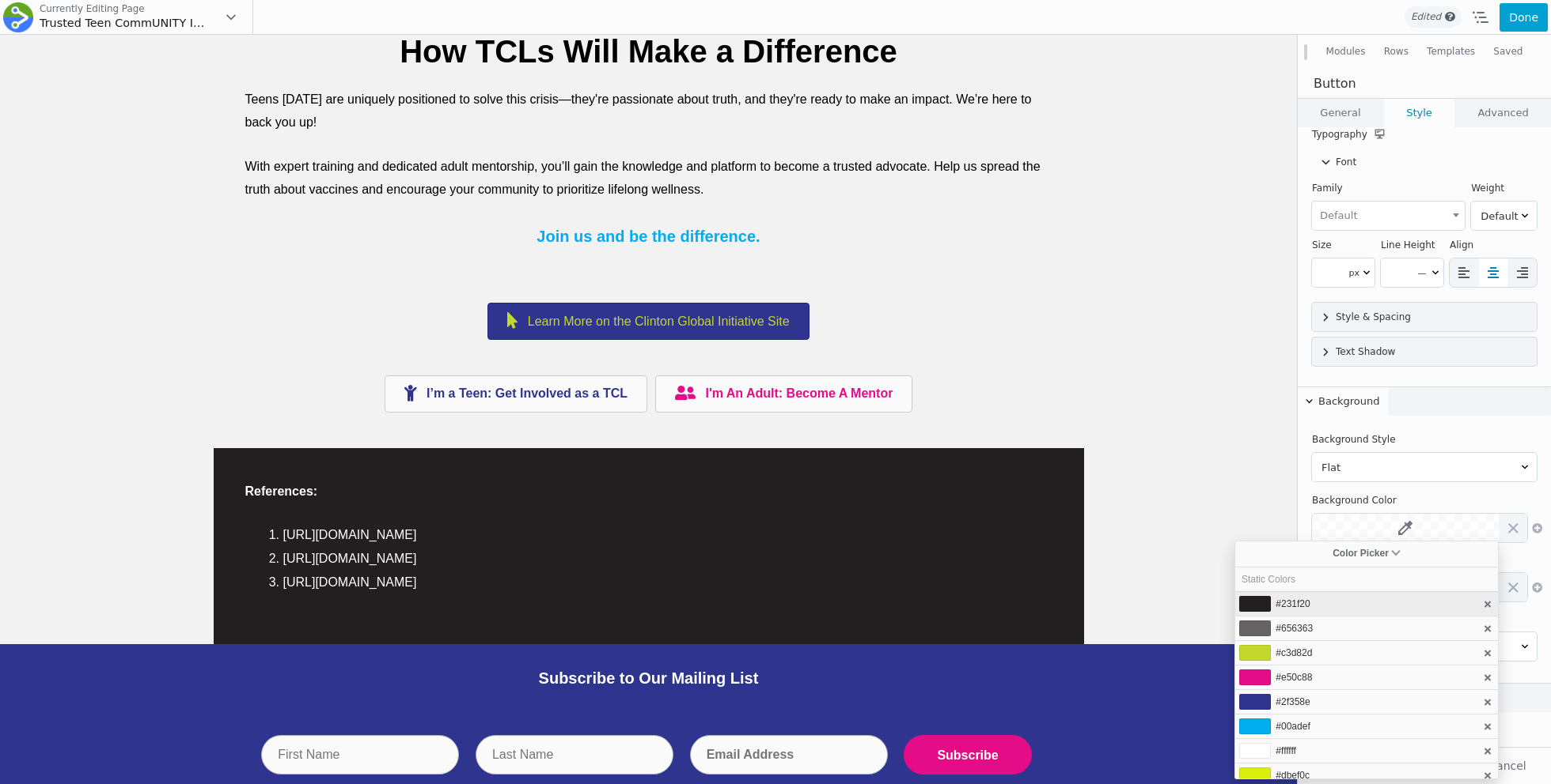
click at [1296, 607] on span "#231f20" at bounding box center [1293, 604] width 34 height 11
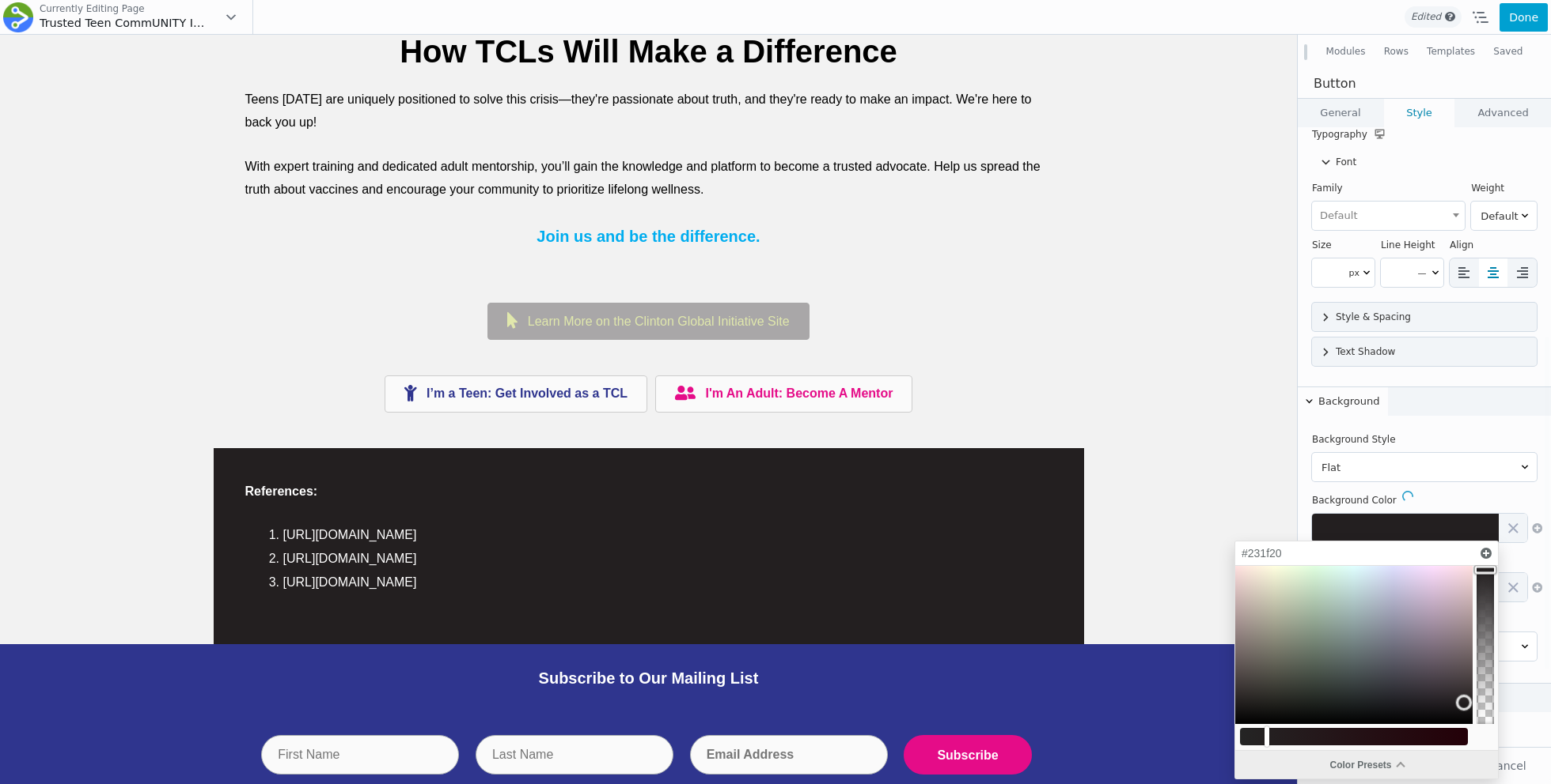
click at [1327, 757] on div "Color Presets" at bounding box center [1366, 765] width 263 height 28
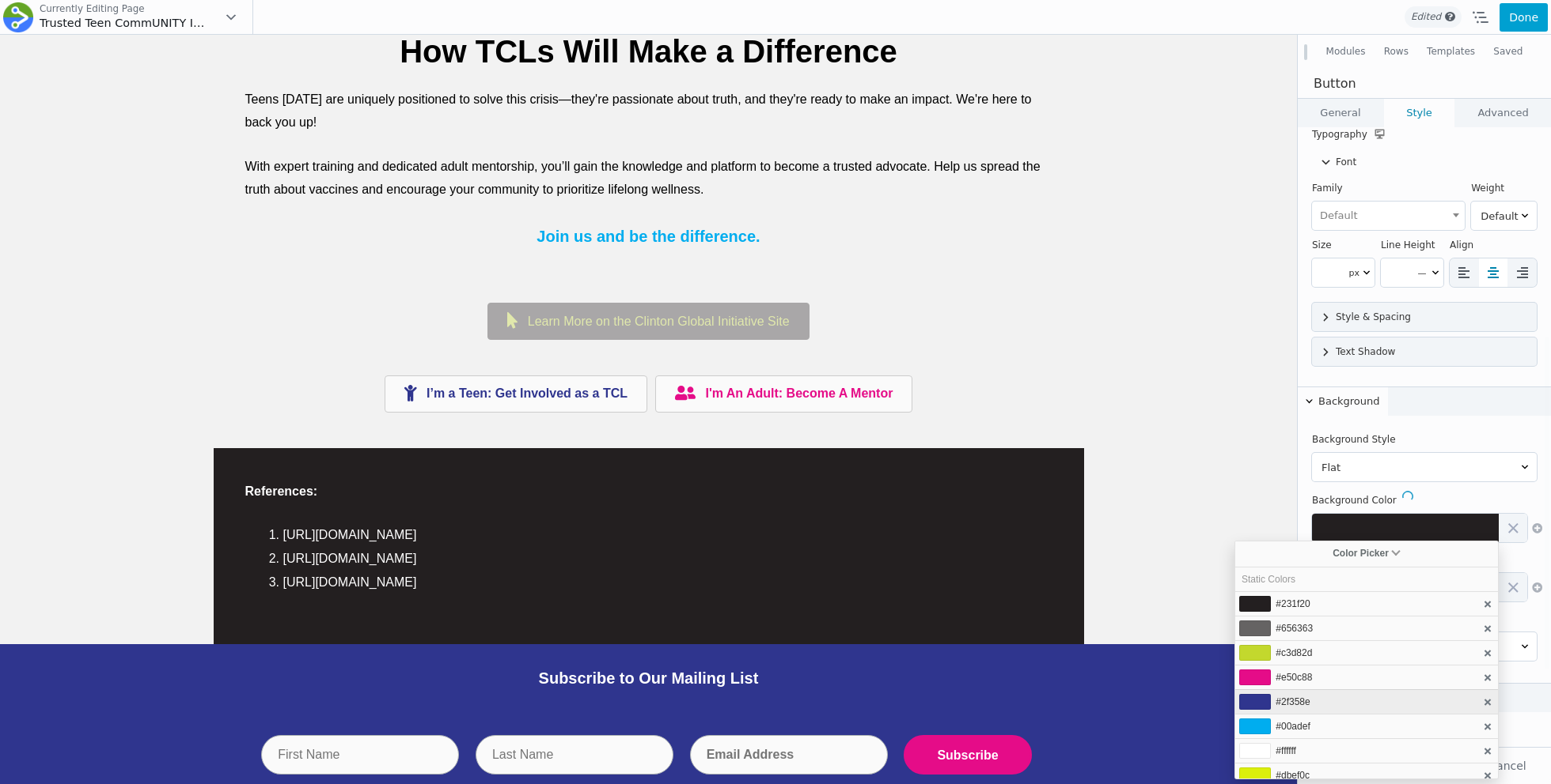
click at [1295, 704] on span "#2f358e" at bounding box center [1293, 703] width 34 height 11
type input "#2f358e"
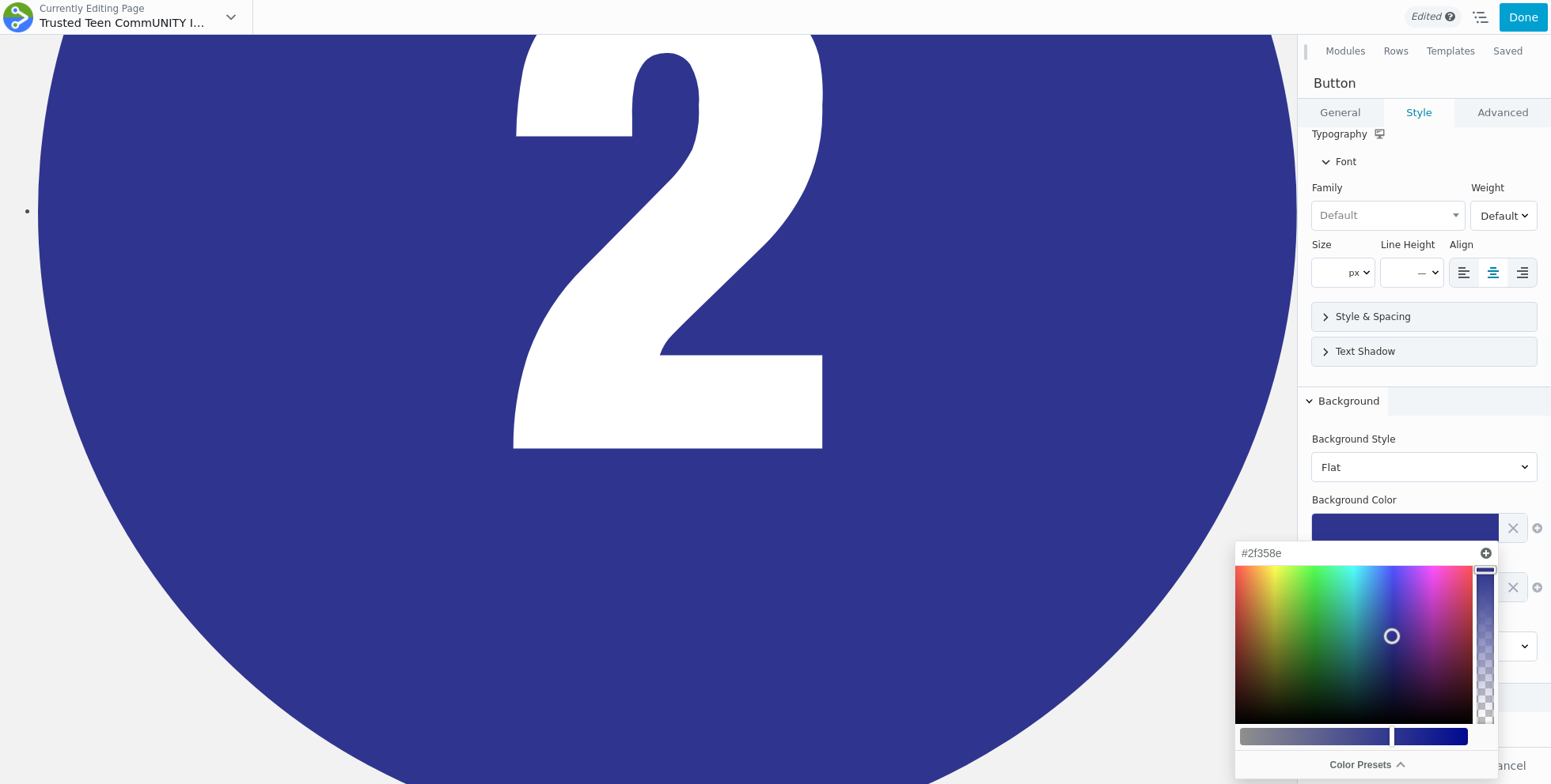
click at [1338, 113] on link "General" at bounding box center [1339, 113] width 85 height 28
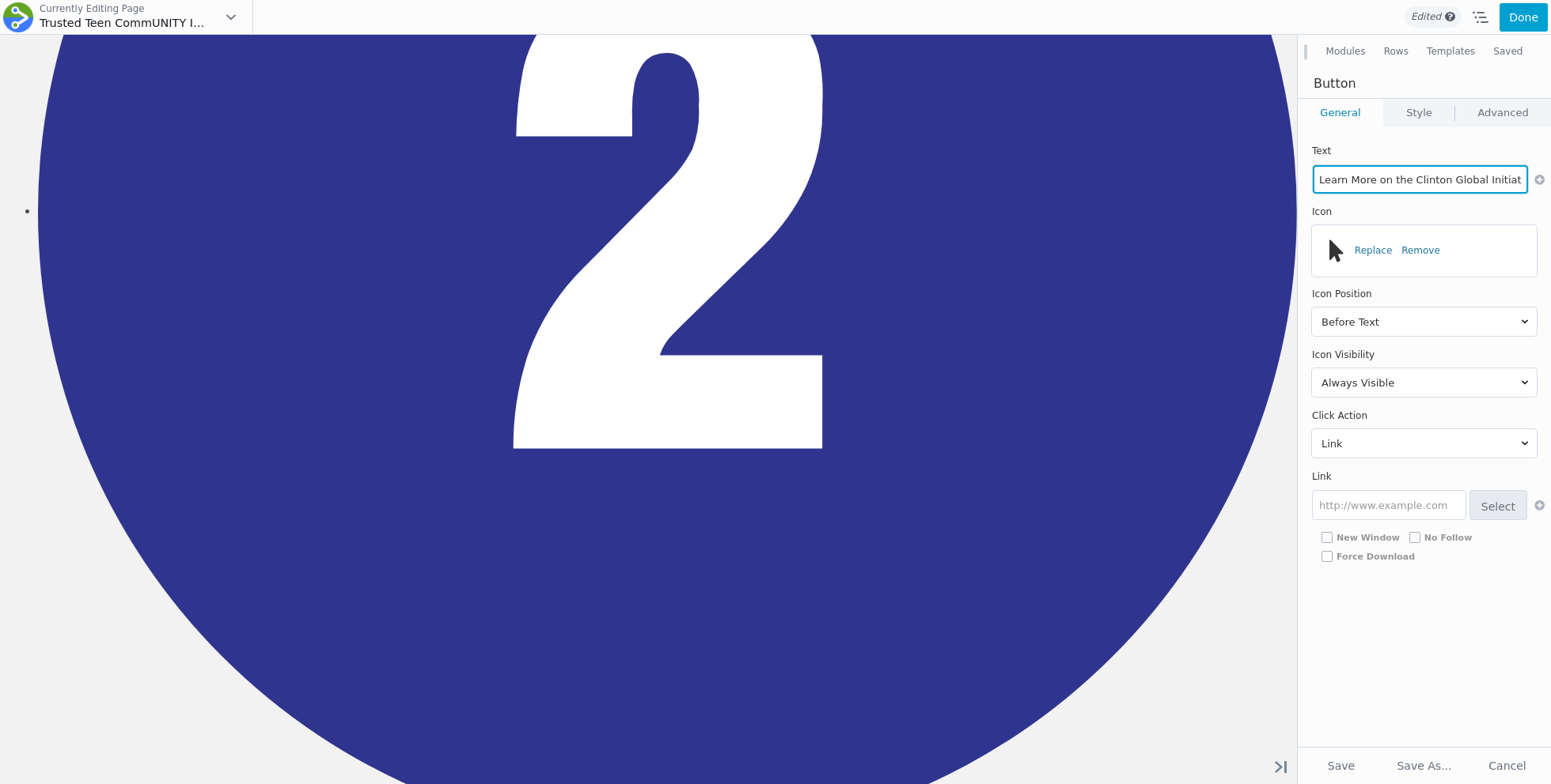
scroll to position [0, 18]
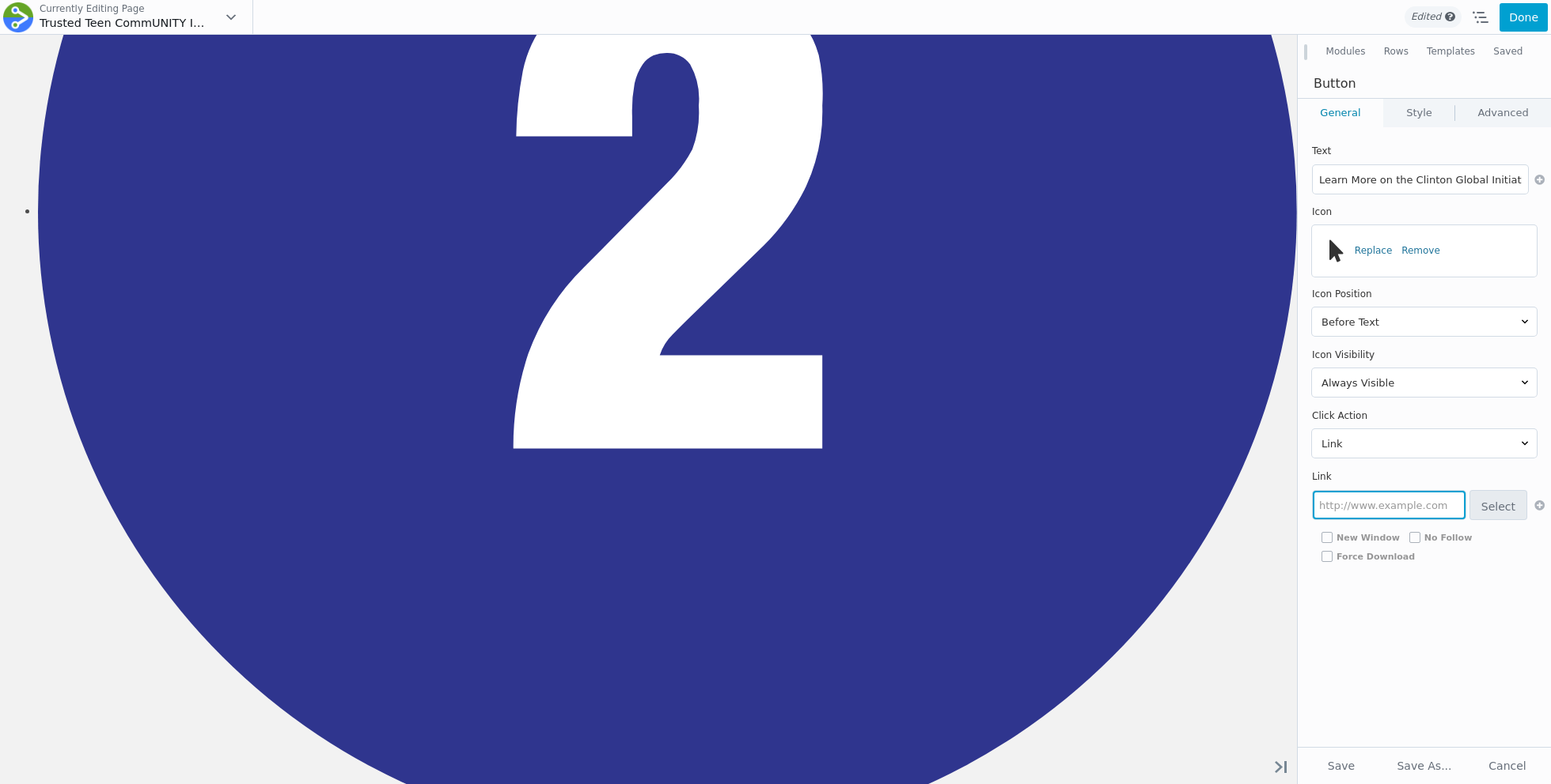
click at [1342, 505] on input "text" at bounding box center [1388, 505] width 153 height 28
paste input "https://www.clintonfoundation.org/commitment/clinton-global-initiative/trusted-…"
type input "https://www.clintonfoundation.org/commitment/clinton-global-initiative/trusted-…"
click at [1375, 536] on span "New Window" at bounding box center [1368, 538] width 64 height 8
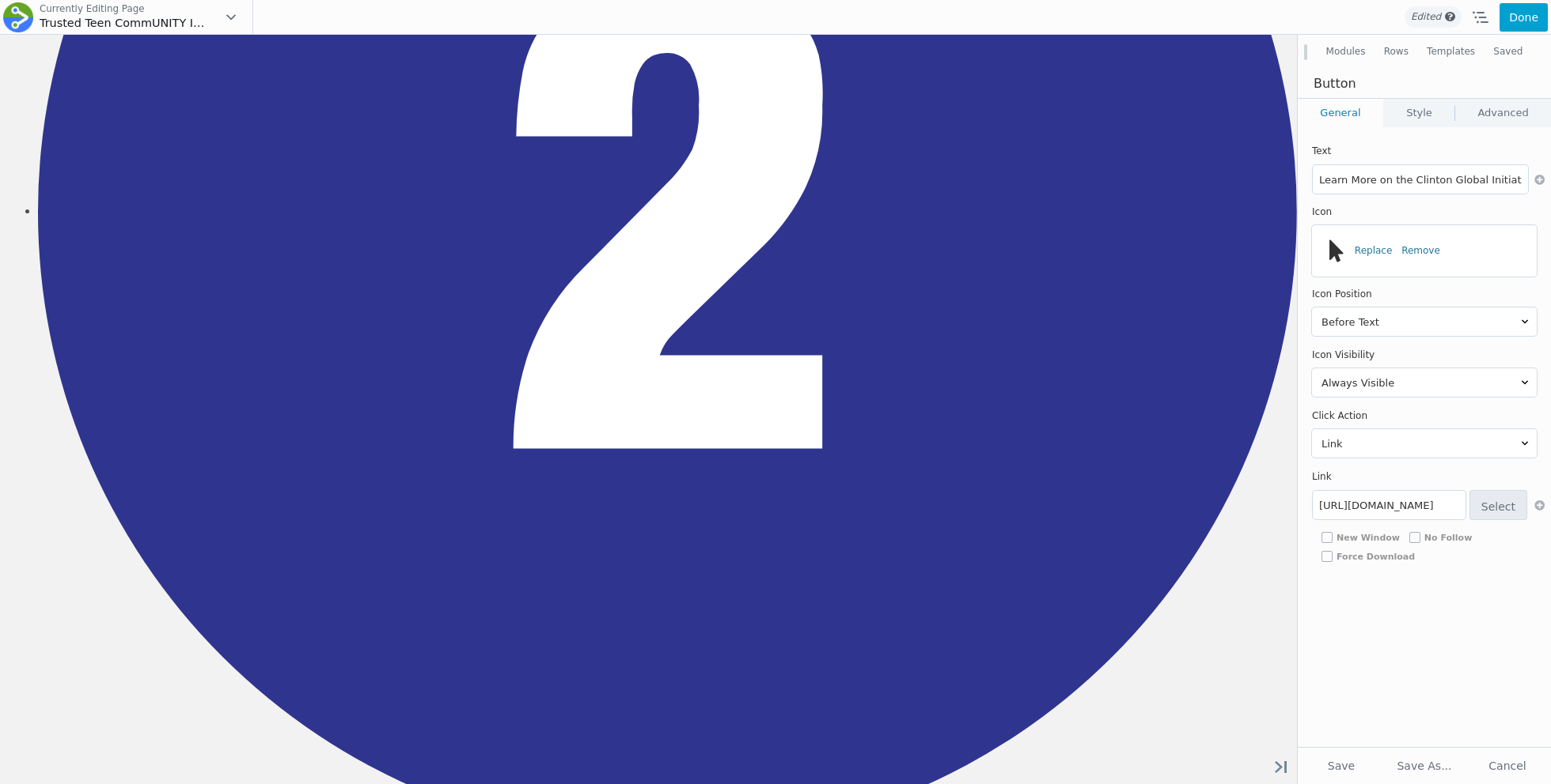
click at [1332, 536] on input "New Window" at bounding box center [1327, 538] width 11 height 11
checkbox input "true"
click at [1362, 775] on button "Save" at bounding box center [1340, 766] width 80 height 28
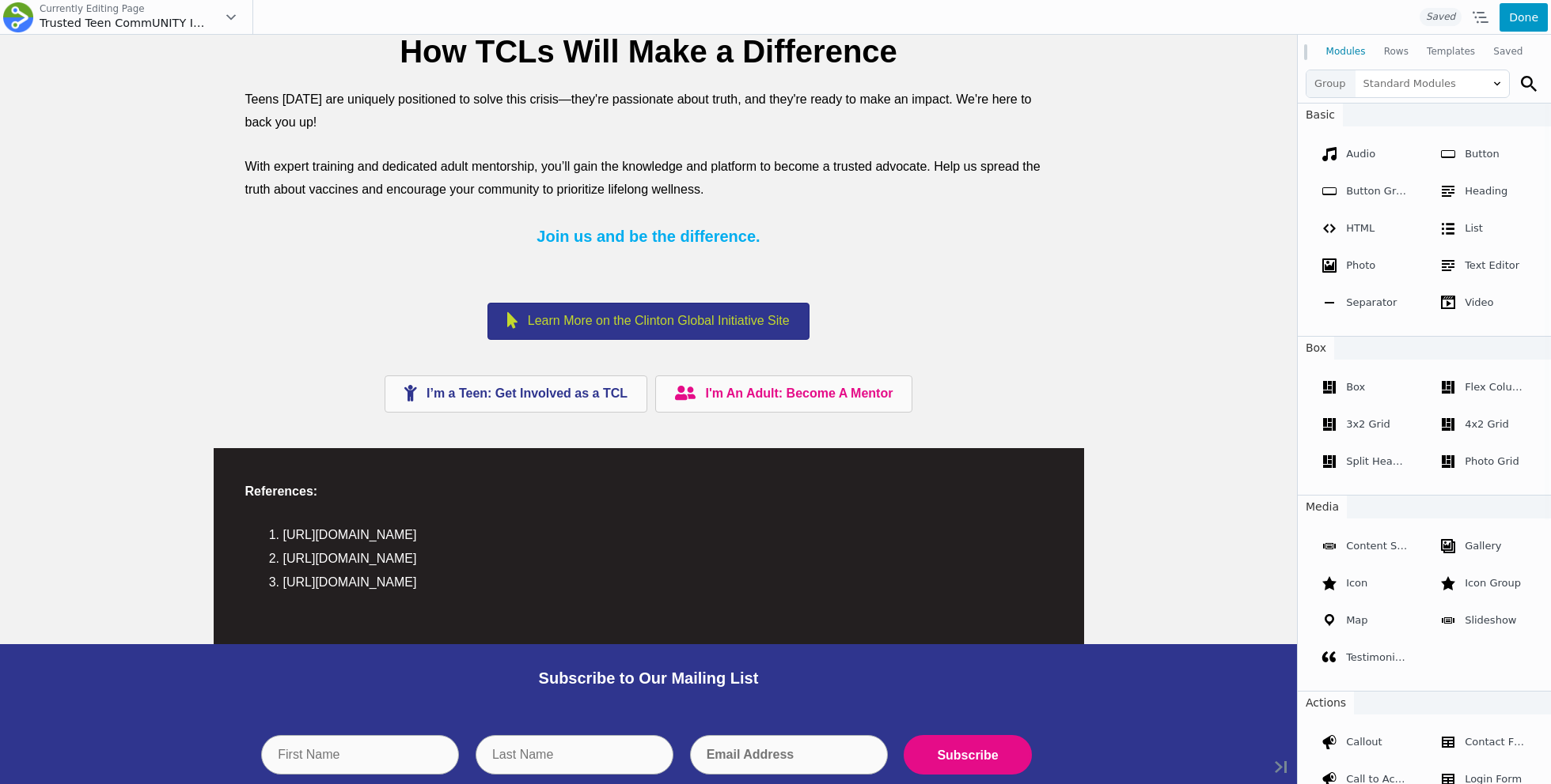
click at [1510, 21] on button "Done" at bounding box center [1524, 17] width 49 height 28
click at [1459, 13] on span "Publish" at bounding box center [1458, 17] width 59 height 28
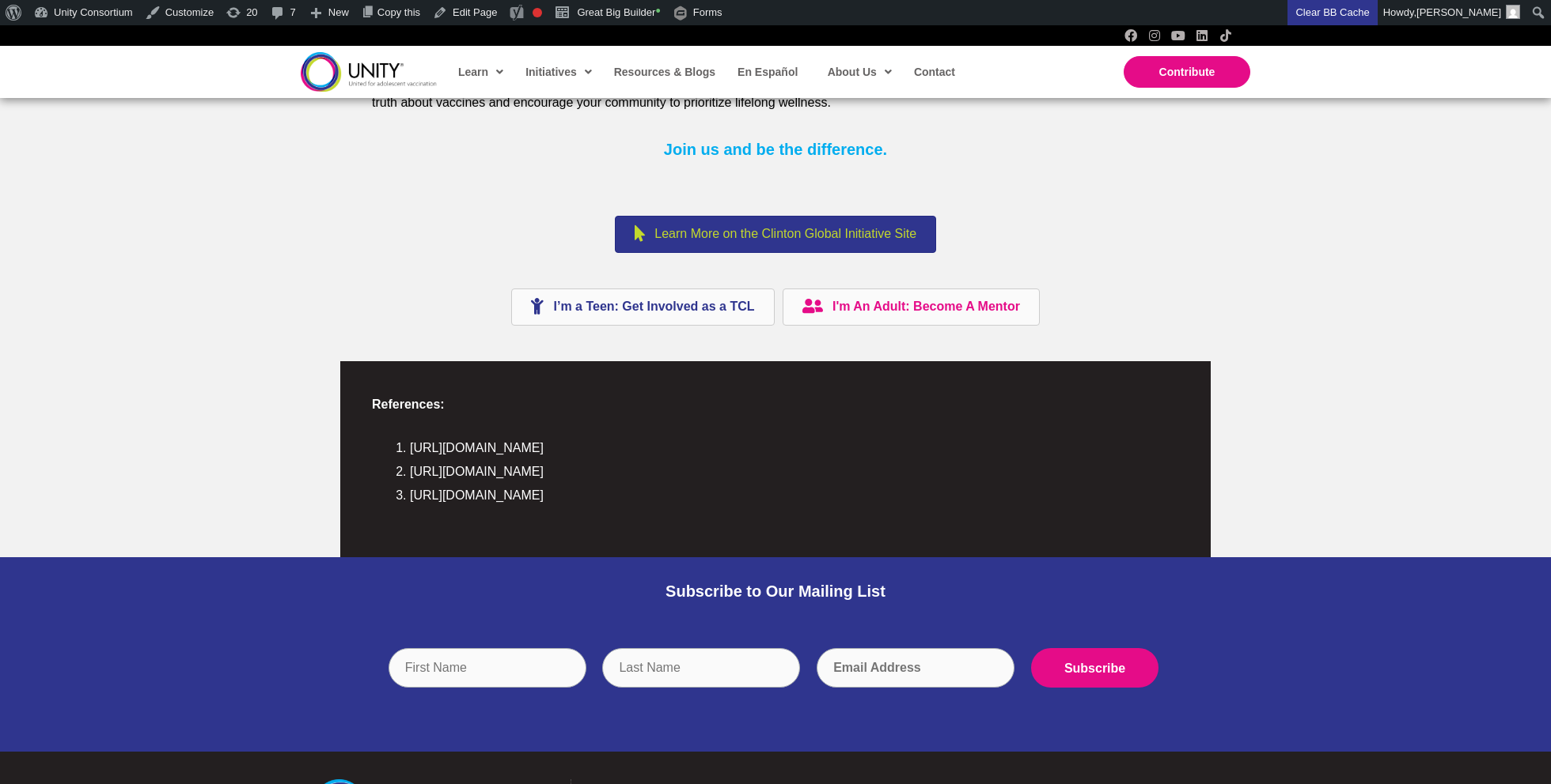
scroll to position [3573, 0]
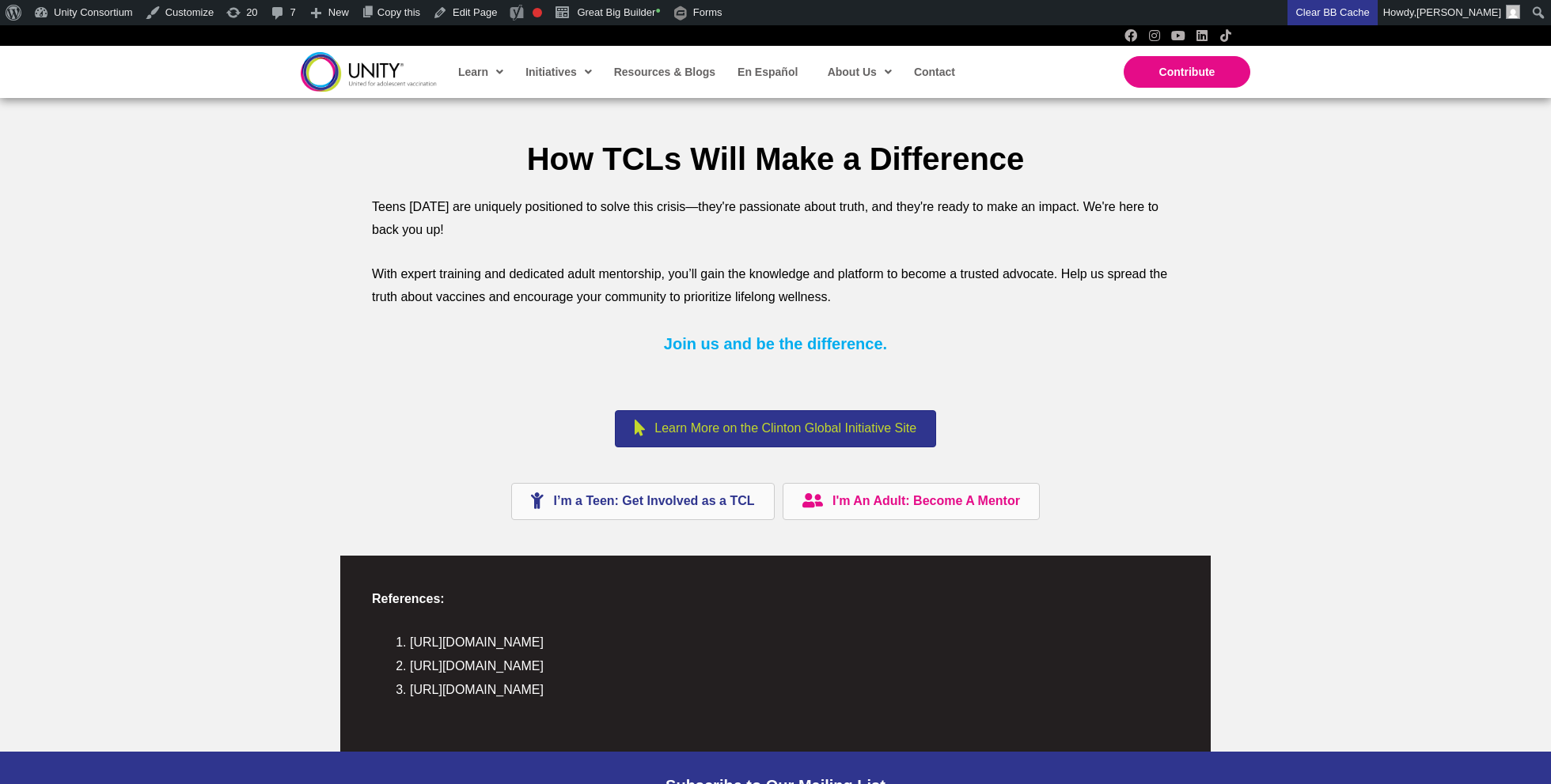
click at [709, 419] on link "Learn More on the Clinton Global Initiative Site" at bounding box center [775, 429] width 321 height 37
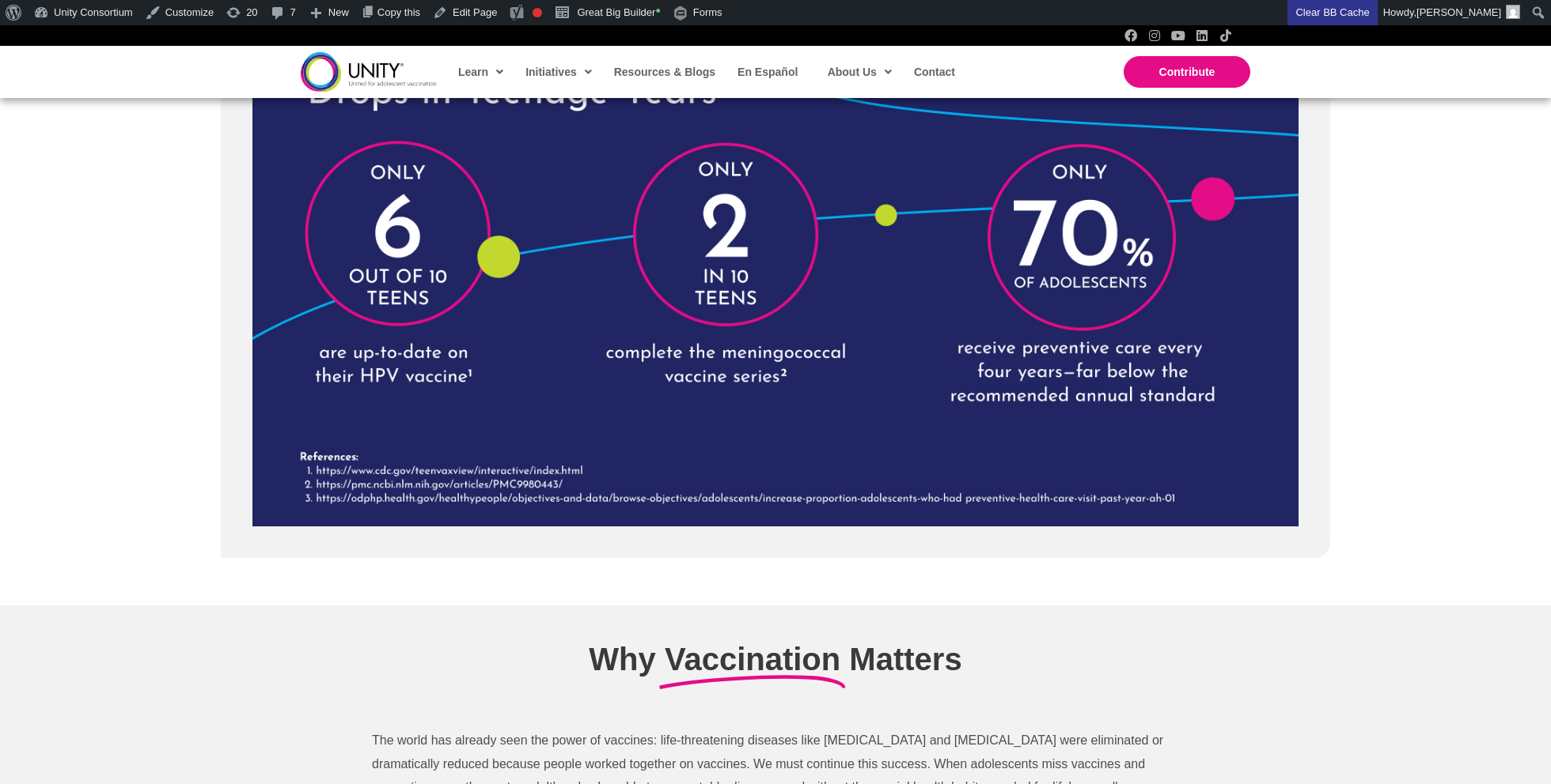
scroll to position [3876, 0]
